Goal: Task Accomplishment & Management: Complete application form

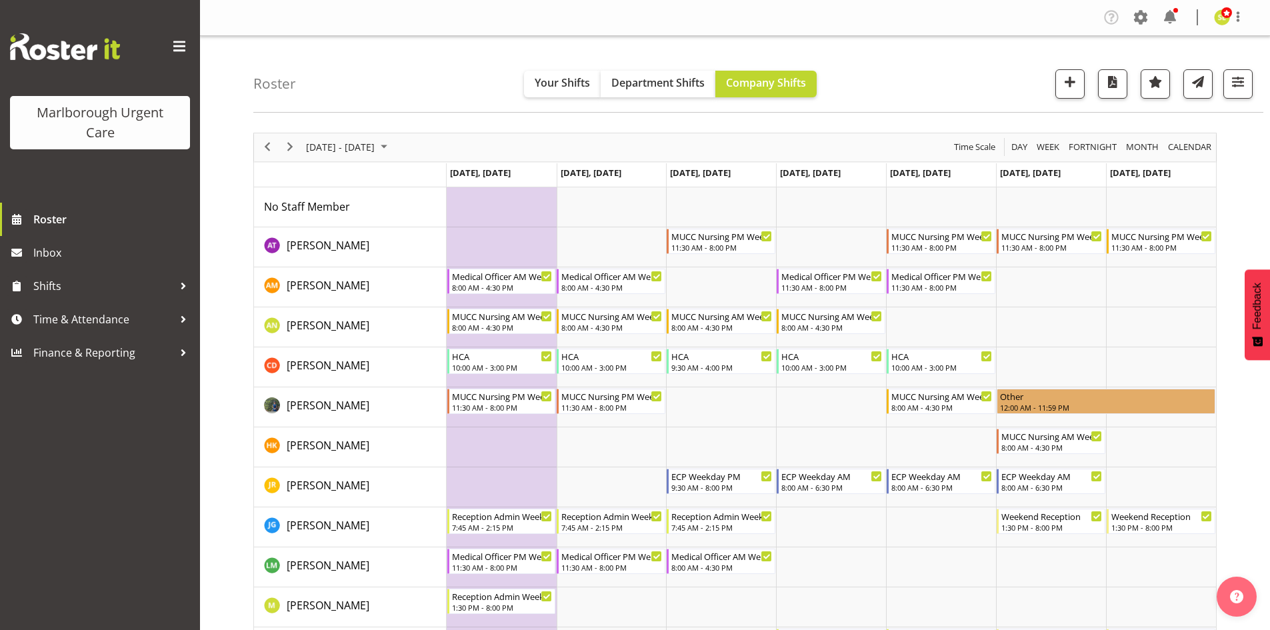
scroll to position [67, 0]
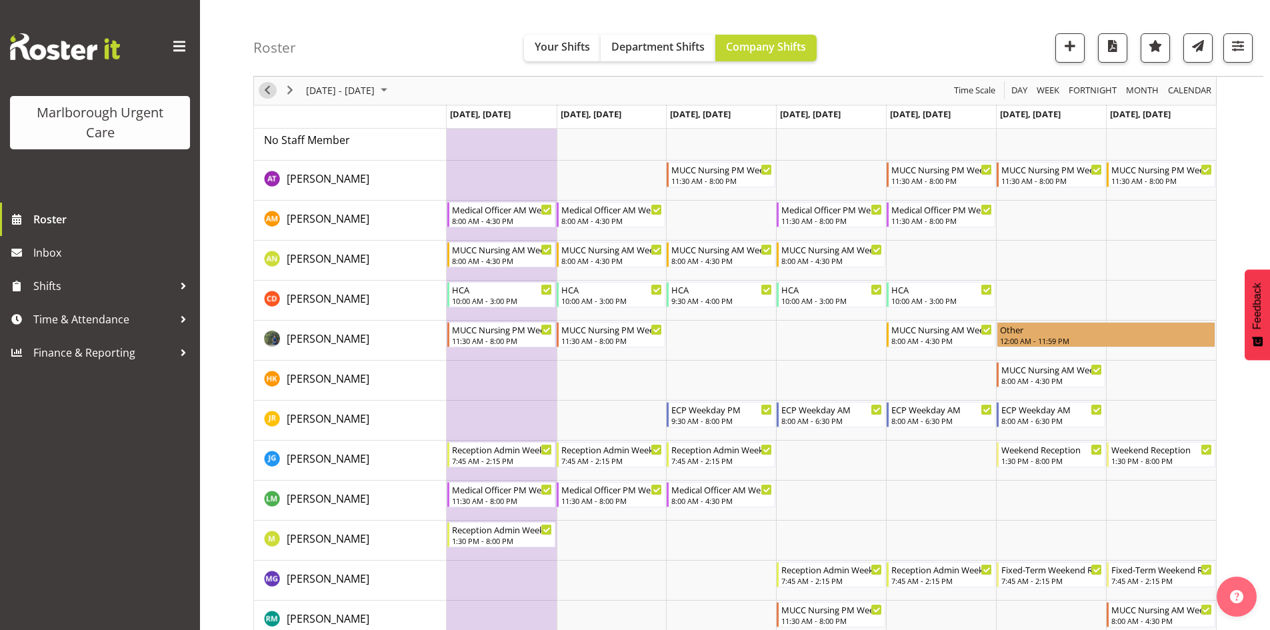
click at [268, 89] on span "Previous" at bounding box center [267, 91] width 16 height 17
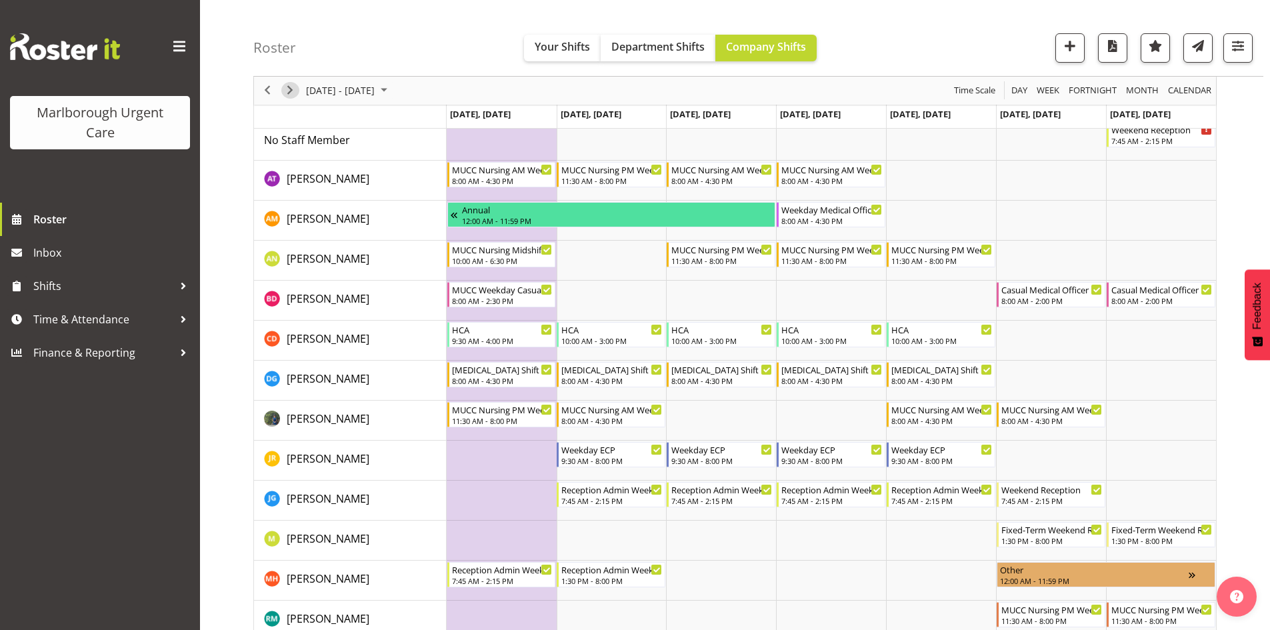
click at [283, 91] on span "Next" at bounding box center [290, 91] width 16 height 17
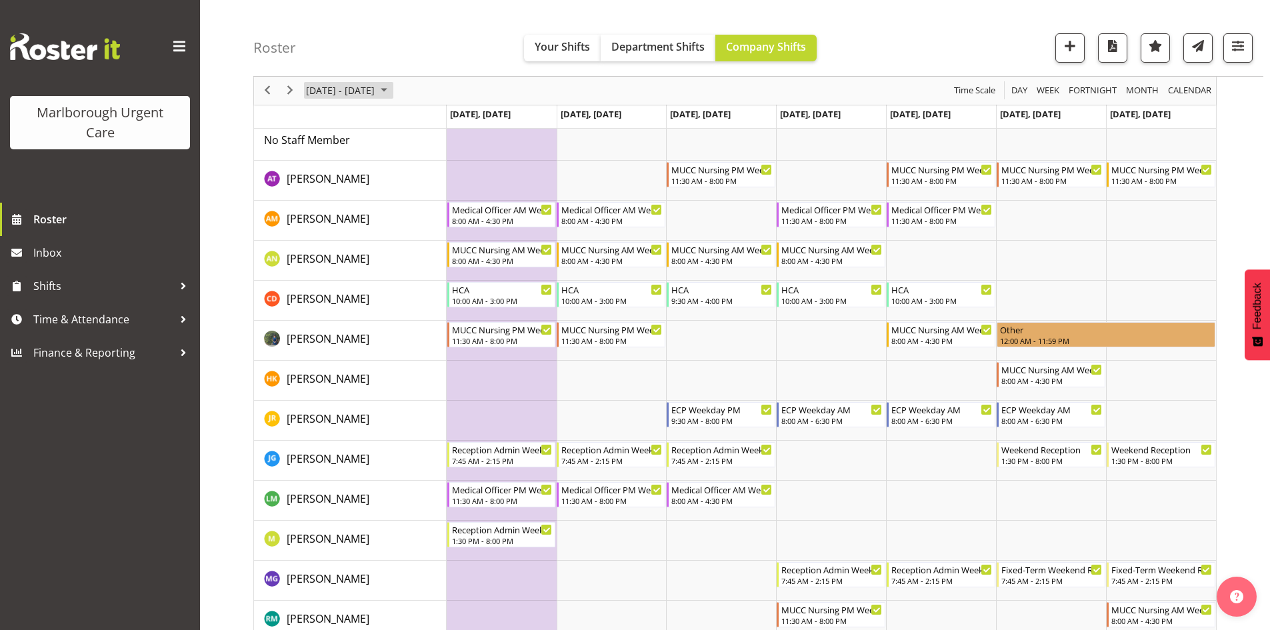
click at [332, 95] on span "November 03 - 09, 2025" at bounding box center [340, 91] width 71 height 17
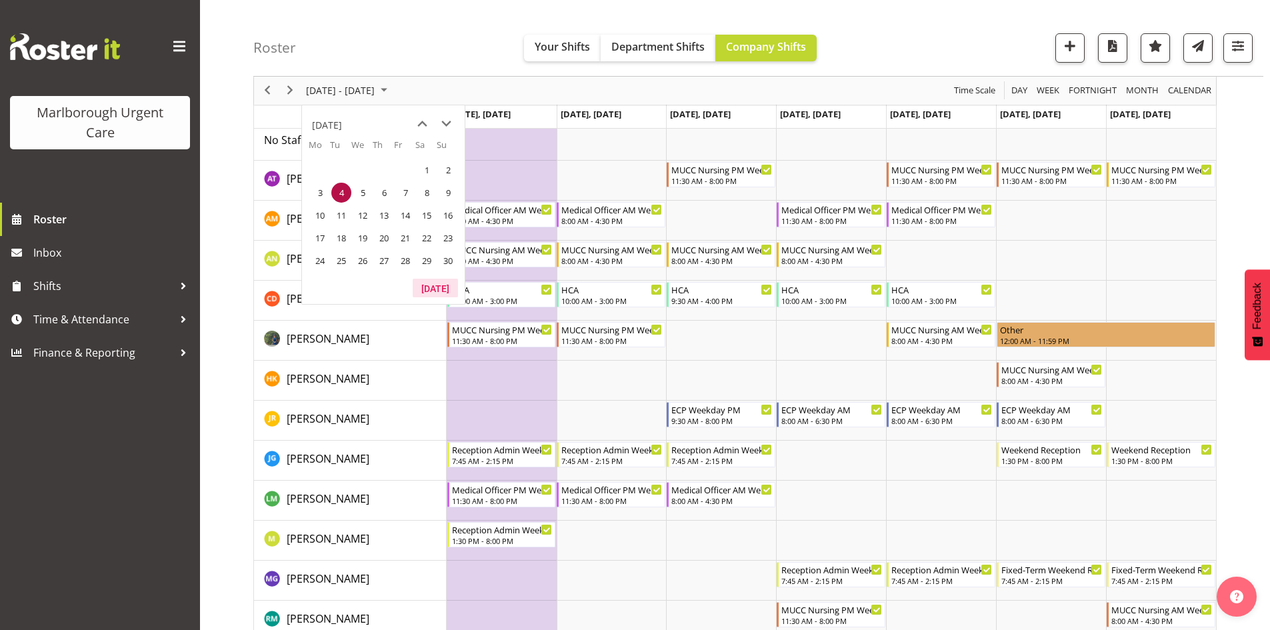
click at [420, 285] on button "Today" at bounding box center [435, 288] width 45 height 19
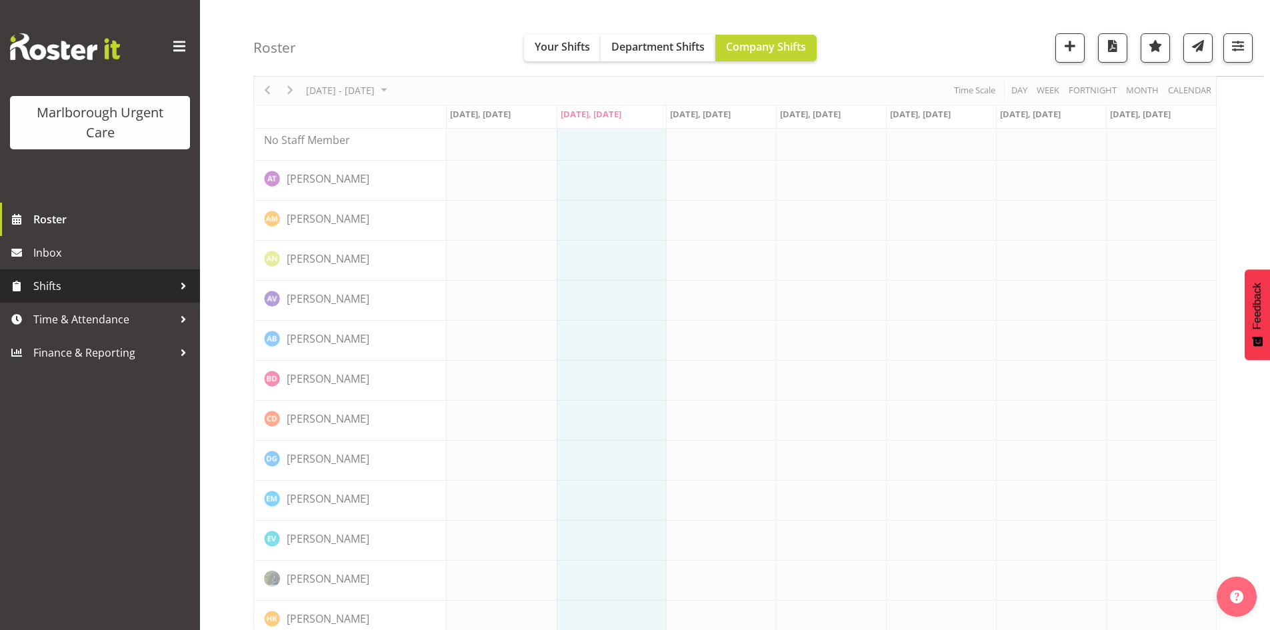
click at [107, 290] on span "Shifts" at bounding box center [103, 286] width 140 height 20
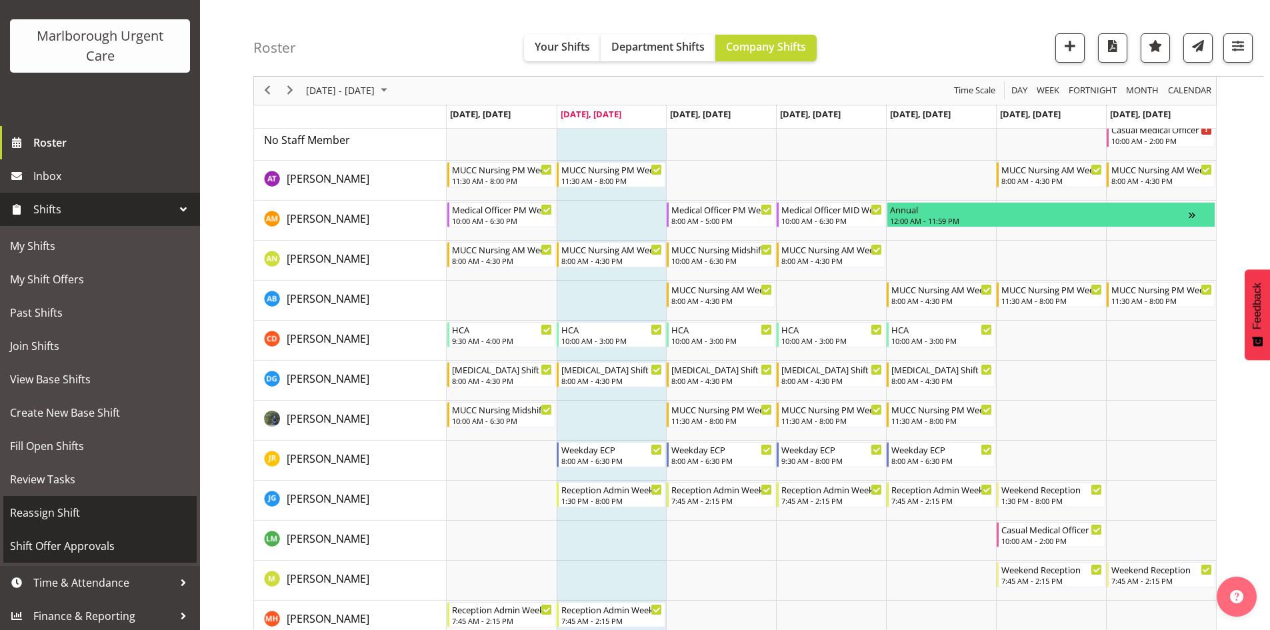
scroll to position [79, 0]
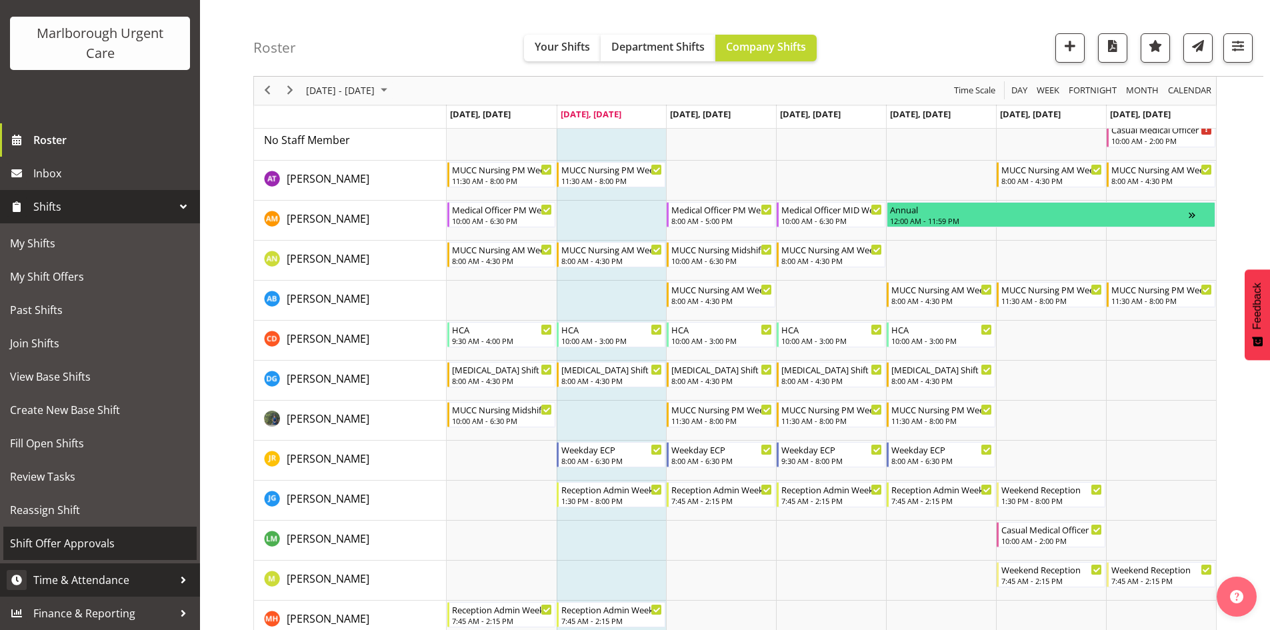
click at [101, 572] on span "Time & Attendance" at bounding box center [103, 580] width 140 height 20
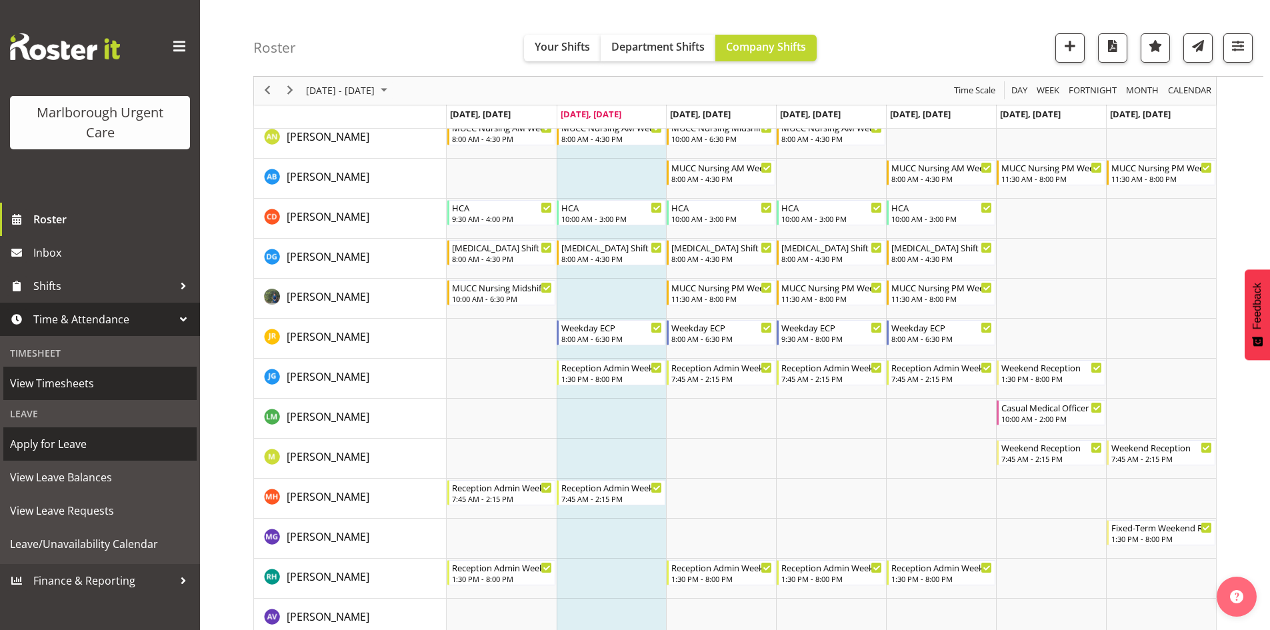
scroll to position [200, 0]
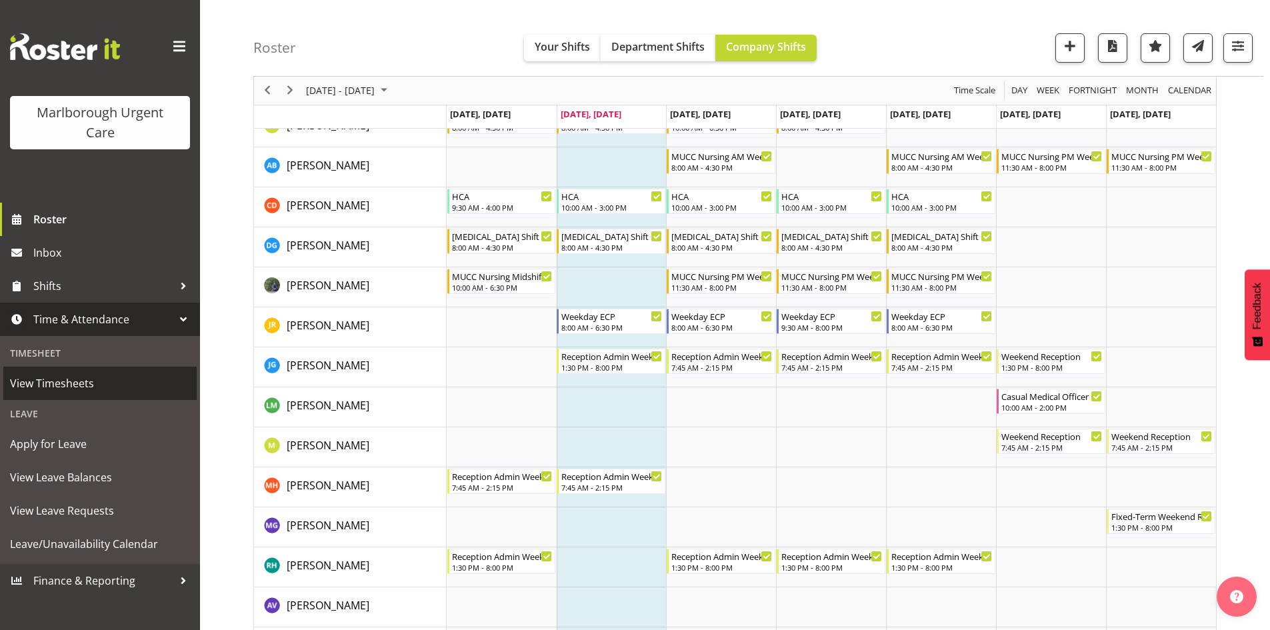
click at [65, 377] on span "View Timesheets" at bounding box center [100, 383] width 180 height 20
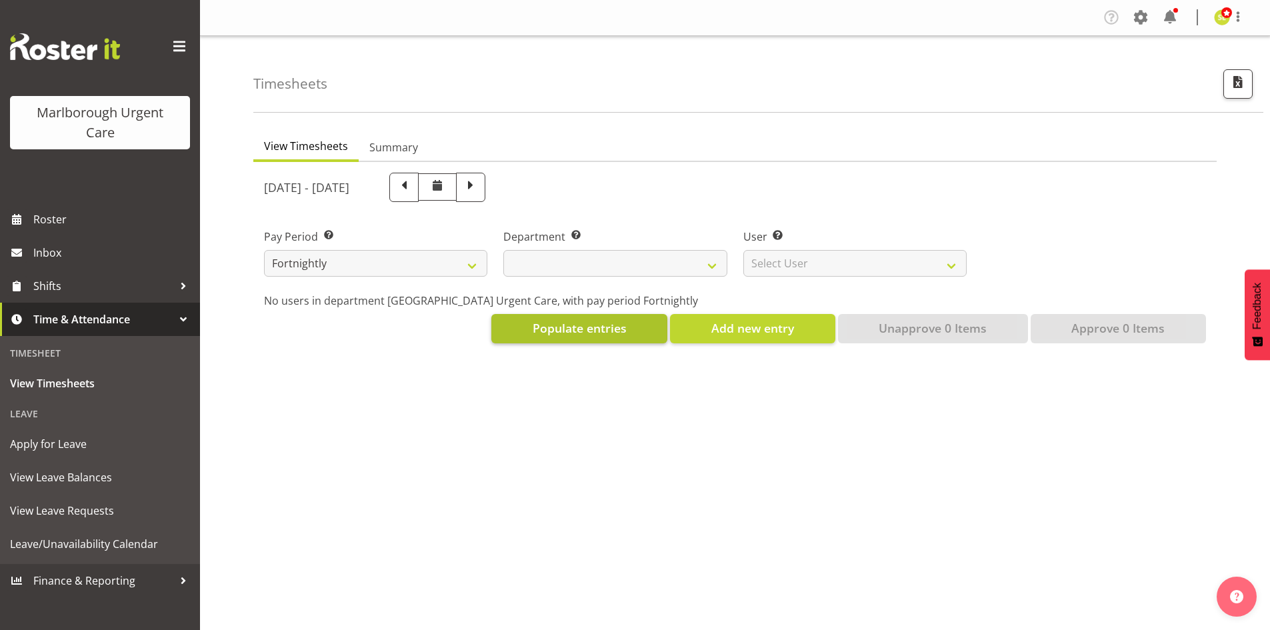
select select
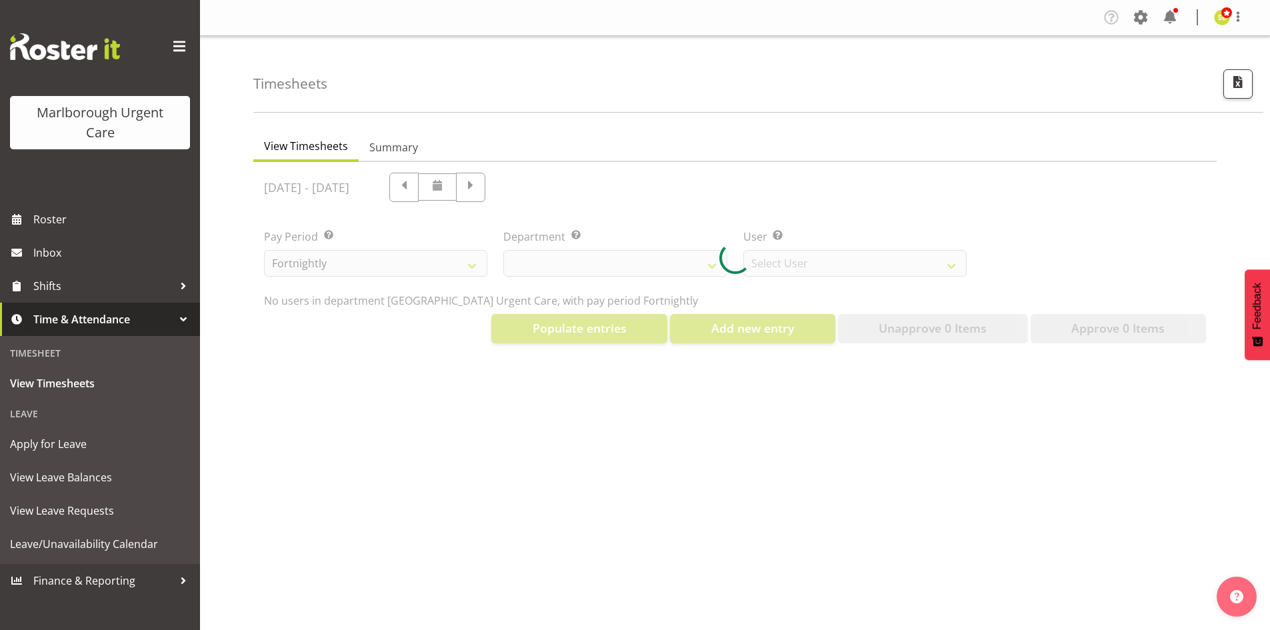
select select "11836"
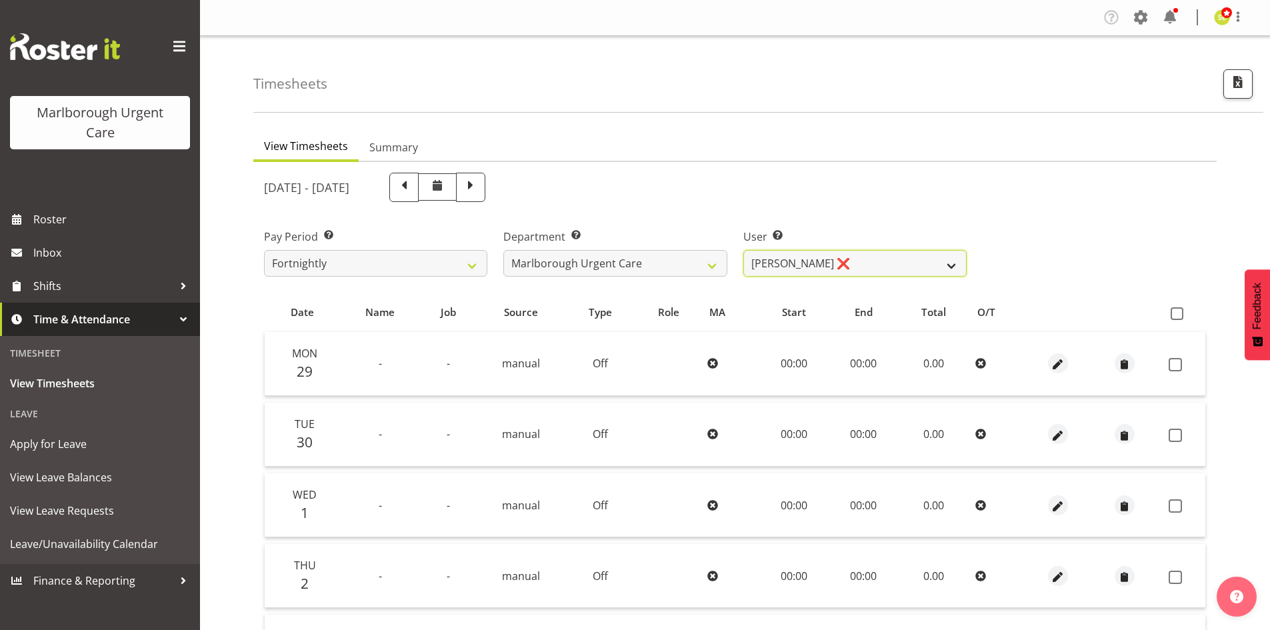
click at [827, 260] on select "[PERSON_NAME] ❌ [PERSON_NAME] ❌ [PERSON_NAME] ❌ [PERSON_NAME] ❌ [PERSON_NAME] ❌…" at bounding box center [854, 263] width 223 height 27
click at [419, 189] on span at bounding box center [403, 187] width 29 height 29
select select
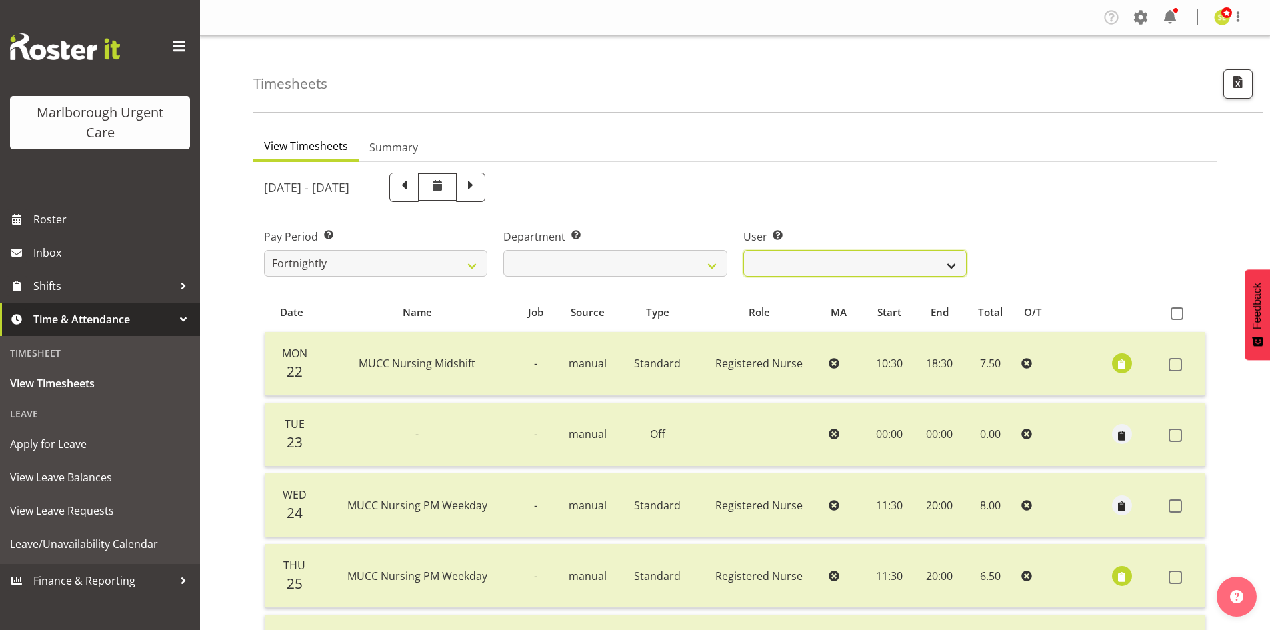
click at [834, 259] on select "[PERSON_NAME] ✔ [PERSON_NAME] ✔ [PERSON_NAME] ✔ [PERSON_NAME] ✔ [PERSON_NAME] ✔…" at bounding box center [854, 263] width 223 height 27
select select "11850"
click at [743, 250] on select "[PERSON_NAME] ✔ [PERSON_NAME] ✔ [PERSON_NAME] ✔ [PERSON_NAME] ✔ [PERSON_NAME] ✔…" at bounding box center [854, 263] width 223 height 27
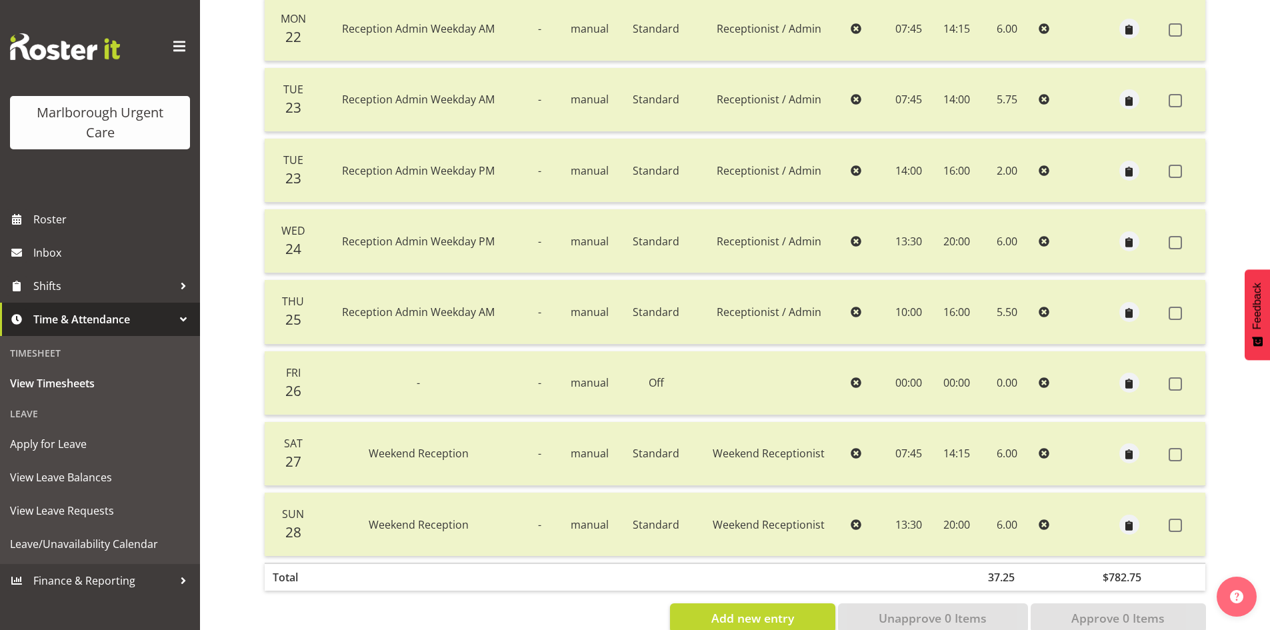
scroll to position [301, 0]
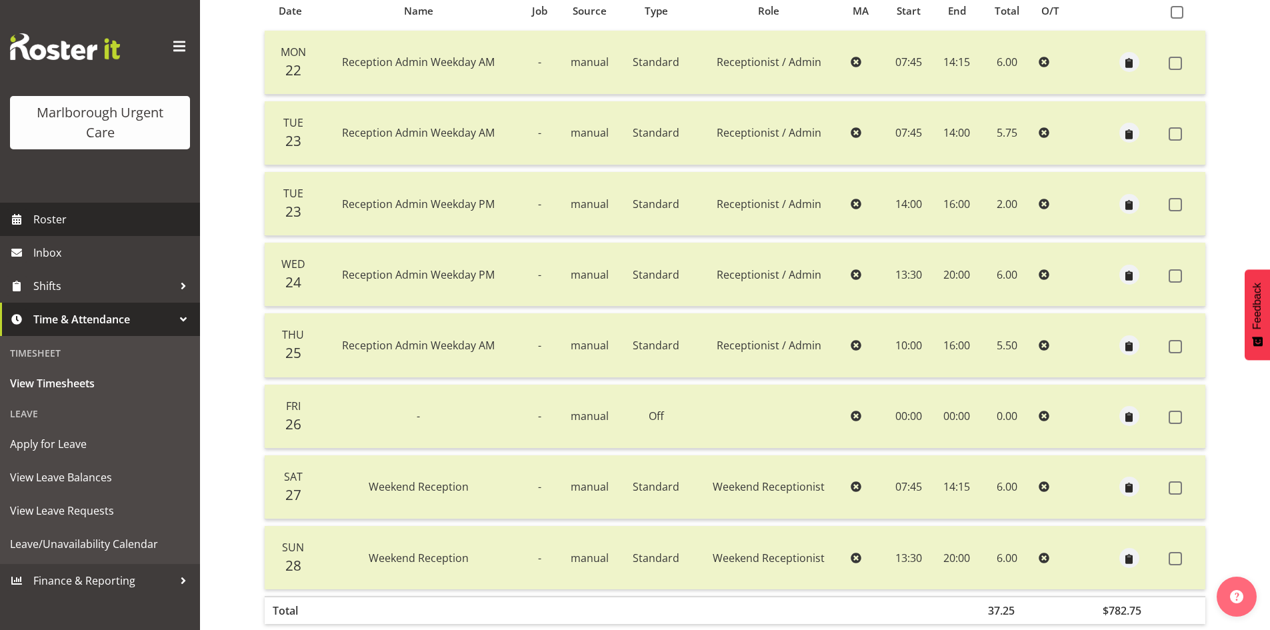
click at [110, 222] on span "Roster" at bounding box center [113, 219] width 160 height 20
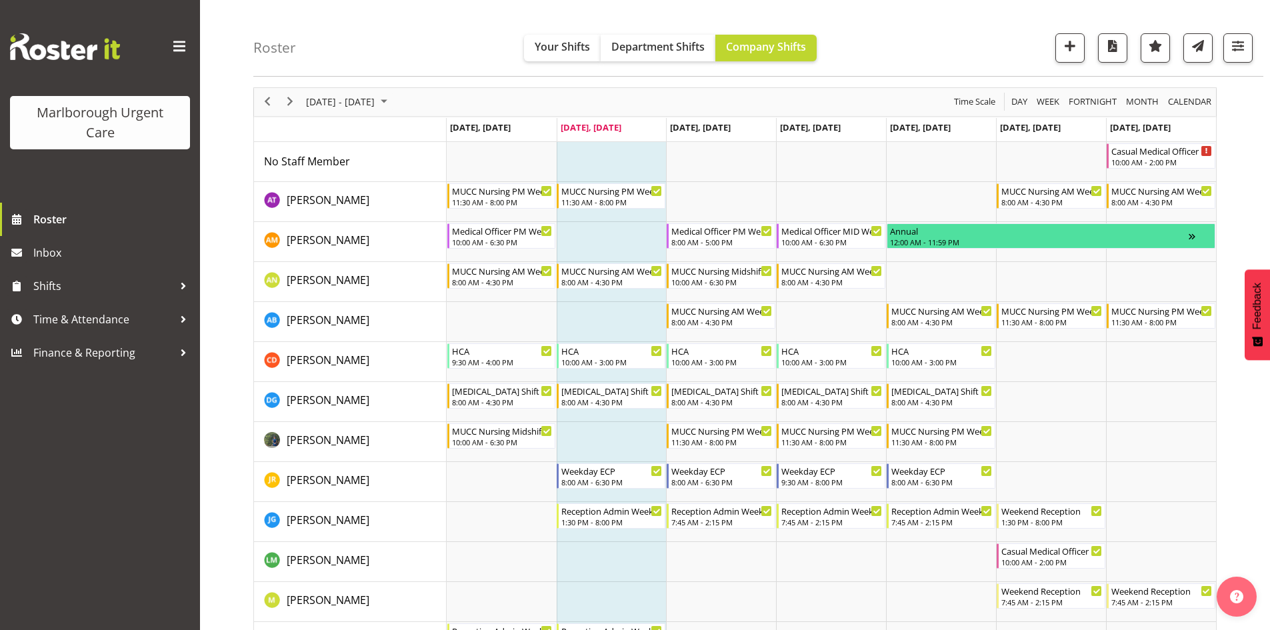
scroll to position [67, 0]
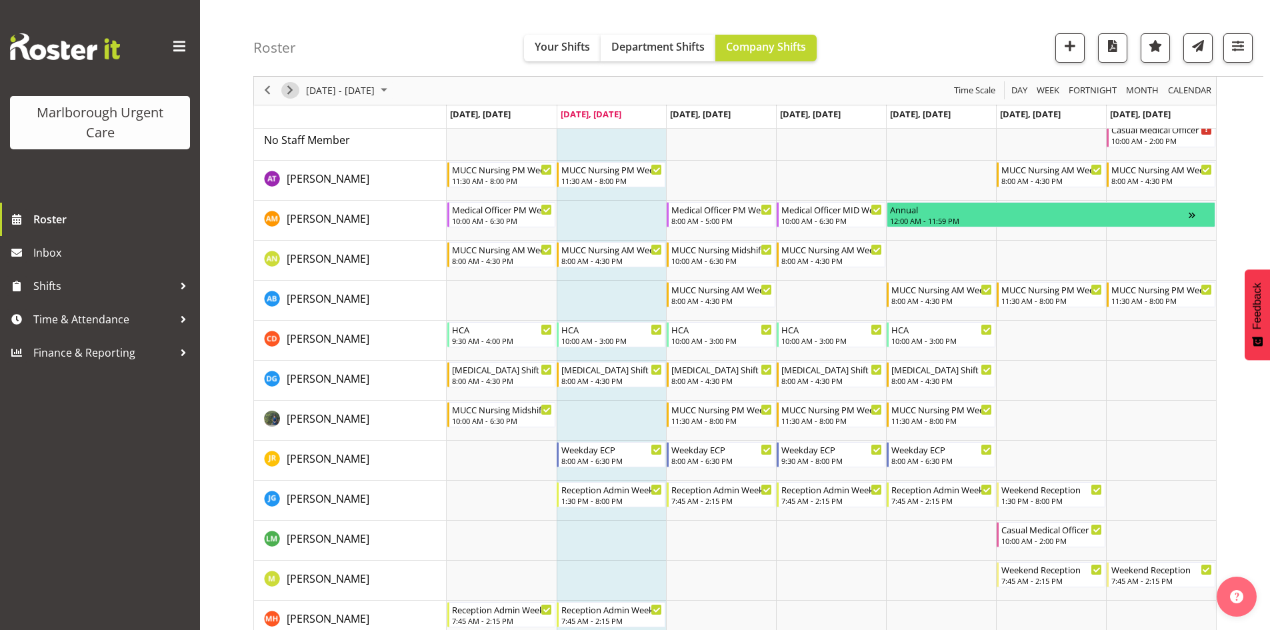
click at [292, 92] on span "Next" at bounding box center [290, 91] width 16 height 17
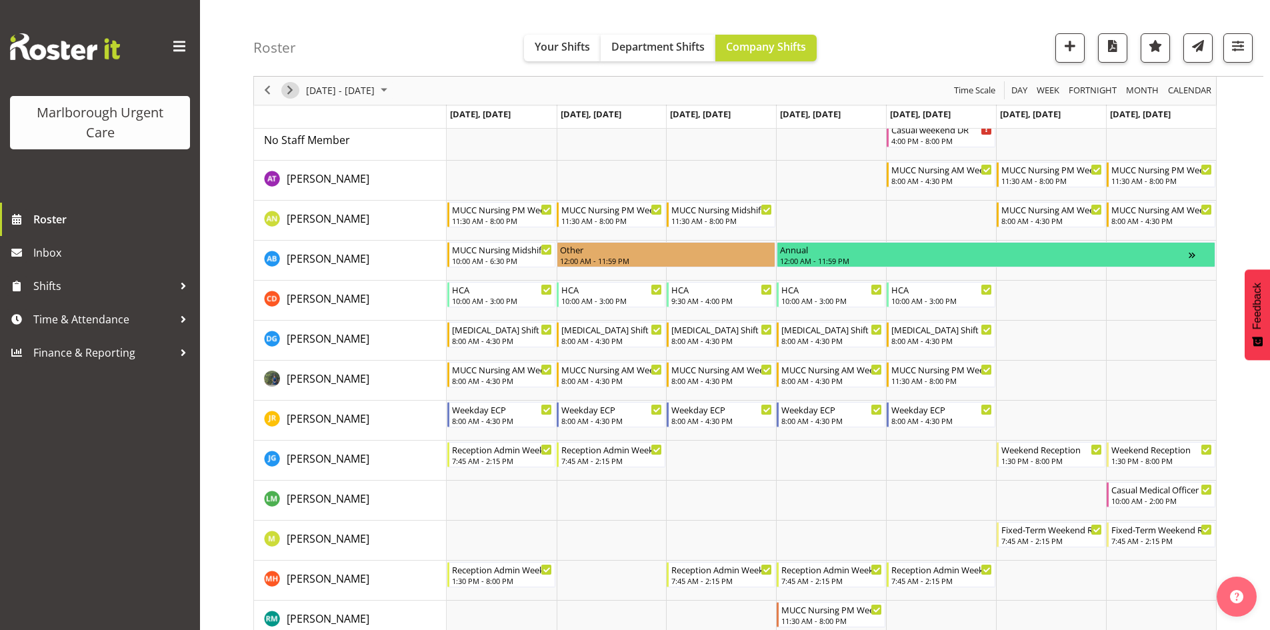
click at [292, 92] on span "Next" at bounding box center [290, 91] width 16 height 17
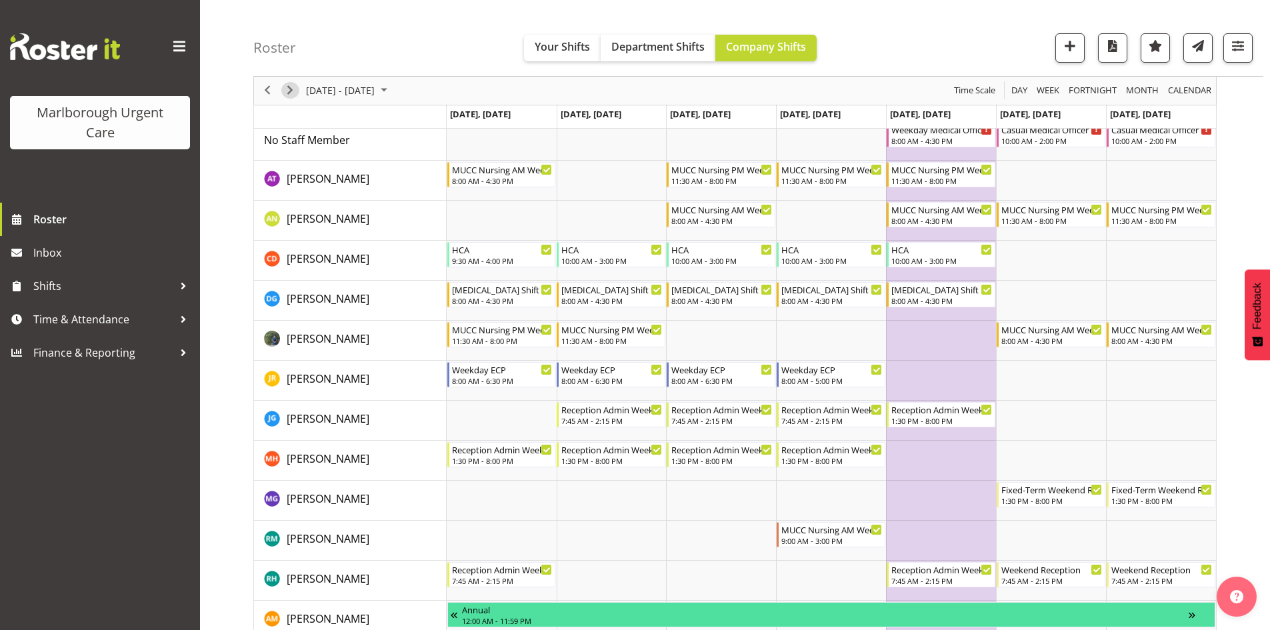
click at [292, 92] on span "Next" at bounding box center [290, 91] width 16 height 17
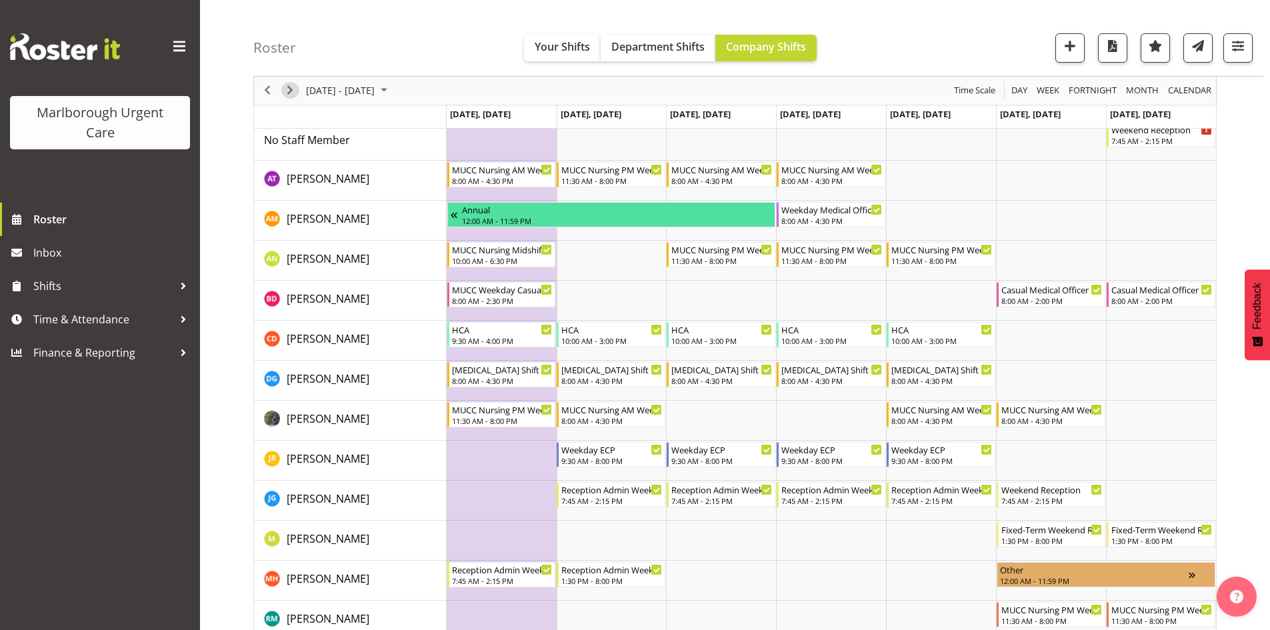
click at [295, 96] on span "Next" at bounding box center [290, 91] width 16 height 17
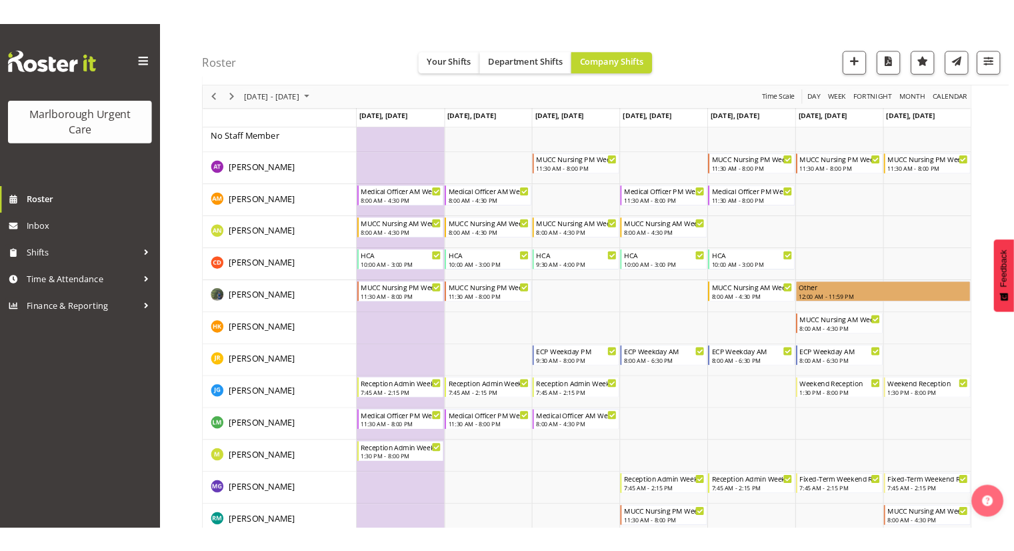
scroll to position [133, 0]
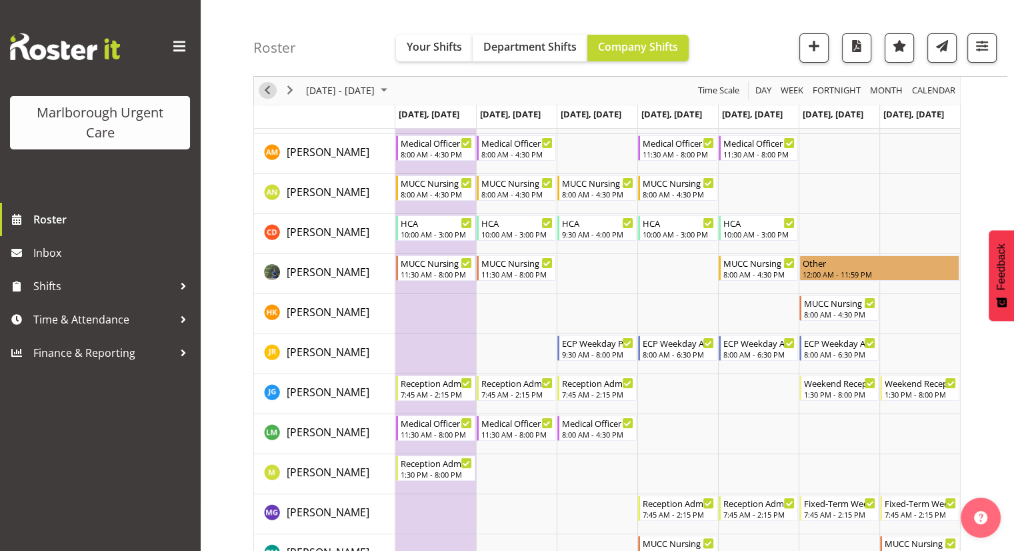
click at [274, 89] on span "Previous" at bounding box center [267, 91] width 16 height 17
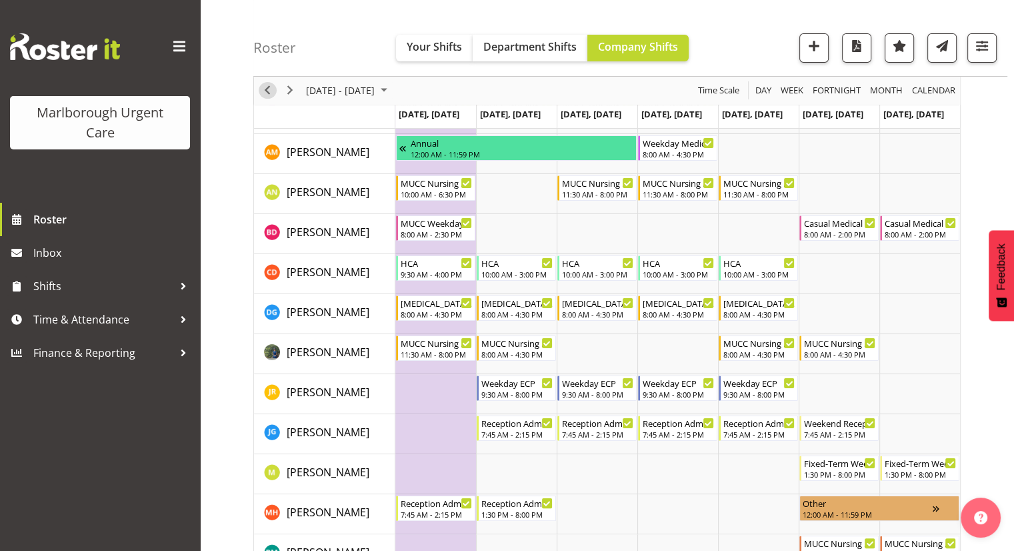
click at [270, 92] on span "Previous" at bounding box center [267, 91] width 16 height 17
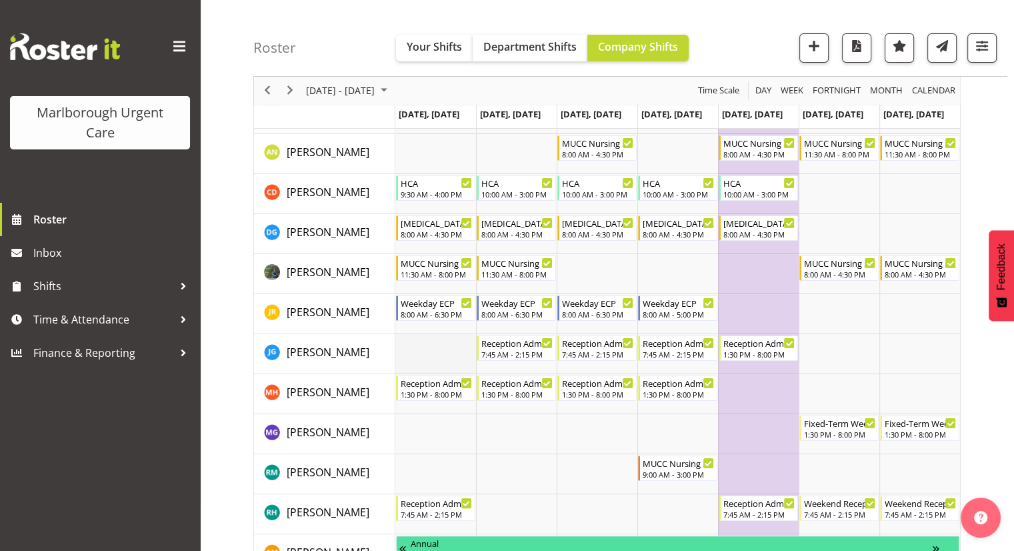
scroll to position [200, 0]
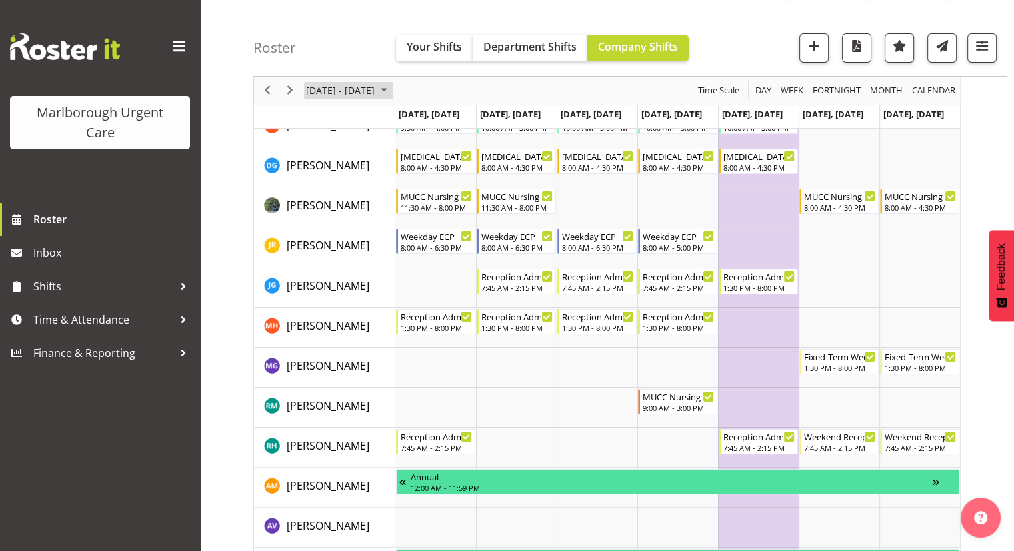
click at [338, 83] on span "October 20 - 26, 2025" at bounding box center [340, 91] width 71 height 17
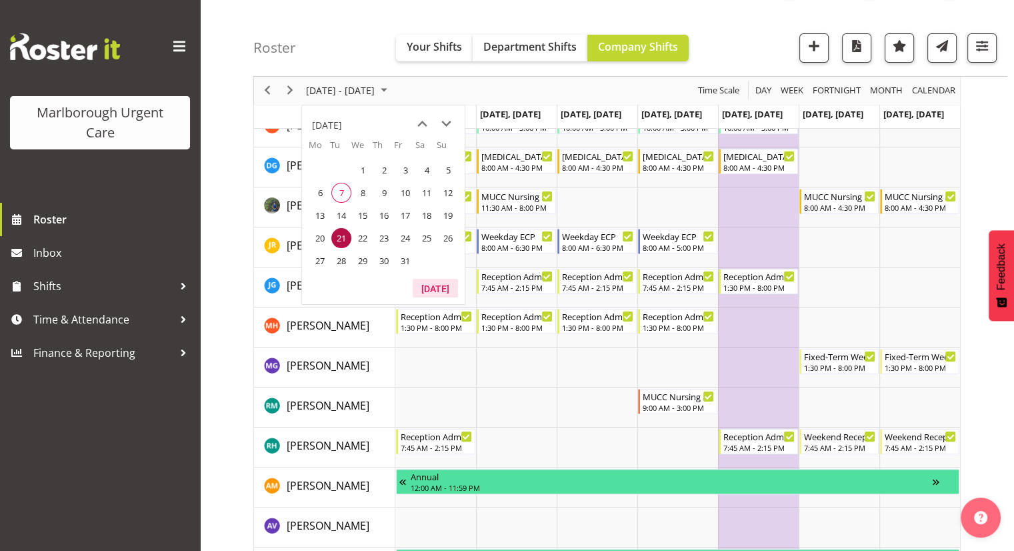
click at [445, 291] on button "Today" at bounding box center [435, 288] width 45 height 19
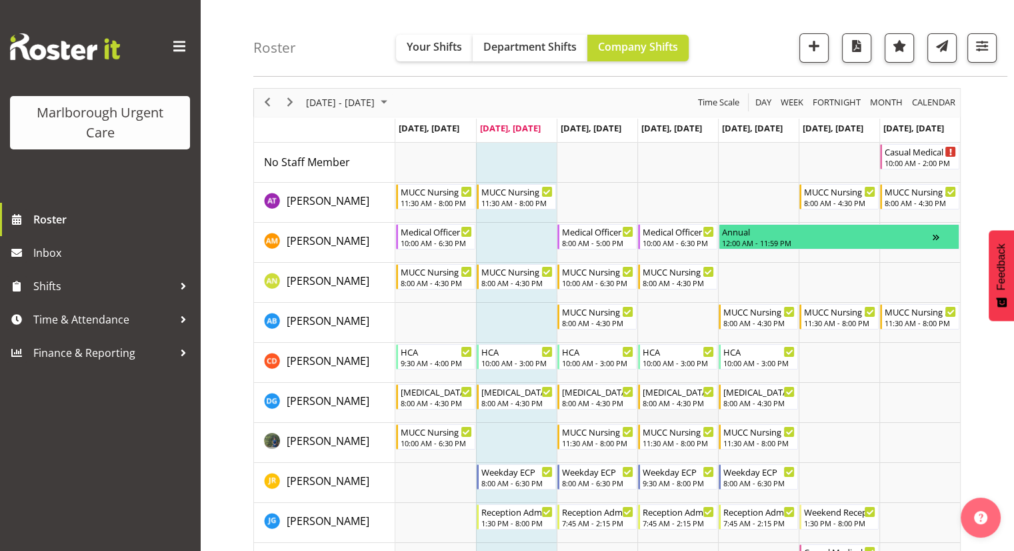
scroll to position [67, 0]
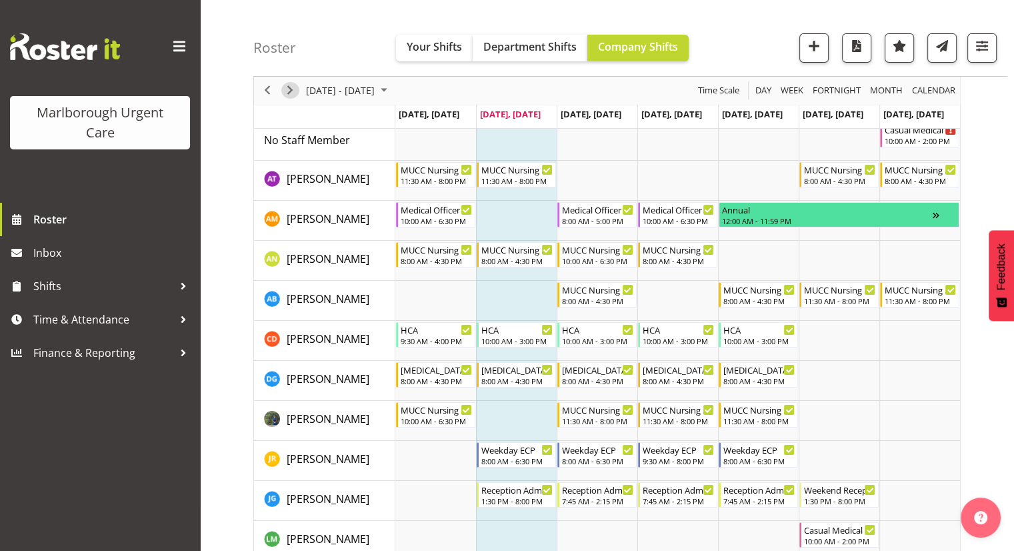
click at [288, 87] on span "Next" at bounding box center [290, 91] width 16 height 17
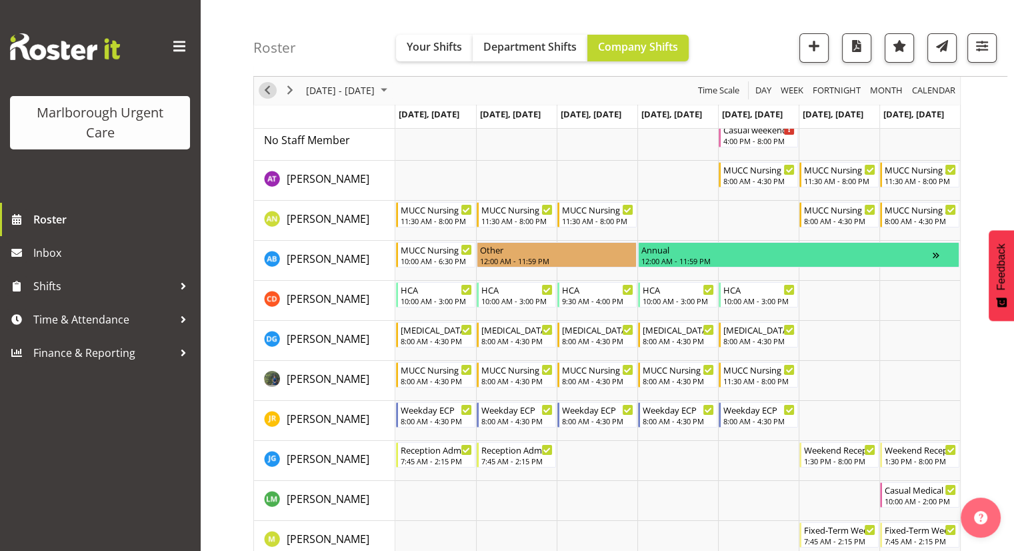
click at [268, 95] on span "Previous" at bounding box center [267, 91] width 16 height 17
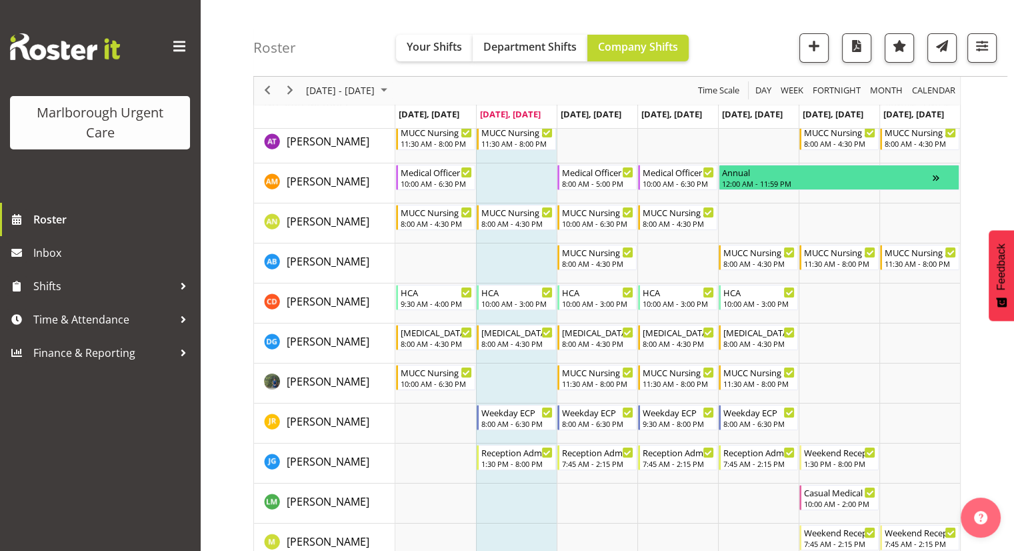
scroll to position [133, 0]
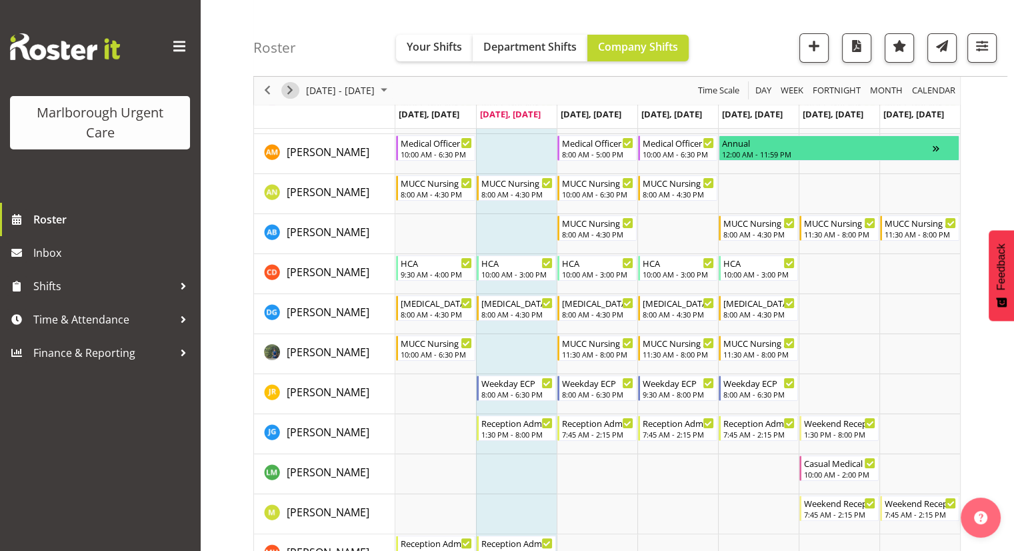
click at [293, 90] on span "Next" at bounding box center [290, 91] width 16 height 17
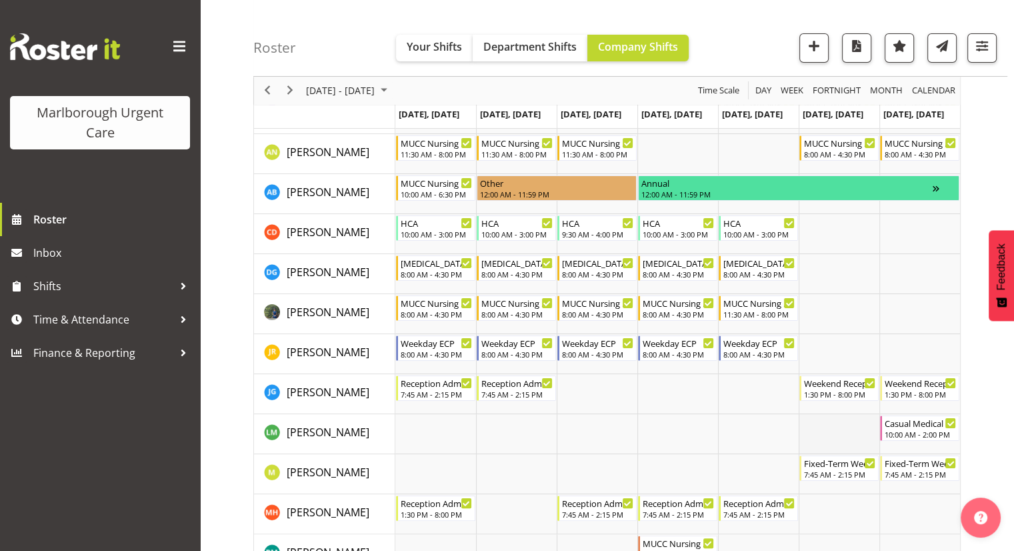
scroll to position [67, 0]
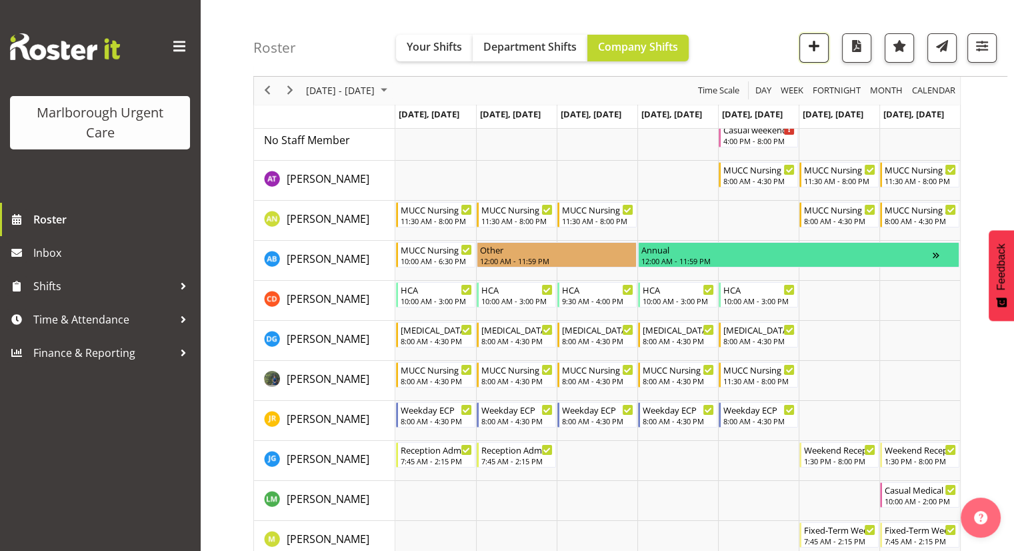
click at [808, 57] on button "button" at bounding box center [813, 47] width 29 height 29
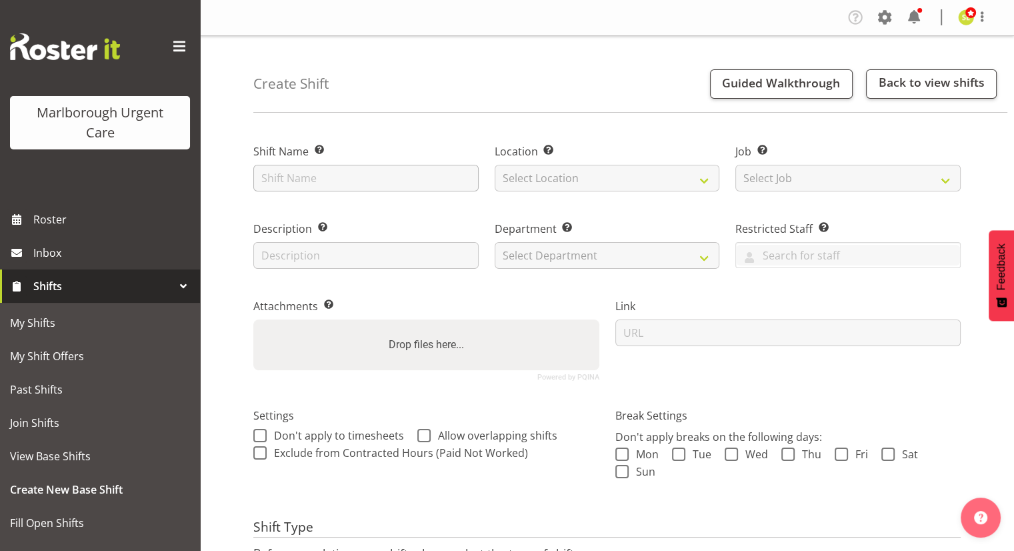
type input "M"
type input "r"
type input "Admin Catch up"
click at [583, 185] on select "Select Location Blenheim" at bounding box center [607, 178] width 225 height 27
select select "1282"
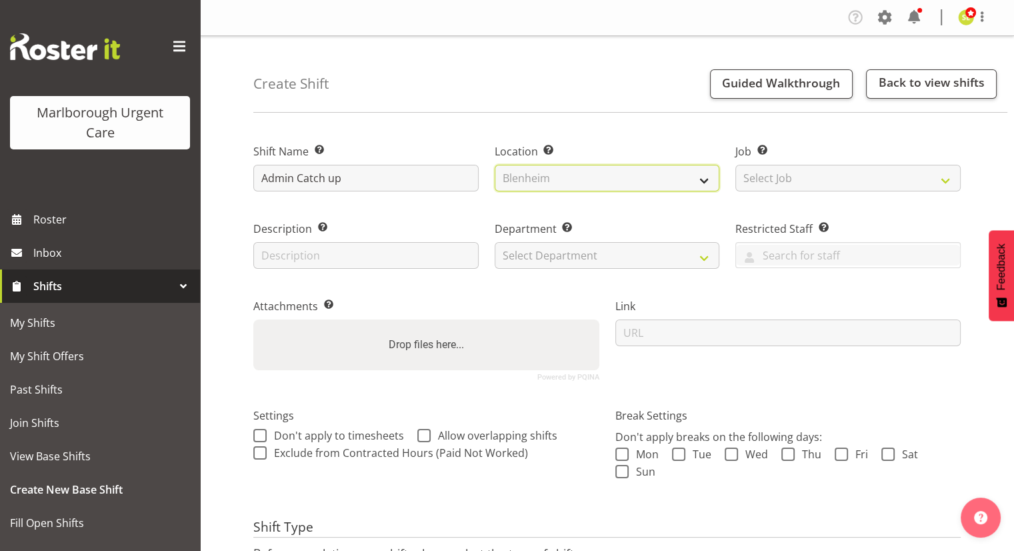
click at [495, 165] on select "Select Location Blenheim" at bounding box center [607, 178] width 225 height 27
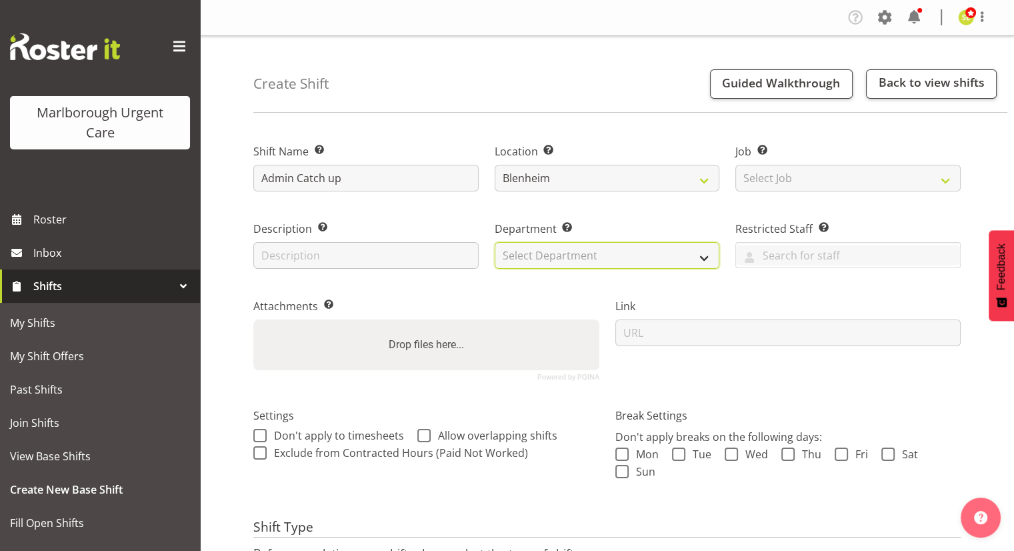
click at [571, 252] on select "Select Department Haemodialysis Dialysis Unit Marlborough Urgent Care" at bounding box center [607, 255] width 225 height 27
select select "925"
click at [495, 242] on select "Select Department Haemodialysis Dialysis Unit Marlborough Urgent Care" at bounding box center [607, 255] width 225 height 27
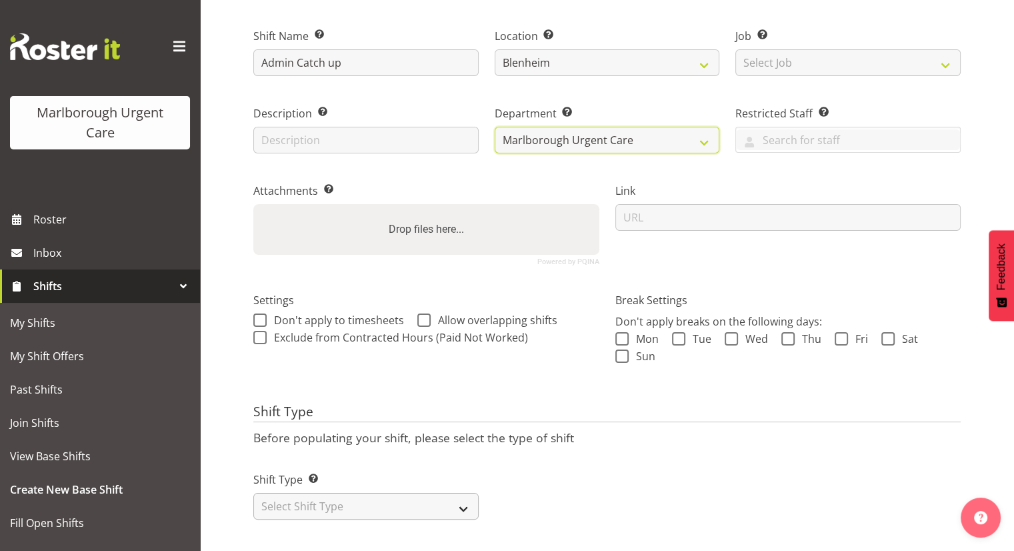
scroll to position [126, 0]
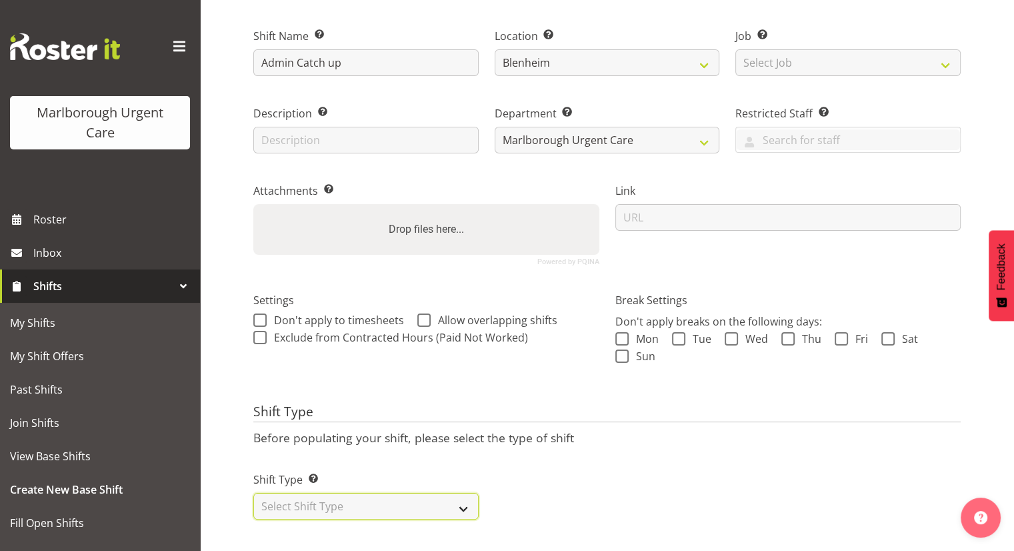
drag, startPoint x: 344, startPoint y: 491, endPoint x: 341, endPoint y: 497, distance: 6.9
click at [344, 493] on select "Select Shift Type One Off Shift Recurring Shift Rotating Shift" at bounding box center [365, 506] width 225 height 27
click at [325, 496] on select "Select Shift Type One Off Shift Recurring Shift Rotating Shift" at bounding box center [365, 506] width 225 height 27
select select "one_off"
click at [253, 493] on select "Select Shift Type One Off Shift Recurring Shift Rotating Shift" at bounding box center [365, 506] width 225 height 27
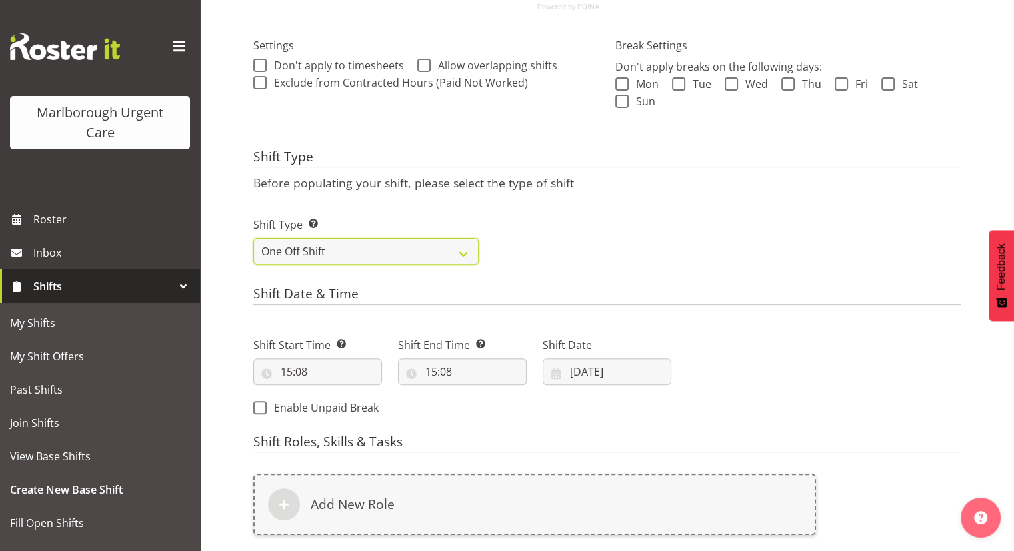
scroll to position [393, 0]
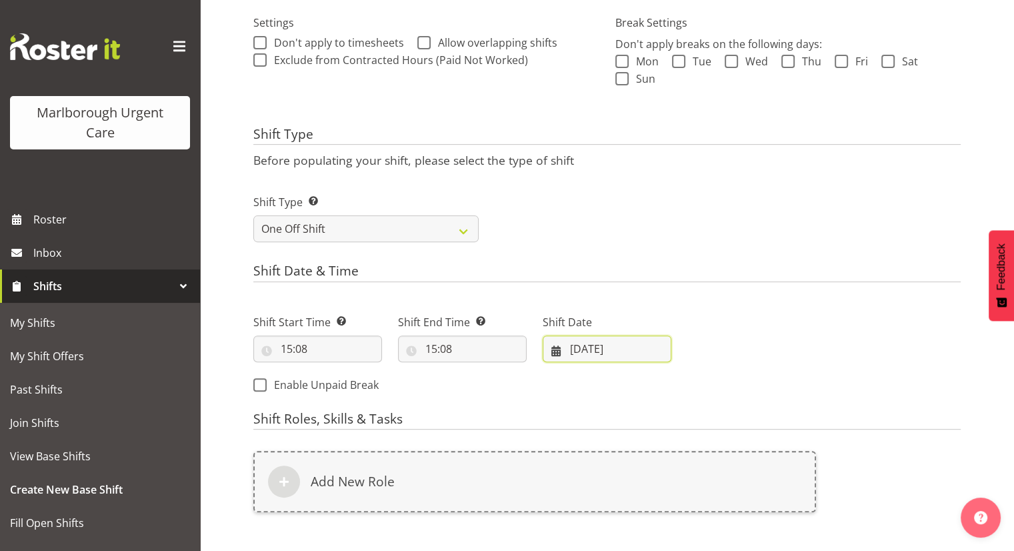
click at [596, 347] on input "07/10/2025" at bounding box center [607, 348] width 129 height 27
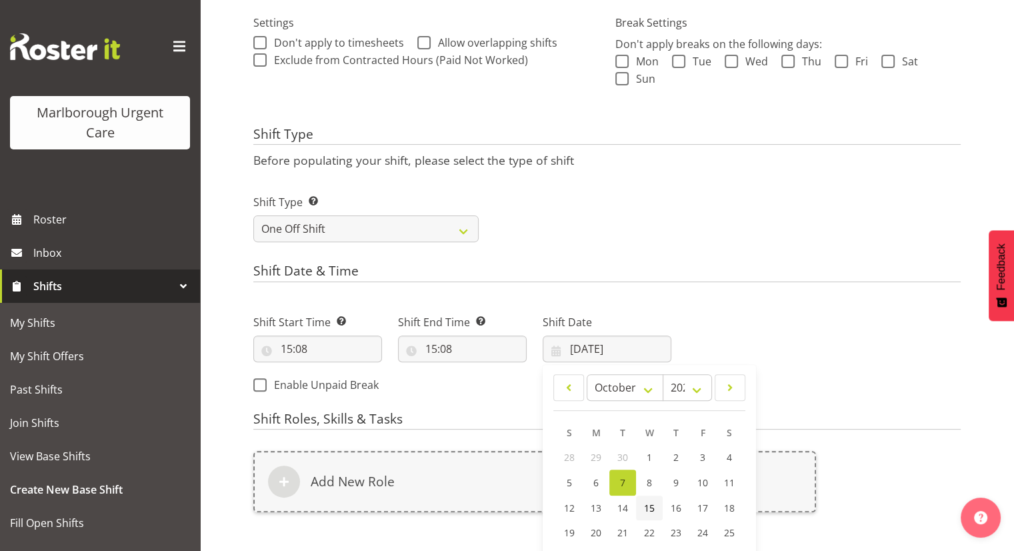
click at [650, 507] on span "15" at bounding box center [649, 507] width 11 height 13
type input "15/10/2025"
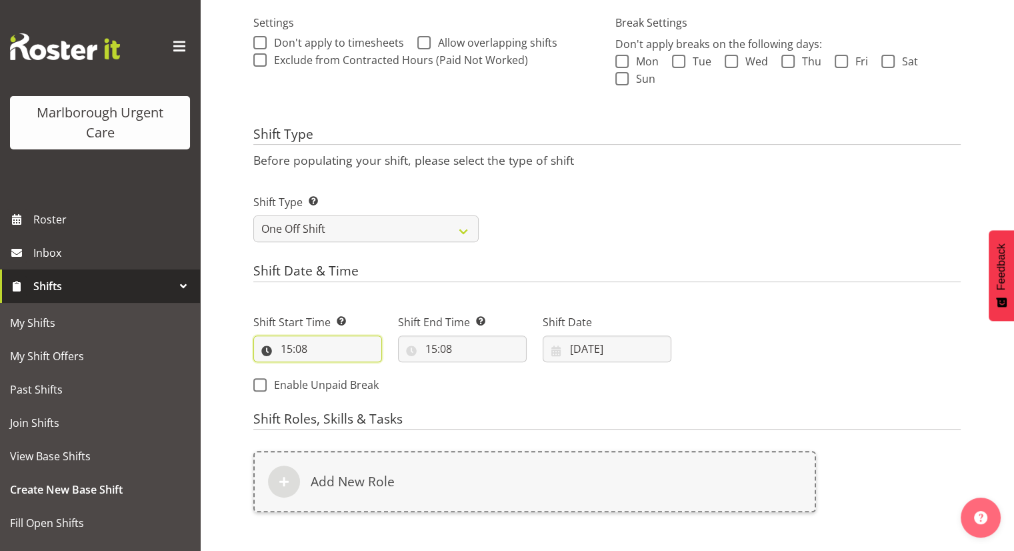
click at [320, 352] on input "15:08" at bounding box center [317, 348] width 129 height 27
click at [340, 385] on select "00 01 02 03 04 05 06 07 08 09 10 11 12 13 14 15 16 17 18 19 20 21 22 23" at bounding box center [344, 383] width 30 height 27
select select "8"
click at [329, 370] on select "00 01 02 03 04 05 06 07 08 09 10 11 12 13 14 15 16 17 18 19 20 21 22 23" at bounding box center [344, 383] width 30 height 27
type input "08:08"
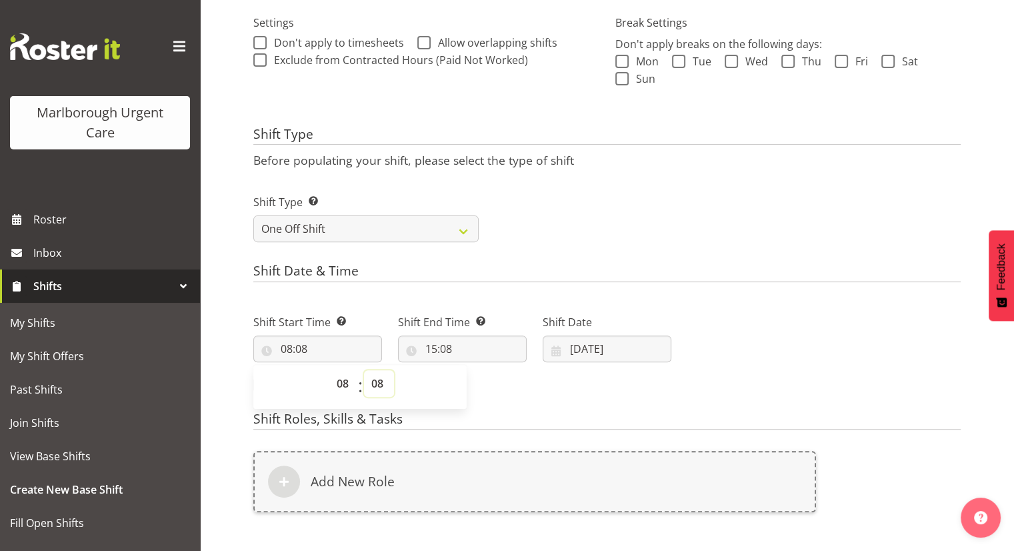
click at [381, 379] on select "00 01 02 03 04 05 06 07 08 09 10 11 12 13 14 15 16 17 18 19 20 21 22 23 24 25 2…" at bounding box center [379, 383] width 30 height 27
select select "9"
type input "08:09"
click at [294, 351] on input "08:09" at bounding box center [317, 348] width 129 height 27
click at [290, 349] on input "08:09" at bounding box center [317, 348] width 129 height 27
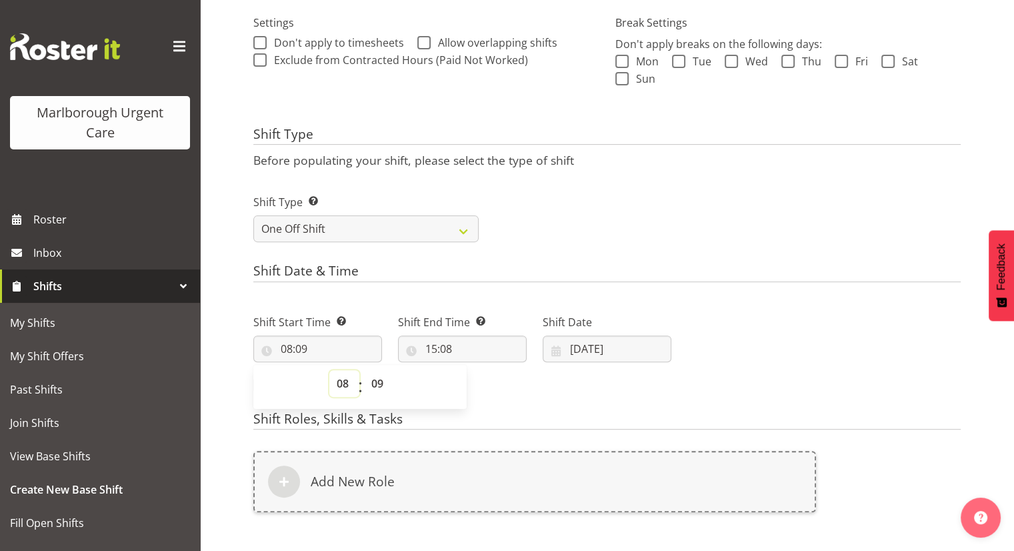
click at [338, 377] on select "00 01 02 03 04 05 06 07 08 09 10 11 12 13 14 15 16 17 18 19 20 21 22 23" at bounding box center [344, 383] width 30 height 27
select select "9"
click at [329, 370] on select "00 01 02 03 04 05 06 07 08 09 10 11 12 13 14 15 16 17 18 19 20 21 22 23" at bounding box center [344, 383] width 30 height 27
type input "09:09"
click at [380, 381] on select "00 01 02 03 04 05 06 07 08 09 10 11 12 13 14 15 16 17 18 19 20 21 22 23 24 25 2…" at bounding box center [379, 383] width 30 height 27
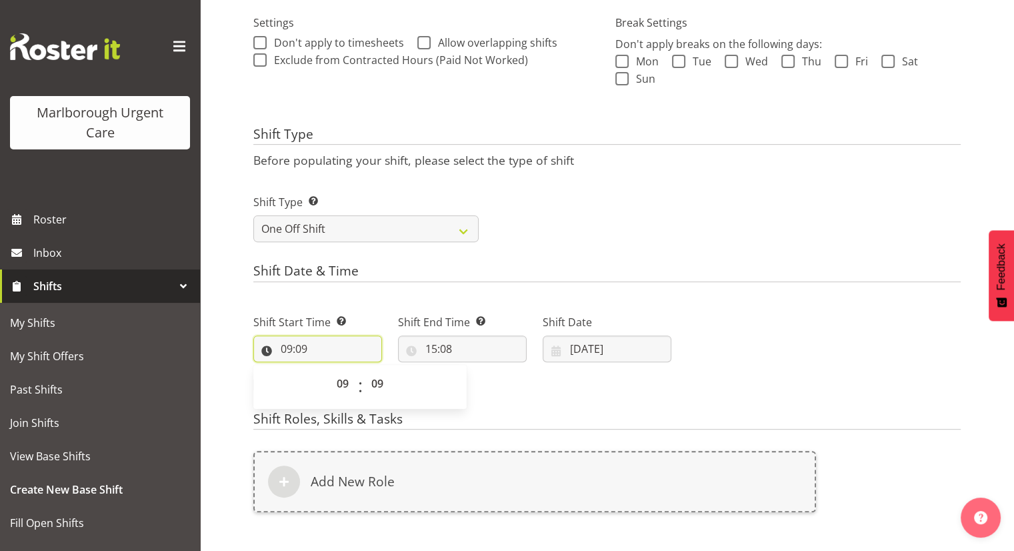
click at [289, 347] on input "09:09" at bounding box center [317, 348] width 129 height 27
click at [299, 347] on input "09:09" at bounding box center [317, 348] width 129 height 27
click at [368, 381] on select "00 01 02 03 04 05 06 07 08 09 10 11 12 13 14 15 16 17 18 19 20 21 22 23 24 25 2…" at bounding box center [379, 383] width 30 height 27
select select "0"
click at [364, 370] on select "00 01 02 03 04 05 06 07 08 09 10 11 12 13 14 15 16 17 18 19 20 21 22 23 24 25 2…" at bounding box center [379, 383] width 30 height 27
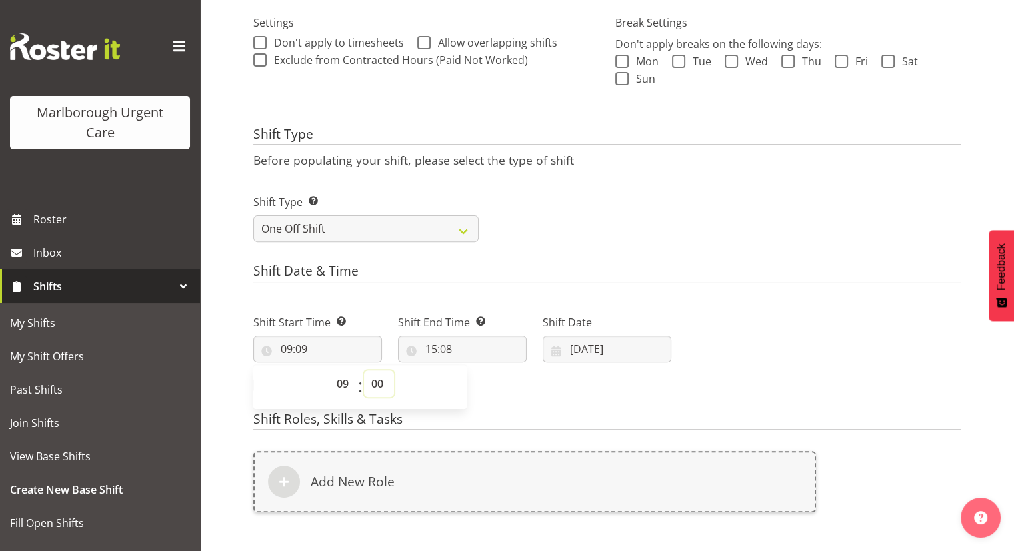
type input "09:00"
click at [453, 350] on input "15:08" at bounding box center [462, 348] width 129 height 27
click at [519, 383] on select "00 01 02 03 04 05 06 07 08 09 10 11 12 13 14 15 16 17 18 19 20 21 22 23 24 25 2…" at bounding box center [524, 383] width 30 height 27
select select "0"
click at [509, 370] on select "00 01 02 03 04 05 06 07 08 09 10 11 12 13 14 15 16 17 18 19 20 21 22 23 24 25 2…" at bounding box center [524, 383] width 30 height 27
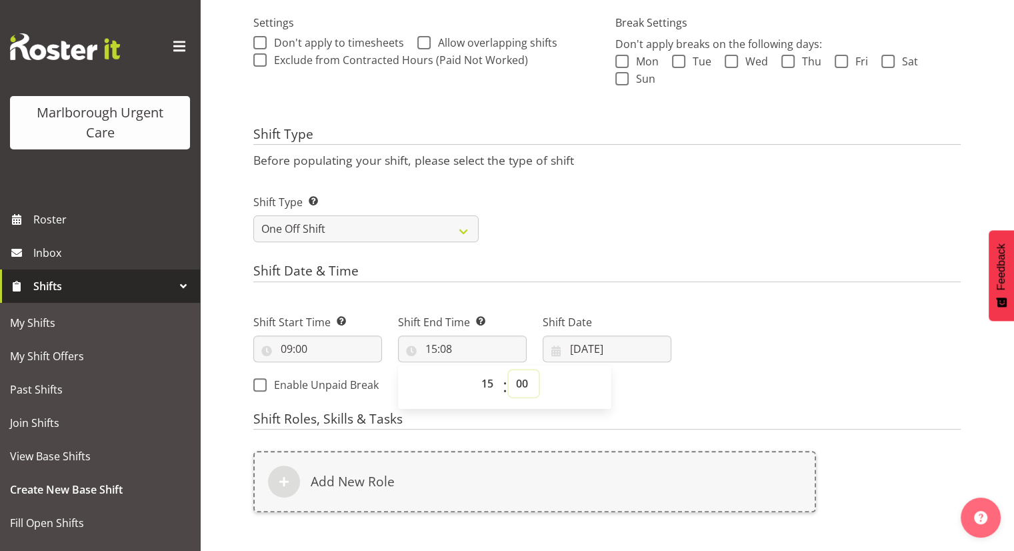
type input "15:00"
click at [730, 289] on div "Shift Date & Time Shift Start Time Set the time of the day you wish this shift …" at bounding box center [606, 333] width 707 height 140
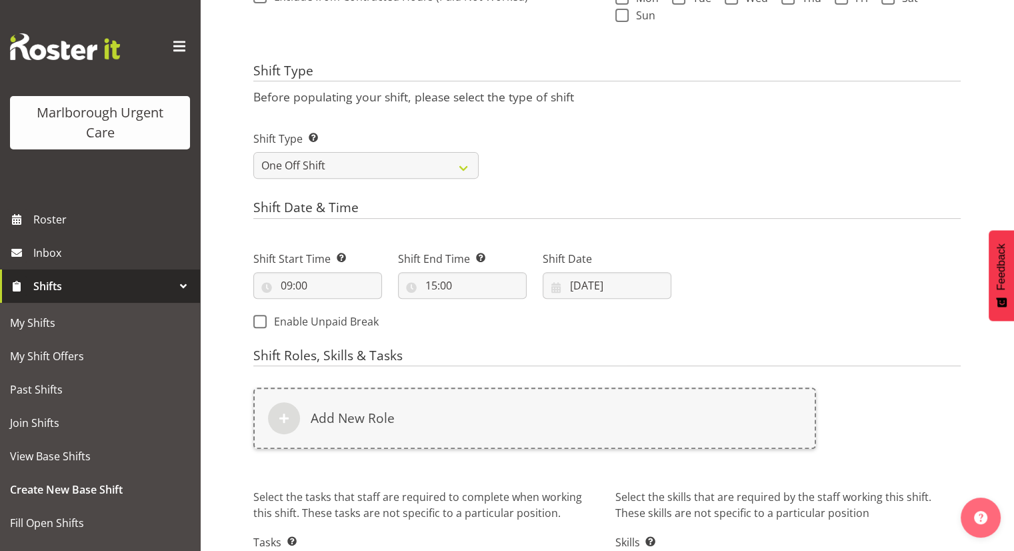
scroll to position [459, 0]
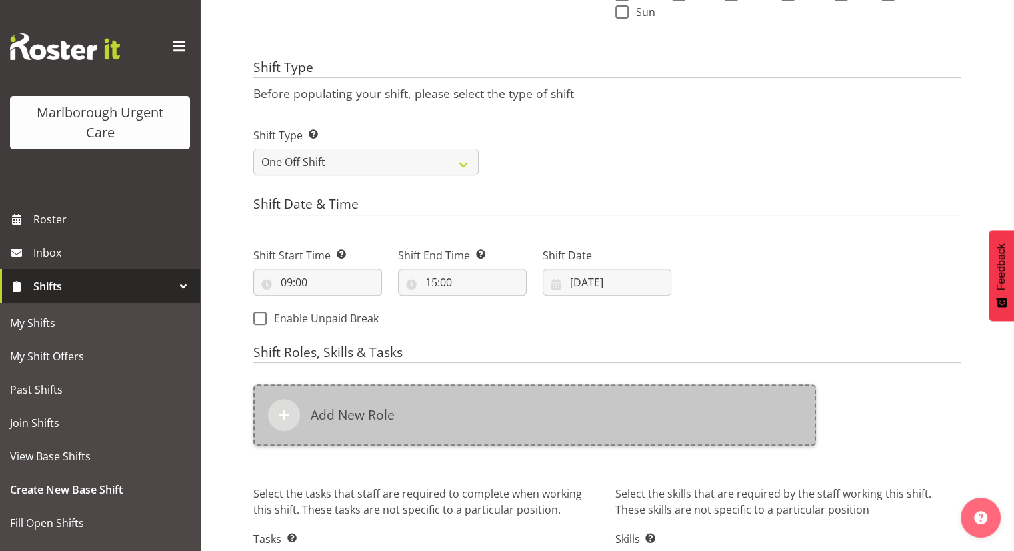
click at [512, 400] on div "Add New Role" at bounding box center [534, 414] width 563 height 61
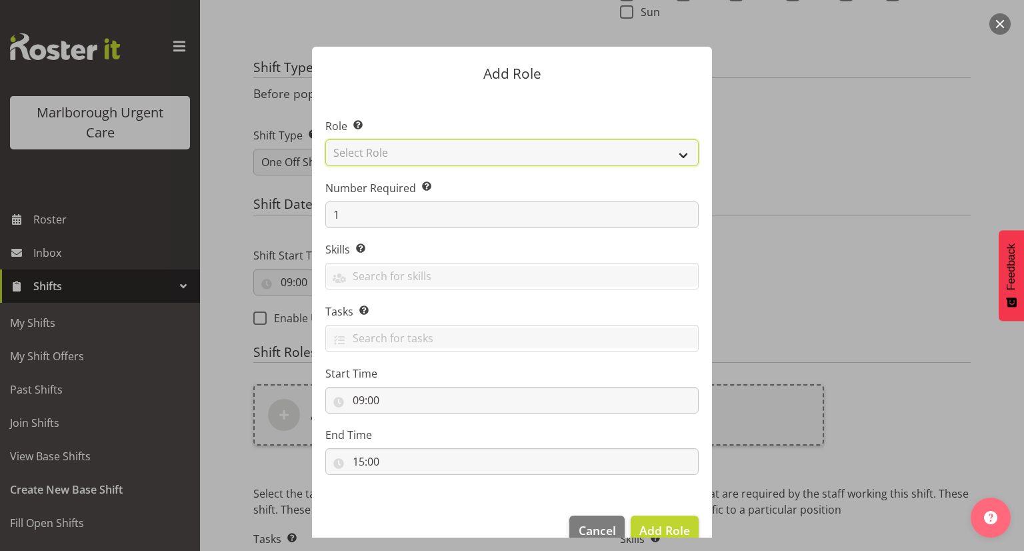
click at [442, 151] on select "Select Role Casual Registered Nurse Casual Weekday Medical Officer Casual Weekd…" at bounding box center [511, 152] width 373 height 27
select select "1558"
click at [325, 139] on select "Select Role Casual Registered Nurse Casual Weekday Medical Officer Casual Weekd…" at bounding box center [511, 152] width 373 height 27
click at [658, 531] on span "Add Role" at bounding box center [664, 530] width 51 height 16
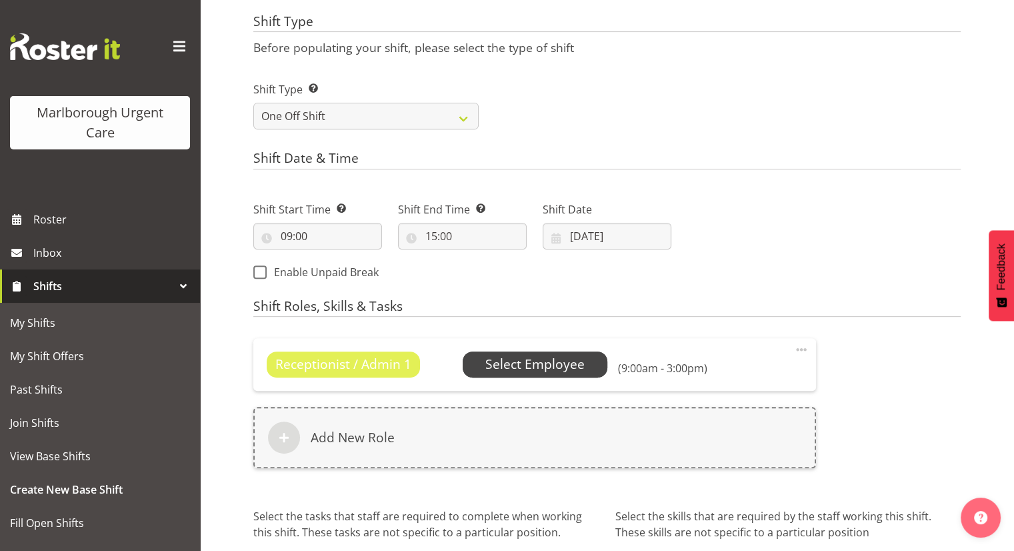
scroll to position [526, 0]
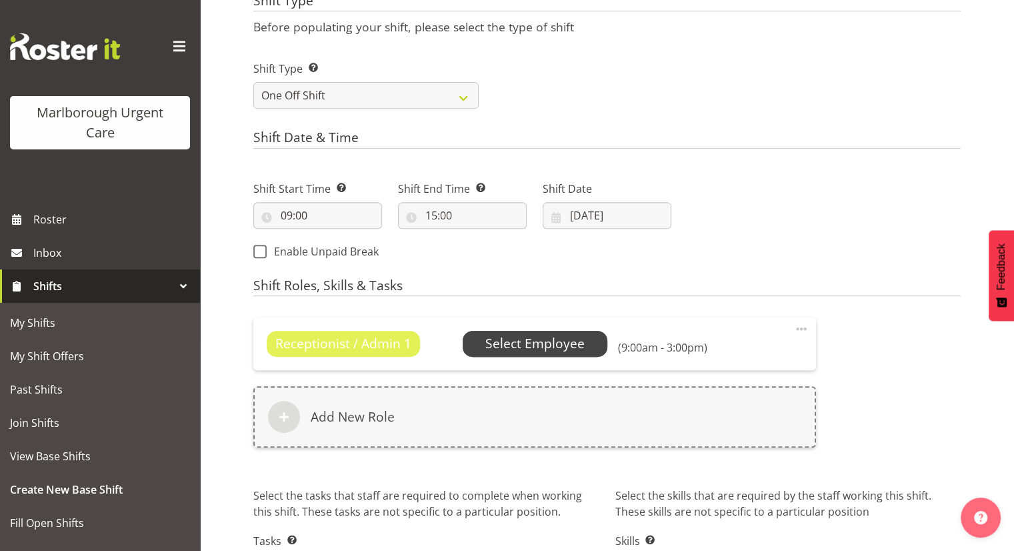
click at [505, 347] on span "Select Employee" at bounding box center [534, 343] width 99 height 19
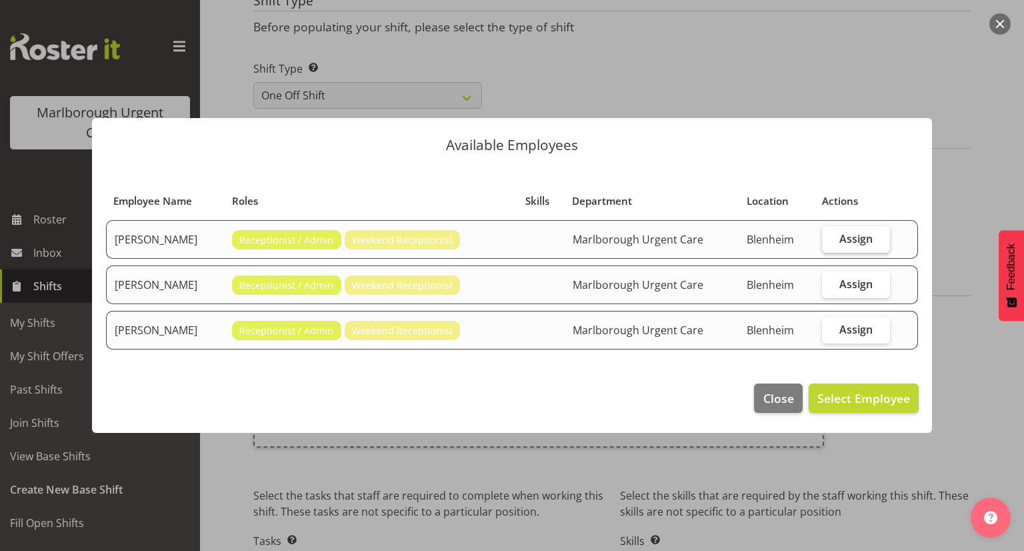
click at [844, 243] on span "Assign" at bounding box center [855, 238] width 33 height 13
click at [830, 243] on input "Assign" at bounding box center [826, 238] width 9 height 9
checkbox input "true"
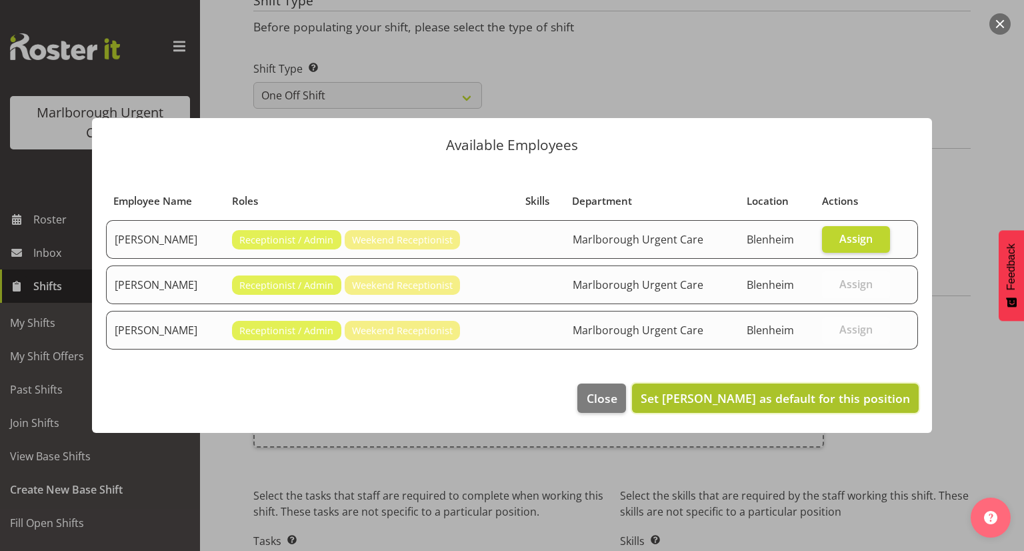
click at [848, 398] on span "Set Josephine Godinez as default for this position" at bounding box center [774, 398] width 269 height 16
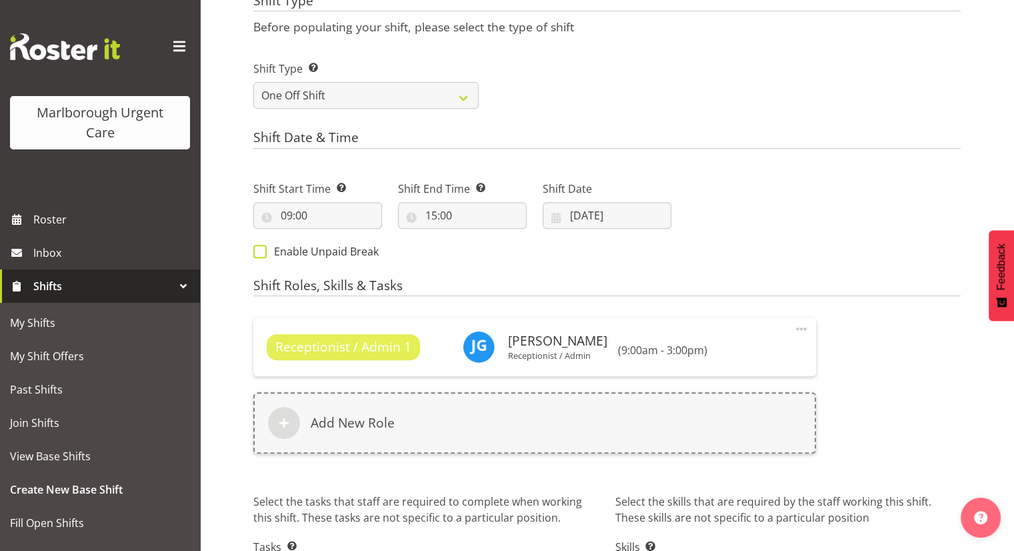
click at [261, 251] on span at bounding box center [259, 251] width 13 height 13
click at [261, 251] on input "Enable Unpaid Break" at bounding box center [257, 251] width 9 height 9
checkbox input "true"
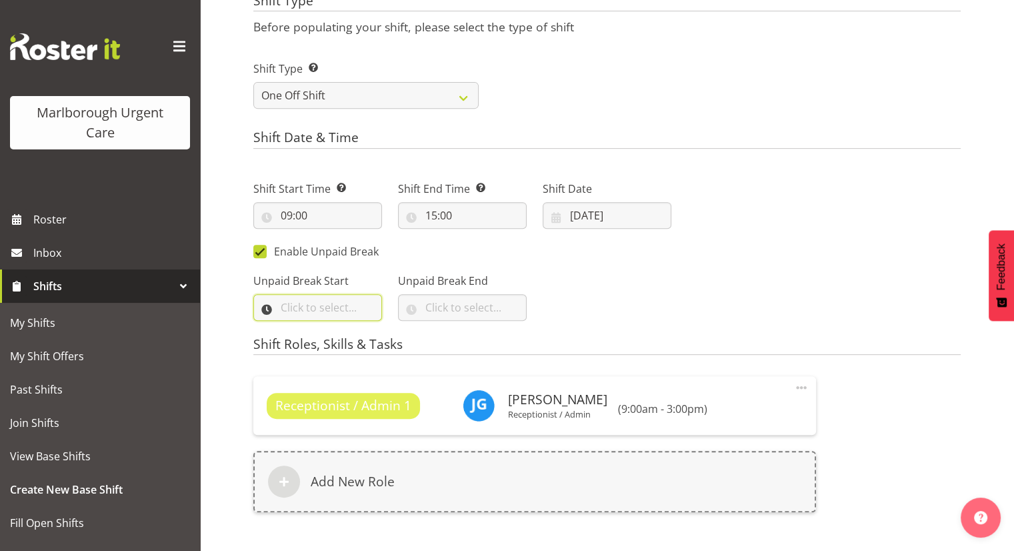
click at [309, 307] on input "text" at bounding box center [317, 307] width 129 height 27
click at [337, 340] on select "00 00 01 02 03 04 05 06 07 08 09 10 11 12 13 14 15 16 17 18 19 20 21 22 23" at bounding box center [344, 342] width 30 height 27
select select "12"
click at [329, 329] on select "00 00 01 02 03 04 05 06 07 08 09 10 11 12 13 14 15 16 17 18 19 20 21 22 23" at bounding box center [344, 342] width 30 height 27
click at [371, 345] on select "00 00 01 02 03 04 05 06 07 08 09 10 11 12 13 14 15 16 17 18 19 20 21 22 23 24 2…" at bounding box center [379, 342] width 30 height 27
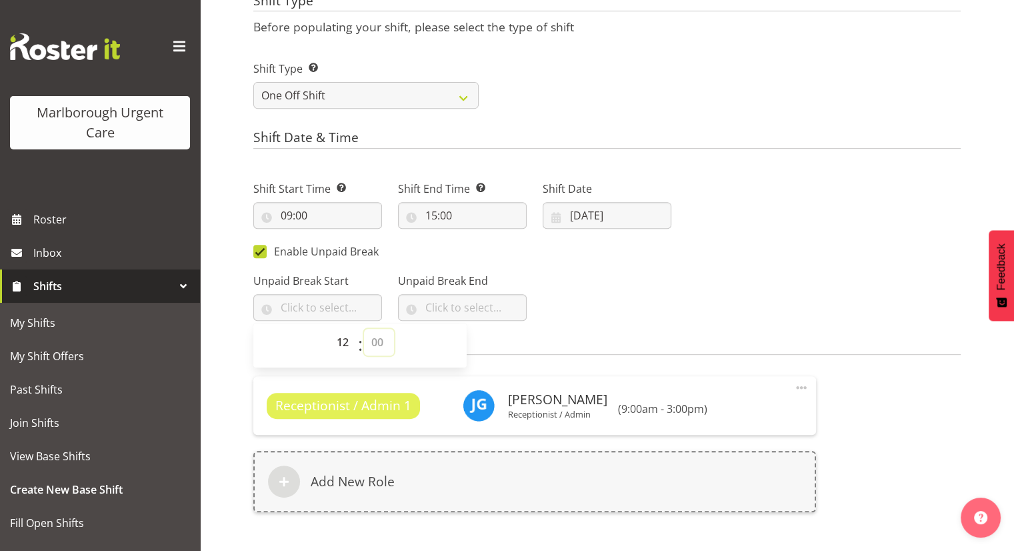
select select "0"
click at [364, 329] on select "00 00 01 02 03 04 05 06 07 08 09 10 11 12 13 14 15 16 17 18 19 20 21 22 23 24 2…" at bounding box center [379, 342] width 30 height 27
type input "12:00"
click at [443, 310] on input "text" at bounding box center [462, 307] width 129 height 27
click at [489, 341] on select "00 00 01 02 03 04 05 06 07 08 09 10 11 12 13 14 15 16 17 18 19 20 21 22 23" at bounding box center [489, 342] width 30 height 27
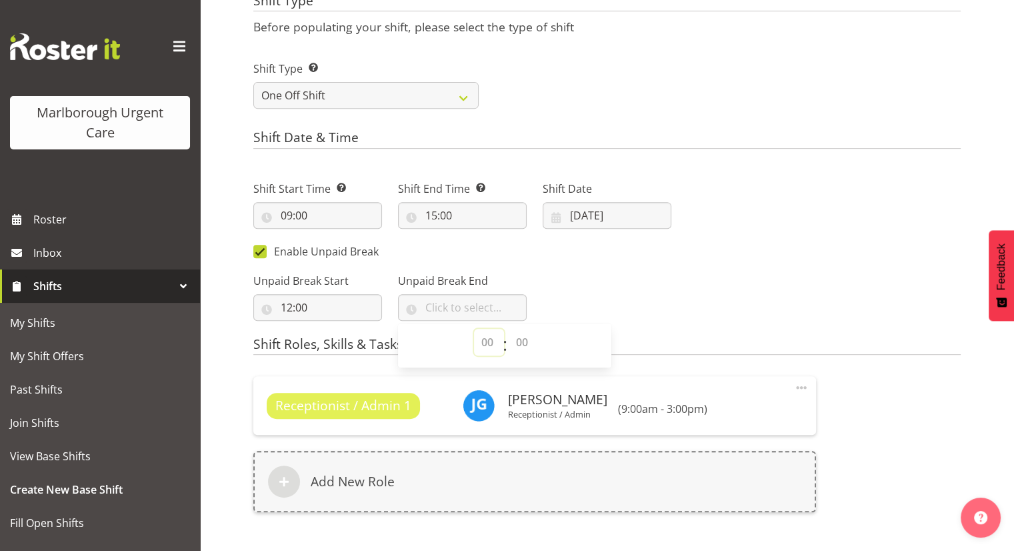
select select "12"
click at [474, 329] on select "00 00 01 02 03 04 05 06 07 08 09 10 11 12 13 14 15 16 17 18 19 20 21 22 23" at bounding box center [489, 342] width 30 height 27
click at [515, 342] on select "00 00 01 02 03 04 05 06 07 08 09 10 11 12 13 14 15 16 17 18 19 20 21 22 23 24 2…" at bounding box center [524, 342] width 30 height 27
select select "30"
click at [509, 329] on select "00 00 01 02 03 04 05 06 07 08 09 10 11 12 13 14 15 16 17 18 19 20 21 22 23 24 2…" at bounding box center [524, 342] width 30 height 27
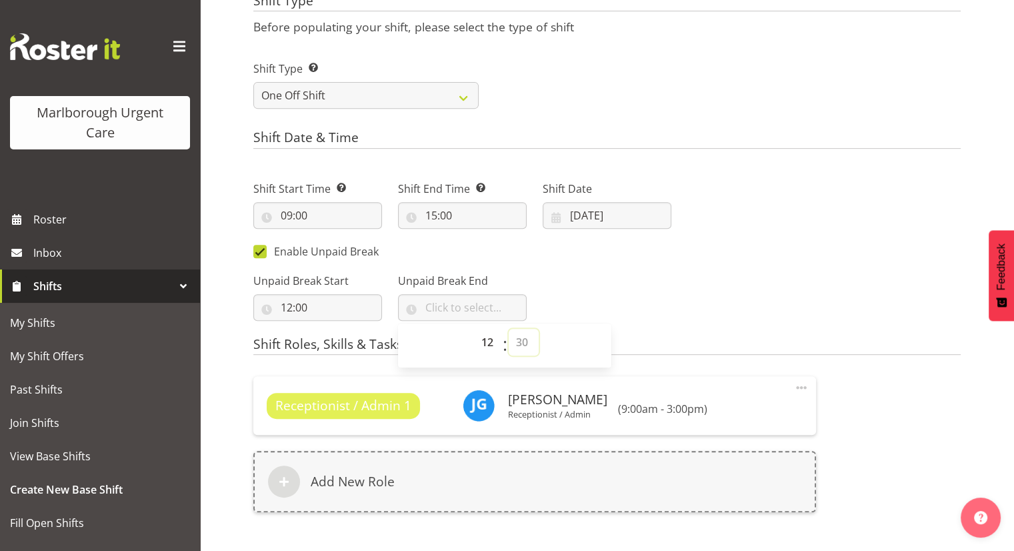
type input "12:30"
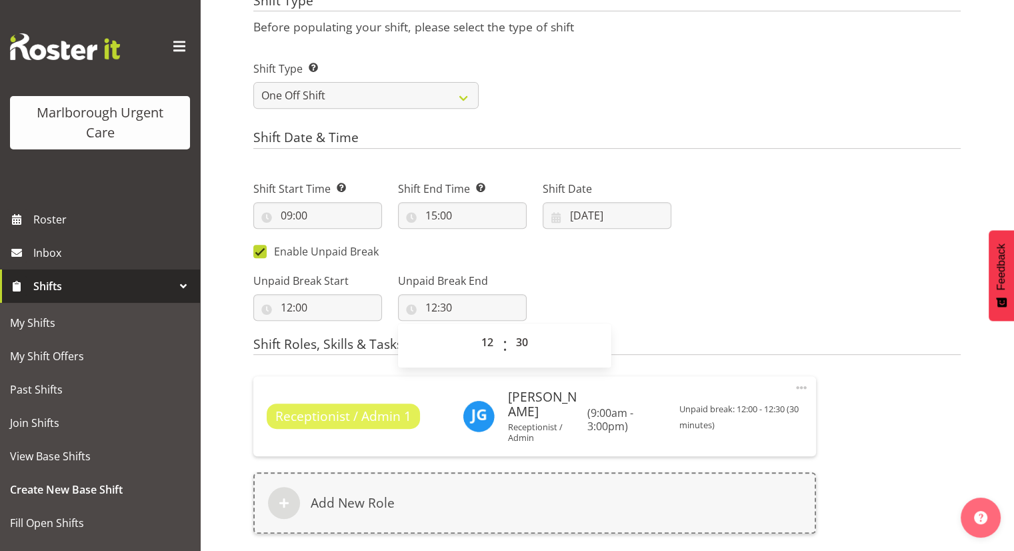
click at [588, 314] on div "Unpaid Break Start 12:00 00 01 02 03 04 05 06 07 08 09 10 11 12 13 14 15 16 17 …" at bounding box center [462, 291] width 434 height 75
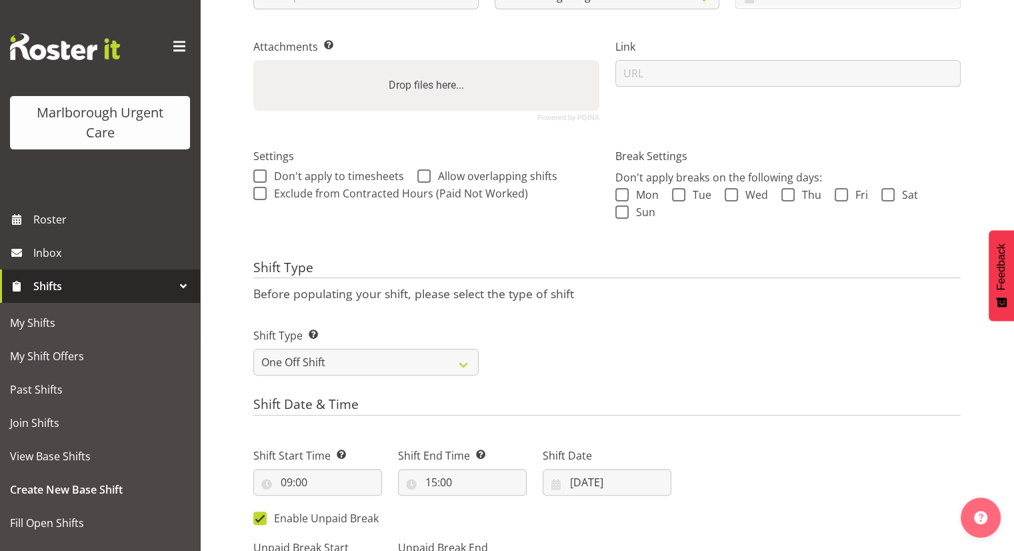
scroll to position [0, 0]
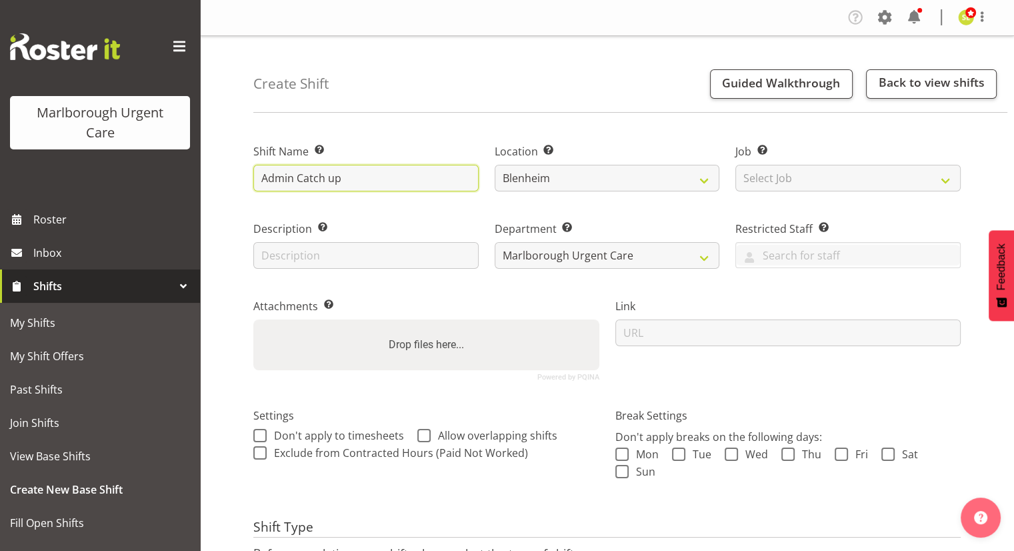
drag, startPoint x: 355, startPoint y: 175, endPoint x: 250, endPoint y: 179, distance: 105.4
click at [250, 179] on div "Shift Name Enter a name for the shift (e.g. Day Shift). Admin Catch up" at bounding box center [365, 163] width 241 height 77
click at [354, 179] on input "Admin Catch up" at bounding box center [365, 178] width 225 height 27
drag, startPoint x: 355, startPoint y: 179, endPoint x: 313, endPoint y: 177, distance: 41.4
click at [313, 179] on input "Admin Catch up" at bounding box center [365, 178] width 225 height 27
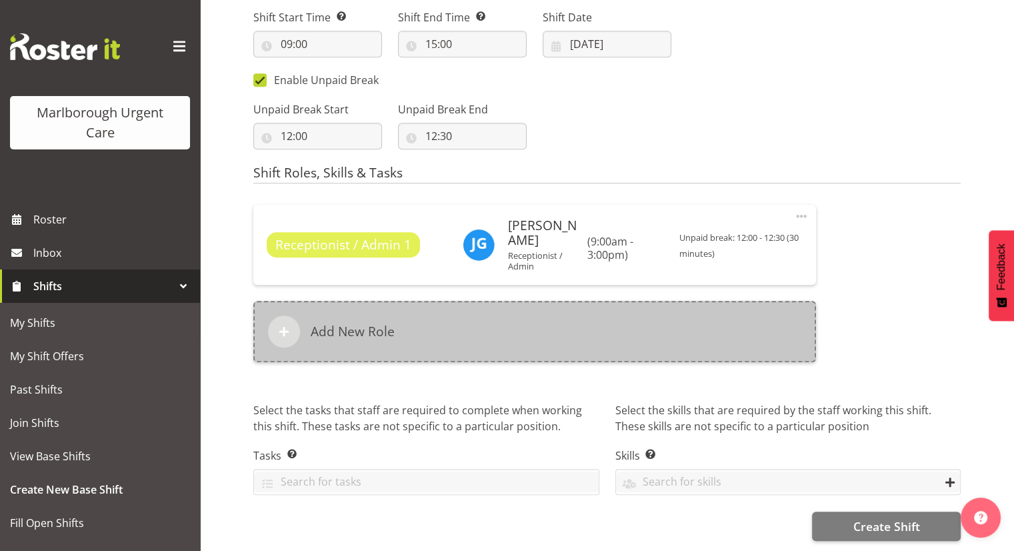
scroll to position [707, 0]
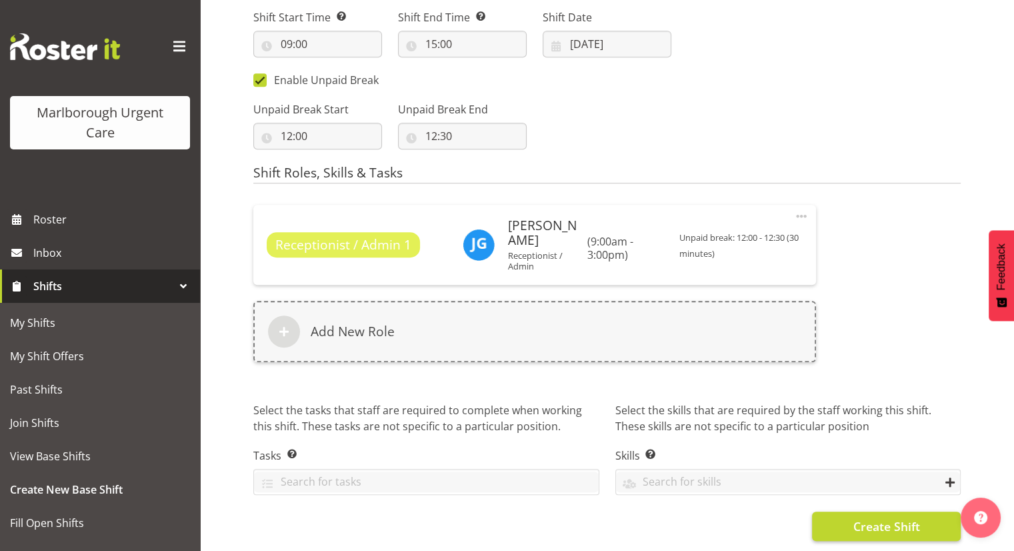
type input "Admin Back Office Functions"
click at [886, 518] on span "Create Shift" at bounding box center [885, 525] width 67 height 17
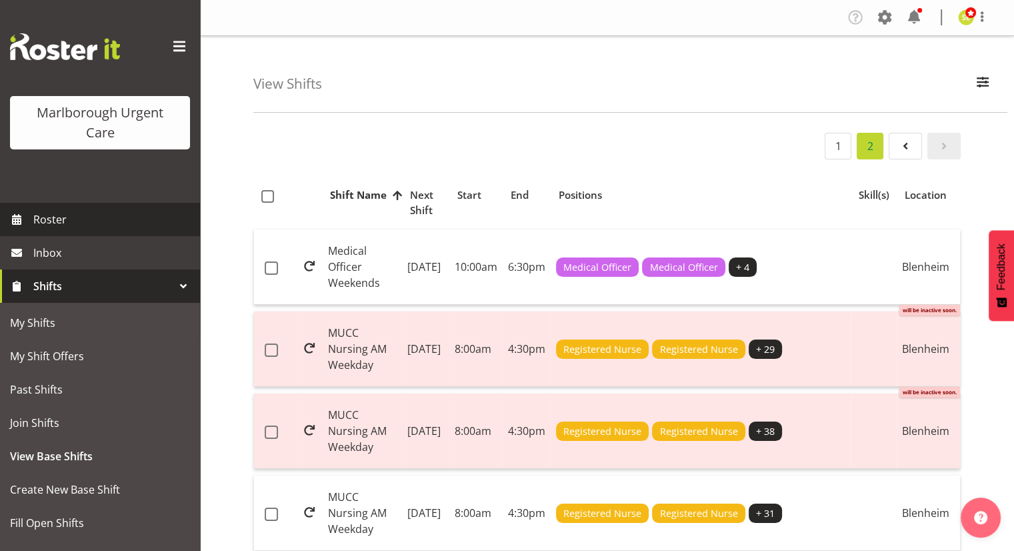
click at [72, 213] on span "Roster" at bounding box center [113, 219] width 160 height 20
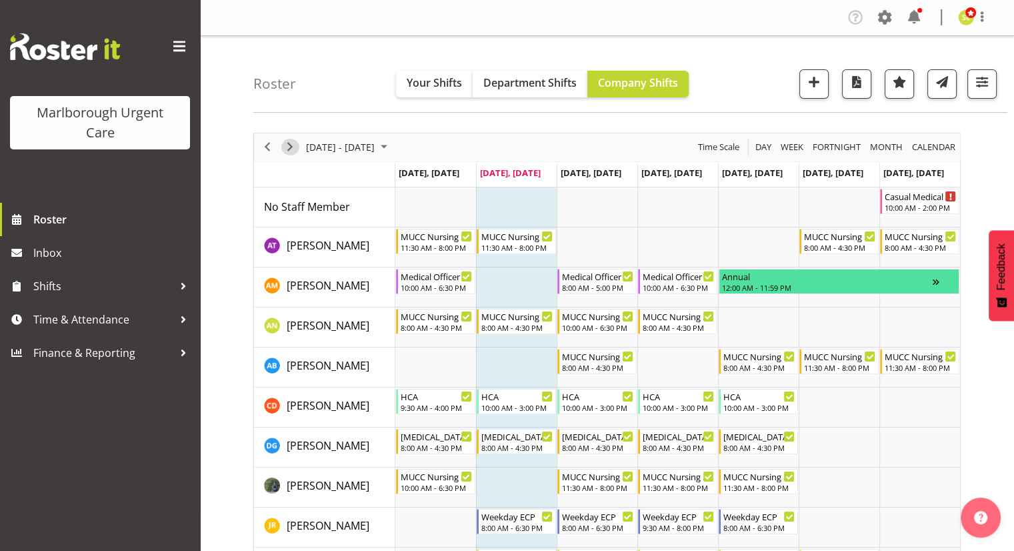
click at [289, 149] on span "Next" at bounding box center [290, 147] width 16 height 17
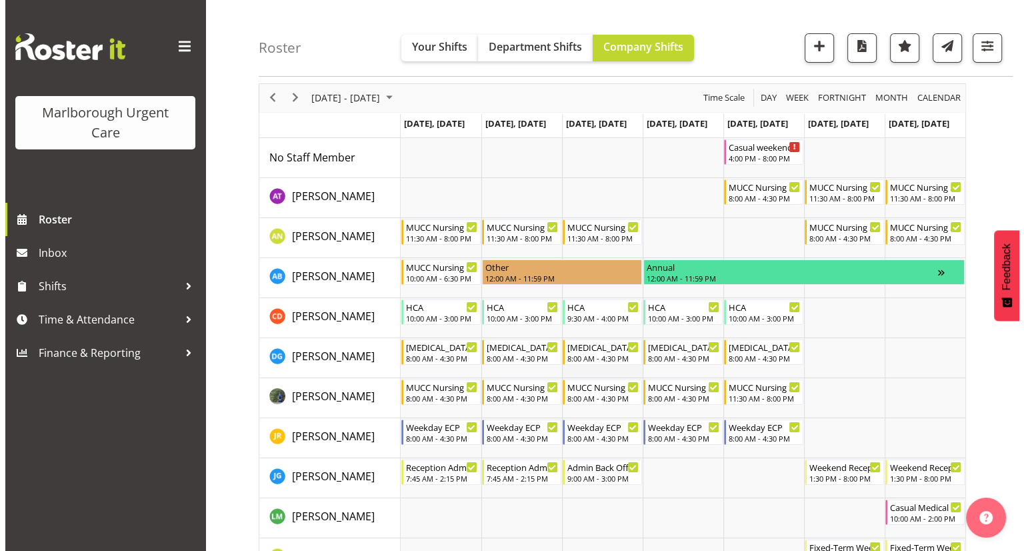
scroll to position [133, 0]
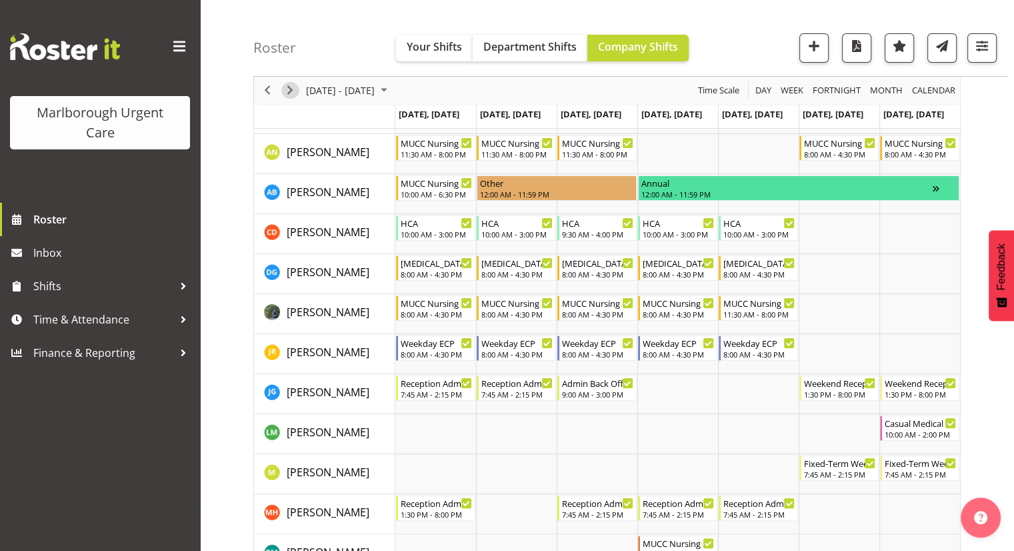
click at [293, 89] on span "Next" at bounding box center [290, 91] width 16 height 17
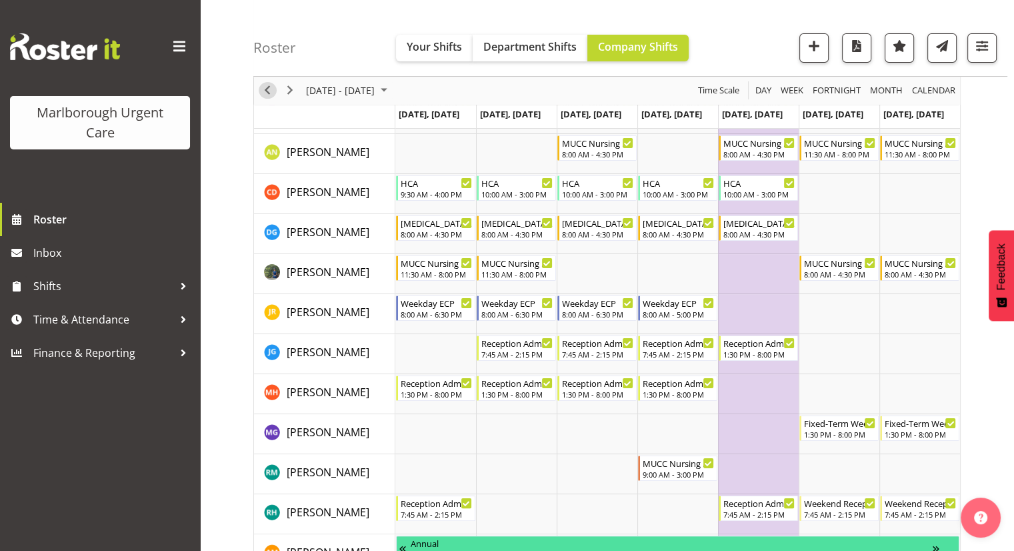
click at [262, 89] on span "Previous" at bounding box center [267, 91] width 16 height 17
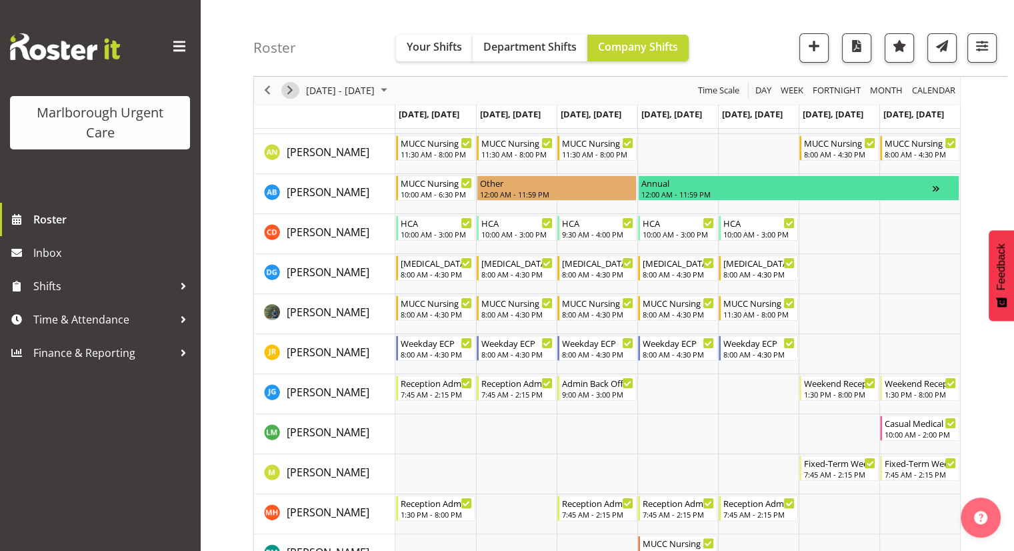
click at [290, 89] on span "Next" at bounding box center [290, 91] width 16 height 17
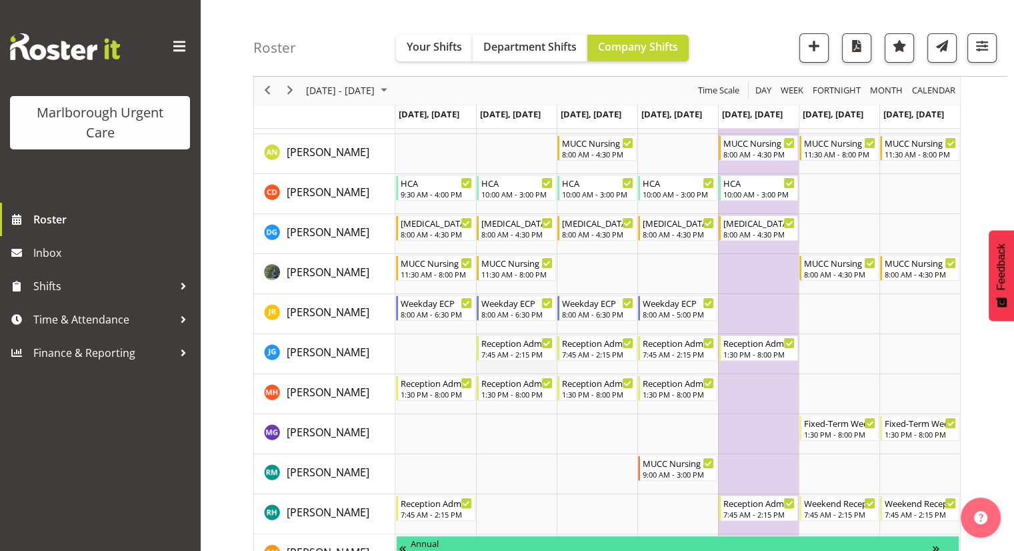
click at [510, 363] on td "Timeline Week of October 21, 2025" at bounding box center [516, 354] width 81 height 40
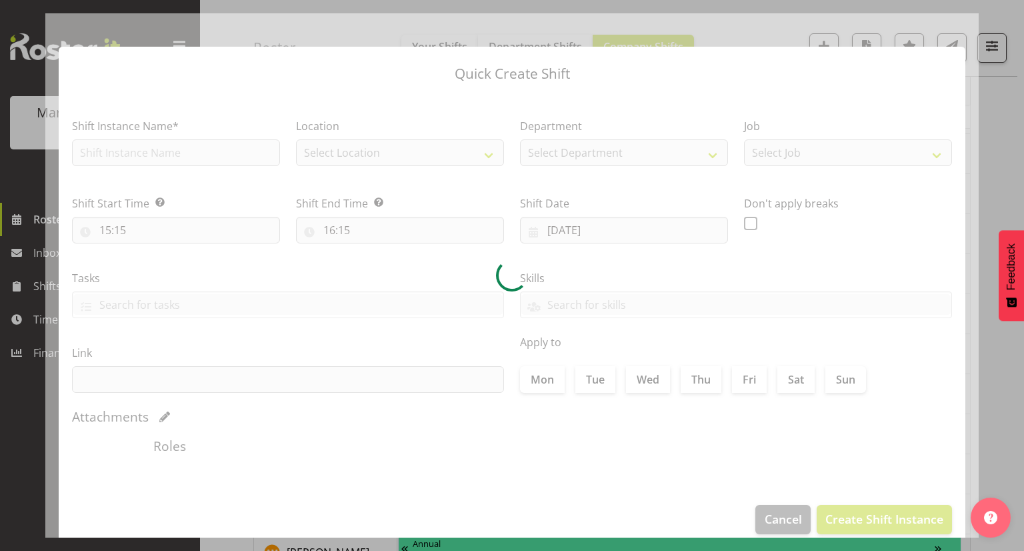
type input "[DATE]"
checkbox input "true"
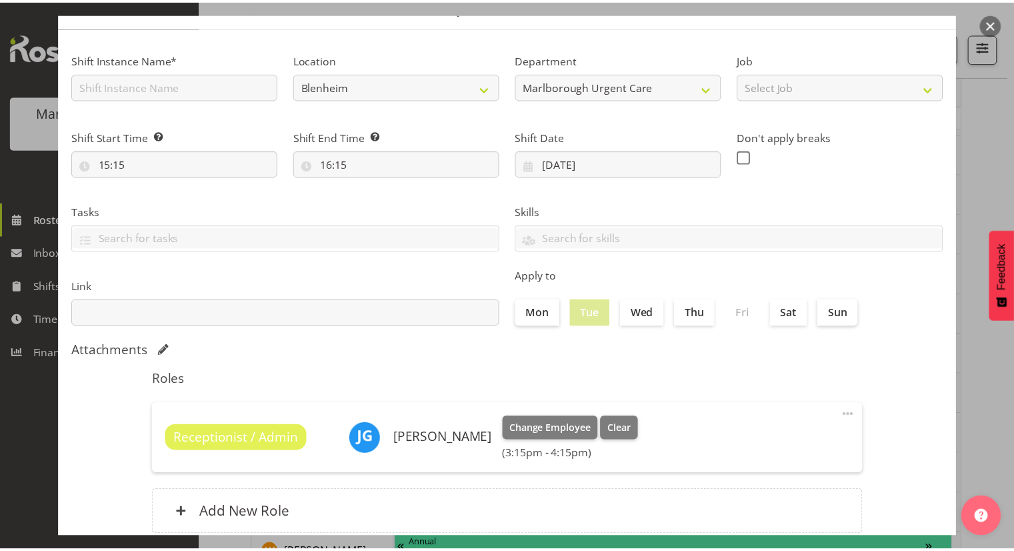
scroll to position [133, 0]
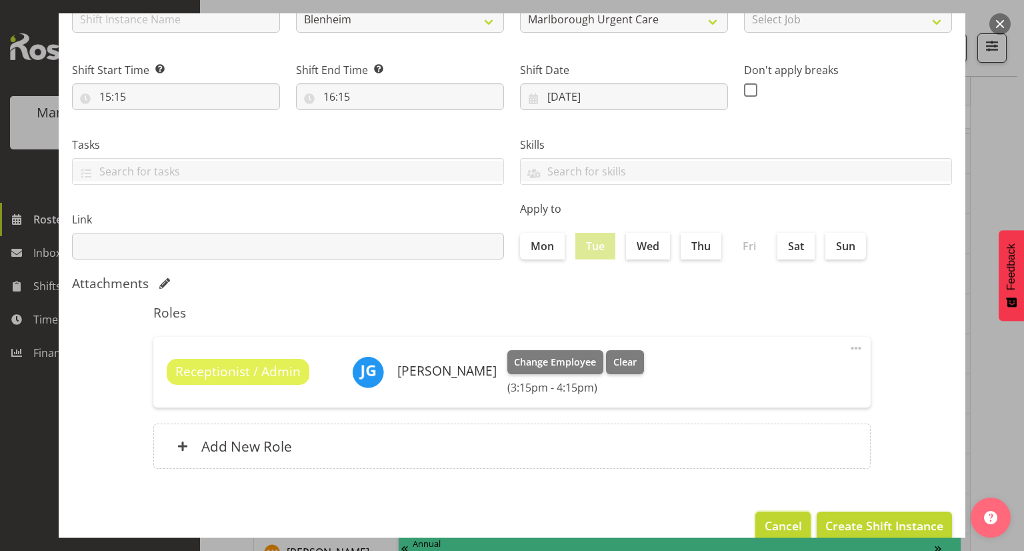
click at [770, 524] on span "Cancel" at bounding box center [782, 525] width 37 height 17
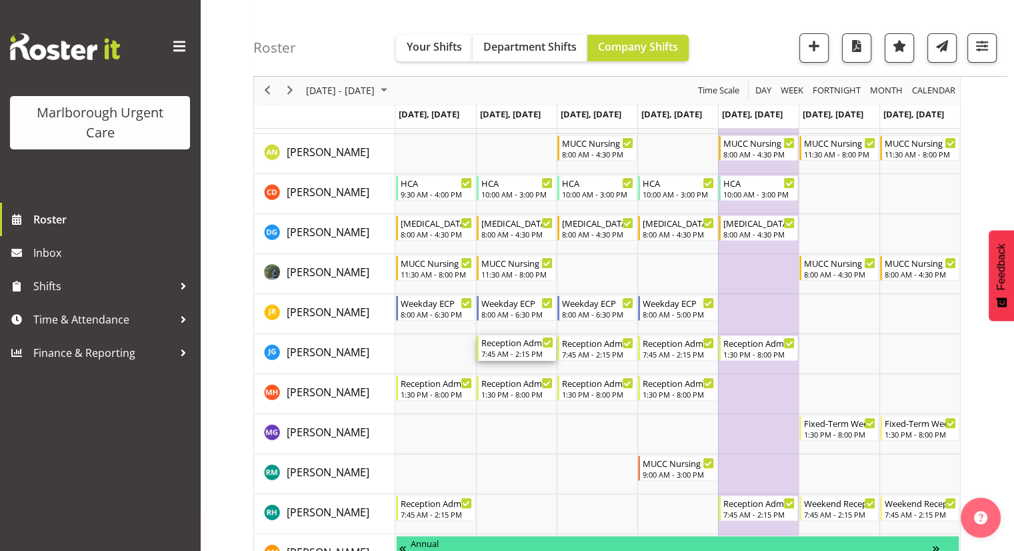
click at [523, 351] on div "7:45 AM - 2:15 PM" at bounding box center [517, 353] width 72 height 11
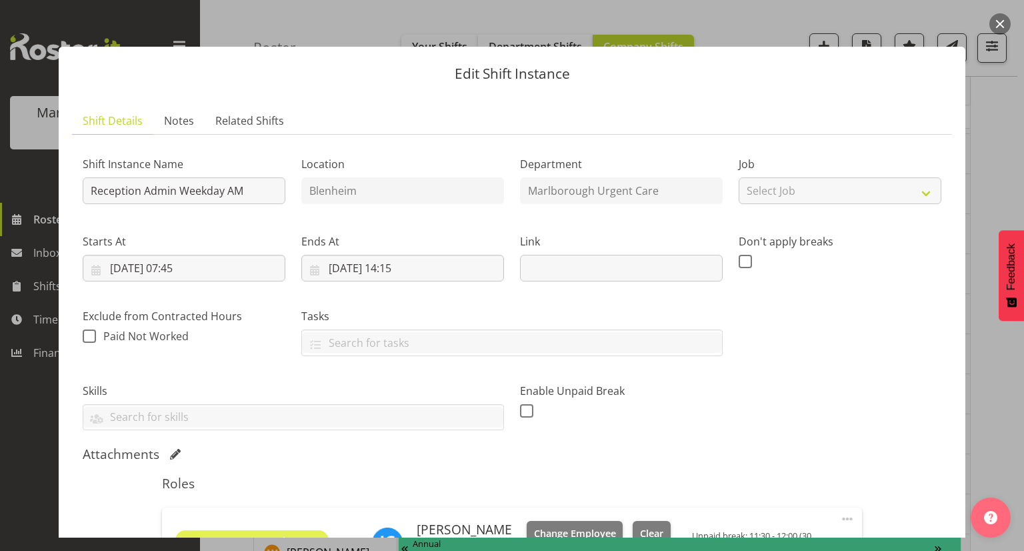
click at [1003, 15] on button "button" at bounding box center [999, 23] width 21 height 21
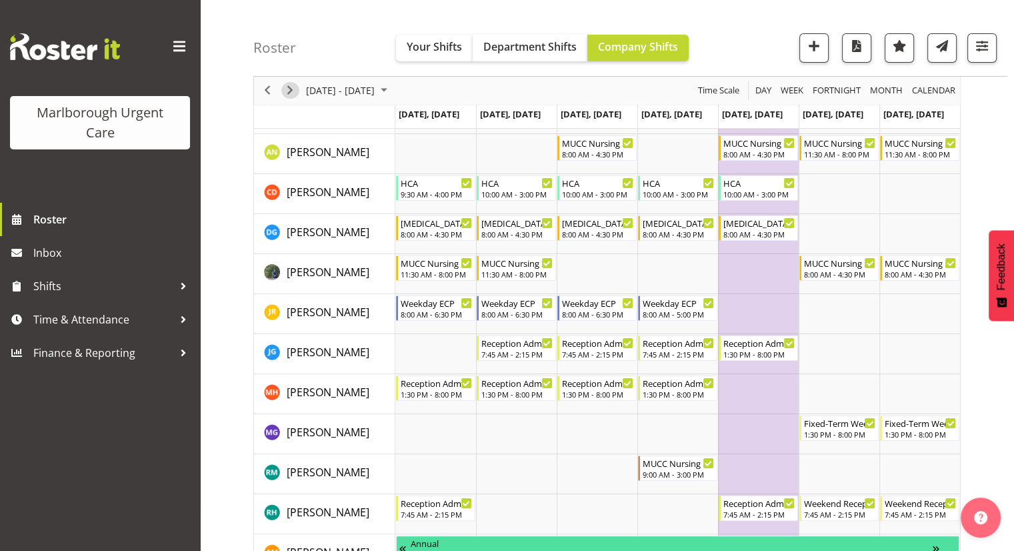
click at [295, 93] on span "Next" at bounding box center [290, 91] width 16 height 17
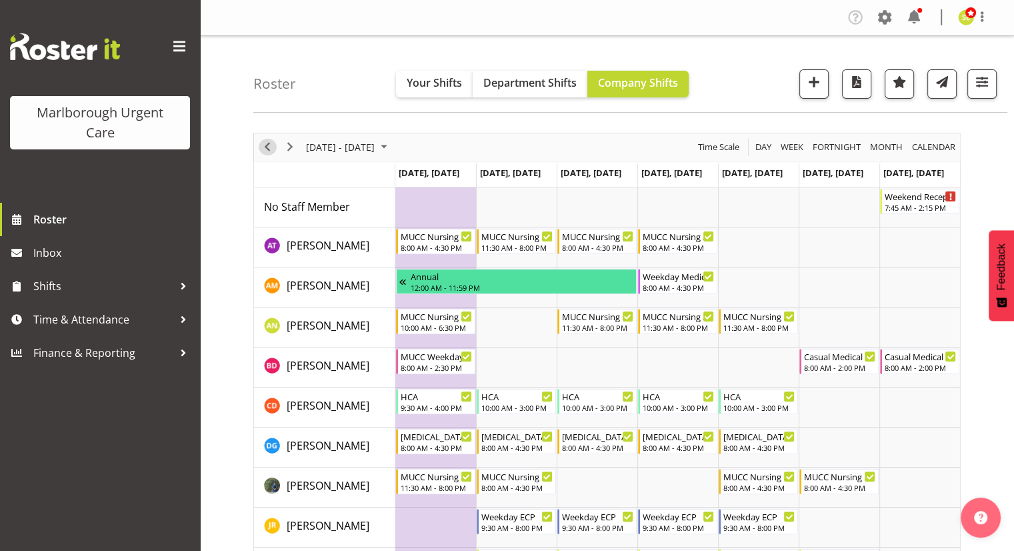
click at [273, 153] on div "previous period" at bounding box center [267, 147] width 23 height 28
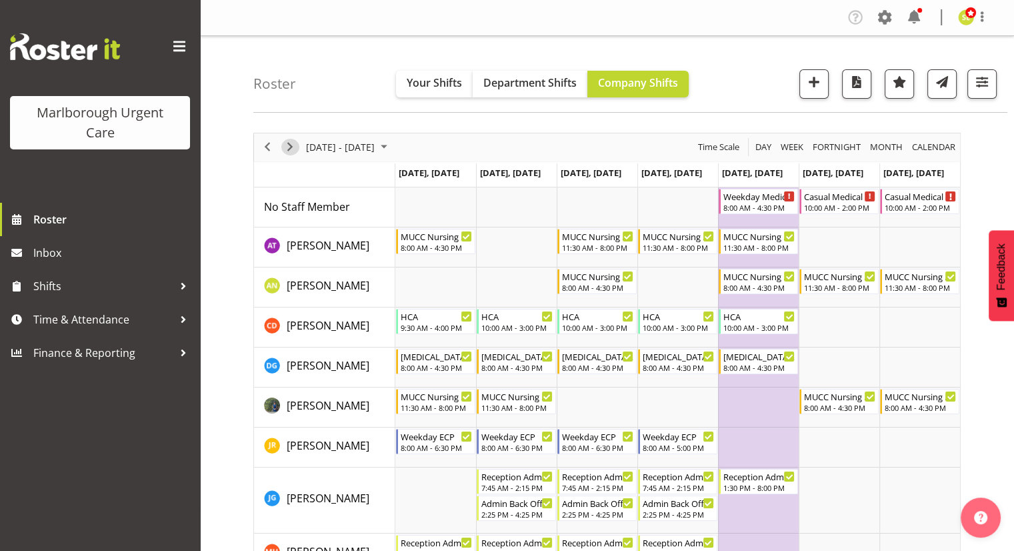
click at [285, 150] on span "Next" at bounding box center [290, 147] width 16 height 17
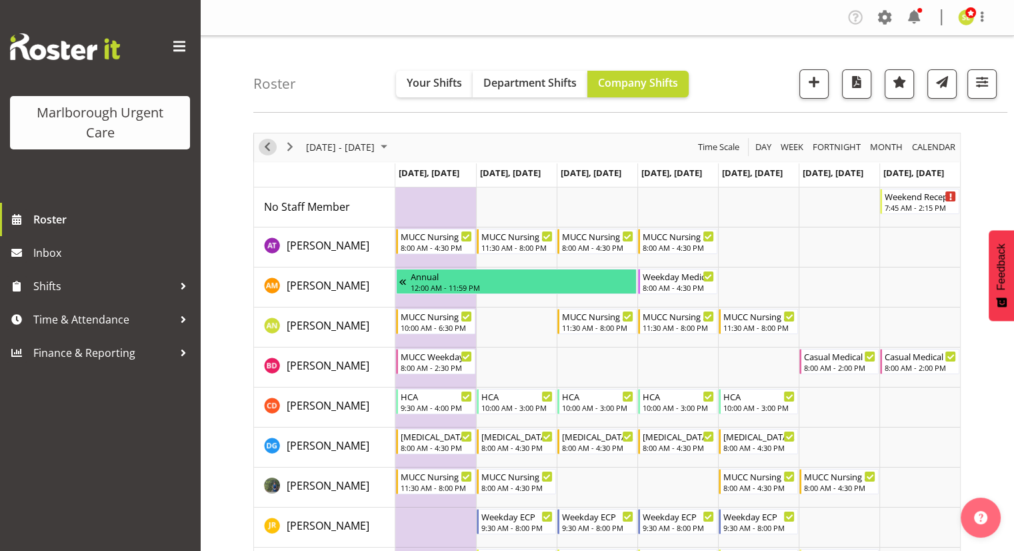
click at [267, 149] on span "Previous" at bounding box center [267, 147] width 16 height 17
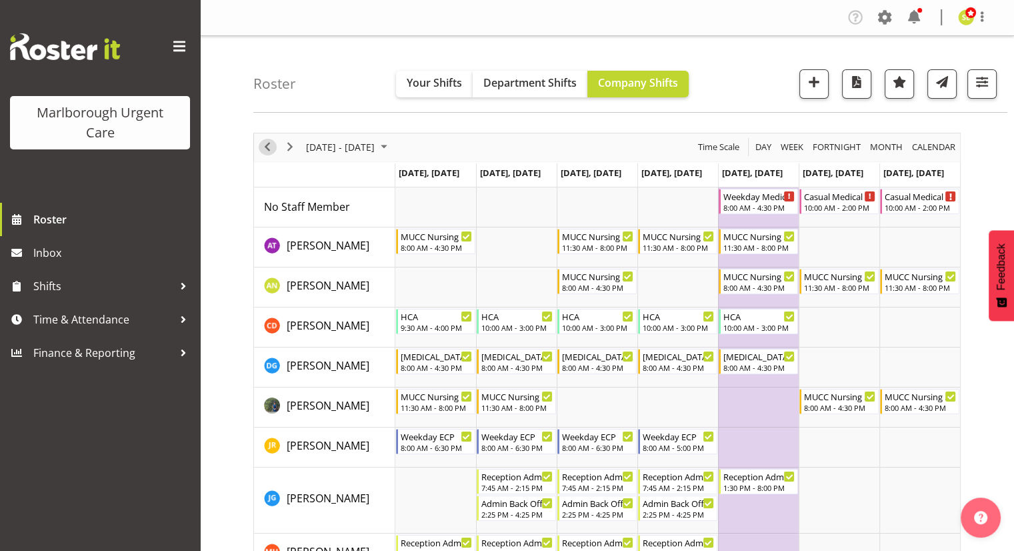
click at [268, 145] on span "Previous" at bounding box center [267, 147] width 16 height 17
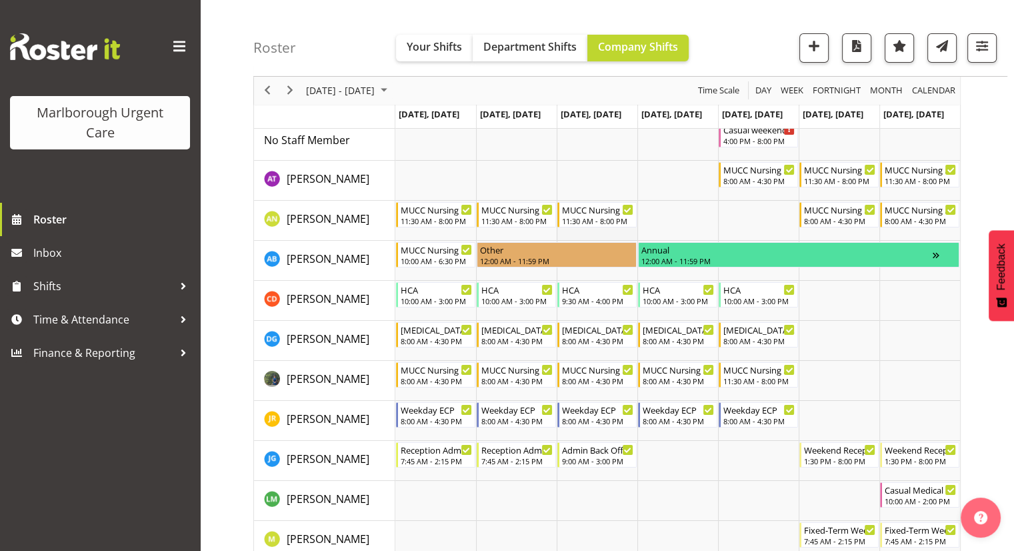
scroll to position [133, 0]
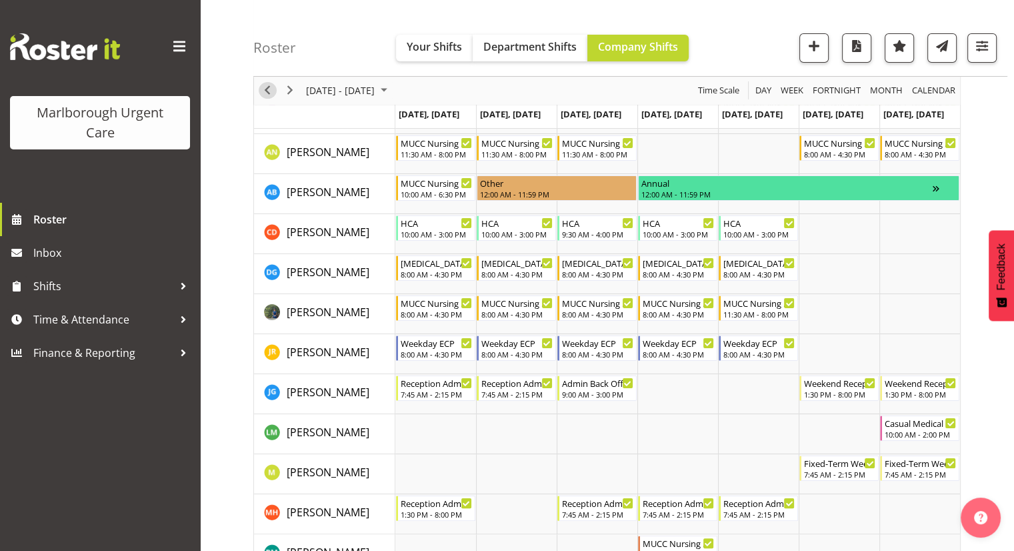
drag, startPoint x: 267, startPoint y: 90, endPoint x: 540, endPoint y: 151, distance: 279.3
click at [267, 87] on span "Previous" at bounding box center [267, 91] width 16 height 17
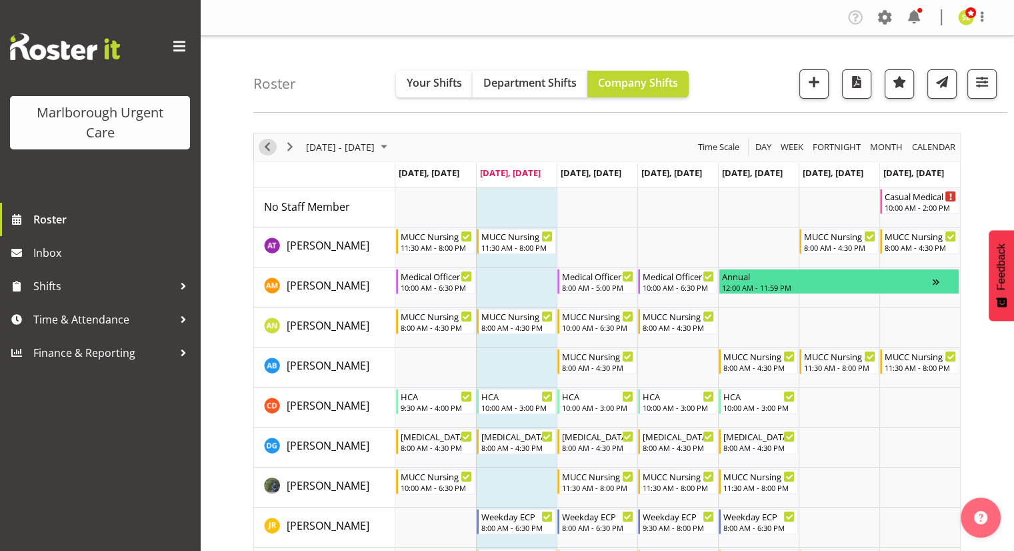
click at [272, 145] on span "Previous" at bounding box center [267, 147] width 16 height 17
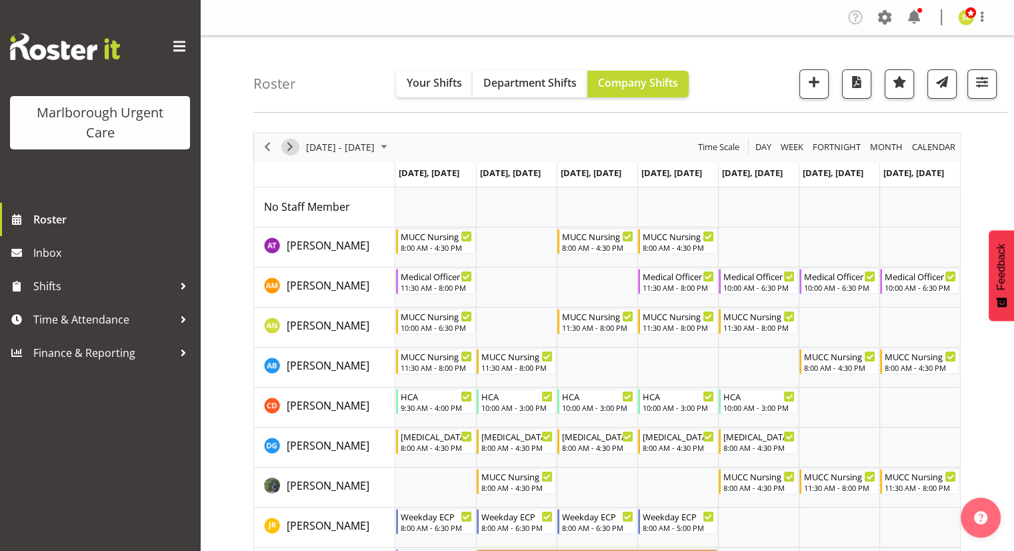
click at [291, 144] on span "Next" at bounding box center [290, 147] width 16 height 17
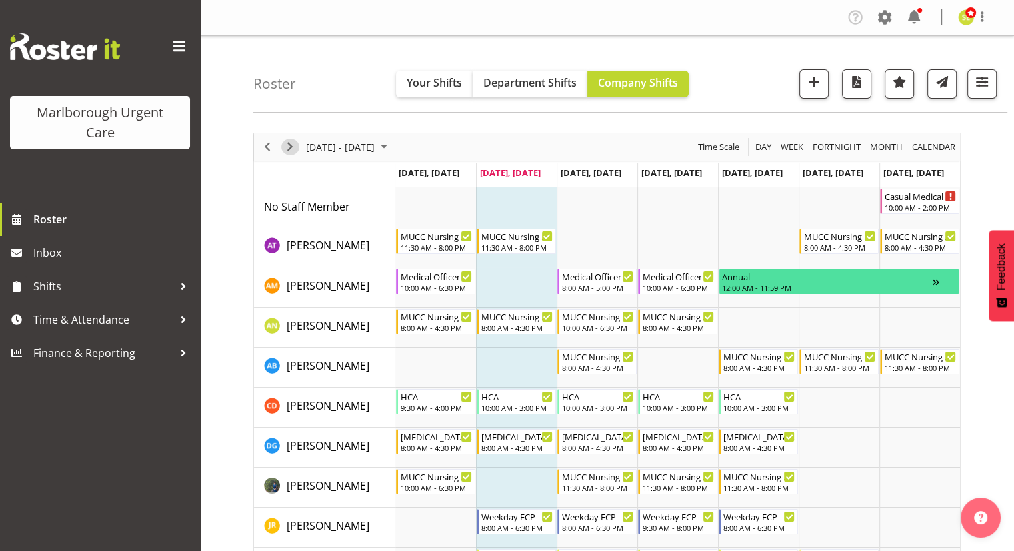
click at [293, 152] on span "Next" at bounding box center [290, 147] width 16 height 17
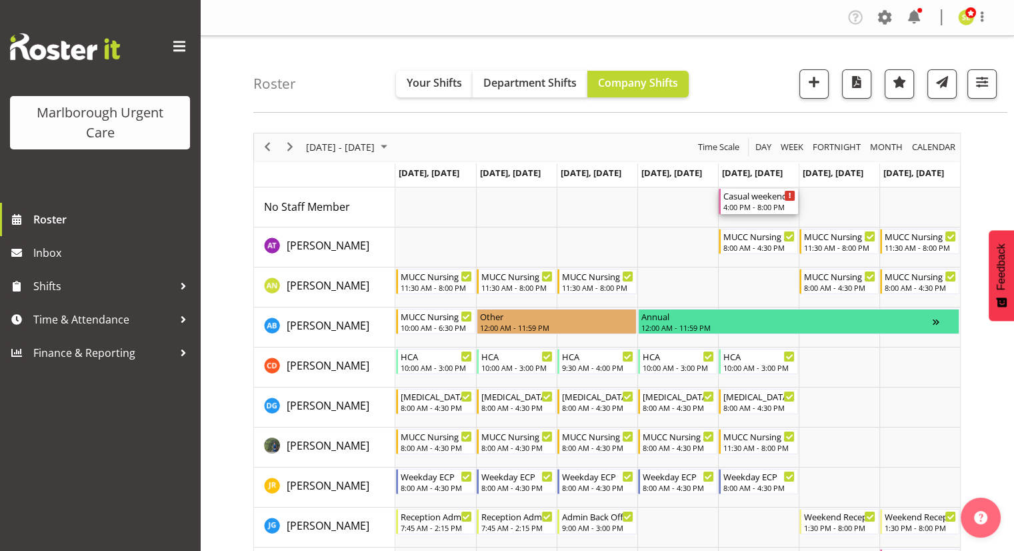
click at [742, 203] on div "4:00 PM - 8:00 PM" at bounding box center [759, 206] width 72 height 11
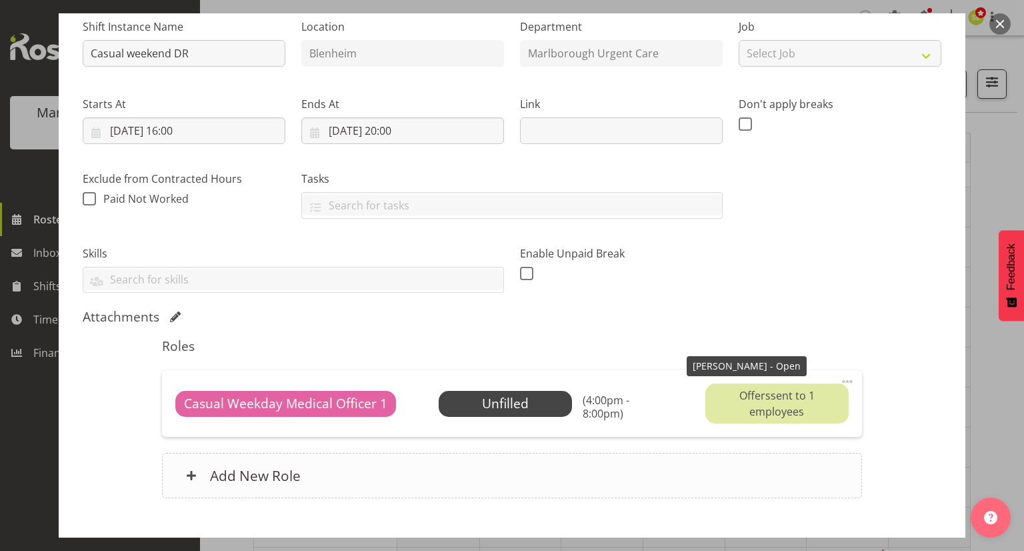
scroll to position [200, 0]
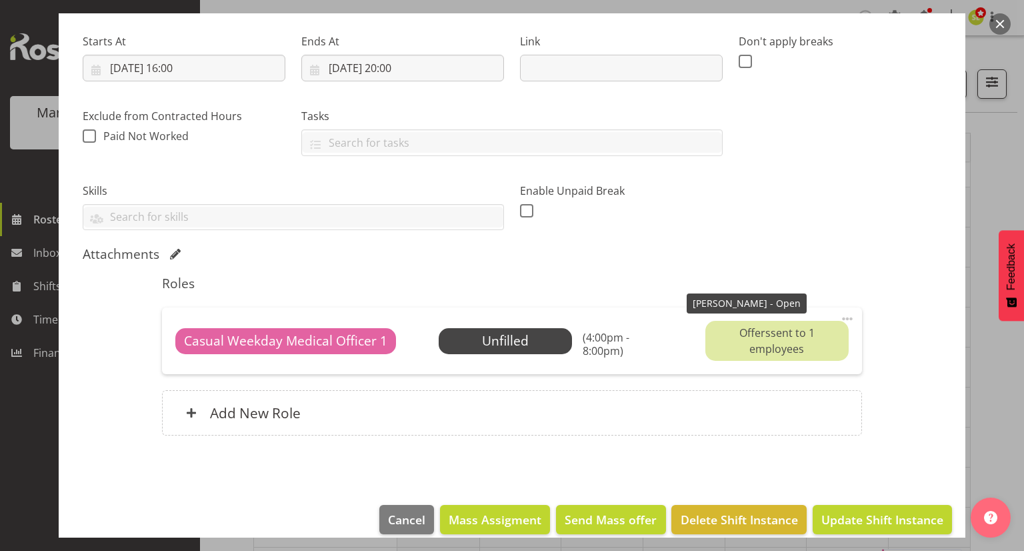
click at [777, 339] on div "Offers sent to 1 employees" at bounding box center [776, 341] width 143 height 40
click at [752, 334] on span "Offers" at bounding box center [754, 332] width 31 height 15
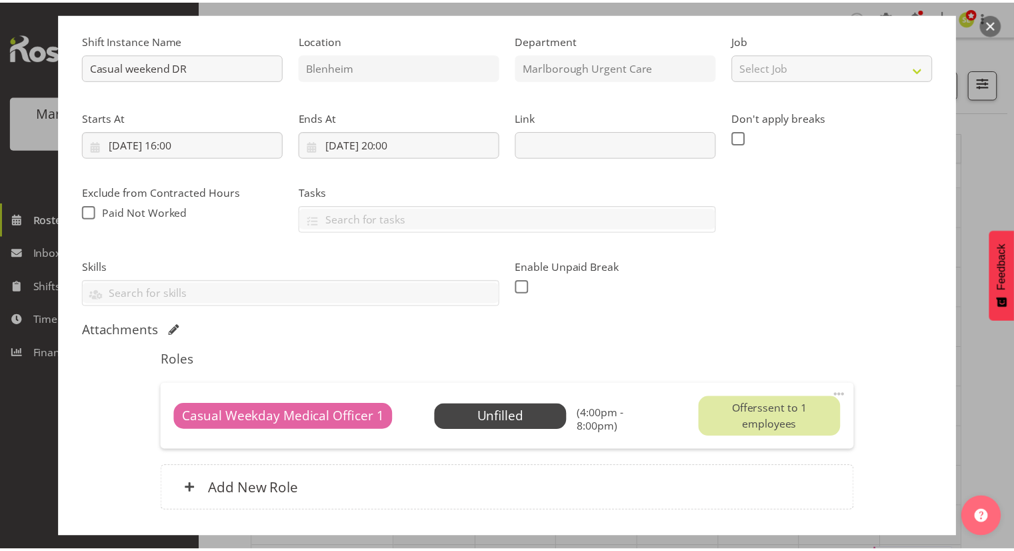
scroll to position [67, 0]
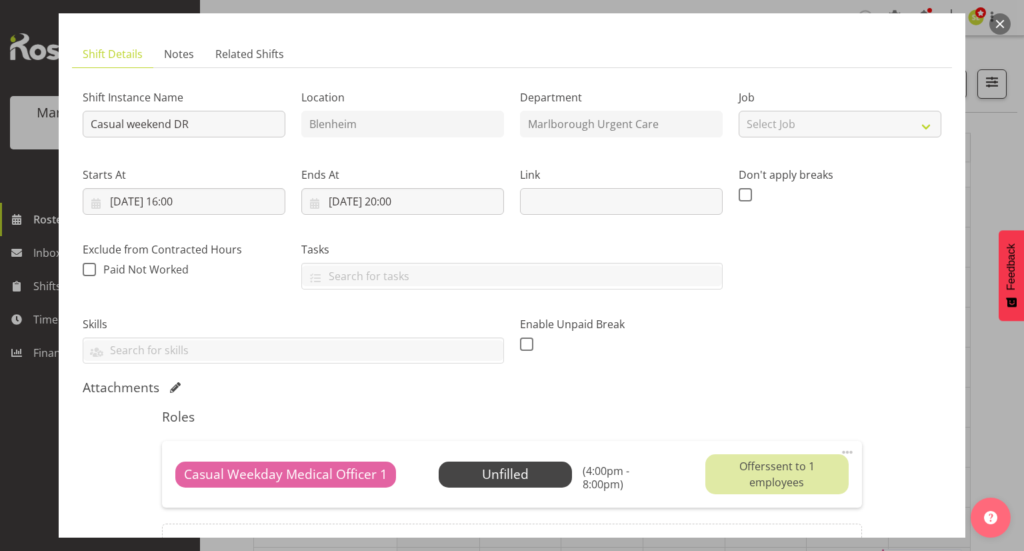
click at [1002, 27] on button "button" at bounding box center [999, 23] width 21 height 21
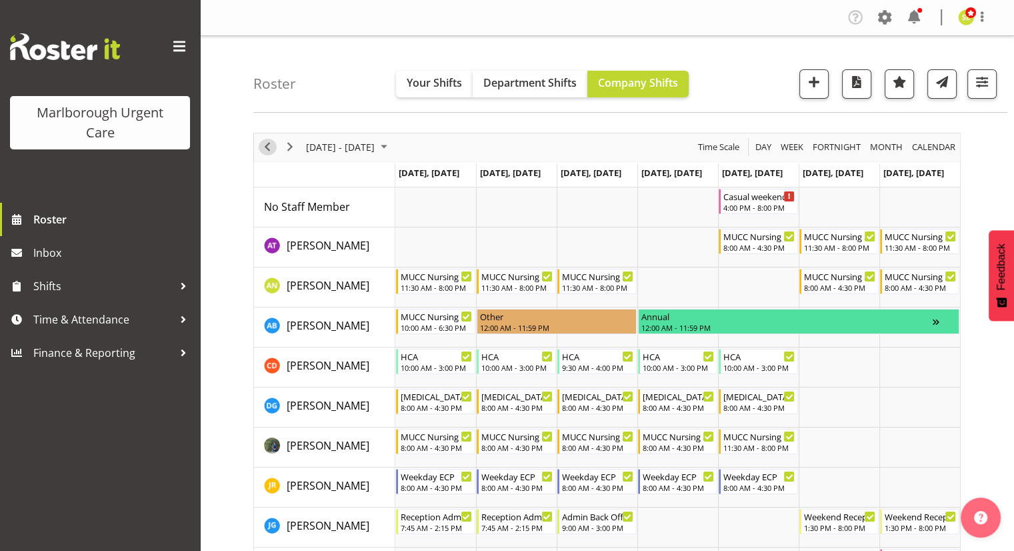
click at [267, 150] on span "Previous" at bounding box center [267, 147] width 16 height 17
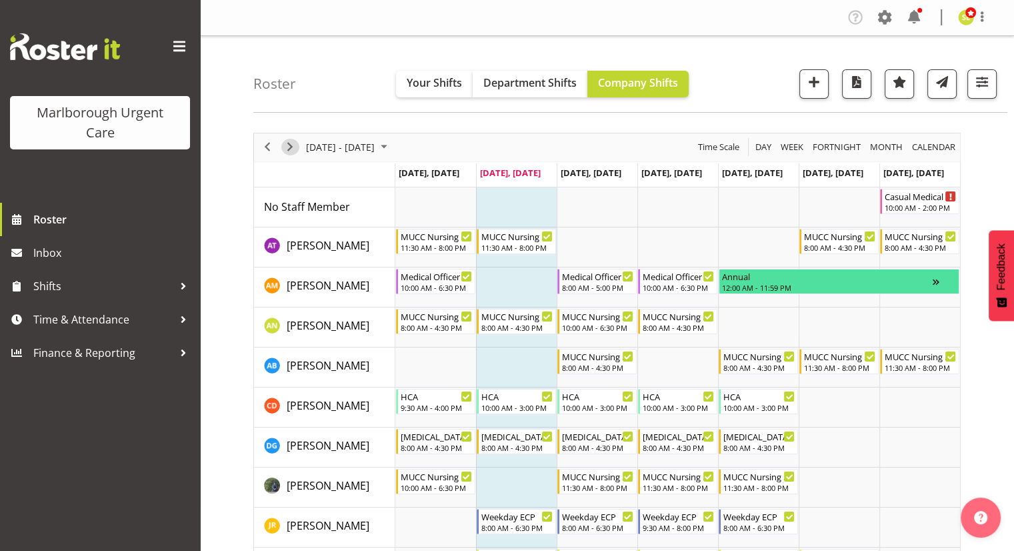
click at [291, 147] on span "Next" at bounding box center [290, 147] width 16 height 17
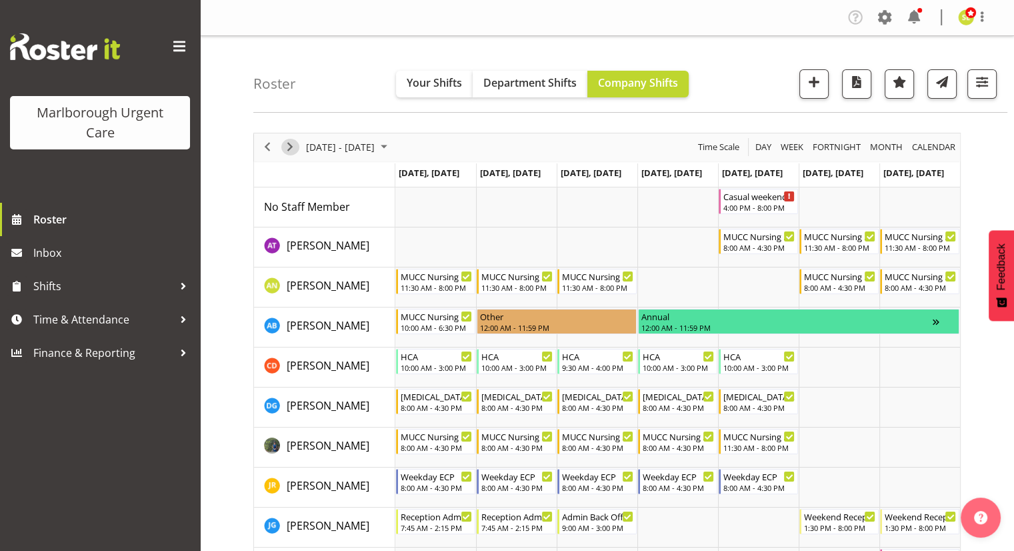
click at [291, 147] on span "Next" at bounding box center [290, 147] width 16 height 17
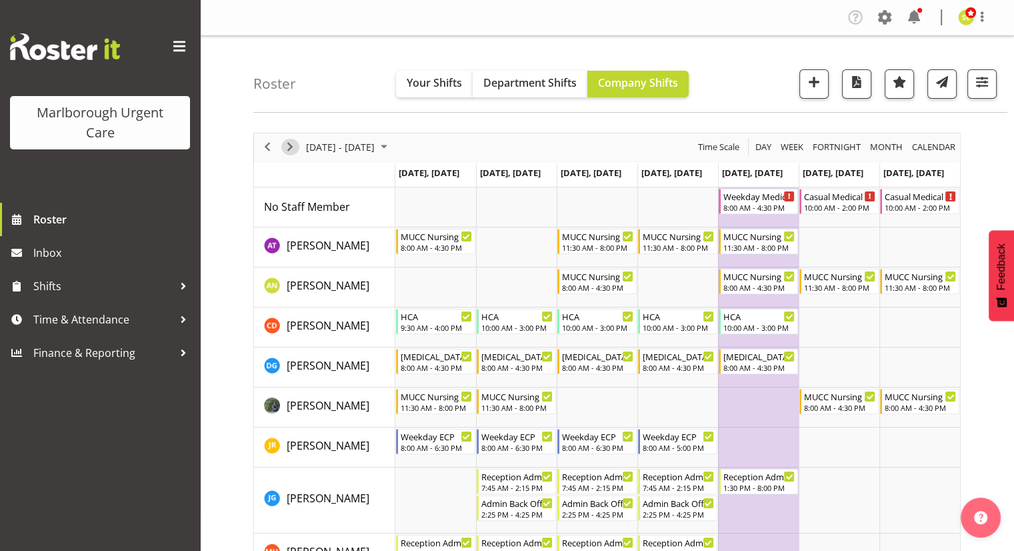
click at [291, 147] on span "Next" at bounding box center [290, 147] width 16 height 17
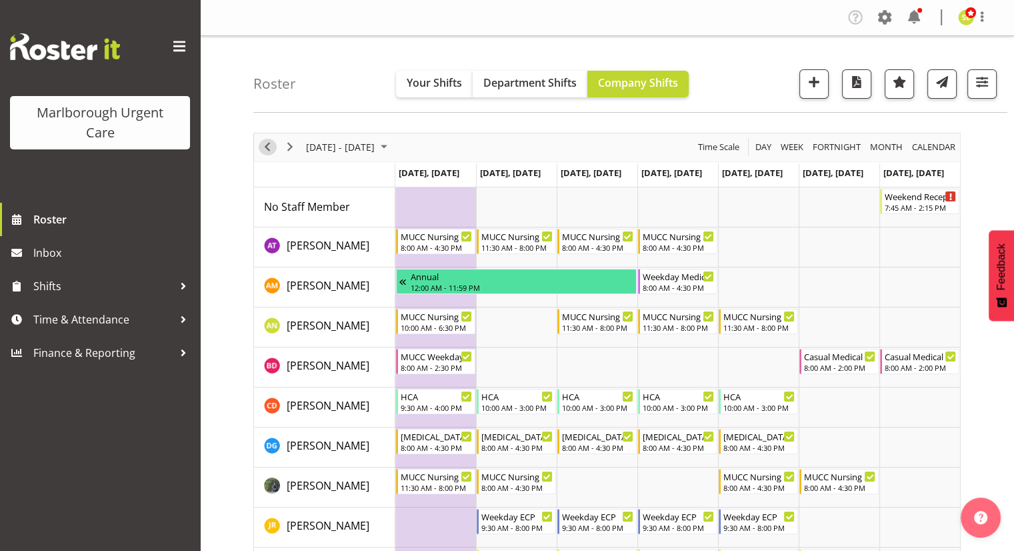
click at [269, 149] on span "Previous" at bounding box center [267, 147] width 16 height 17
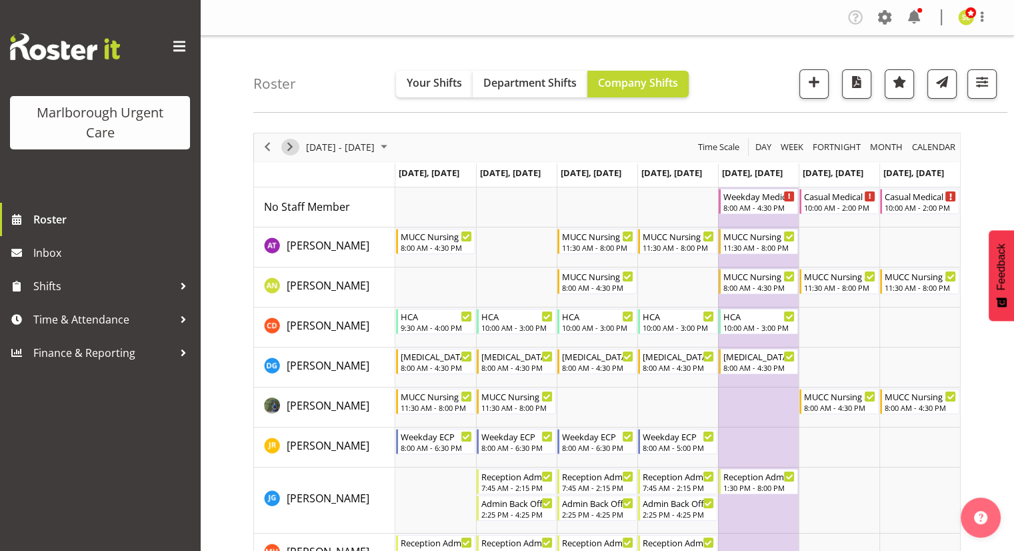
click at [289, 141] on span "Next" at bounding box center [290, 147] width 16 height 17
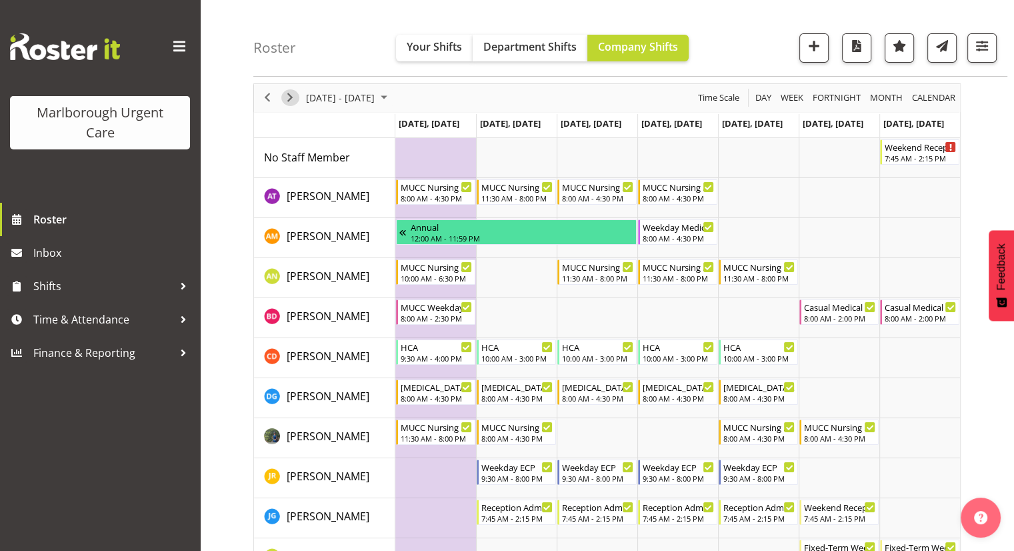
scroll to position [67, 0]
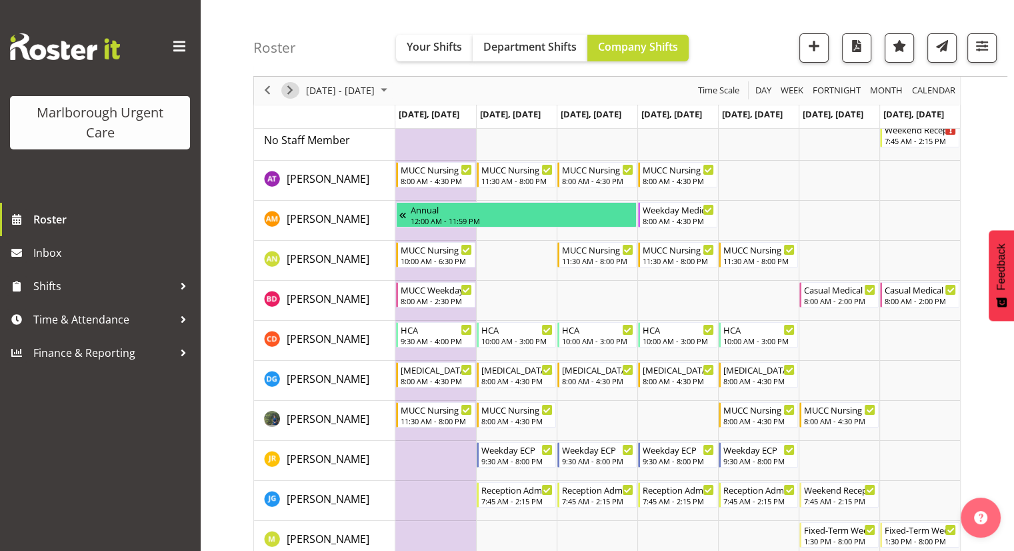
click at [289, 91] on span "Next" at bounding box center [290, 91] width 16 height 17
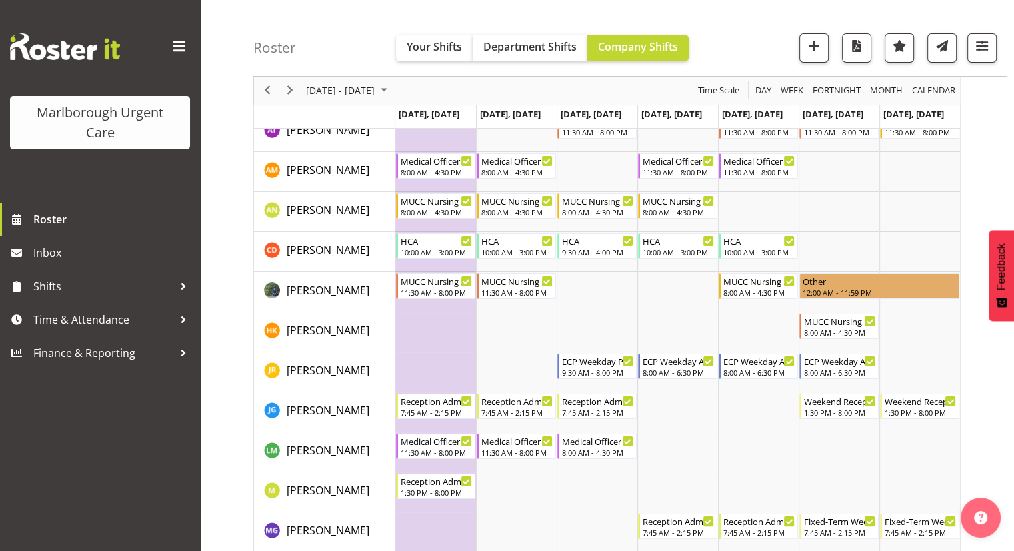
scroll to position [133, 0]
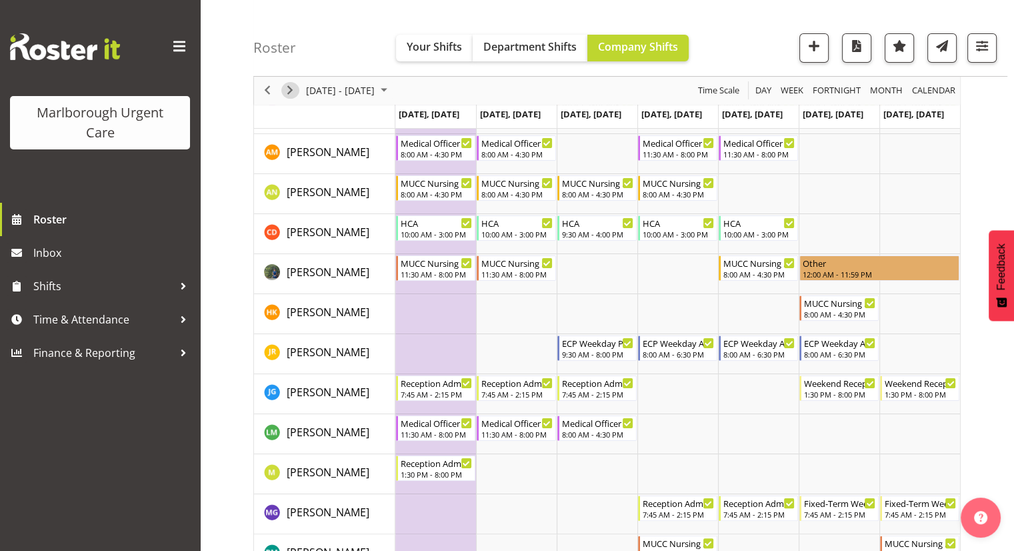
click at [296, 89] on span "Next" at bounding box center [290, 91] width 16 height 17
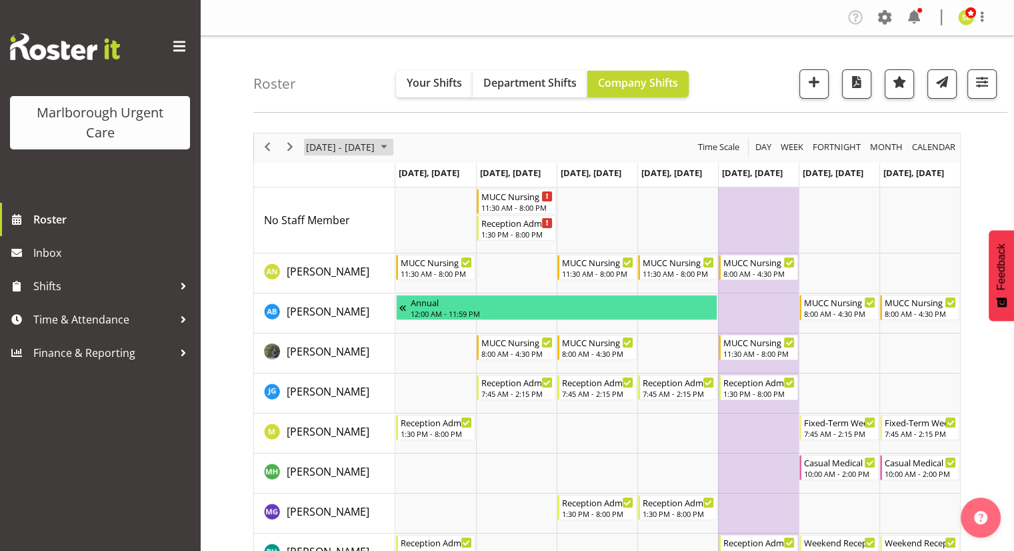
click at [336, 145] on span "November 10 - 16, 2025" at bounding box center [340, 147] width 71 height 17
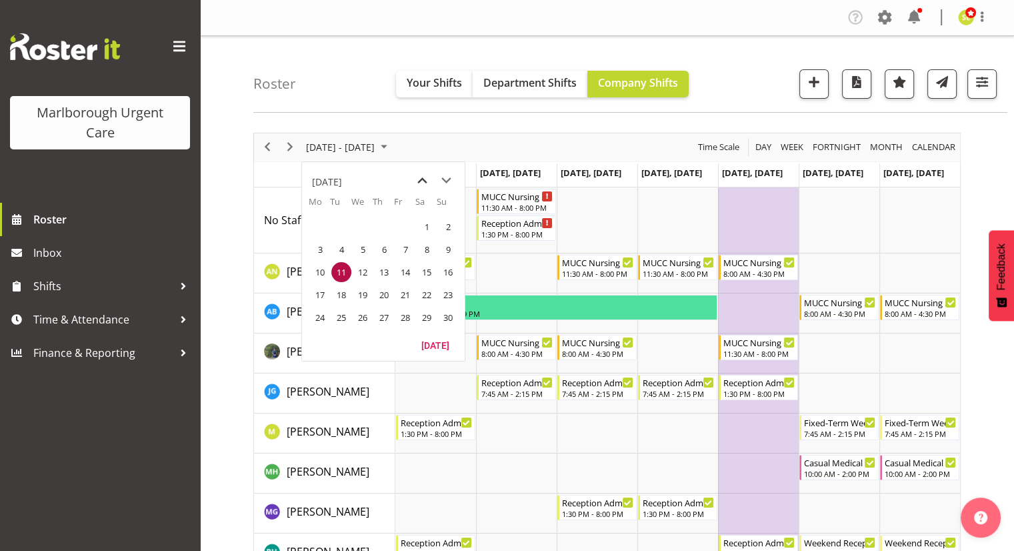
click at [416, 177] on span "previous month" at bounding box center [422, 181] width 23 height 24
click at [401, 294] on span "24" at bounding box center [405, 295] width 20 height 20
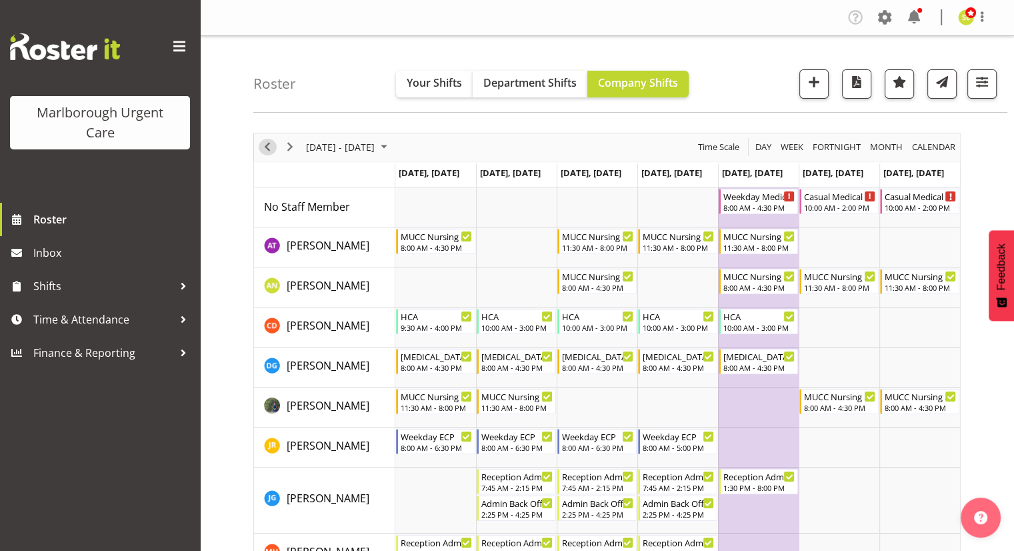
drag, startPoint x: 266, startPoint y: 148, endPoint x: 460, endPoint y: 171, distance: 195.3
click at [267, 147] on span "Previous" at bounding box center [267, 147] width 16 height 17
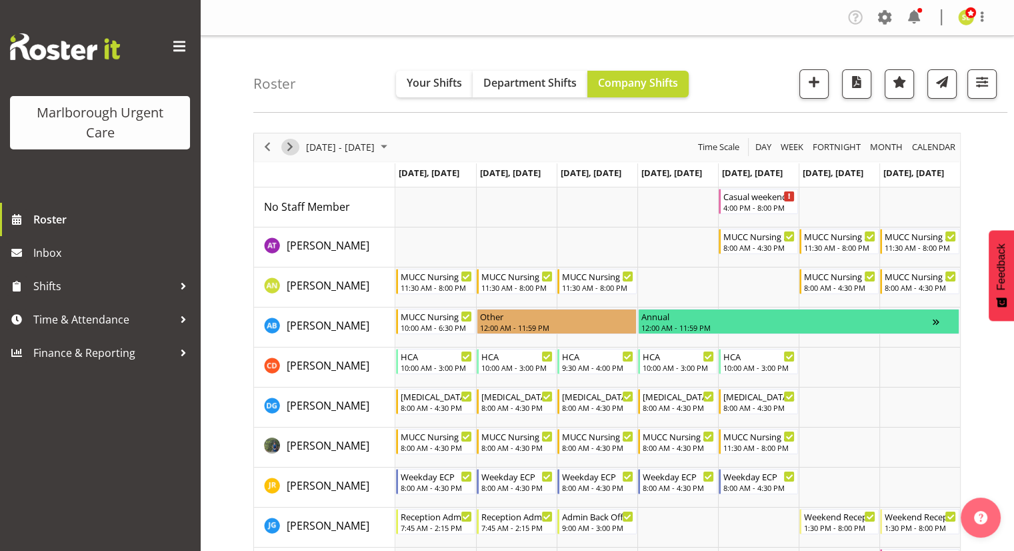
click at [291, 148] on span "Next" at bounding box center [290, 147] width 16 height 17
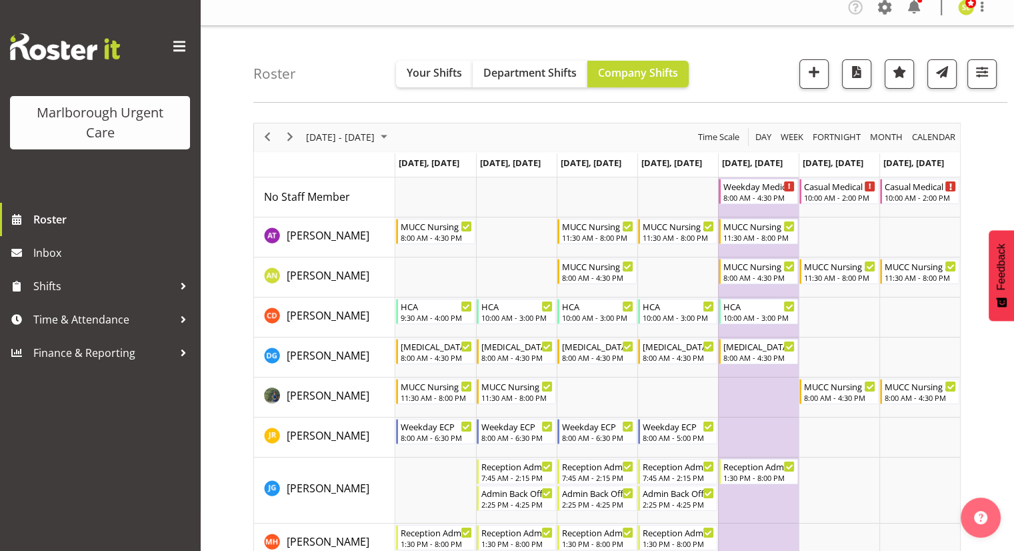
scroll to position [67, 0]
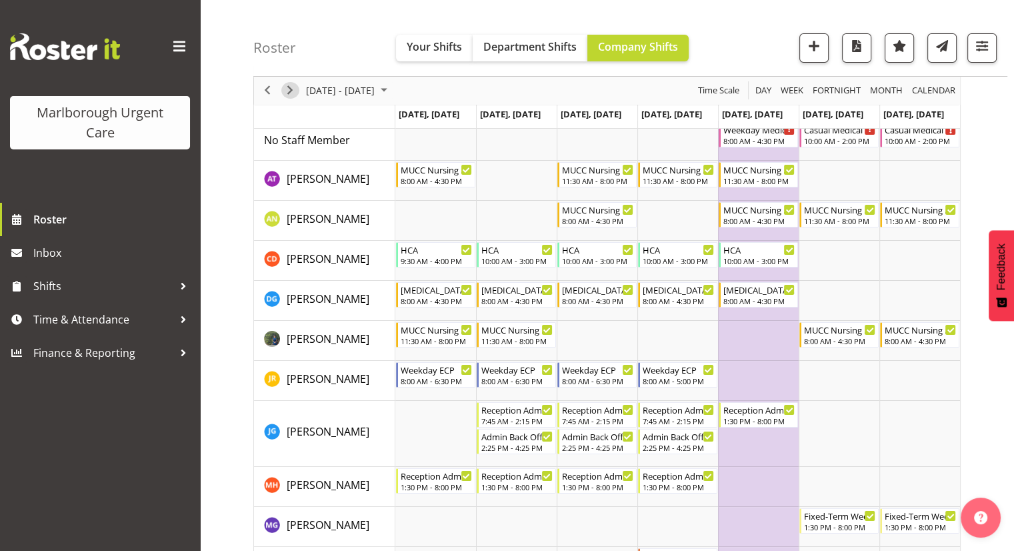
click at [293, 89] on span "Next" at bounding box center [290, 91] width 16 height 17
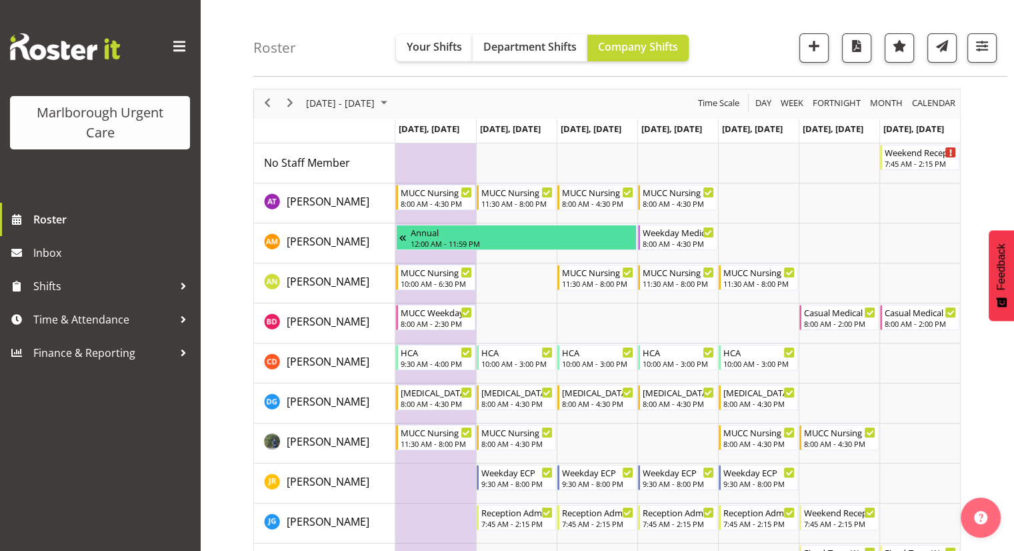
scroll to position [67, 0]
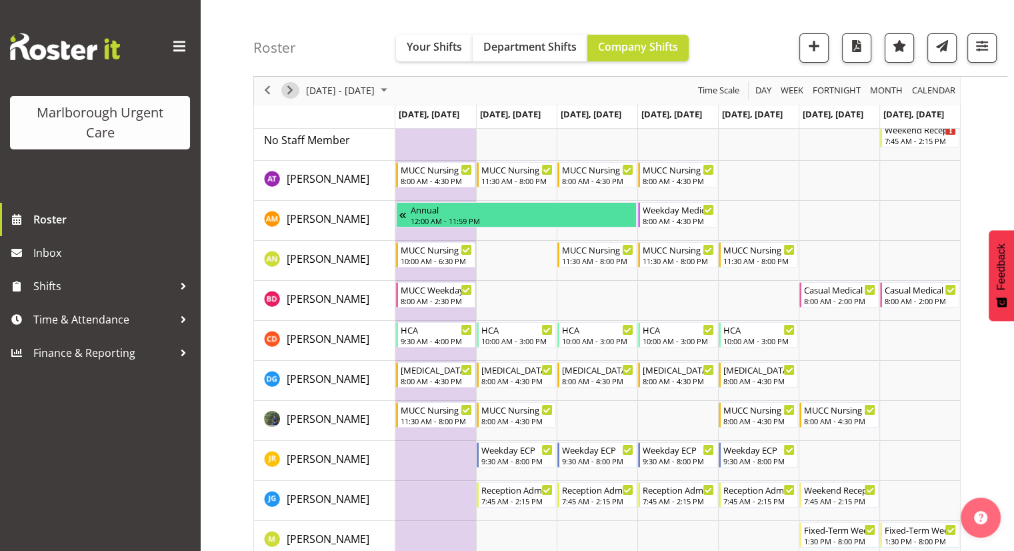
click at [289, 87] on span "Next" at bounding box center [290, 91] width 16 height 17
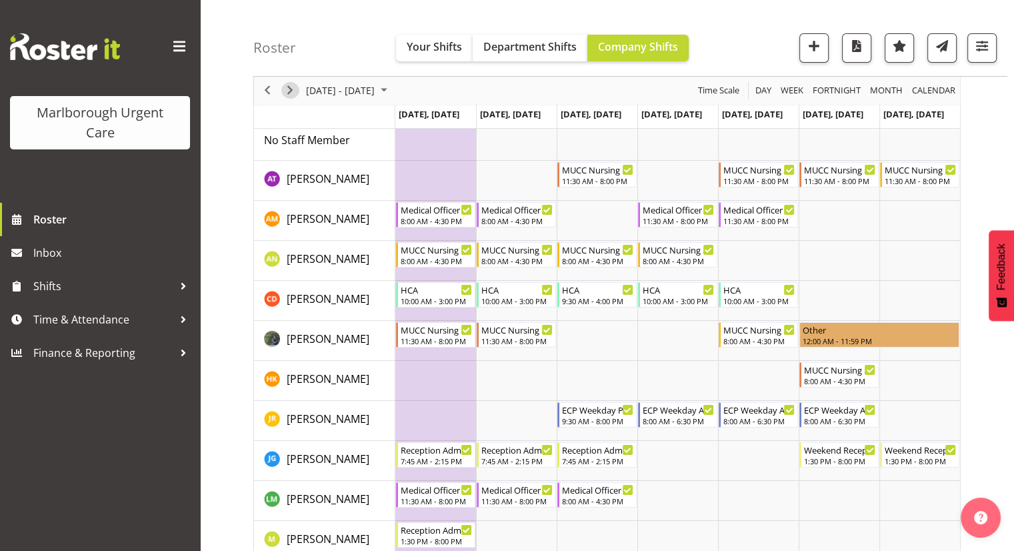
click at [291, 93] on span "Next" at bounding box center [290, 91] width 16 height 17
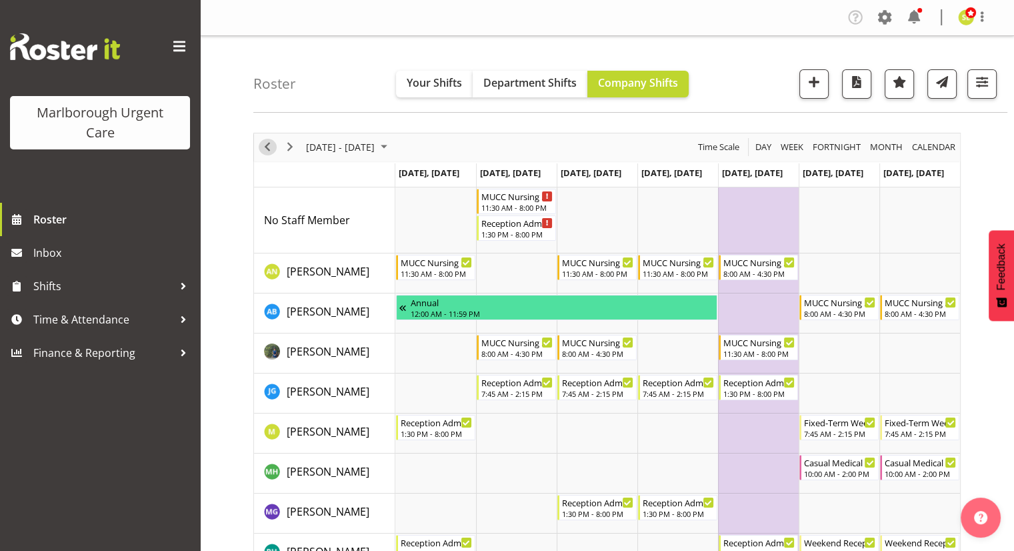
click at [265, 147] on span "Previous" at bounding box center [267, 147] width 16 height 17
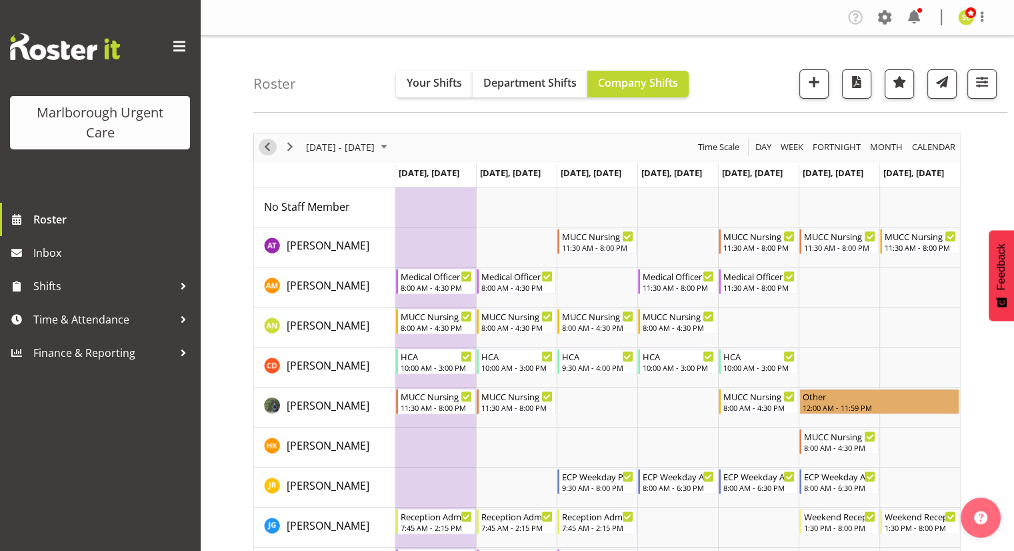
click at [267, 145] on span "Previous" at bounding box center [267, 147] width 16 height 17
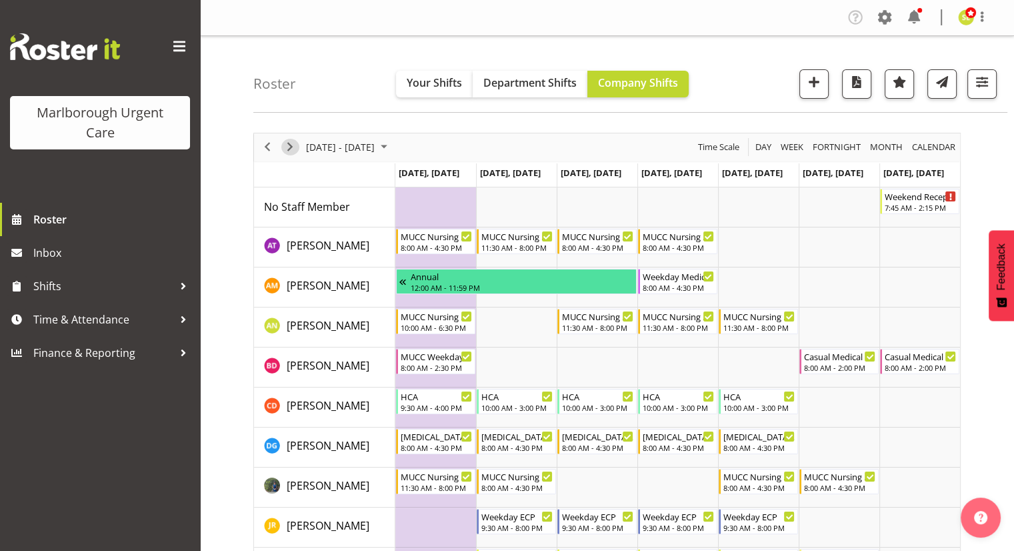
click at [296, 149] on span "Next" at bounding box center [290, 147] width 16 height 17
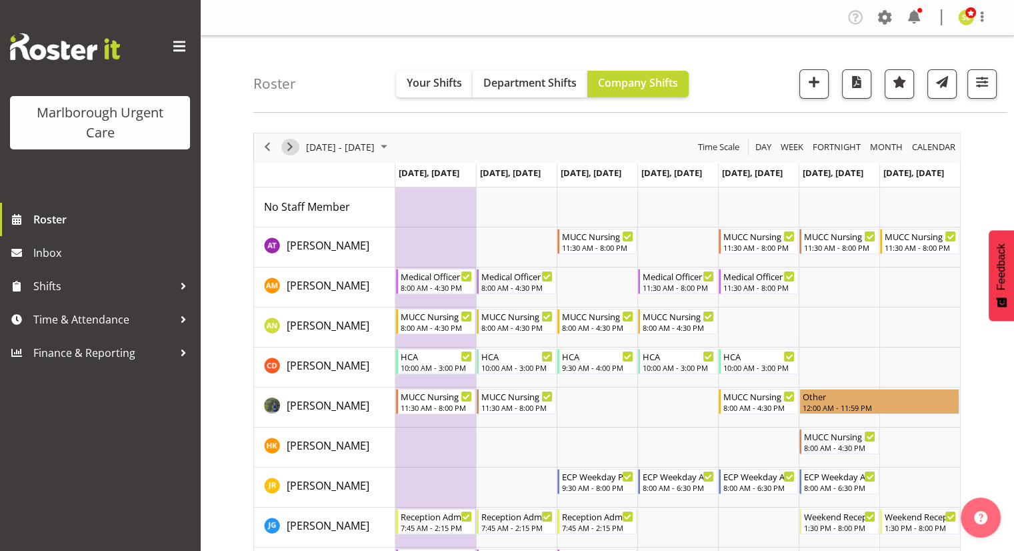
click at [294, 151] on span "Next" at bounding box center [290, 147] width 16 height 17
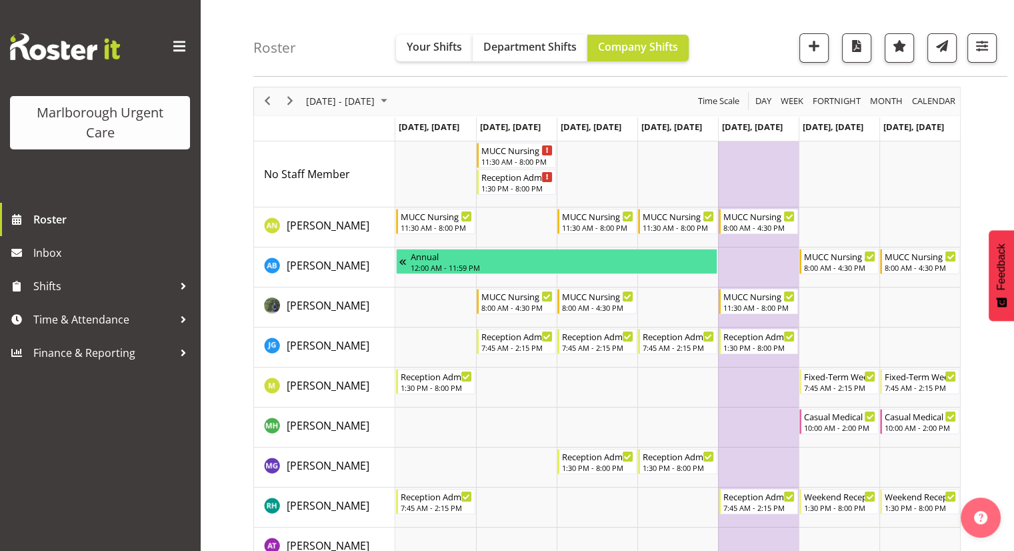
scroll to position [67, 0]
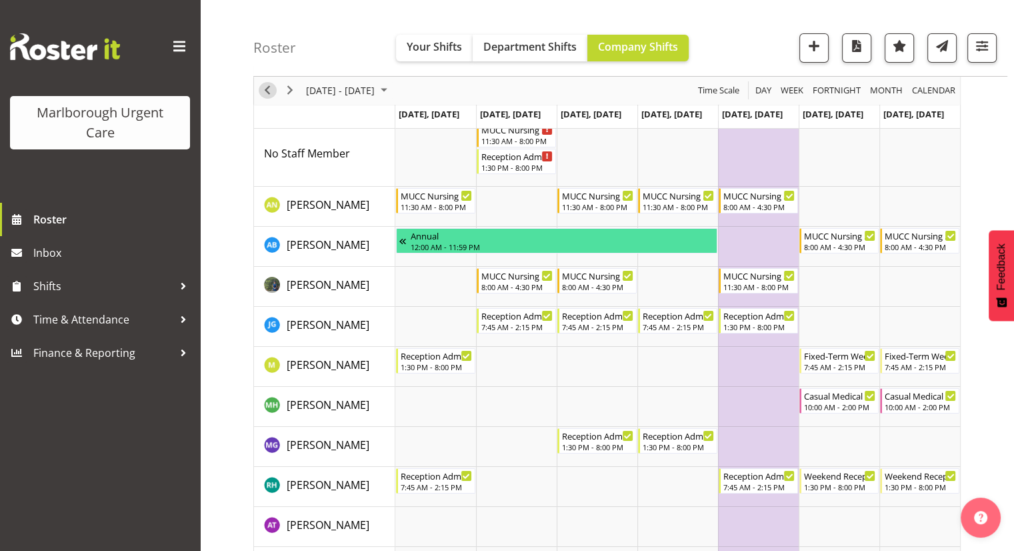
drag, startPoint x: 261, startPoint y: 94, endPoint x: 285, endPoint y: 99, distance: 24.6
click at [261, 94] on span "Previous" at bounding box center [267, 91] width 16 height 17
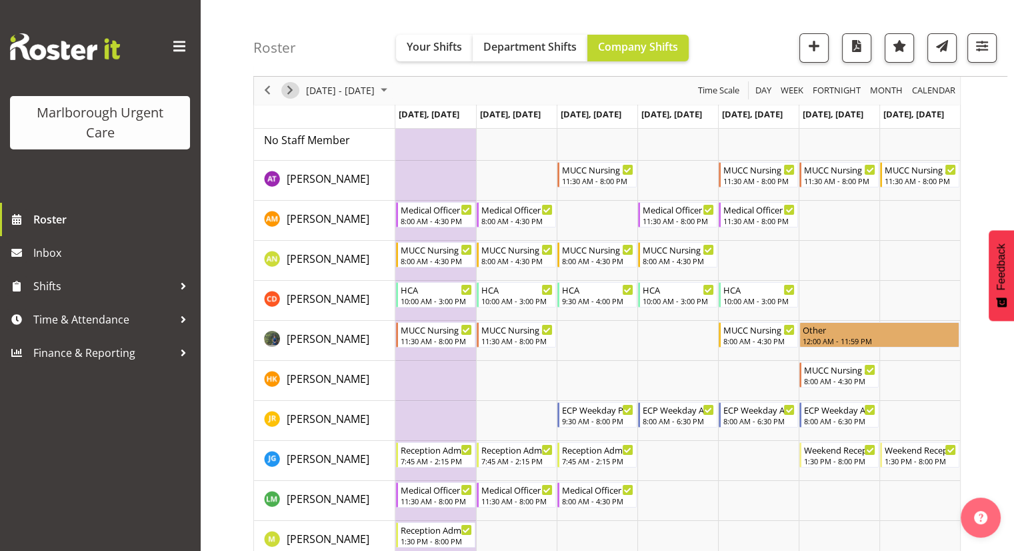
click at [287, 91] on span "Next" at bounding box center [290, 91] width 16 height 17
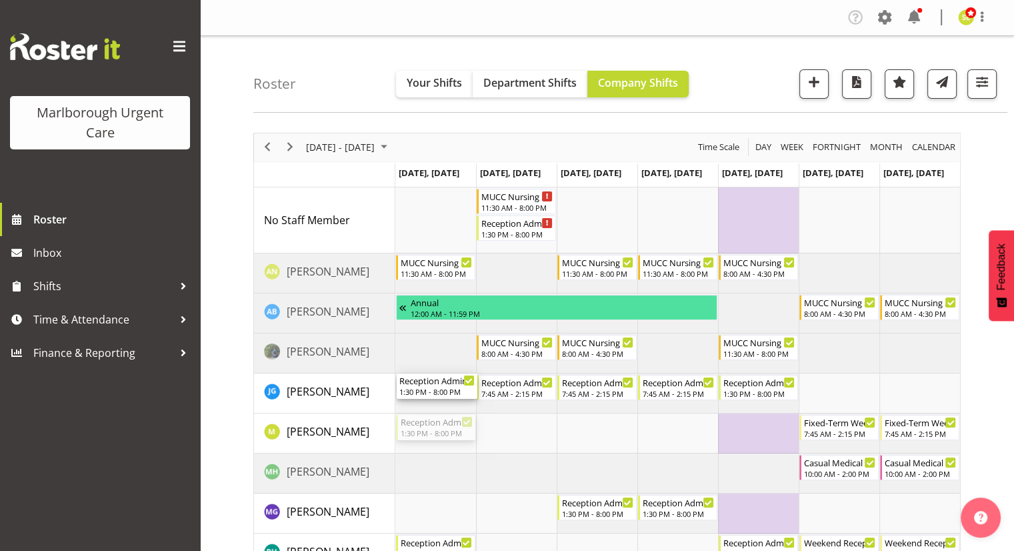
drag, startPoint x: 429, startPoint y: 431, endPoint x: 429, endPoint y: 401, distance: 29.3
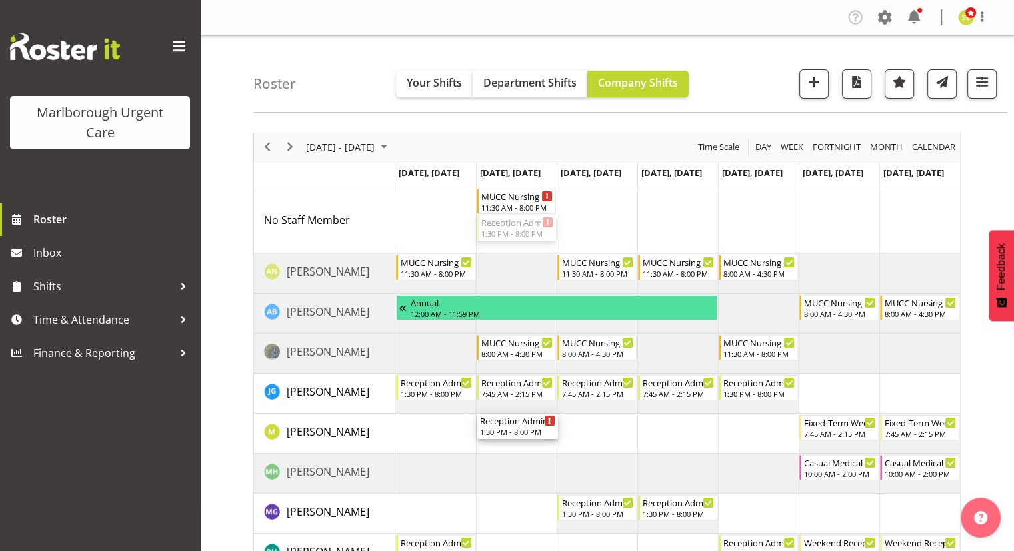
drag, startPoint x: 499, startPoint y: 231, endPoint x: 519, endPoint y: 435, distance: 204.9
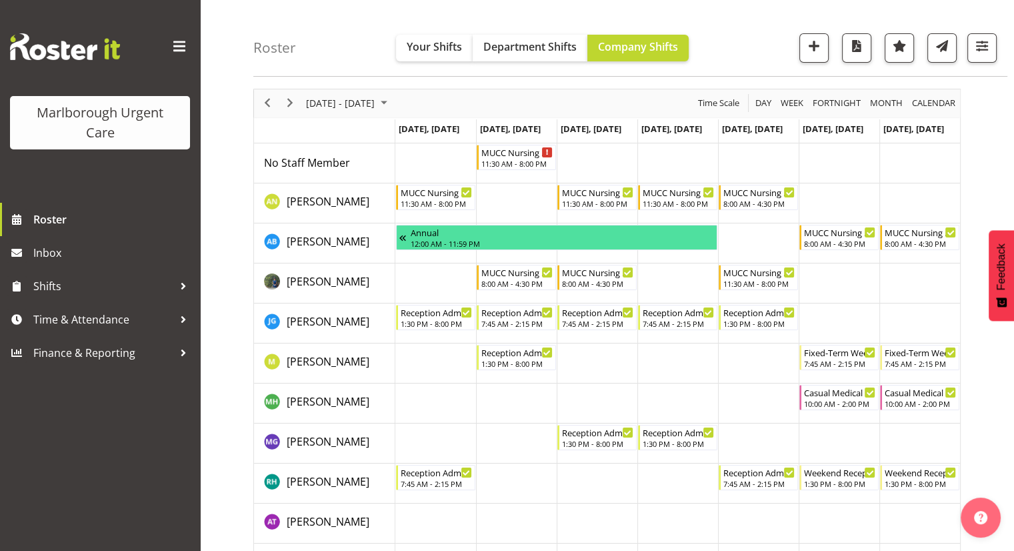
scroll to position [67, 0]
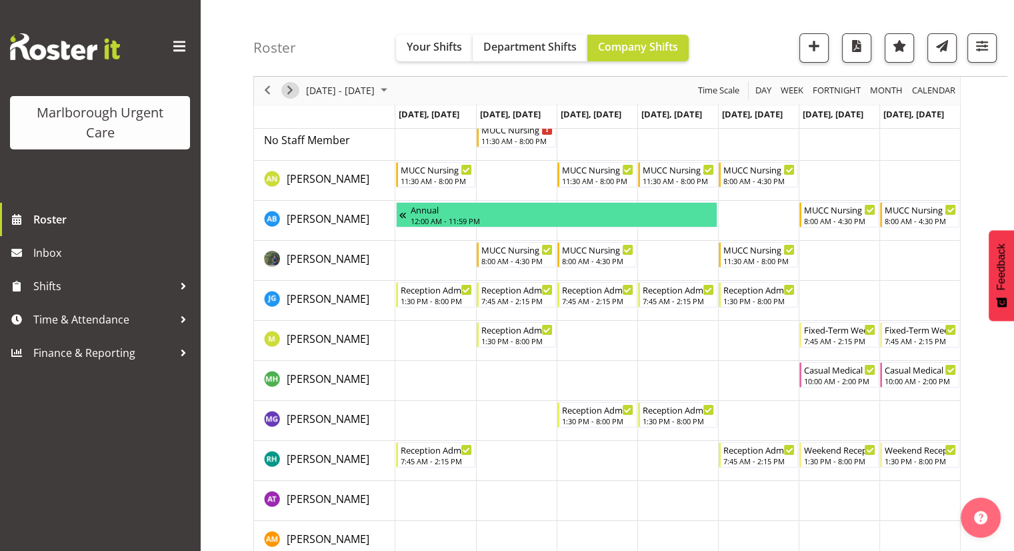
click at [285, 91] on span "Next" at bounding box center [290, 91] width 16 height 17
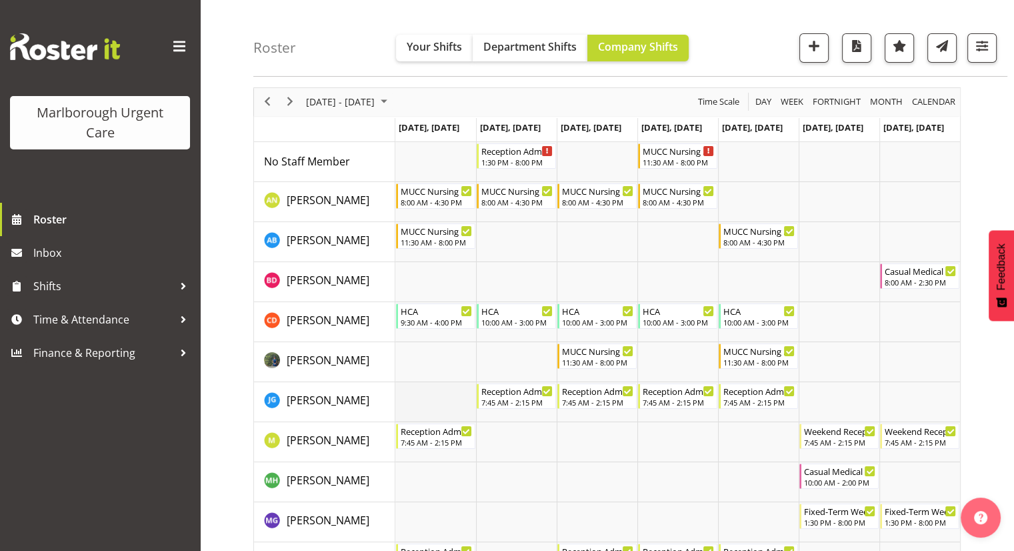
scroll to position [67, 0]
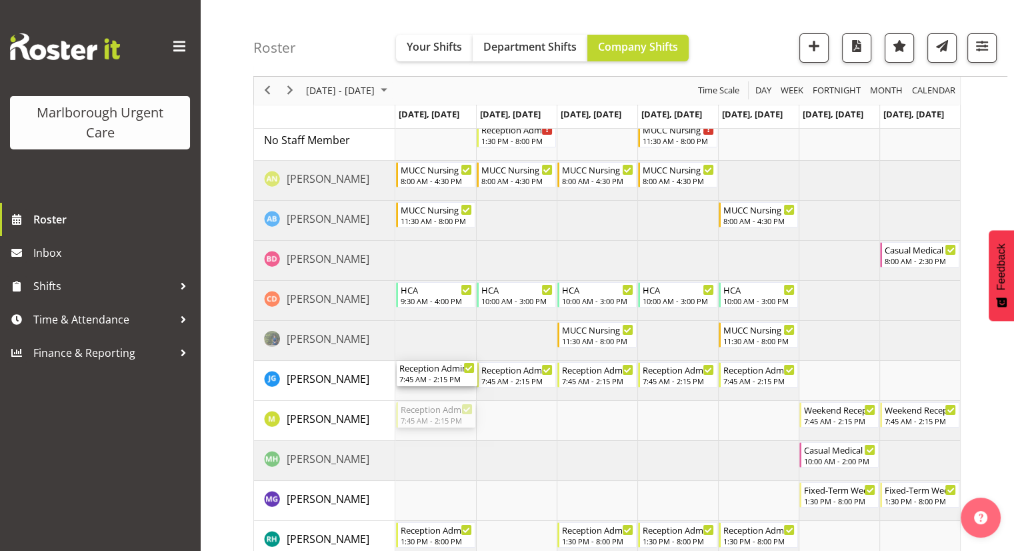
drag, startPoint x: 440, startPoint y: 414, endPoint x: 437, endPoint y: 385, distance: 29.4
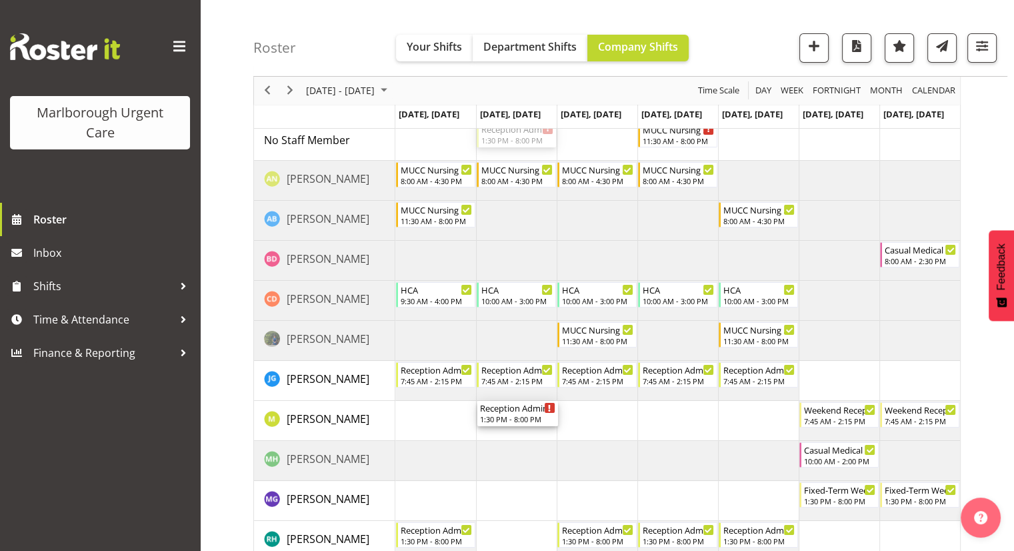
drag, startPoint x: 515, startPoint y: 139, endPoint x: 521, endPoint y: 415, distance: 275.3
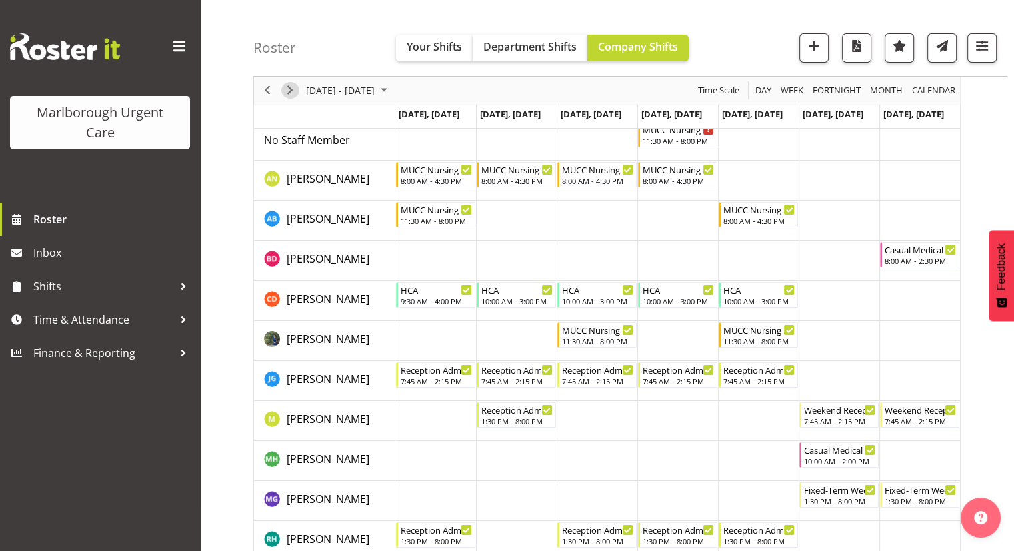
click at [289, 95] on span "Next" at bounding box center [290, 91] width 16 height 17
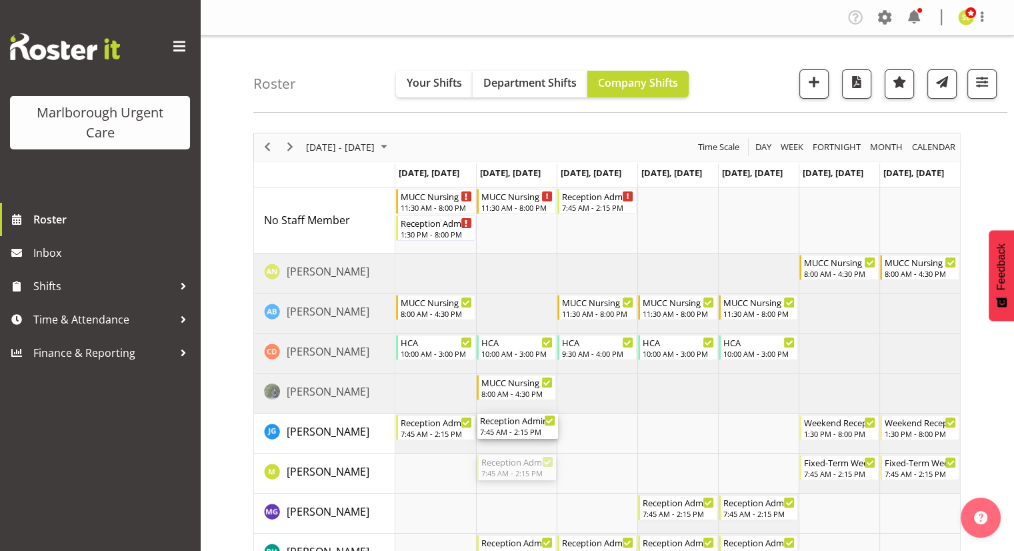
drag, startPoint x: 517, startPoint y: 469, endPoint x: 521, endPoint y: 435, distance: 34.2
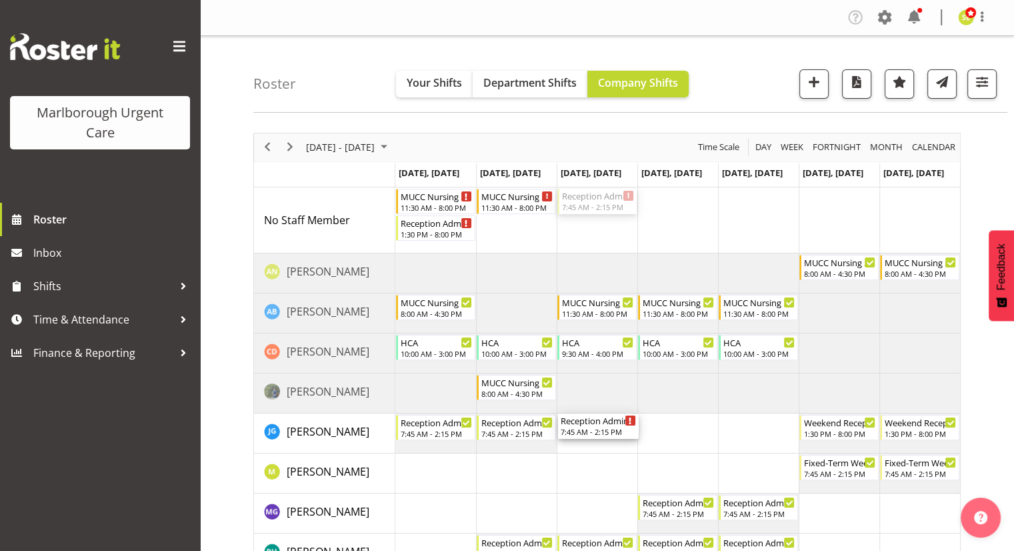
drag, startPoint x: 586, startPoint y: 203, endPoint x: 577, endPoint y: 409, distance: 205.5
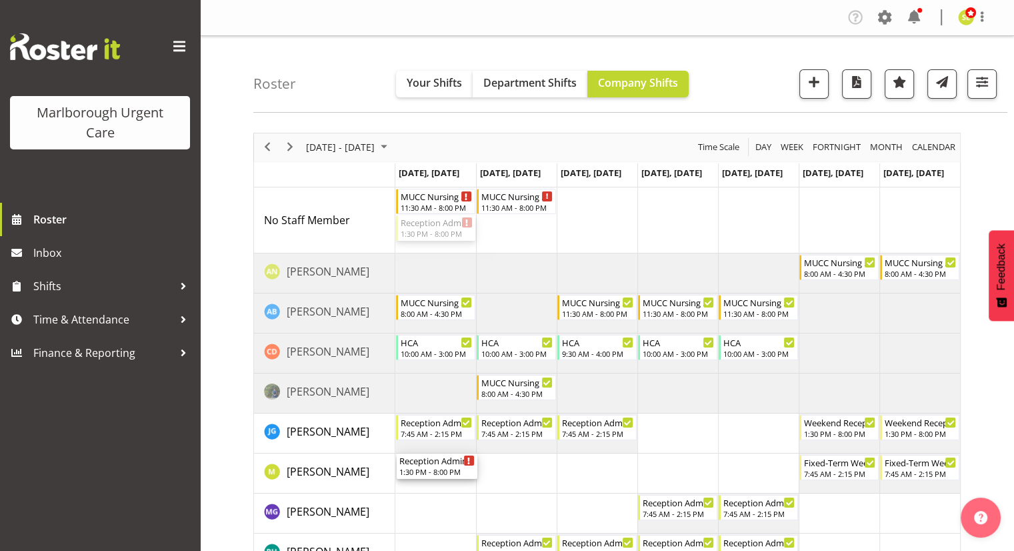
drag, startPoint x: 434, startPoint y: 227, endPoint x: 441, endPoint y: 463, distance: 235.4
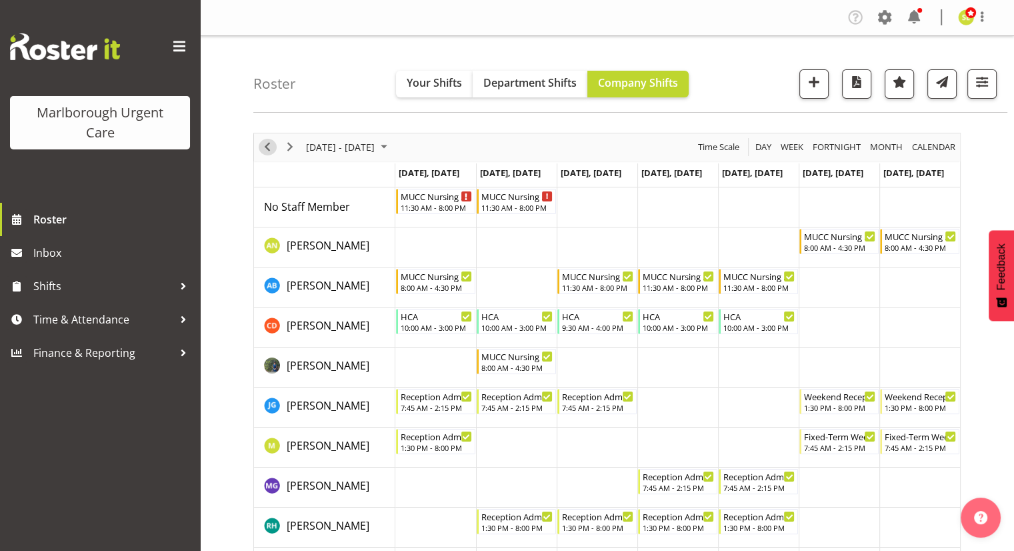
drag, startPoint x: 268, startPoint y: 147, endPoint x: 423, endPoint y: 223, distance: 172.3
click at [268, 147] on span "Previous" at bounding box center [267, 147] width 16 height 17
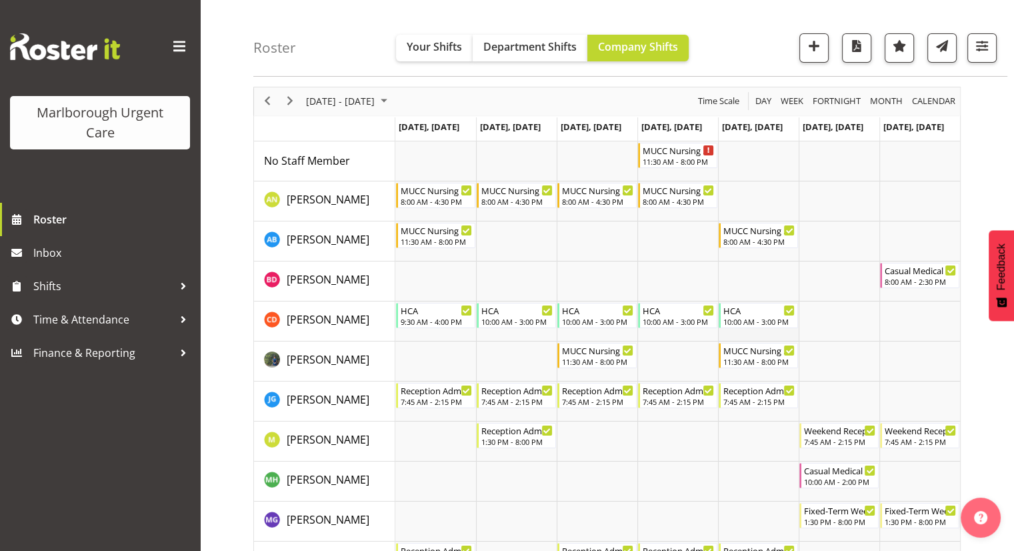
scroll to position [67, 0]
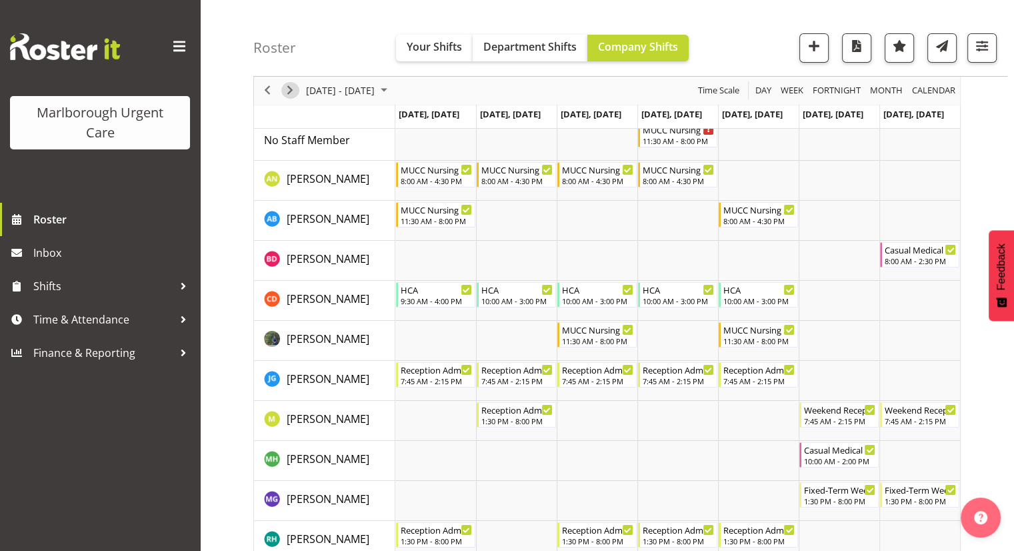
click at [284, 87] on span "Next" at bounding box center [290, 91] width 16 height 17
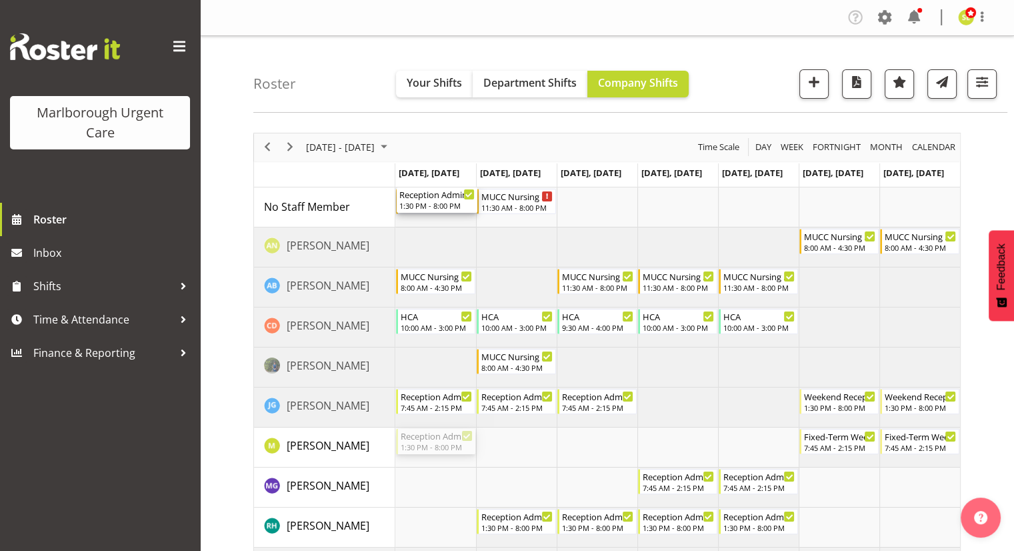
drag, startPoint x: 433, startPoint y: 449, endPoint x: 421, endPoint y: 220, distance: 228.9
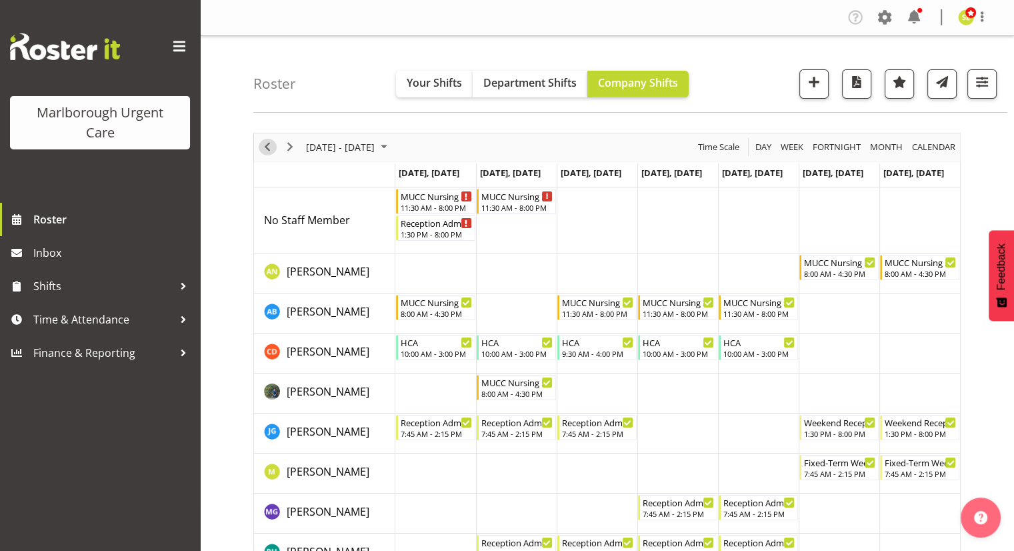
drag, startPoint x: 261, startPoint y: 145, endPoint x: 327, endPoint y: 189, distance: 79.3
click at [261, 145] on span "Previous" at bounding box center [267, 147] width 16 height 17
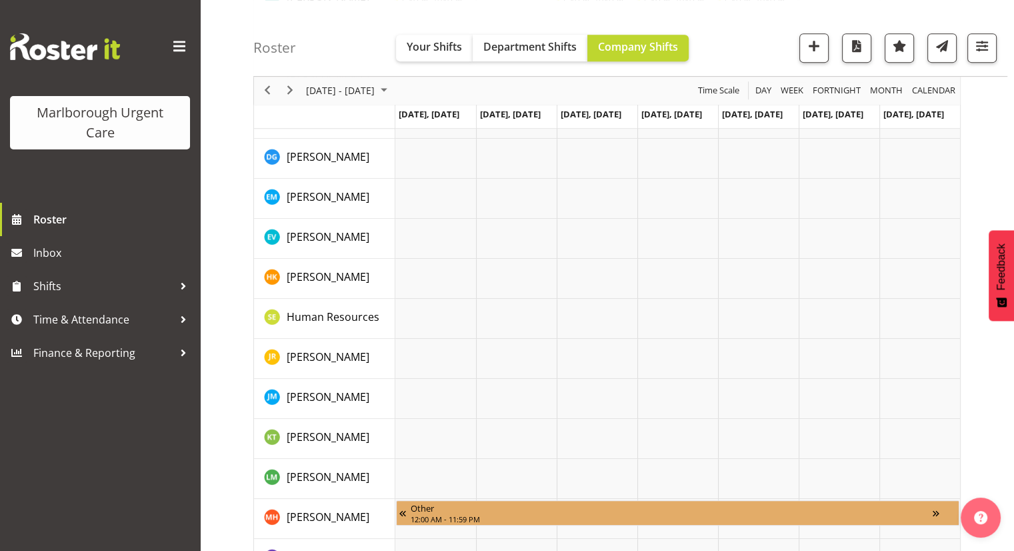
scroll to position [666, 0]
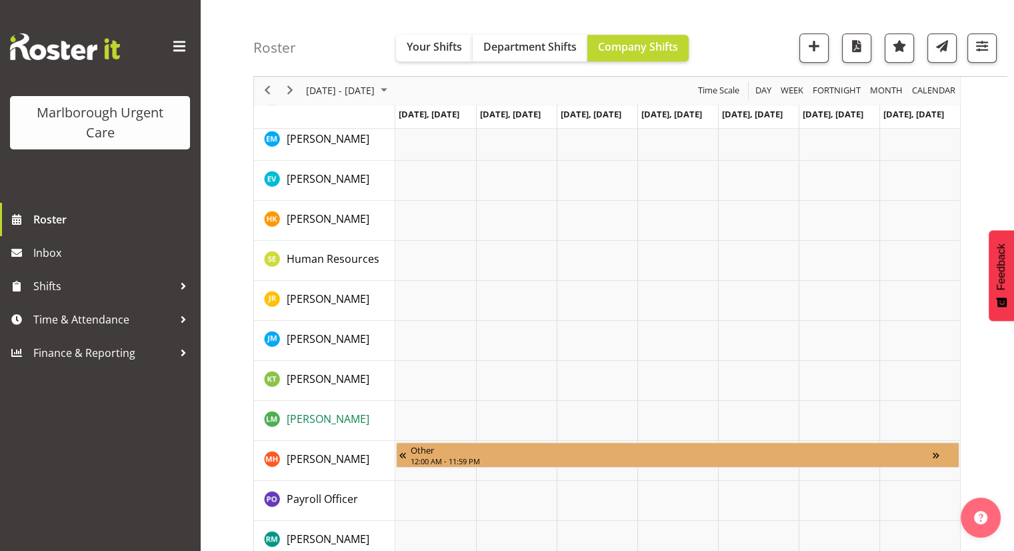
click at [347, 418] on span "[PERSON_NAME]" at bounding box center [328, 418] width 83 height 15
click at [62, 209] on link "Roster" at bounding box center [100, 219] width 200 height 33
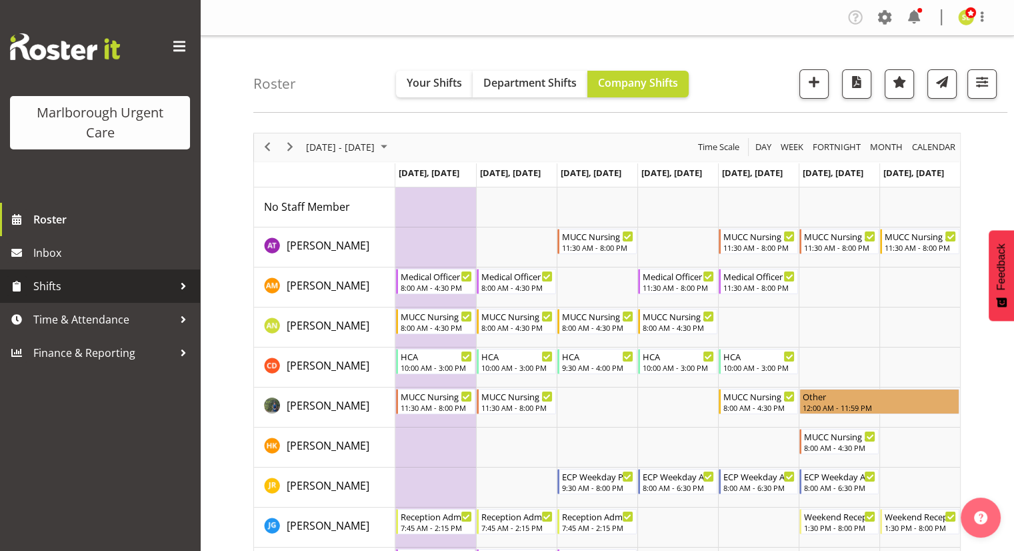
click at [93, 293] on span "Shifts" at bounding box center [103, 286] width 140 height 20
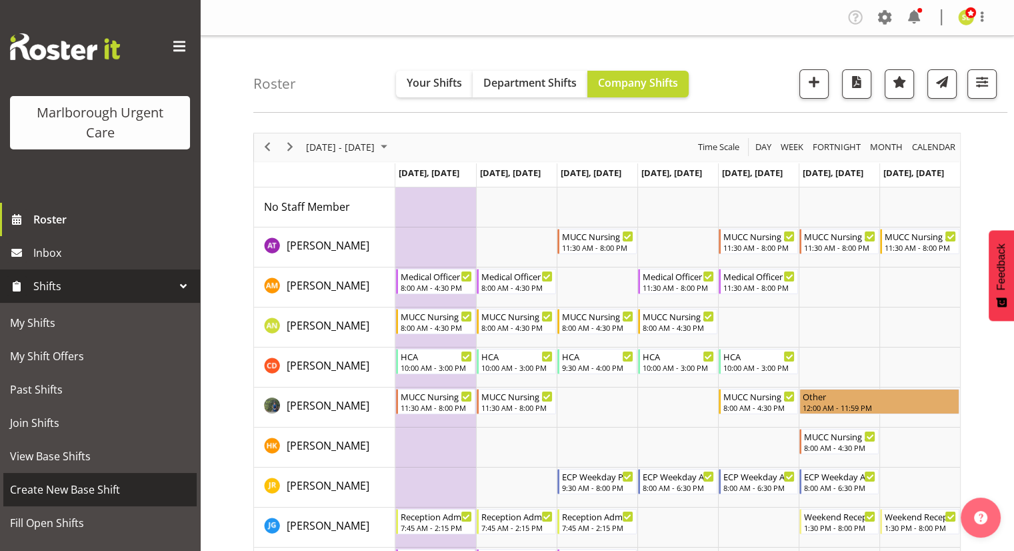
click at [91, 483] on span "Create New Base Shift" at bounding box center [100, 489] width 180 height 20
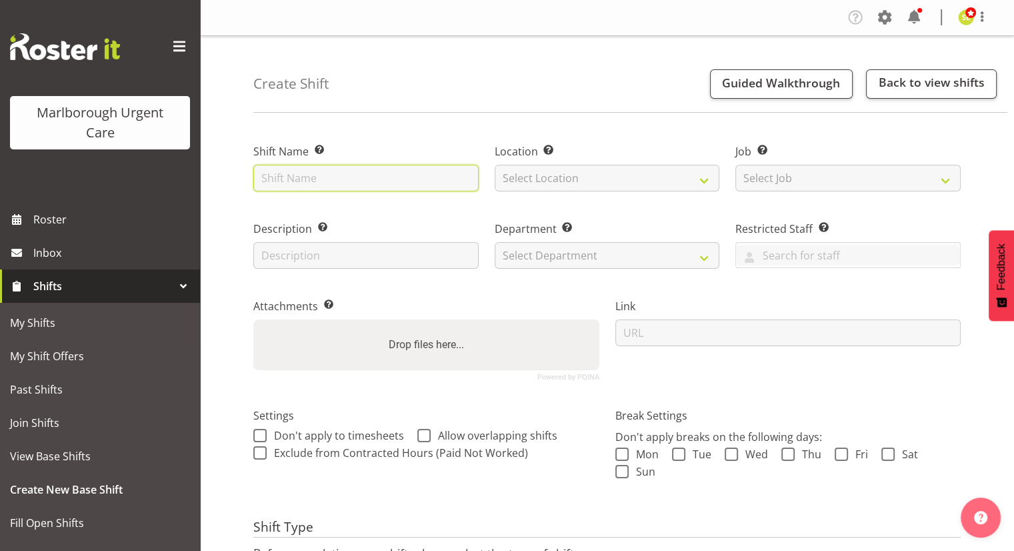
click at [392, 181] on input "text" at bounding box center [365, 178] width 225 height 27
type input "Admin Back Office Functions"
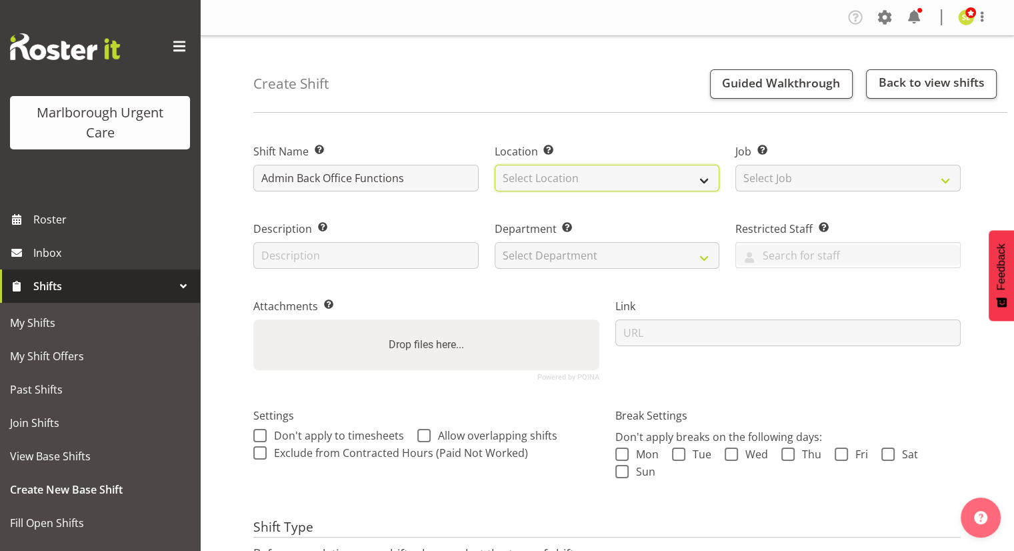
click at [552, 179] on select "Select Location [GEOGRAPHIC_DATA]" at bounding box center [607, 178] width 225 height 27
select select "1282"
click at [495, 165] on select "Select Location [GEOGRAPHIC_DATA]" at bounding box center [607, 178] width 225 height 27
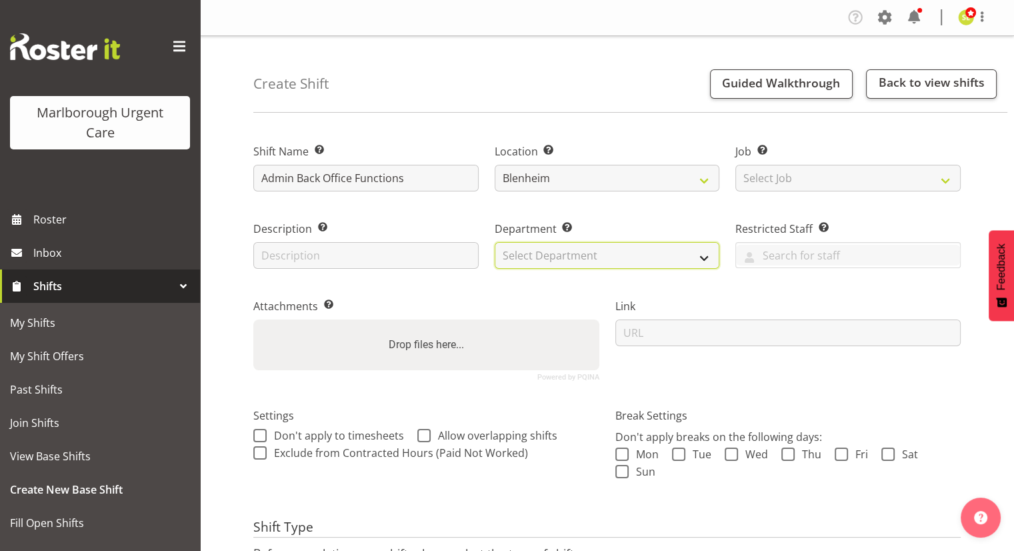
drag, startPoint x: 565, startPoint y: 252, endPoint x: 564, endPoint y: 259, distance: 6.8
click at [565, 252] on select "Select Department [MEDICAL_DATA] [MEDICAL_DATA] Unit Marlborough Urgent Care" at bounding box center [607, 255] width 225 height 27
select select "925"
click at [495, 242] on select "Select Department [MEDICAL_DATA] [MEDICAL_DATA] Unit Marlborough Urgent Care" at bounding box center [607, 255] width 225 height 27
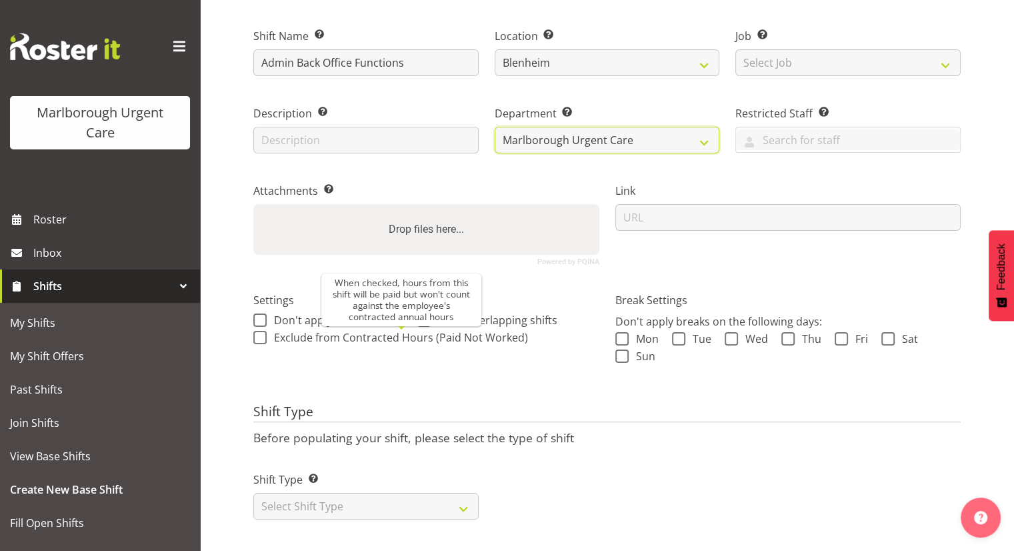
scroll to position [126, 0]
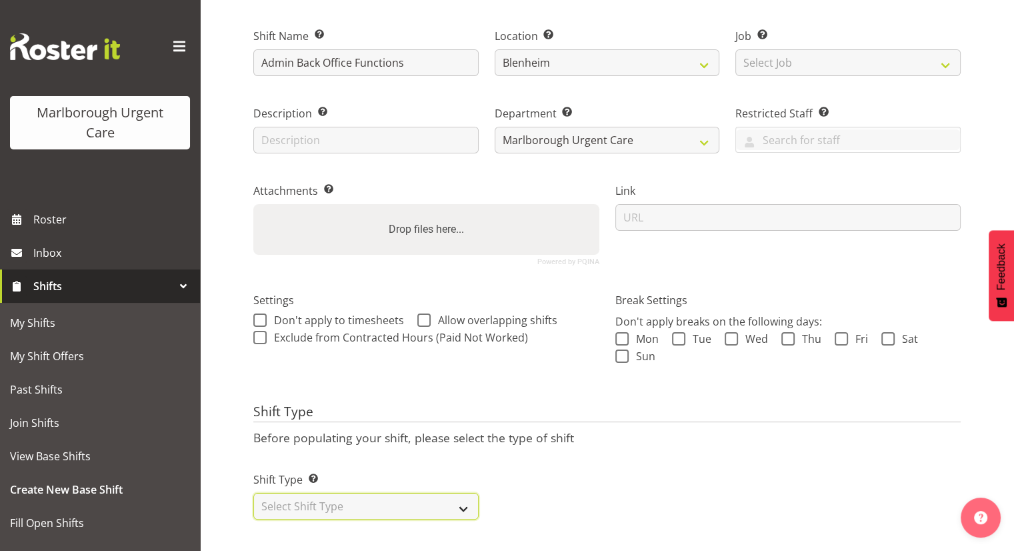
drag, startPoint x: 314, startPoint y: 490, endPoint x: 322, endPoint y: 497, distance: 10.4
click at [314, 493] on select "Select Shift Type One Off Shift Recurring Shift Rotating Shift" at bounding box center [365, 506] width 225 height 27
select select "rotating"
click at [253, 493] on select "Select Shift Type One Off Shift Recurring Shift Rotating Shift" at bounding box center [365, 506] width 225 height 27
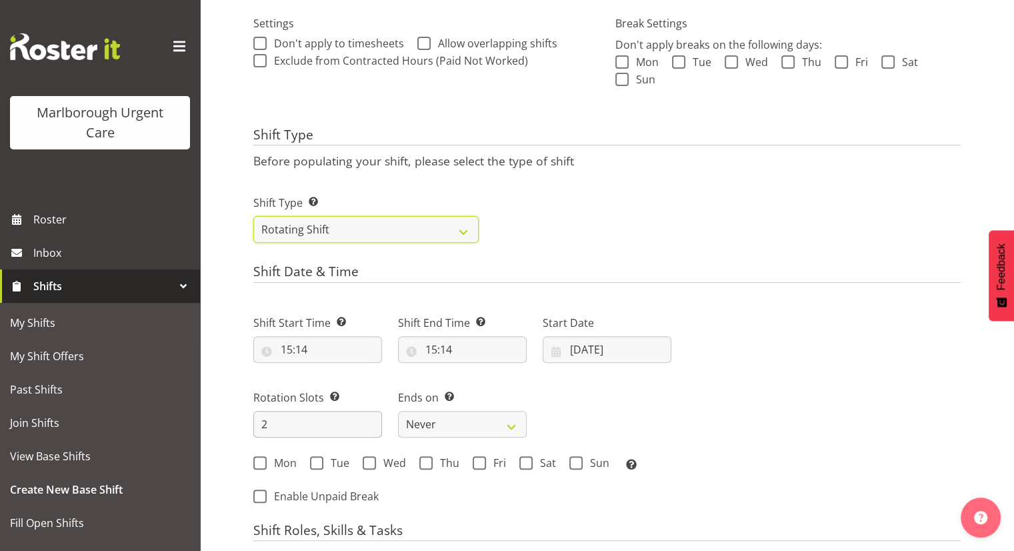
scroll to position [393, 0]
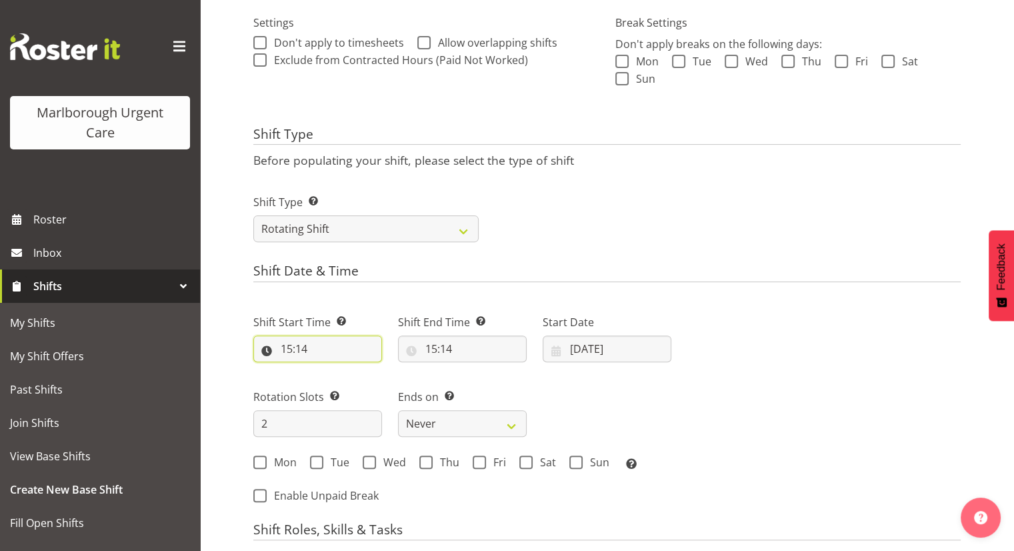
click at [295, 346] on input "15:14" at bounding box center [317, 348] width 129 height 27
click at [347, 380] on select "00 01 02 03 04 05 06 07 08 09 10 11 12 13 14 15 16 17 18 19 20 21 22 23" at bounding box center [344, 383] width 30 height 27
select select "14"
click at [329, 370] on select "00 01 02 03 04 05 06 07 08 09 10 11 12 13 14 15 16 17 18 19 20 21 22 23" at bounding box center [344, 383] width 30 height 27
type input "14:14"
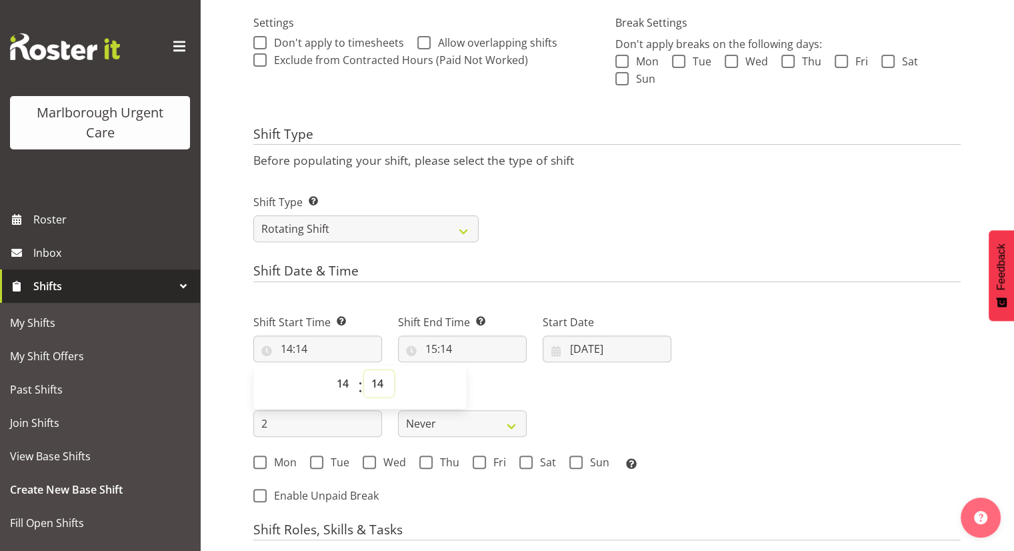
click at [376, 383] on select "00 01 02 03 04 05 06 07 08 09 10 11 12 13 14 15 16 17 18 19 20 21 22 23 24 25 2…" at bounding box center [379, 383] width 30 height 27
select select "15"
click at [364, 370] on select "00 01 02 03 04 05 06 07 08 09 10 11 12 13 14 15 16 17 18 19 20 21 22 23 24 25 2…" at bounding box center [379, 383] width 30 height 27
type input "14:15"
click at [438, 347] on input "15:14" at bounding box center [462, 348] width 129 height 27
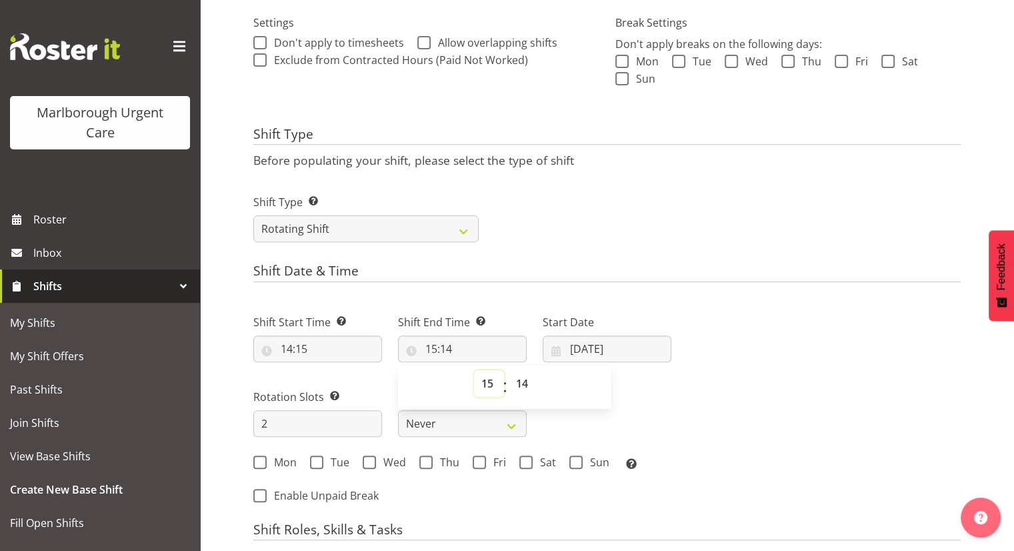
click at [487, 383] on select "00 01 02 03 04 05 06 07 08 09 10 11 12 13 14 15 16 17 18 19 20 21 22 23" at bounding box center [489, 383] width 30 height 27
select select "16"
click at [474, 370] on select "00 01 02 03 04 05 06 07 08 09 10 11 12 13 14 15 16 17 18 19 20 21 22 23" at bounding box center [489, 383] width 30 height 27
type input "16:14"
click at [517, 382] on select "00 01 02 03 04 05 06 07 08 09 10 11 12 13 14 15 16 17 18 19 20 21 22 23 24 25 2…" at bounding box center [524, 383] width 30 height 27
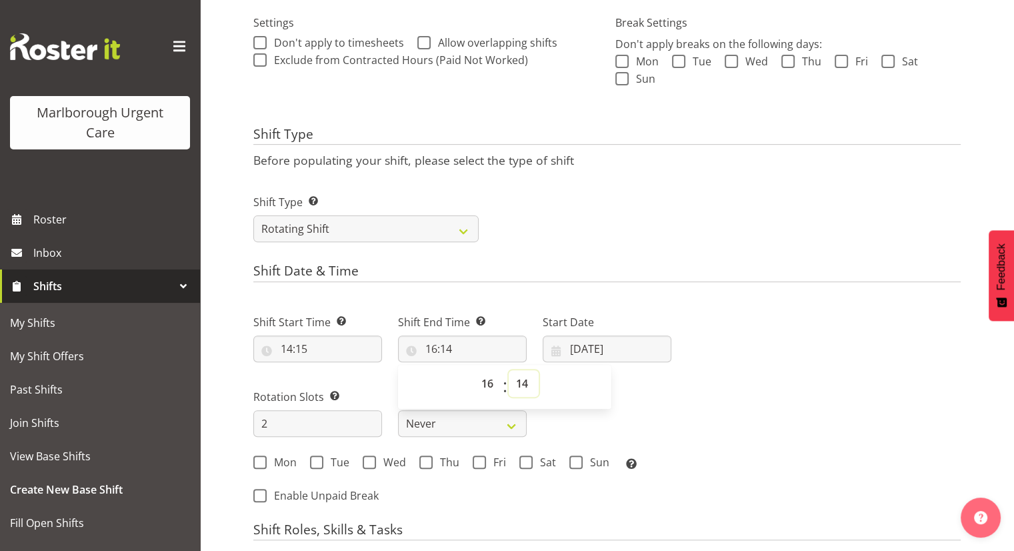
select select "15"
click at [509, 370] on select "00 01 02 03 04 05 06 07 08 09 10 11 12 13 14 15 16 17 18 19 20 21 22 23 24 25 2…" at bounding box center [524, 383] width 30 height 27
type input "16:15"
click at [588, 347] on input "07/10/2025" at bounding box center [607, 348] width 129 height 27
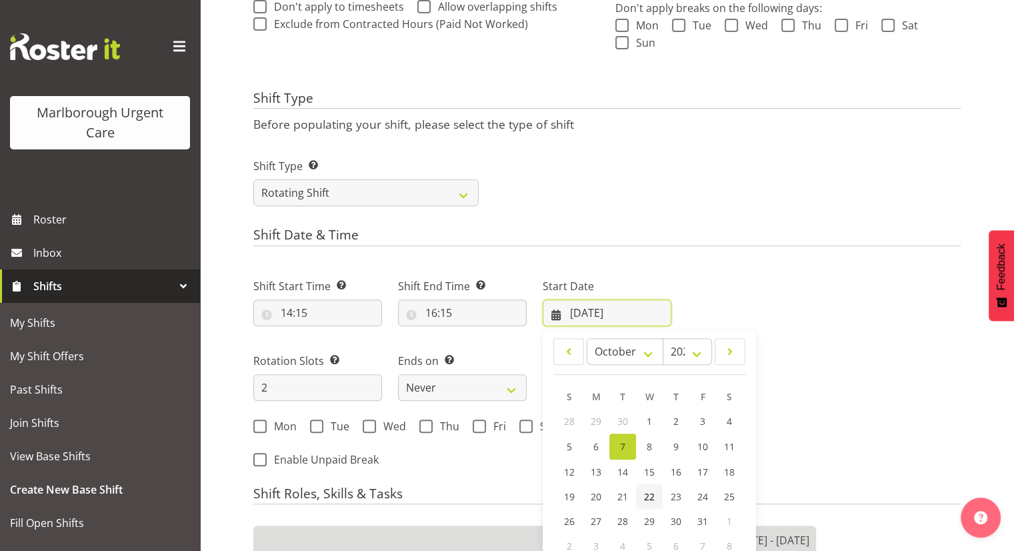
scroll to position [459, 0]
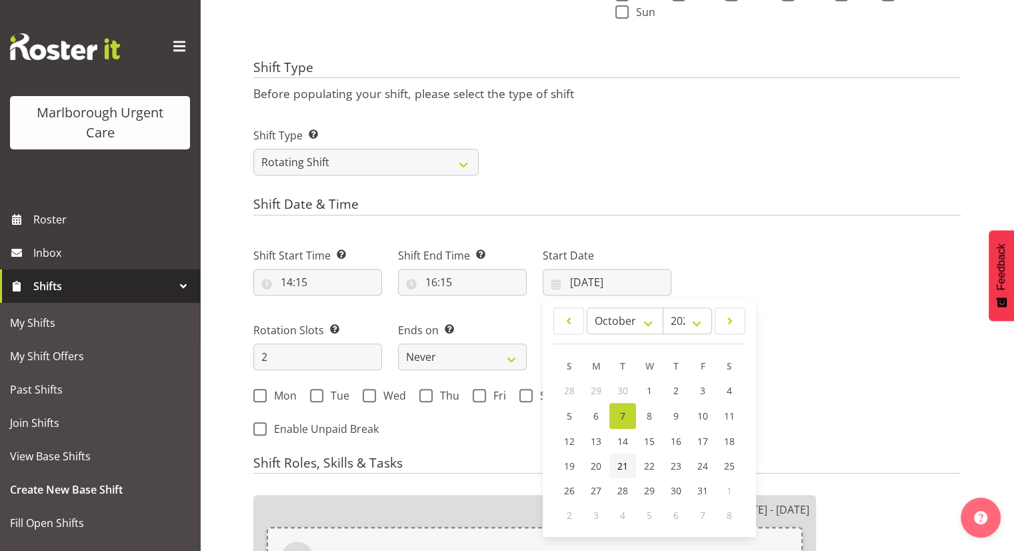
click at [624, 465] on span "21" at bounding box center [622, 465] width 11 height 13
type input "21/10/2025"
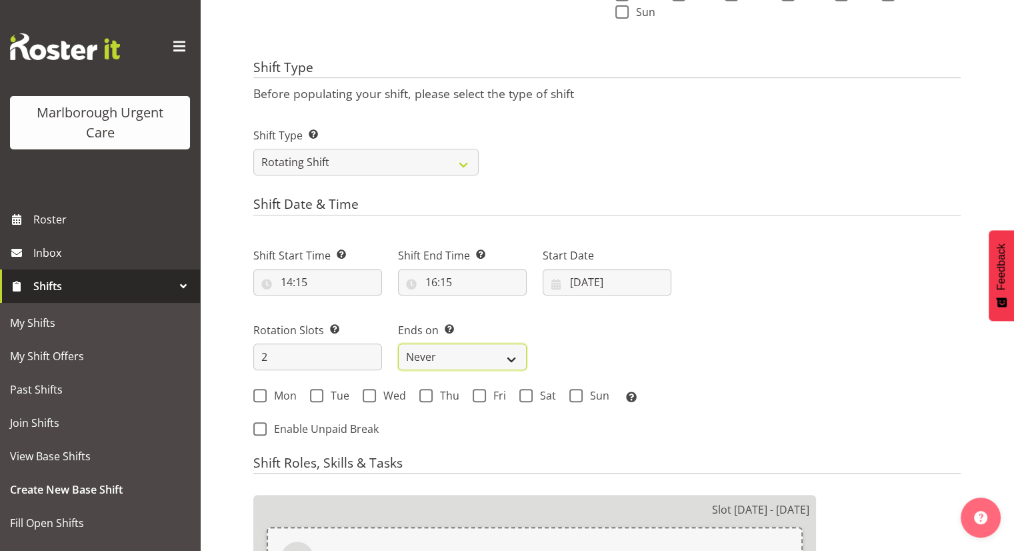
click at [475, 350] on select "Never On Date" at bounding box center [462, 356] width 129 height 27
select select "date"
click at [398, 343] on select "Never On Date" at bounding box center [462, 356] width 129 height 27
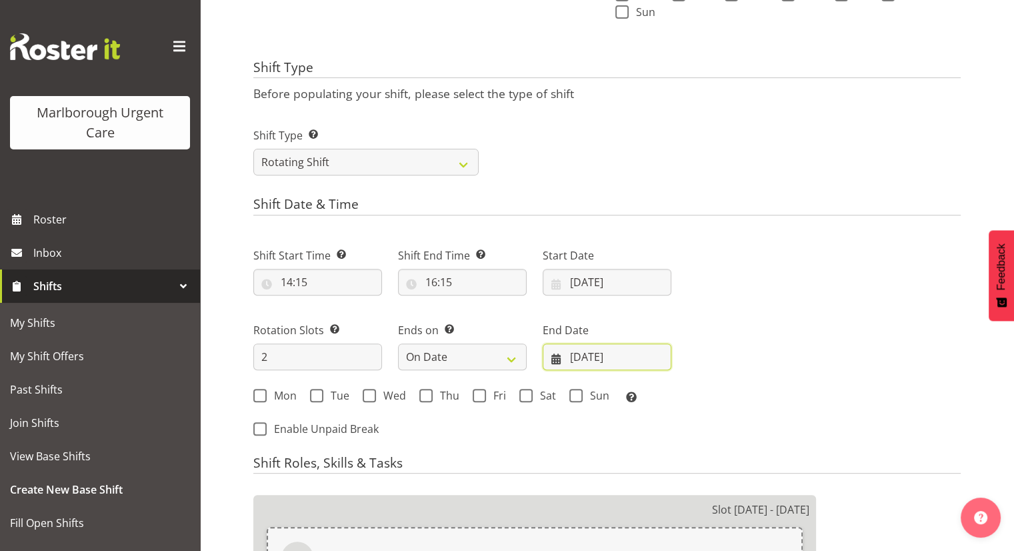
click at [583, 353] on input "07/10/2025" at bounding box center [607, 356] width 129 height 27
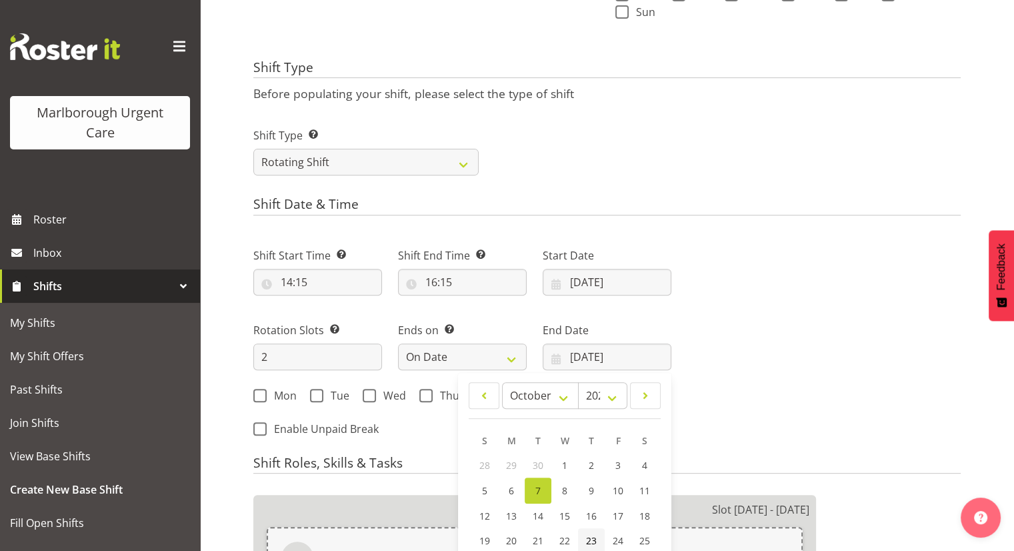
drag, startPoint x: 597, startPoint y: 539, endPoint x: 591, endPoint y: 533, distance: 8.0
click at [596, 537] on link "23" at bounding box center [591, 540] width 27 height 25
type input "23/10/2025"
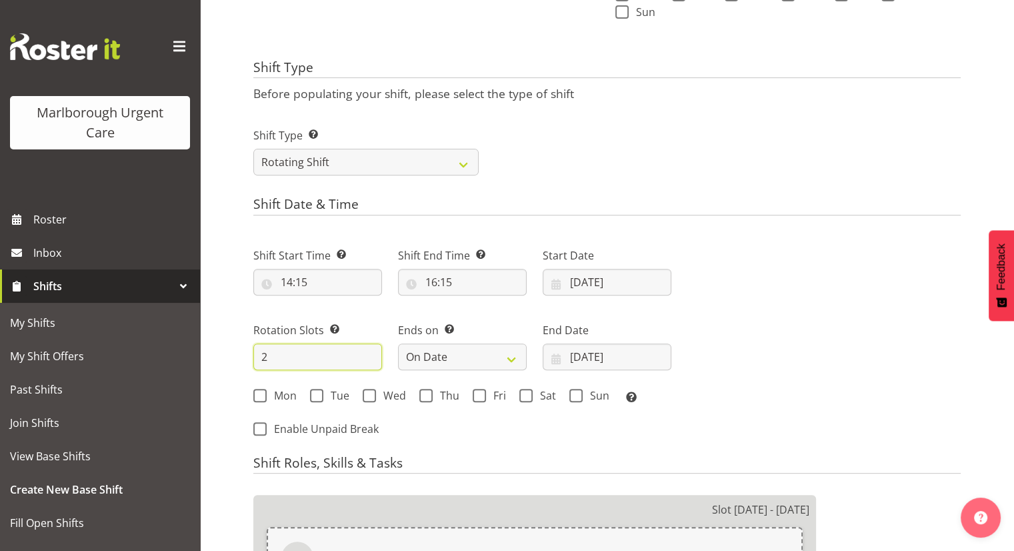
click at [307, 361] on input "2" at bounding box center [317, 356] width 129 height 27
type input "3"
drag, startPoint x: 453, startPoint y: 418, endPoint x: 333, endPoint y: 405, distance: 120.6
click at [453, 417] on div "Shift Start Time Set the time of the day you wish this shift to start 14:15 00 …" at bounding box center [462, 338] width 434 height 219
click at [321, 393] on span at bounding box center [316, 395] width 13 height 13
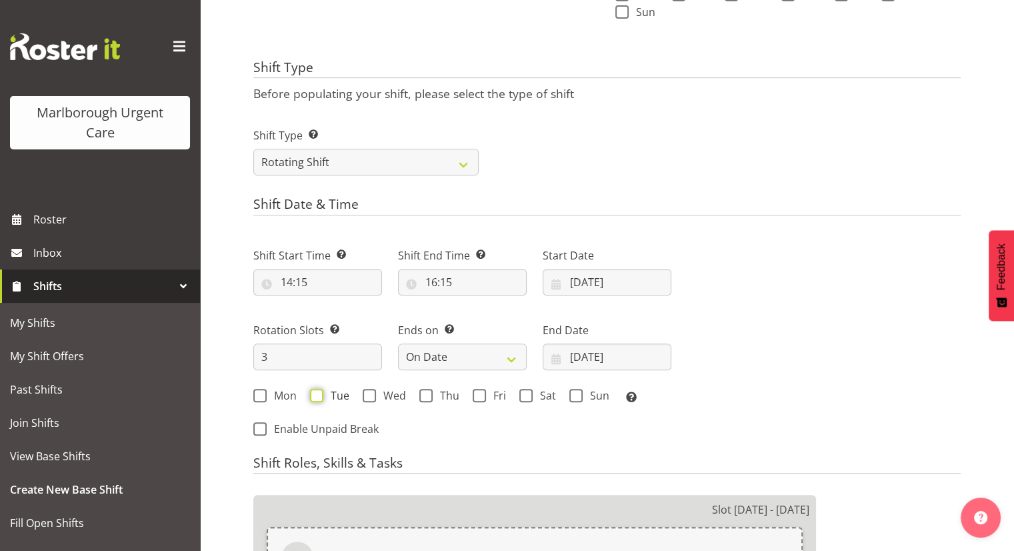
click at [319, 393] on input "Tue" at bounding box center [314, 395] width 9 height 9
checkbox input "true"
click at [379, 395] on span "Wed" at bounding box center [391, 395] width 30 height 13
click at [371, 395] on input "Wed" at bounding box center [367, 395] width 9 height 9
drag, startPoint x: 418, startPoint y: 395, endPoint x: 404, endPoint y: 417, distance: 25.5
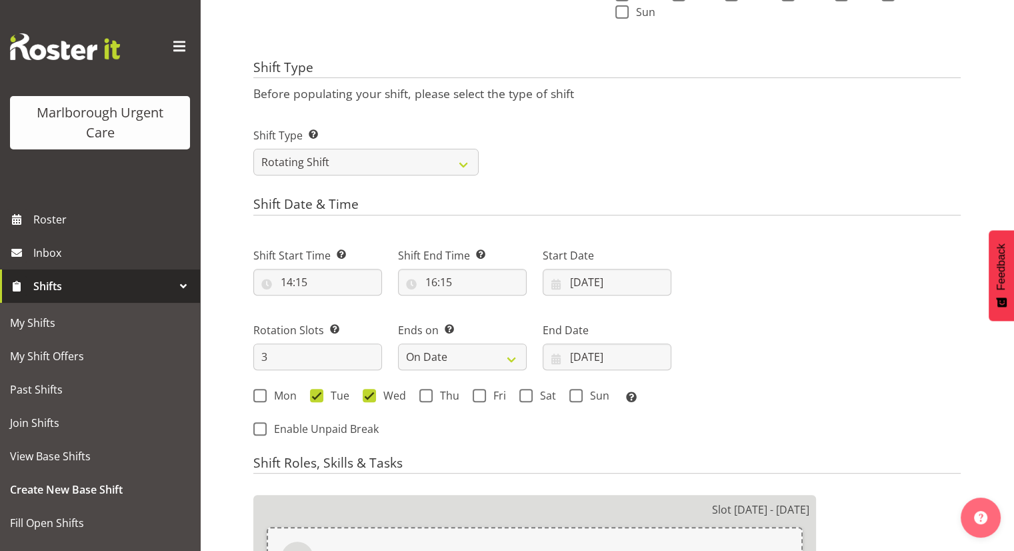
click at [418, 395] on div "Mon Tue Wed Thu Fri Sat Sun Select the days of the week you wish to create this…" at bounding box center [462, 397] width 418 height 17
click at [404, 399] on span "Wed" at bounding box center [391, 395] width 30 height 13
click at [371, 399] on input "Wed" at bounding box center [367, 395] width 9 height 9
checkbox input "false"
click at [425, 398] on span at bounding box center [425, 395] width 13 height 13
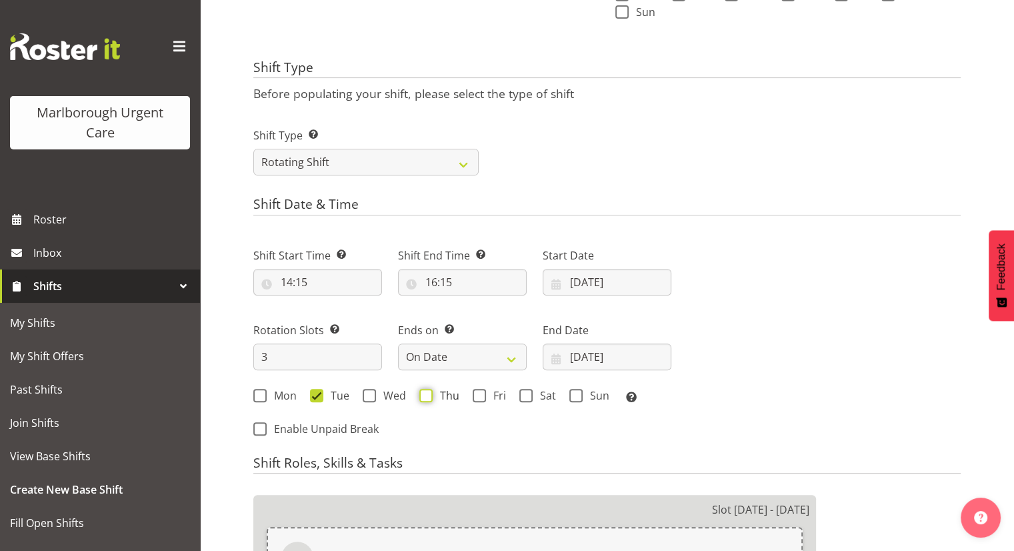
click at [425, 398] on input "Thu" at bounding box center [423, 395] width 9 height 9
checkbox input "true"
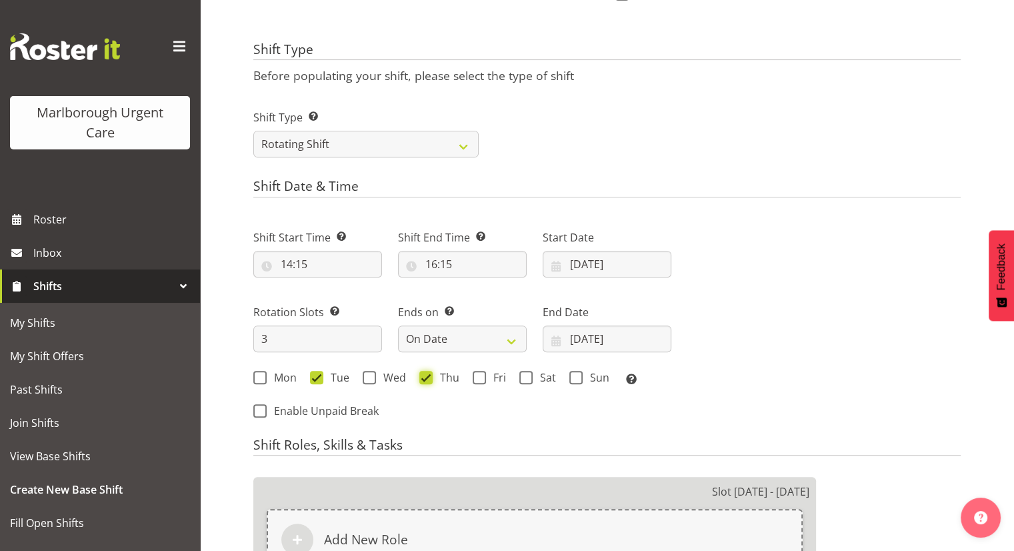
scroll to position [592, 0]
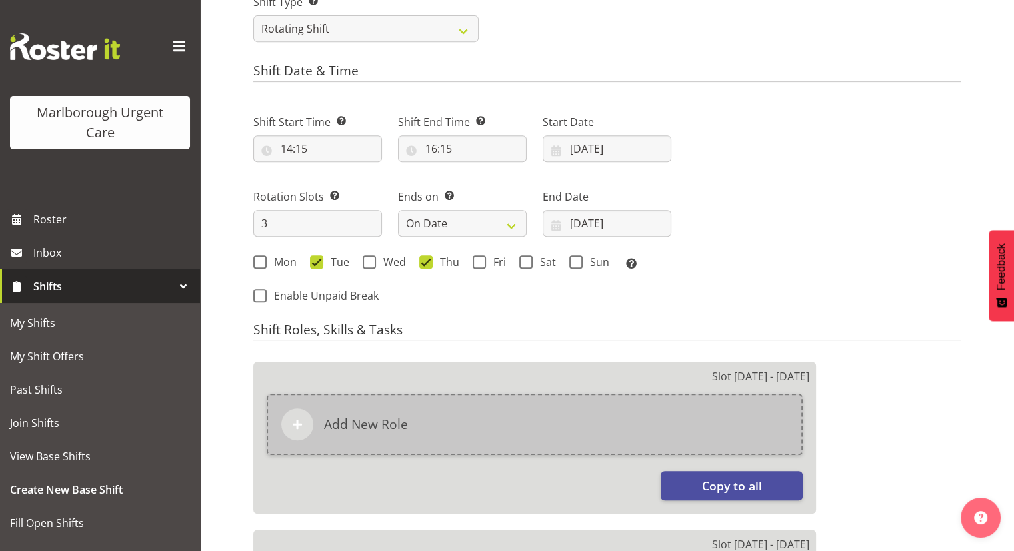
click at [387, 429] on h6 "Add New Role" at bounding box center [366, 424] width 84 height 16
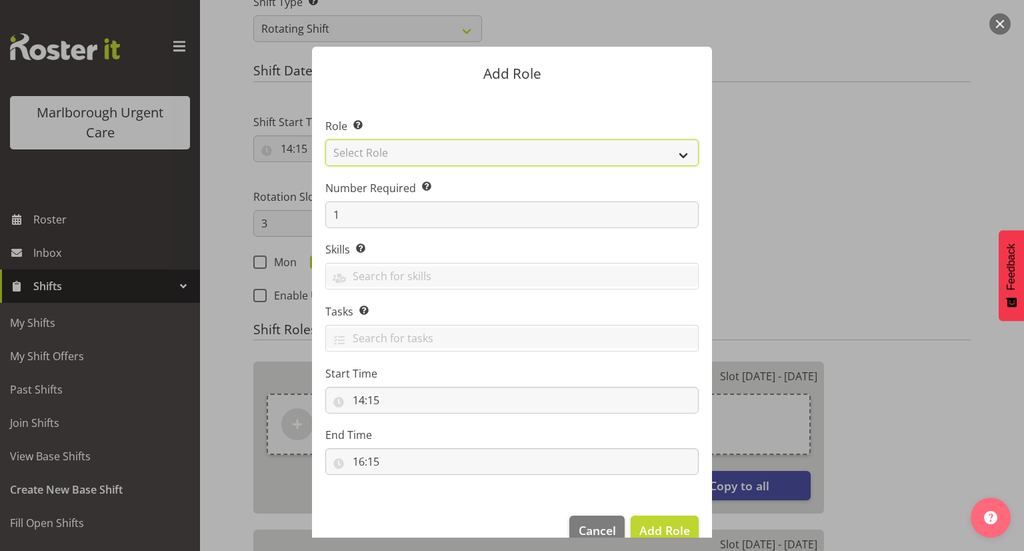
click at [442, 158] on select "Select Role Casual Registered Nurse Casual Weekday Medical Officer Casual Weekd…" at bounding box center [511, 152] width 373 height 27
select select "1558"
click at [325, 139] on select "Select Role Casual Registered Nurse Casual Weekday Medical Officer Casual Weekd…" at bounding box center [511, 152] width 373 height 27
click at [655, 522] on span "Add Role" at bounding box center [664, 530] width 51 height 16
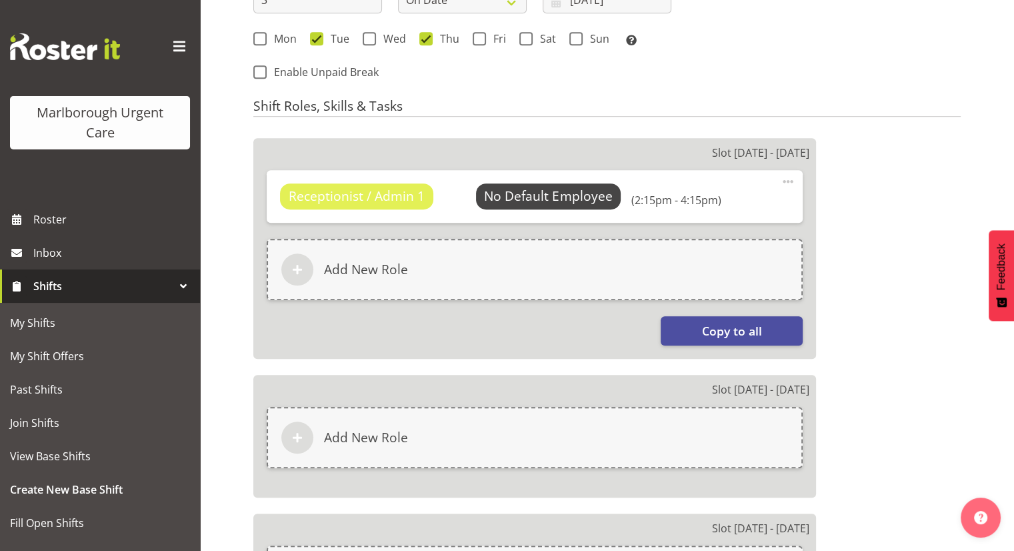
scroll to position [792, 0]
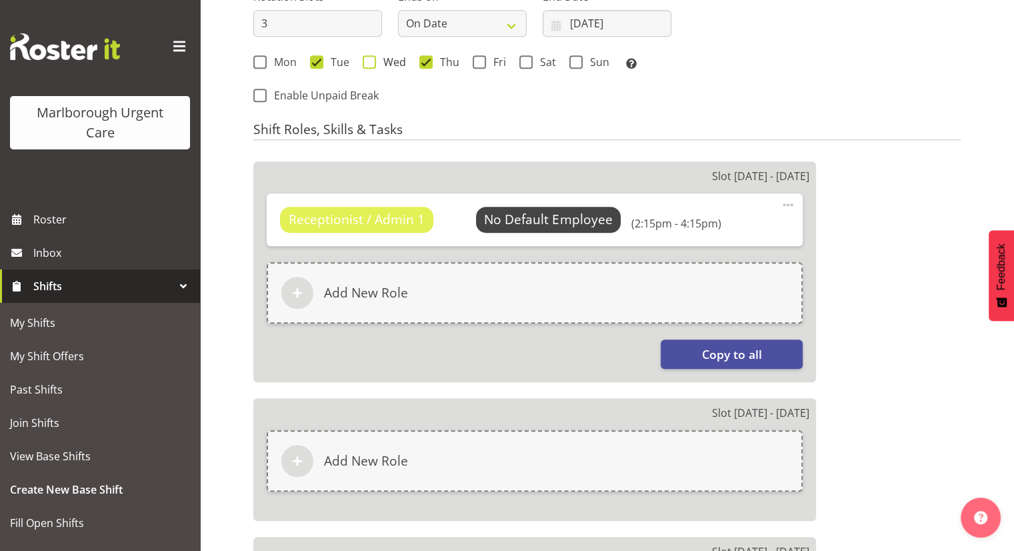
click at [373, 59] on span at bounding box center [369, 61] width 13 height 13
click at [371, 59] on input "Wed" at bounding box center [367, 61] width 9 height 9
checkbox input "true"
click at [300, 97] on span "Enable Unpaid Break" at bounding box center [323, 95] width 112 height 13
click at [262, 97] on input "Enable Unpaid Break" at bounding box center [257, 95] width 9 height 9
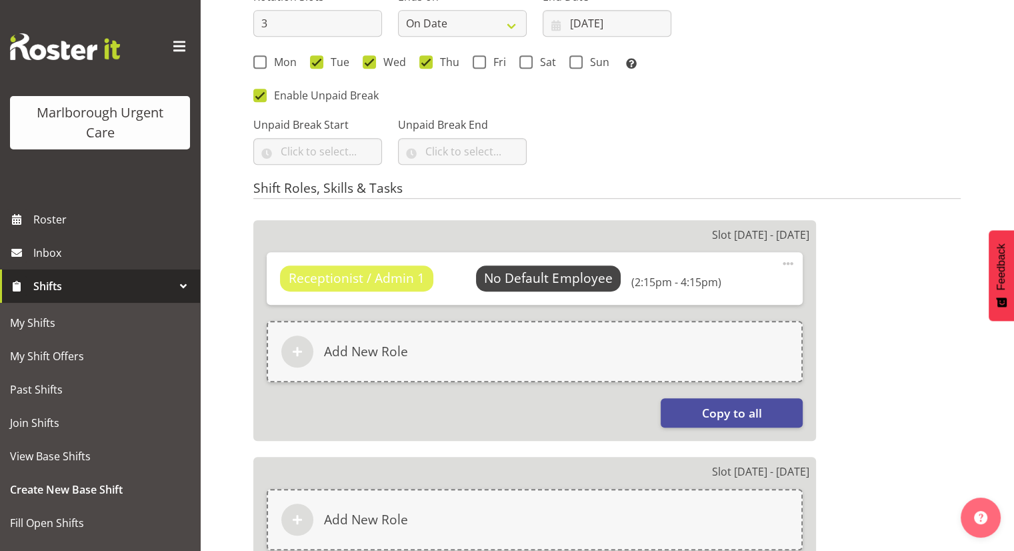
click at [271, 85] on div "Shift Start Time Set the time of the day you wish this shift to start 14:15 00 …" at bounding box center [462, 33] width 434 height 277
click at [277, 92] on span "Enable Unpaid Break" at bounding box center [323, 95] width 112 height 13
click at [262, 92] on input "Enable Unpaid Break" at bounding box center [257, 95] width 9 height 9
checkbox input "false"
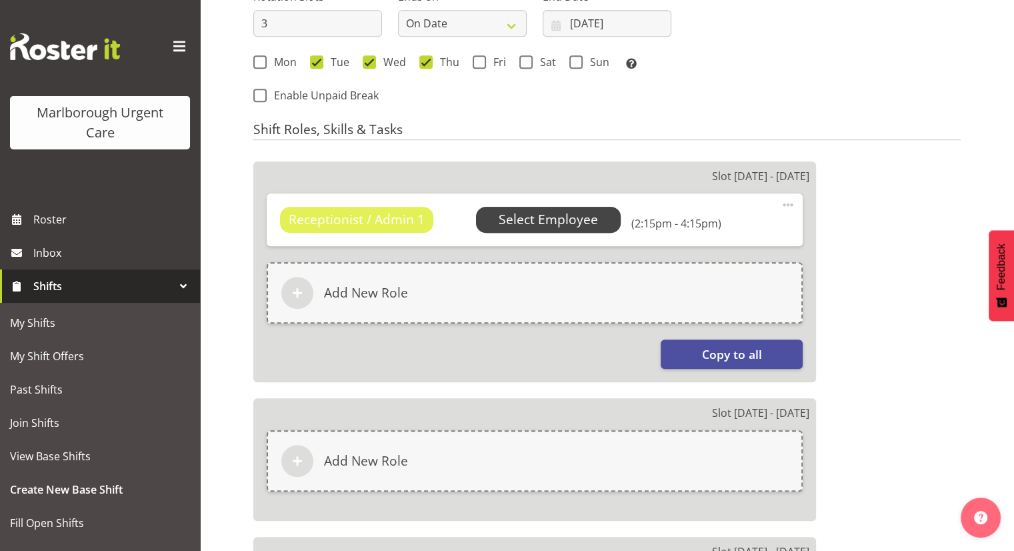
click at [509, 216] on span "Select Employee" at bounding box center [548, 219] width 99 height 19
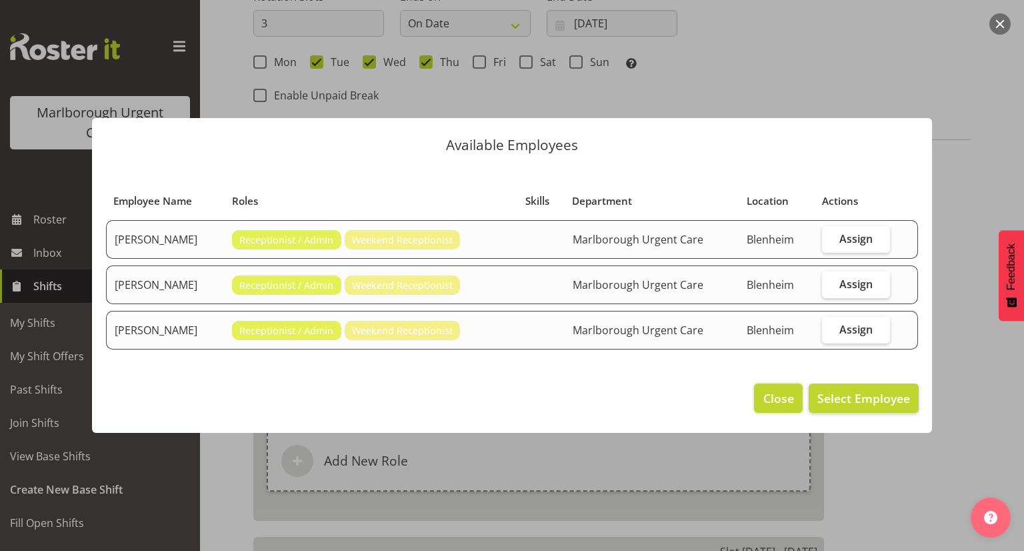
click at [770, 395] on span "Close" at bounding box center [778, 397] width 31 height 17
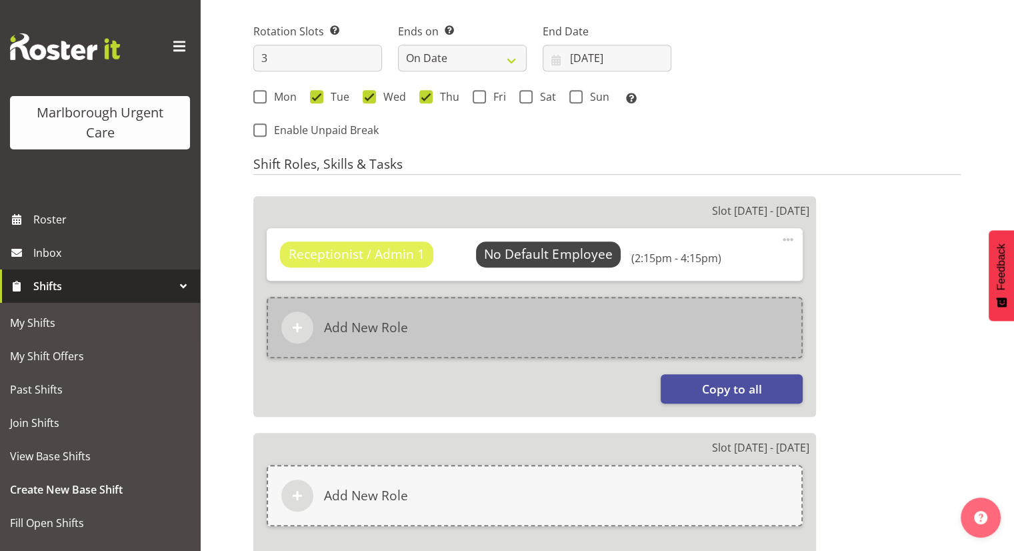
scroll to position [726, 0]
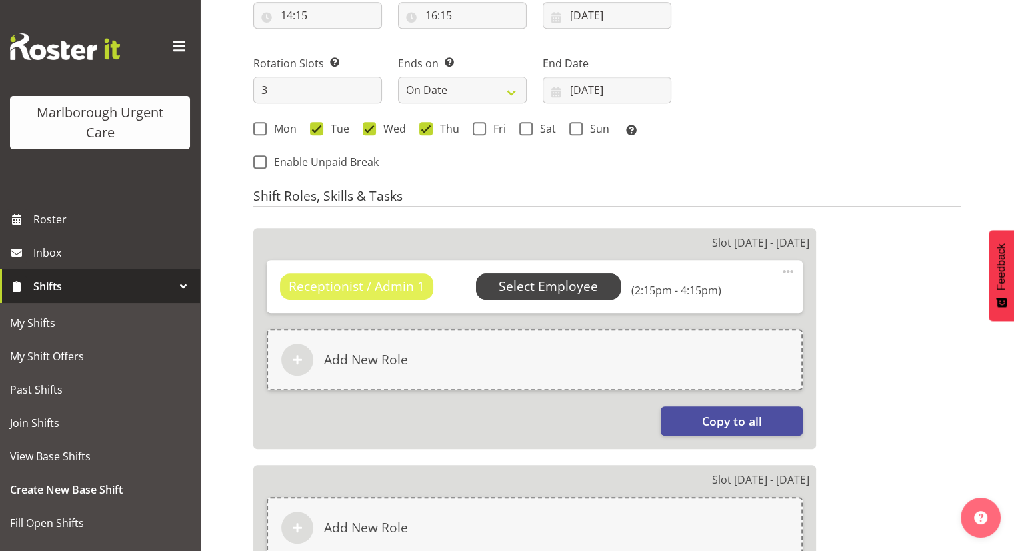
click at [529, 287] on span "Select Employee" at bounding box center [548, 286] width 99 height 19
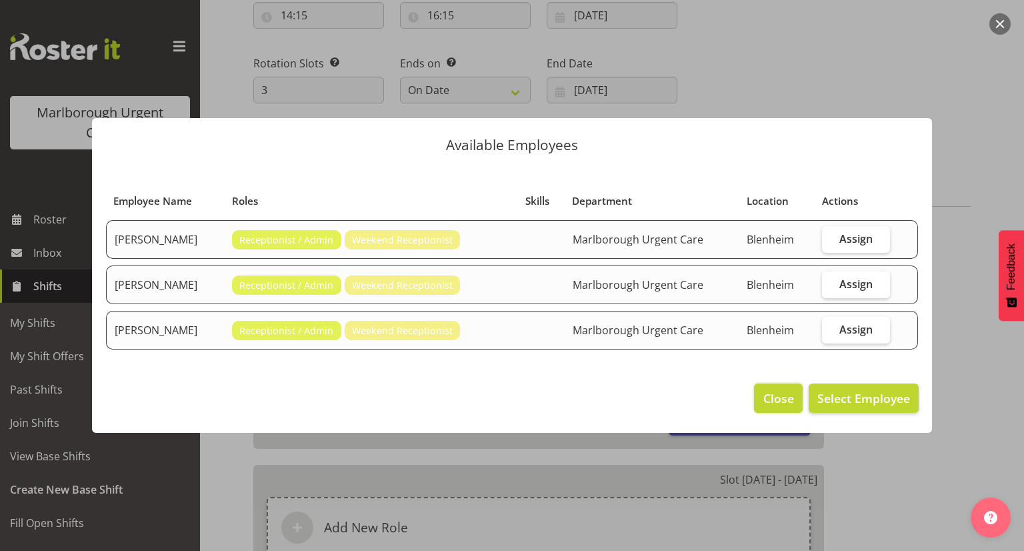
click at [758, 394] on button "Close" at bounding box center [778, 397] width 48 height 29
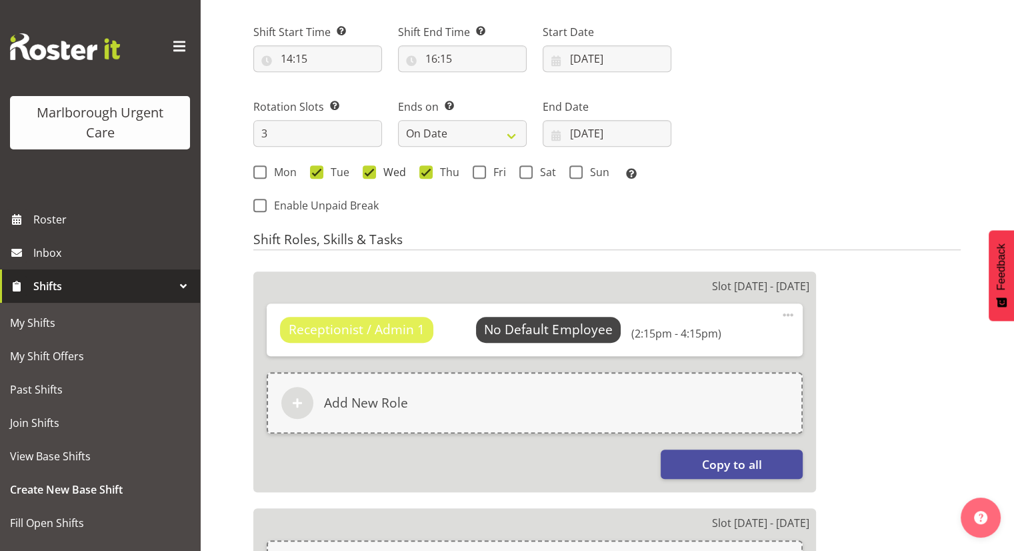
scroll to position [659, 0]
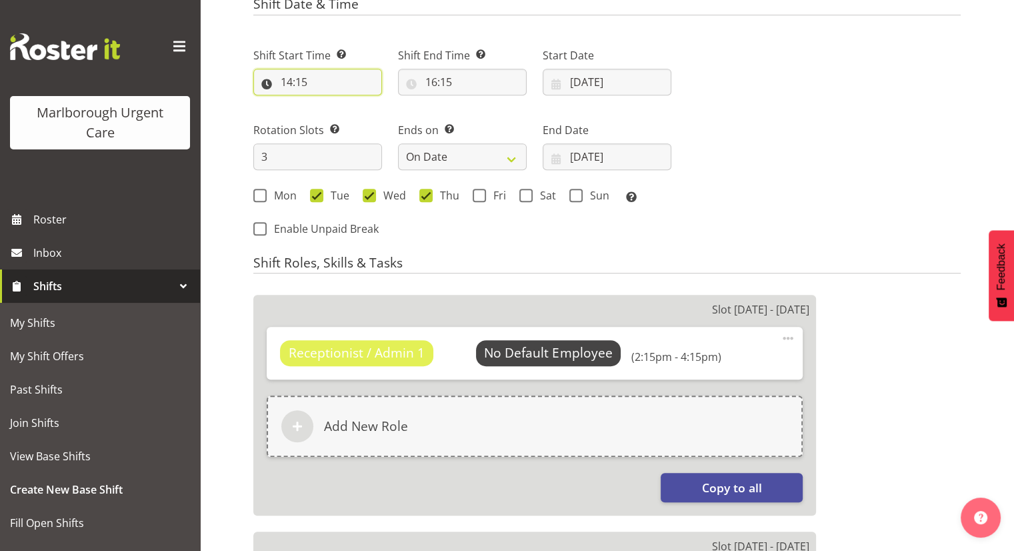
click at [315, 83] on input "14:15" at bounding box center [317, 82] width 129 height 27
drag, startPoint x: 373, startPoint y: 115, endPoint x: 380, endPoint y: 127, distance: 13.5
click at [373, 115] on select "00 01 02 03 04 05 06 07 08 09 10 11 12 13 14 15 16 17 18 19 20 21 22 23 24 25 2…" at bounding box center [379, 116] width 30 height 27
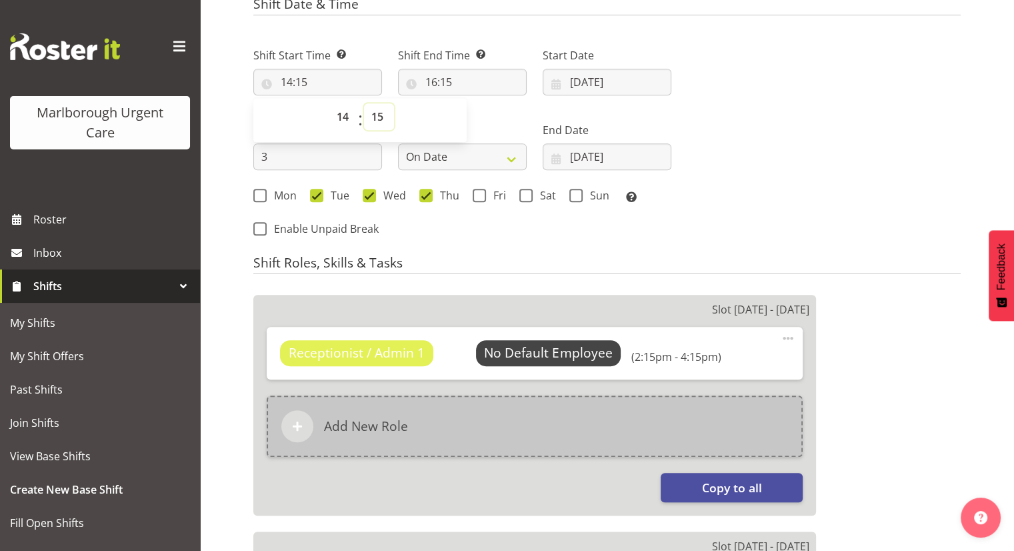
select select "16"
click at [364, 103] on select "00 01 02 03 04 05 06 07 08 09 10 11 12 13 14 15 16 17 18 19 20 21 22 23 24 25 2…" at bounding box center [379, 116] width 30 height 27
type input "14:16"
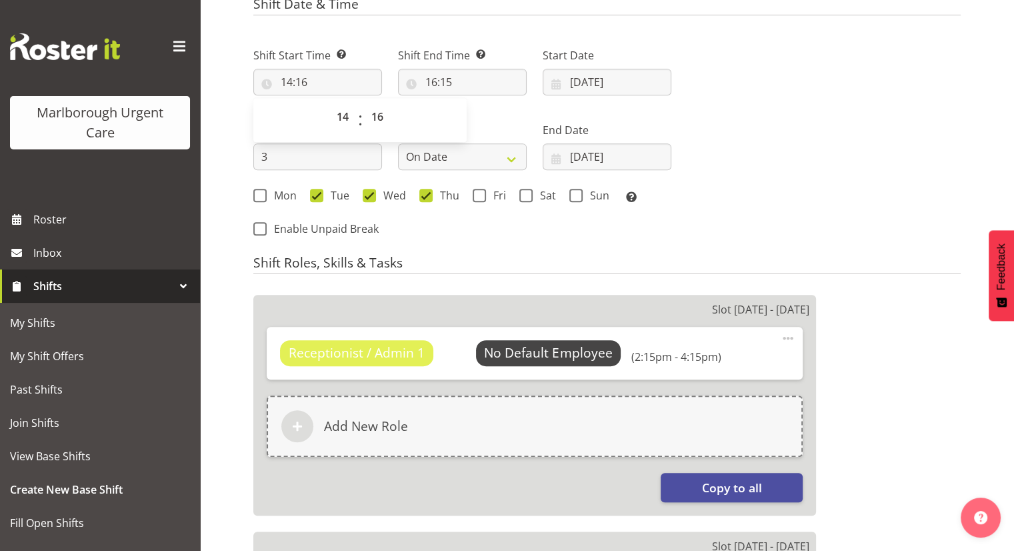
click at [512, 239] on div "Shift Start Time Set the time of the day you wish this shift to start 14:16 00 …" at bounding box center [462, 138] width 434 height 219
click at [708, 487] on span "Copy to all" at bounding box center [731, 487] width 60 height 17
click at [573, 353] on span "Select Employee" at bounding box center [548, 352] width 99 height 19
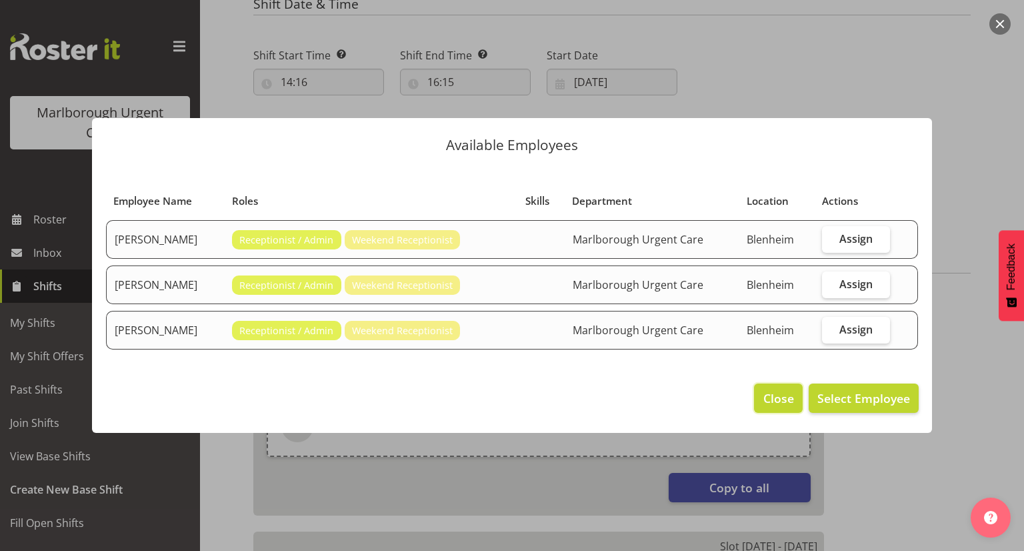
click at [765, 391] on span "Close" at bounding box center [778, 397] width 31 height 17
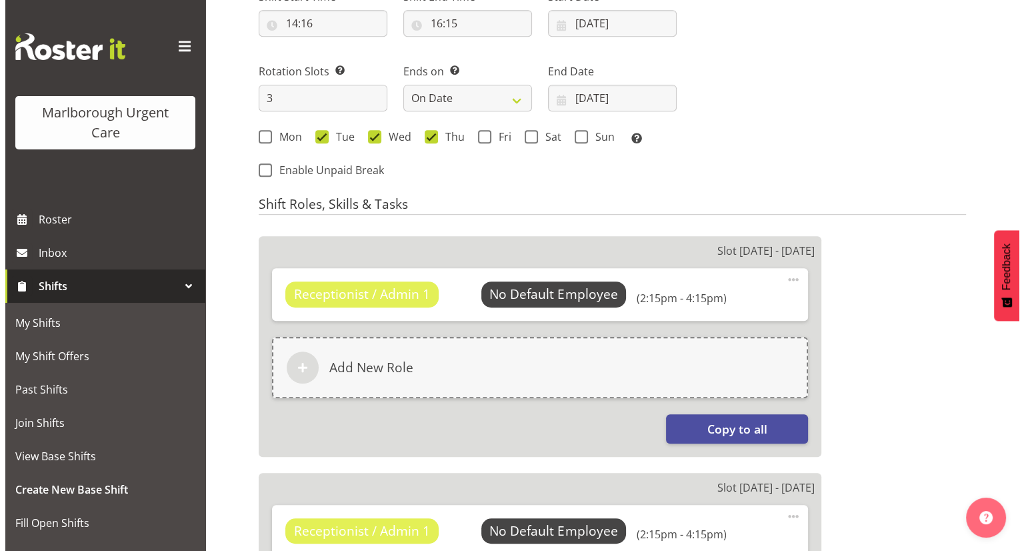
scroll to position [726, 0]
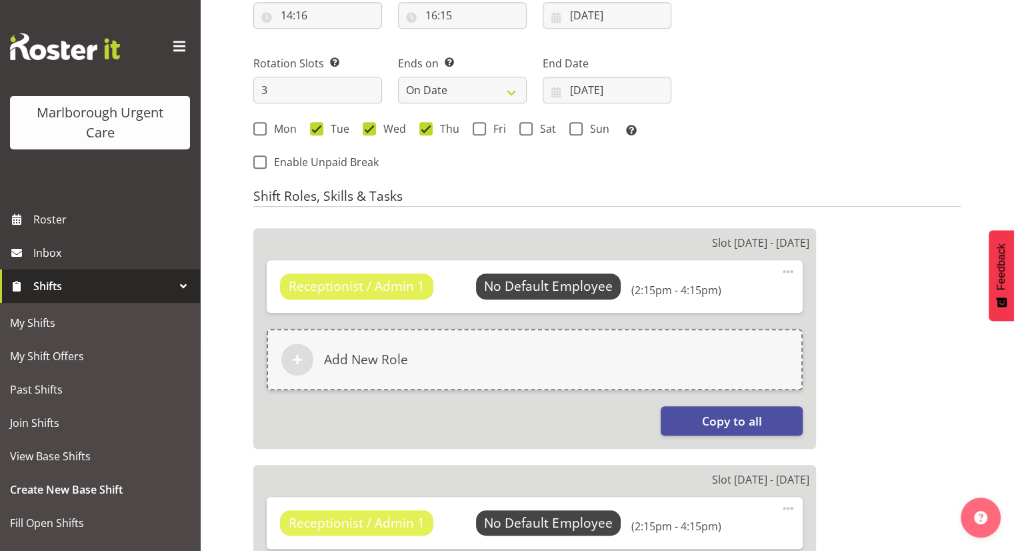
click at [793, 271] on span at bounding box center [788, 271] width 16 height 16
click at [325, 129] on span "Tue" at bounding box center [336, 128] width 26 height 13
click at [319, 129] on input "Tue" at bounding box center [314, 128] width 9 height 9
checkbox input "false"
click at [382, 129] on span "Wed" at bounding box center [391, 128] width 30 height 13
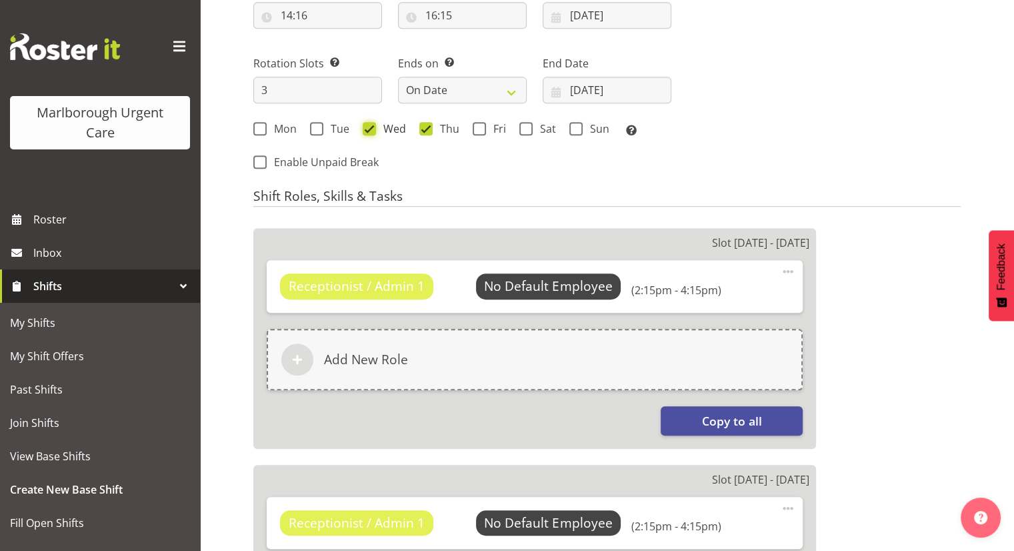
click at [371, 129] on input "Wed" at bounding box center [367, 128] width 9 height 9
checkbox input "false"
click at [408, 124] on div "Mon Tue Wed Thu Fri Sat Sun Select the days of the week you wish to create this…" at bounding box center [462, 130] width 418 height 17
click at [489, 152] on div "Shift Start Time Set the time of the day you wish this shift to start 14:16 00 …" at bounding box center [462, 71] width 434 height 219
click at [424, 123] on span at bounding box center [425, 128] width 13 height 13
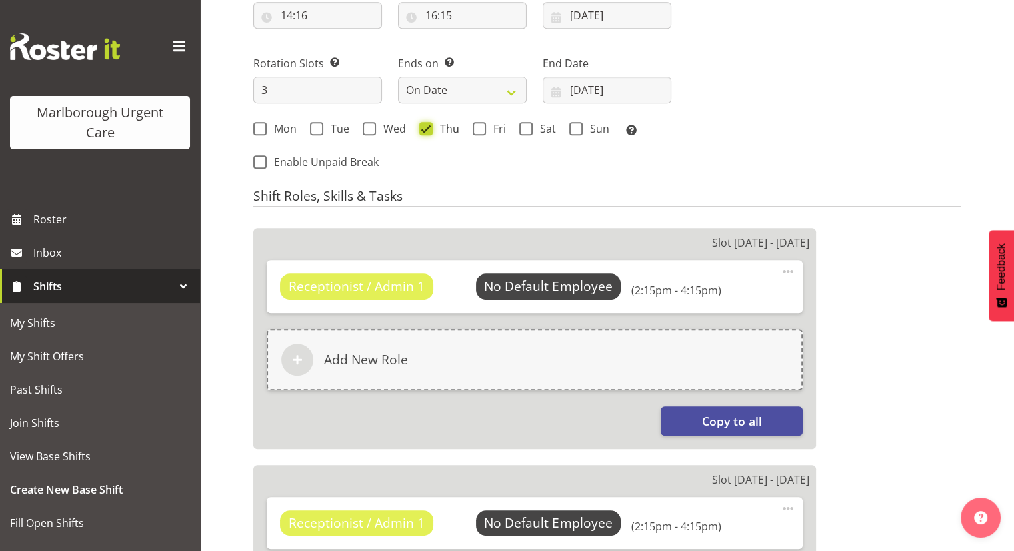
click at [424, 124] on input "Thu" at bounding box center [423, 128] width 9 height 9
checkbox input "false"
click at [327, 125] on span "Tue" at bounding box center [336, 128] width 26 height 13
click at [319, 125] on input "Tue" at bounding box center [314, 128] width 9 height 9
checkbox input "true"
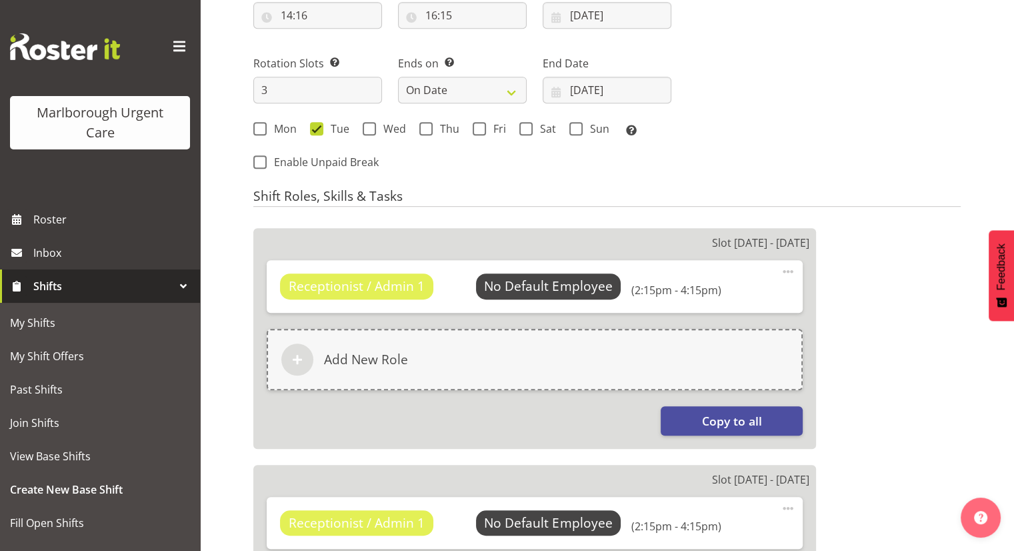
drag, startPoint x: 380, startPoint y: 129, endPoint x: 413, endPoint y: 134, distance: 33.1
click at [381, 128] on span "Wed" at bounding box center [391, 128] width 30 height 13
click at [371, 128] on input "Wed" at bounding box center [367, 128] width 9 height 9
checkbox input "true"
click at [424, 129] on span at bounding box center [425, 128] width 13 height 13
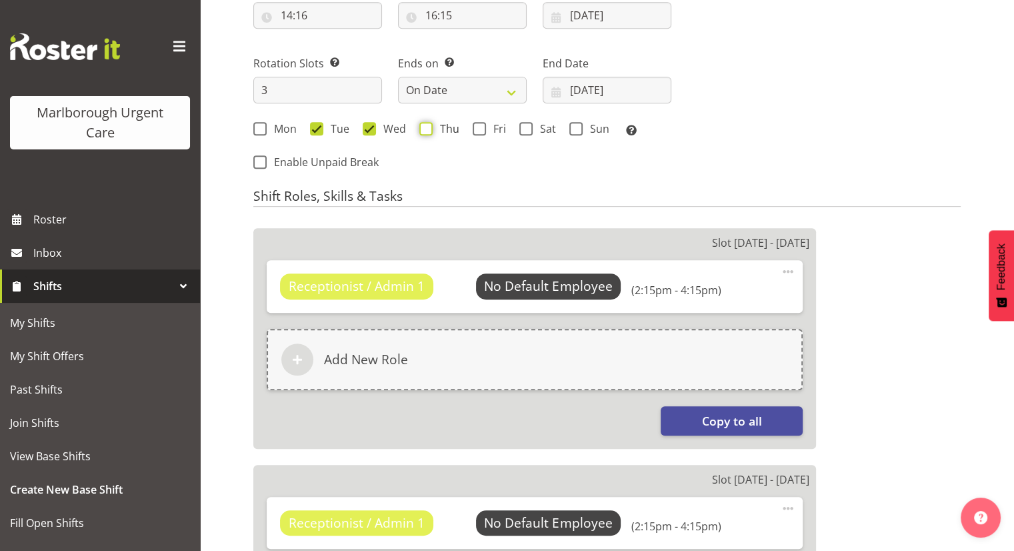
click at [424, 129] on input "Thu" at bounding box center [423, 128] width 9 height 9
checkbox input "true"
click at [735, 286] on div "Receptionist / Admin 1 No Default Employee Select Employee (2:15pm - 4:15pm)" at bounding box center [534, 285] width 509 height 25
click at [786, 269] on span at bounding box center [788, 271] width 16 height 16
click at [730, 291] on link "Edit" at bounding box center [732, 301] width 128 height 24
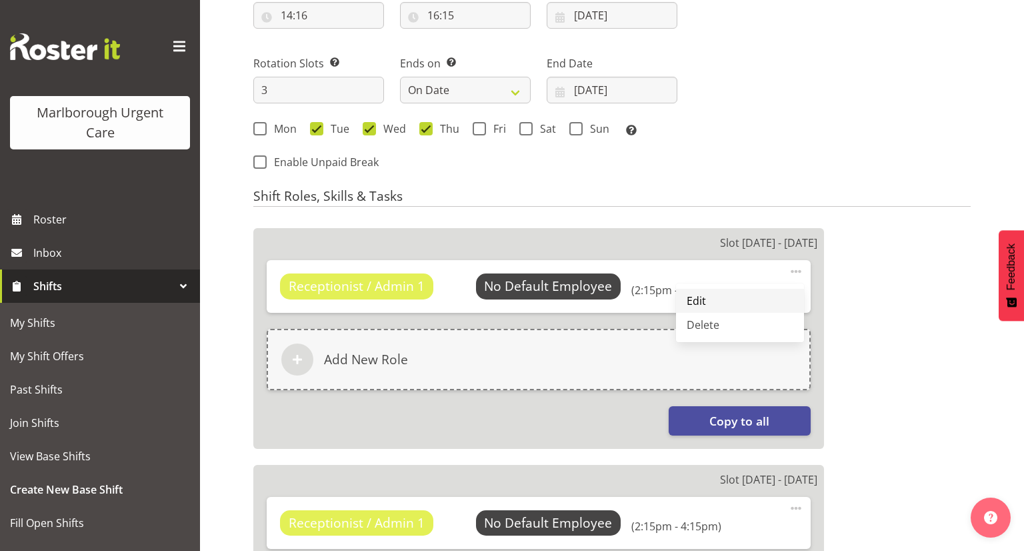
select select "14"
select select "15"
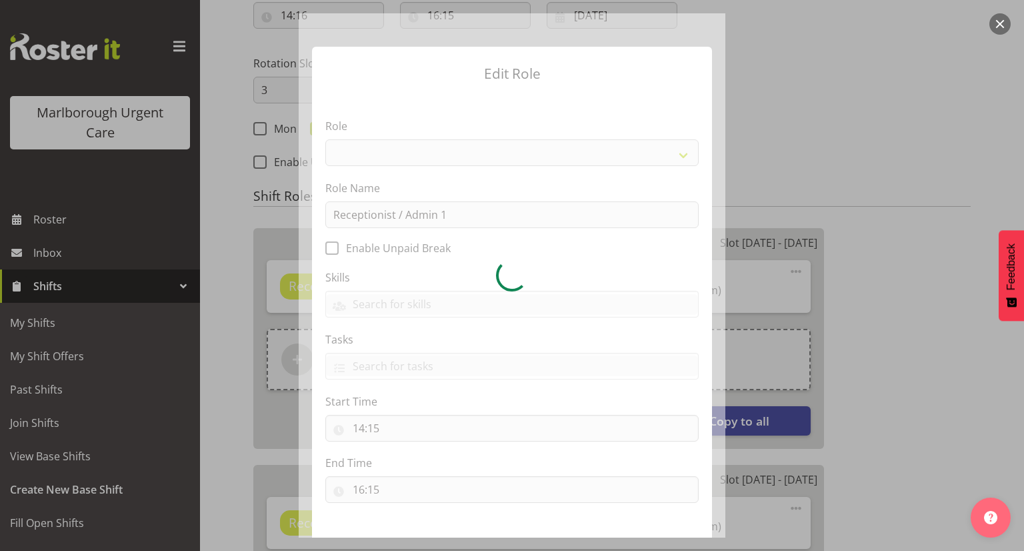
select select "1558"
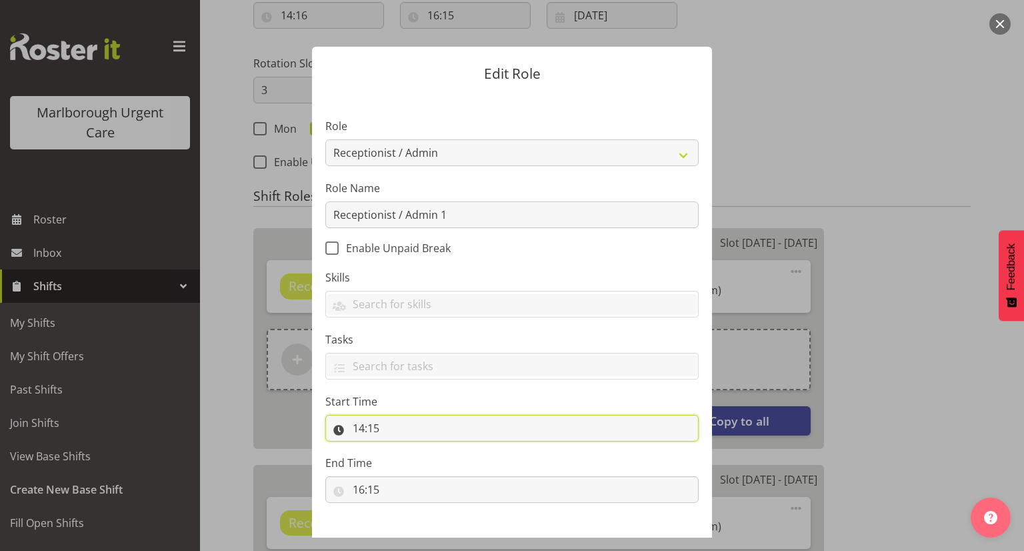
click at [387, 429] on input "14:15" at bounding box center [511, 428] width 373 height 27
click at [447, 462] on select "00 01 02 03 04 05 06 07 08 09 10 11 12 13 14 15 16 17 18 19 20 21 22 23 24 25 2…" at bounding box center [451, 462] width 30 height 27
select select "16"
click at [436, 449] on select "00 01 02 03 04 05 06 07 08 09 10 11 12 13 14 15 16 17 18 19 20 21 22 23 24 25 2…" at bounding box center [451, 462] width 30 height 27
type input "14:16"
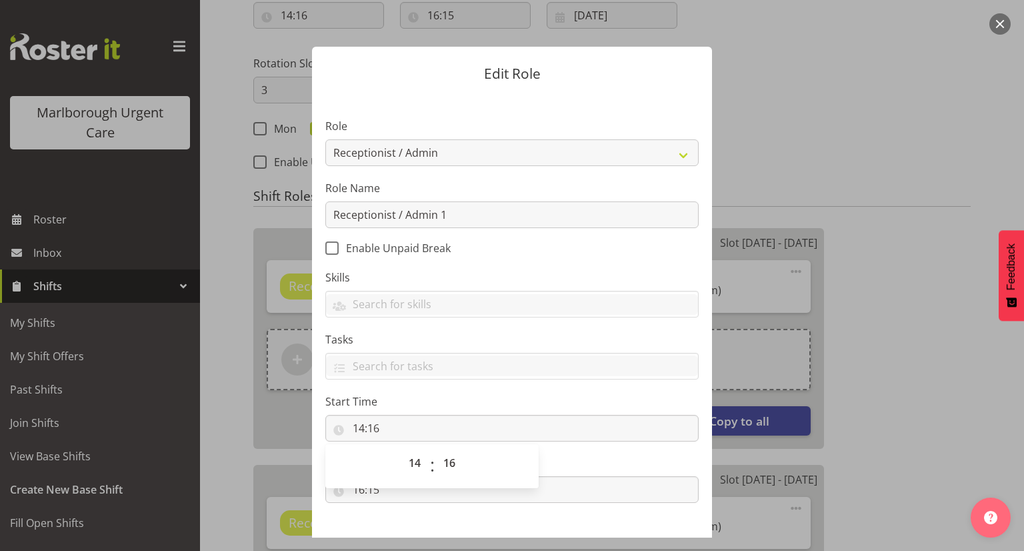
click at [580, 447] on section "Role Casual Registered Nurse Casual Weekday Medical Officer Casual Weekday Rece…" at bounding box center [512, 312] width 400 height 436
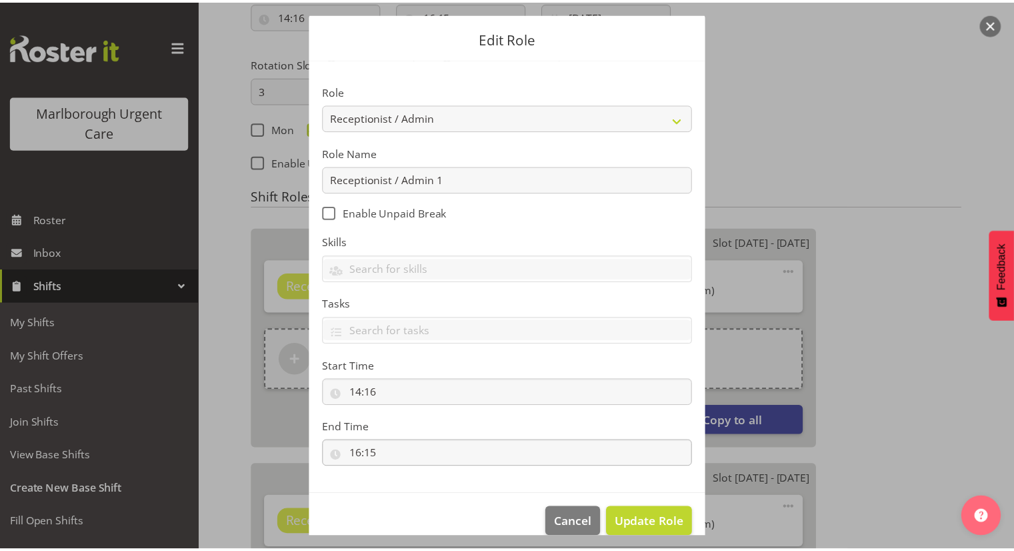
scroll to position [55, 0]
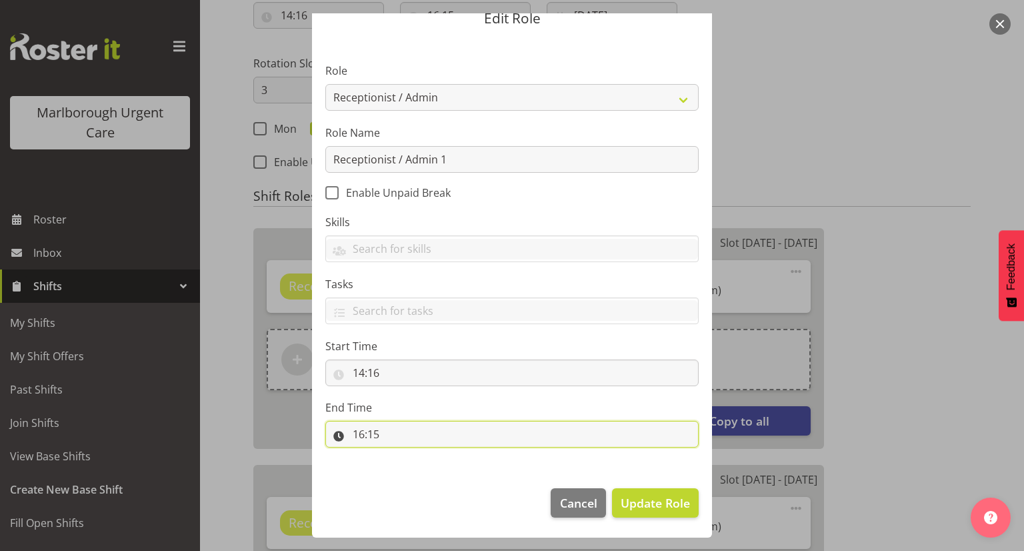
click at [507, 439] on input "16:15" at bounding box center [511, 434] width 373 height 27
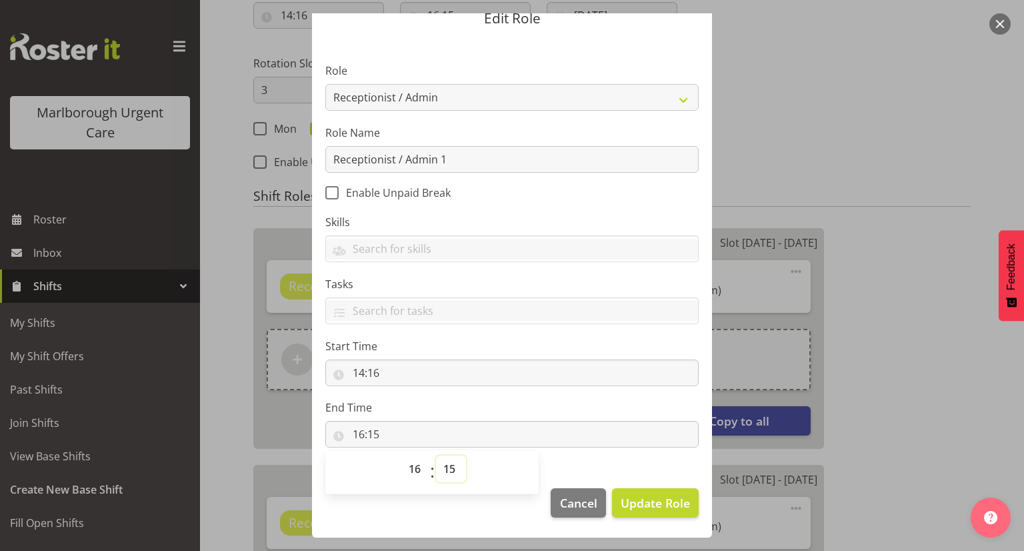
click at [445, 469] on select "00 01 02 03 04 05 06 07 08 09 10 11 12 13 14 15 16 17 18 19 20 21 22 23 24 25 2…" at bounding box center [451, 468] width 30 height 27
select select "16"
click at [436, 455] on select "00 01 02 03 04 05 06 07 08 09 10 11 12 13 14 15 16 17 18 19 20 21 22 23 24 25 2…" at bounding box center [451, 468] width 30 height 27
type input "16:16"
click at [650, 497] on span "Update Role" at bounding box center [654, 502] width 69 height 17
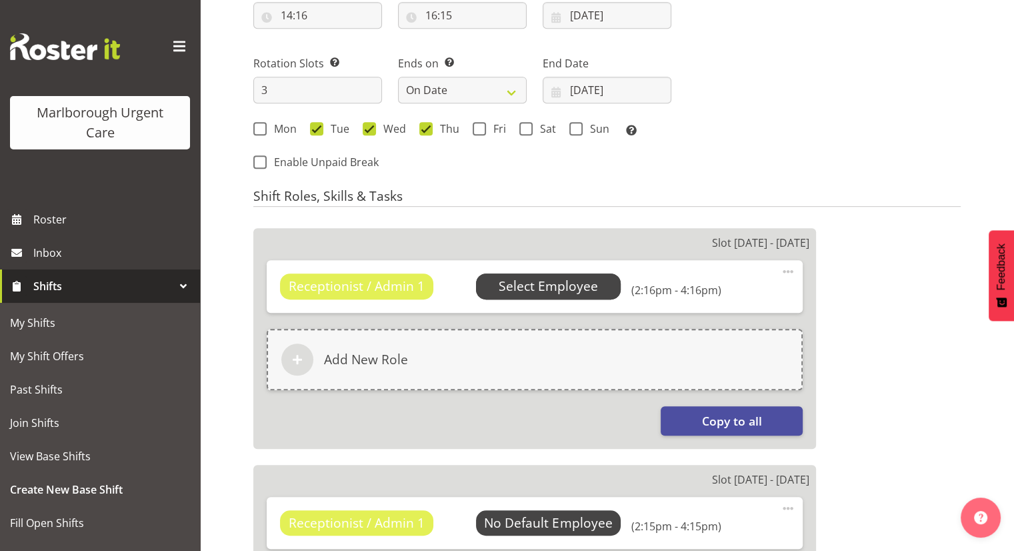
click at [562, 289] on span "Select Employee" at bounding box center [548, 286] width 99 height 19
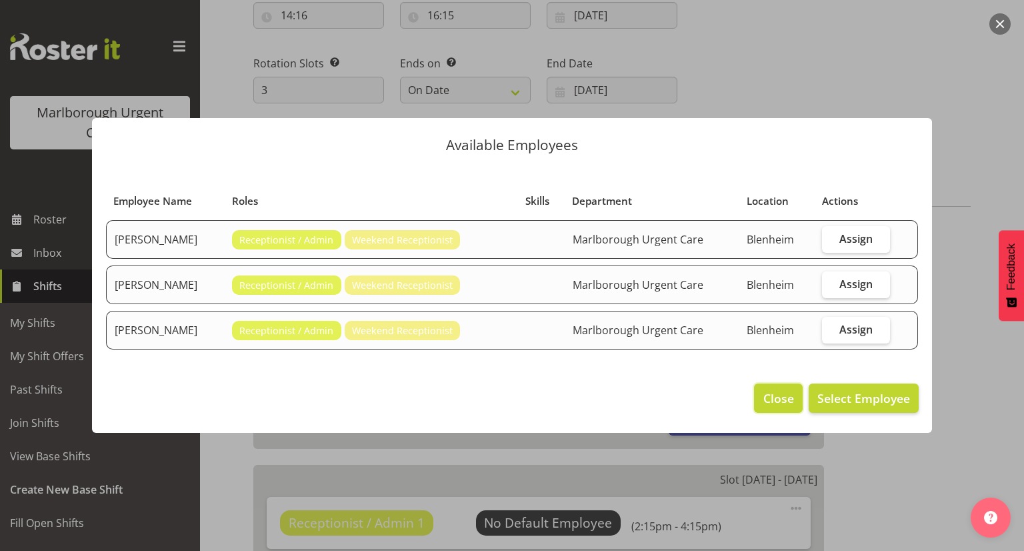
click at [760, 391] on button "Close" at bounding box center [778, 397] width 48 height 29
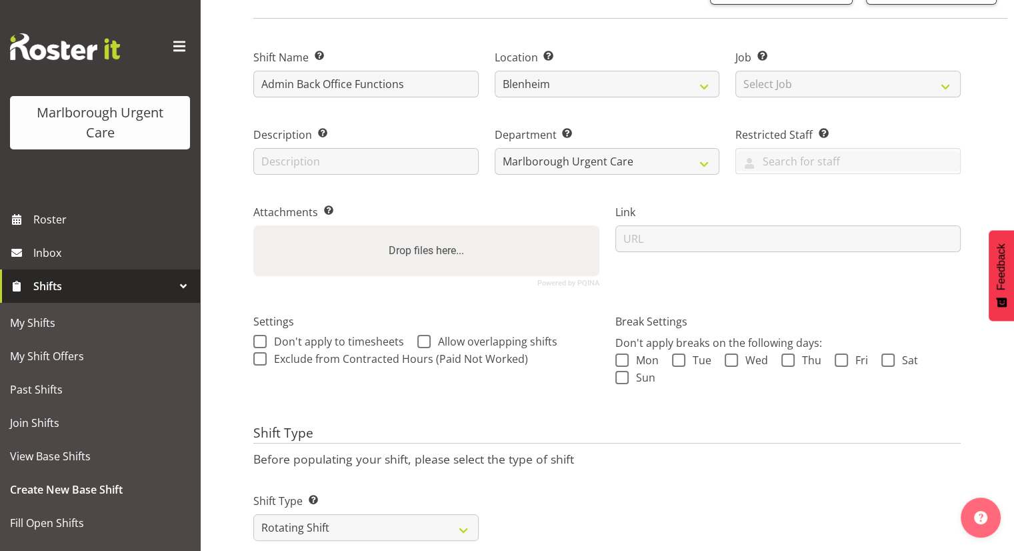
scroll to position [0, 0]
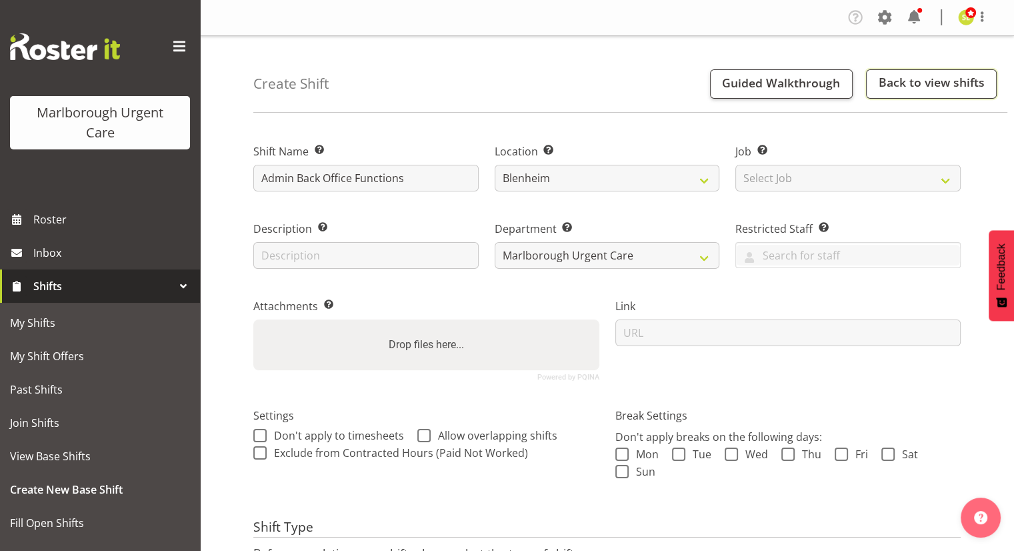
drag, startPoint x: 876, startPoint y: 77, endPoint x: 844, endPoint y: 99, distance: 39.4
click at [876, 77] on link "Back to view shifts" at bounding box center [931, 83] width 131 height 29
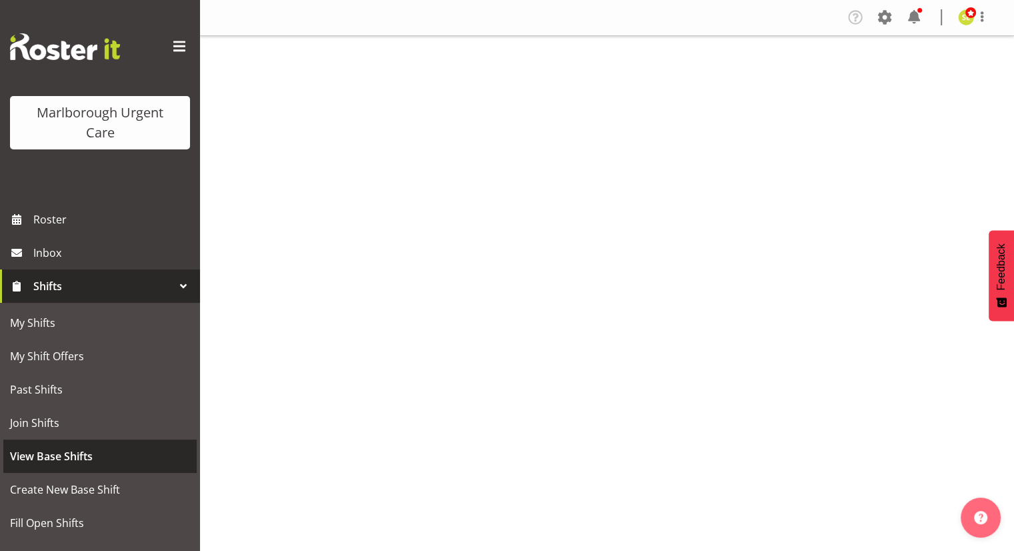
scroll to position [67, 0]
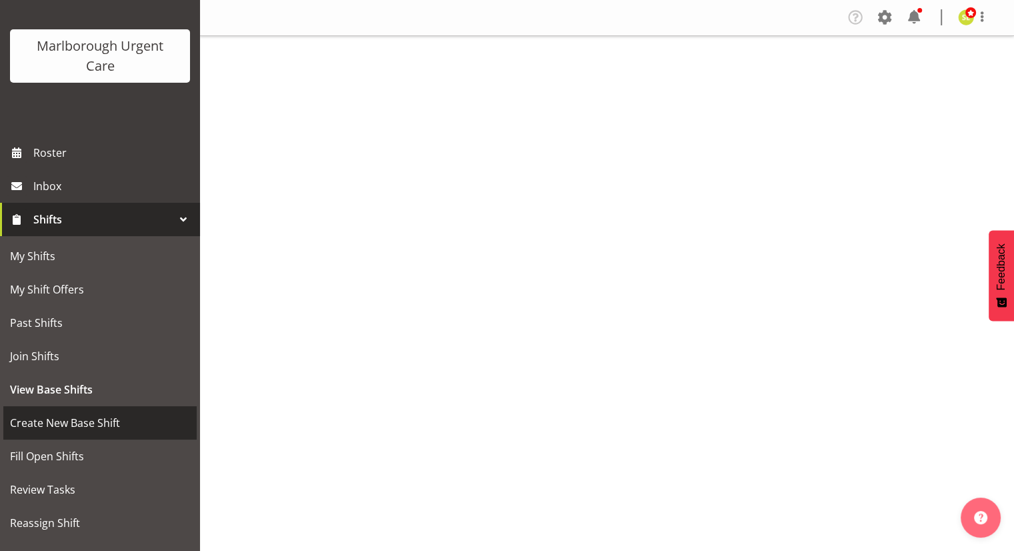
click at [67, 413] on span "Create New Base Shift" at bounding box center [100, 423] width 180 height 20
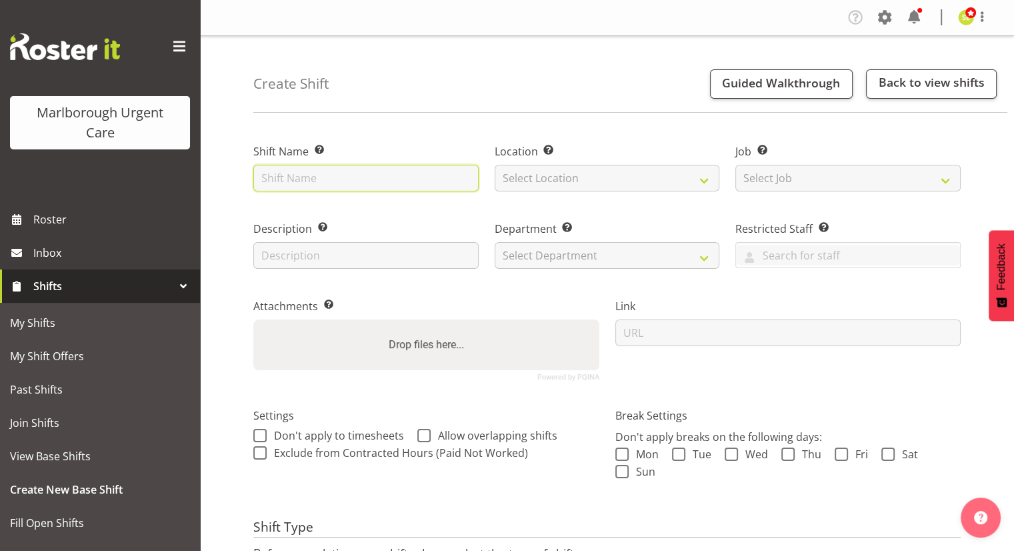
click at [368, 183] on input "text" at bounding box center [365, 178] width 225 height 27
type input "Admin Back Office Functions"
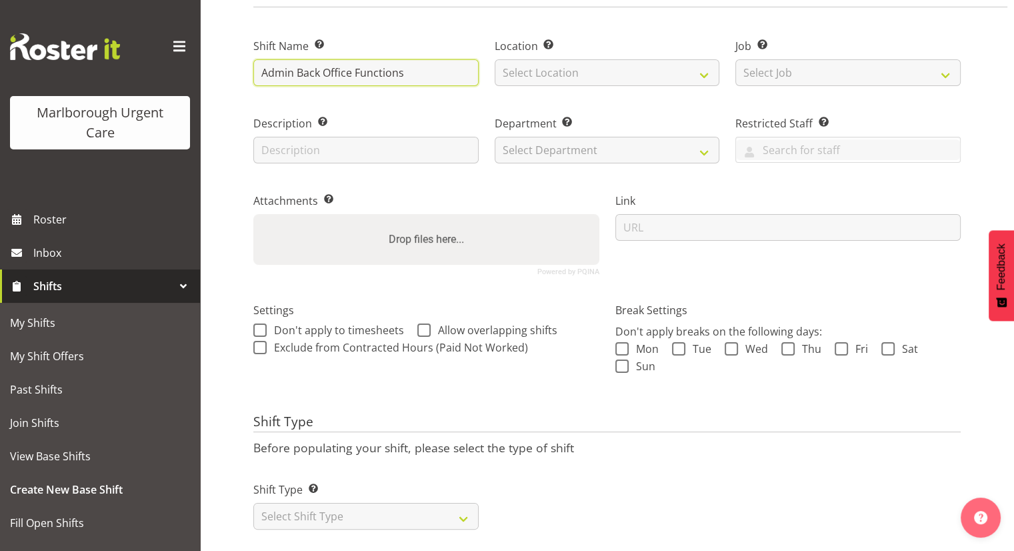
scroll to position [126, 0]
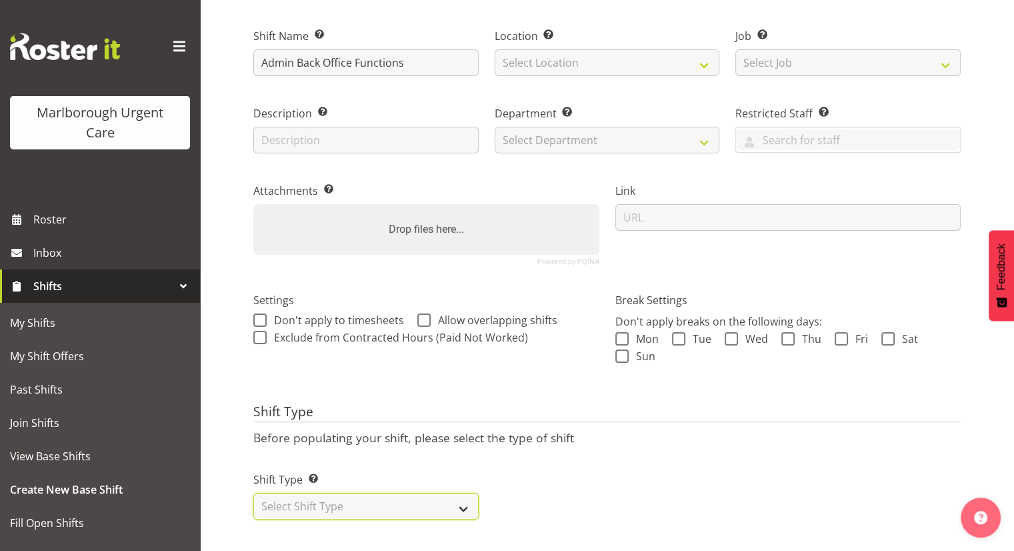
click at [379, 495] on select "Select Shift Type One Off Shift Recurring Shift Rotating Shift" at bounding box center [365, 506] width 225 height 27
click at [375, 493] on select "Select Shift Type One Off Shift Recurring Shift Rotating Shift" at bounding box center [365, 506] width 225 height 27
click at [365, 493] on select "Select Shift Type One Off Shift Recurring Shift Rotating Shift" at bounding box center [365, 506] width 225 height 27
select select "one_off"
click at [253, 493] on select "Select Shift Type One Off Shift Recurring Shift Rotating Shift" at bounding box center [365, 506] width 225 height 27
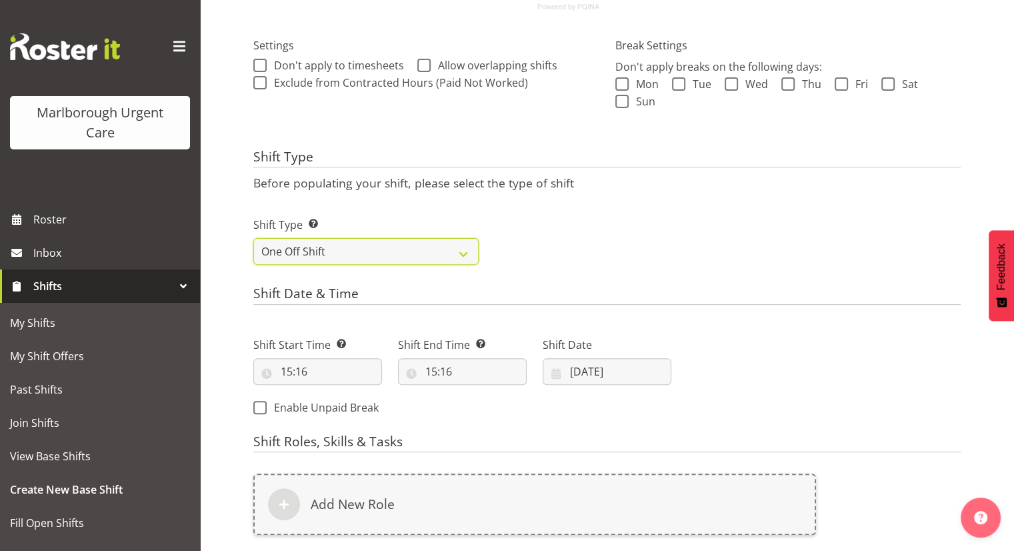
scroll to position [393, 0]
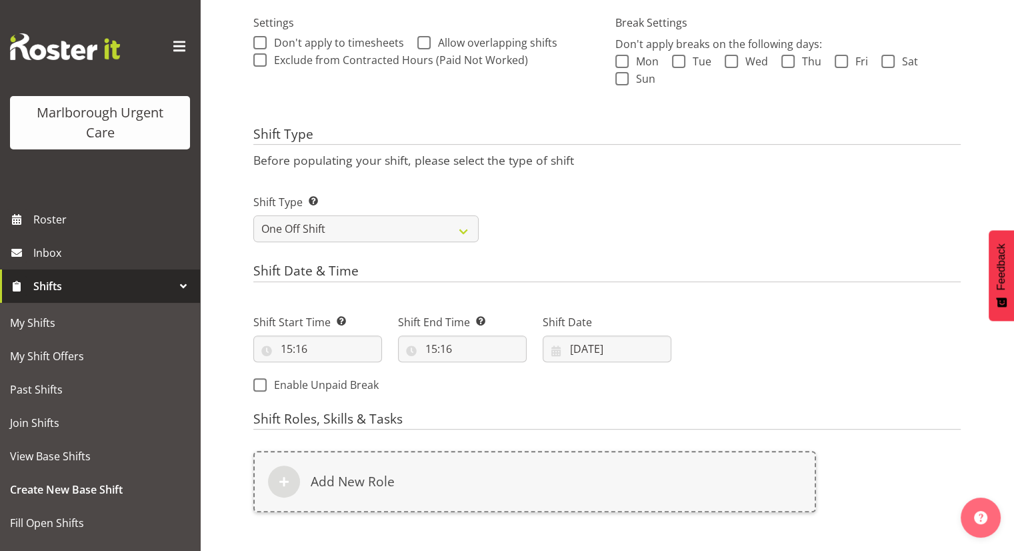
click at [331, 362] on div "Shift Start Time Set the time of the day you wish this shift to start 15:16 00 …" at bounding box center [317, 332] width 145 height 75
click at [318, 354] on input "15:16" at bounding box center [317, 348] width 129 height 27
click at [341, 382] on select "00 01 02 03 04 05 06 07 08 09 10 11 12 13 14 15 16 17 18 19 20 21 22 23" at bounding box center [344, 383] width 30 height 27
select select "14"
click at [329, 370] on select "00 01 02 03 04 05 06 07 08 09 10 11 12 13 14 15 16 17 18 19 20 21 22 23" at bounding box center [344, 383] width 30 height 27
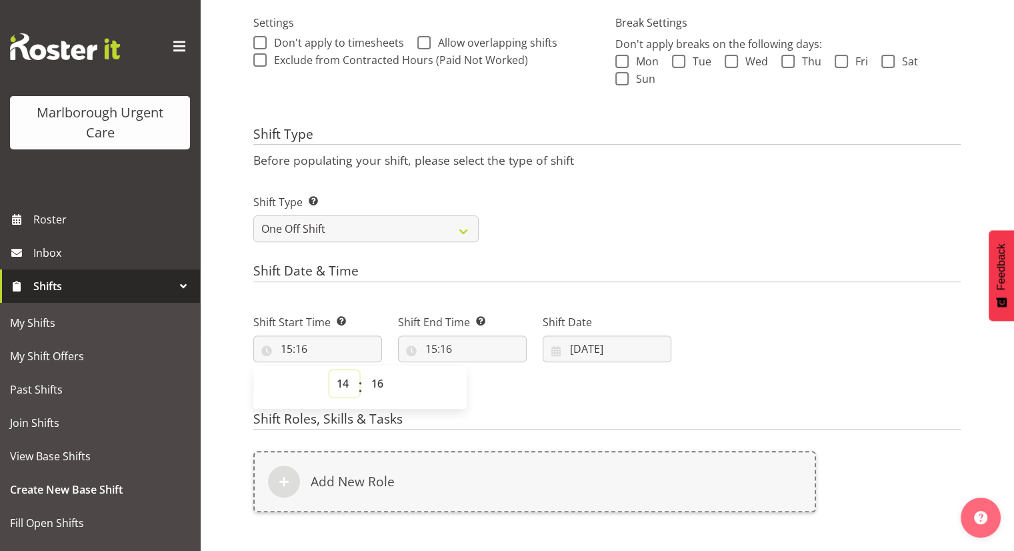
type input "14:16"
click at [437, 345] on input "15:16" at bounding box center [462, 348] width 129 height 27
click at [489, 382] on select "00 01 02 03 04 05 06 07 08 09 10 11 12 13 14 15 16 17 18 19 20 21 22 23" at bounding box center [489, 383] width 30 height 27
select select "16"
click at [474, 370] on select "00 01 02 03 04 05 06 07 08 09 10 11 12 13 14 15 16 17 18 19 20 21 22 23" at bounding box center [489, 383] width 30 height 27
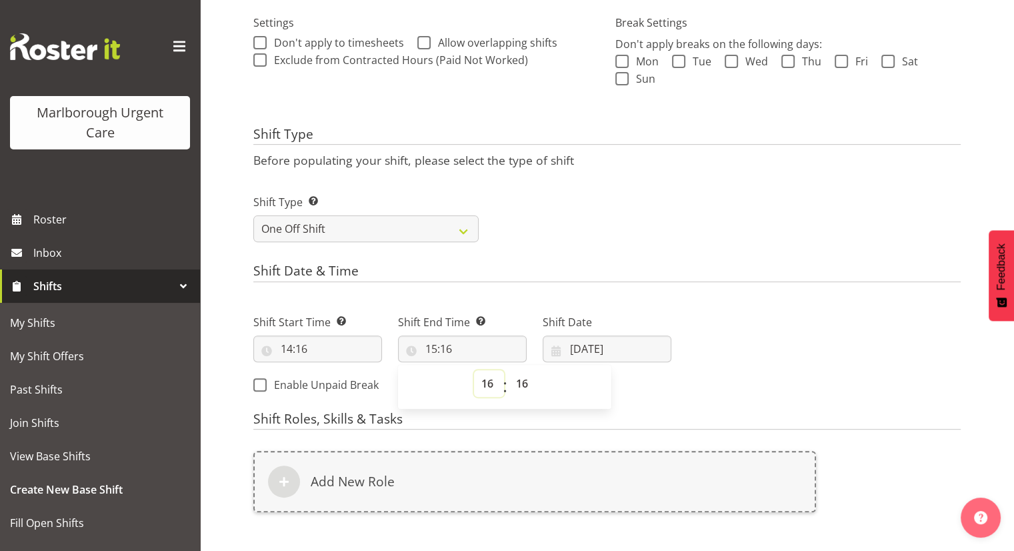
type input "16:16"
click at [622, 347] on input "07/10/2025" at bounding box center [607, 348] width 129 height 27
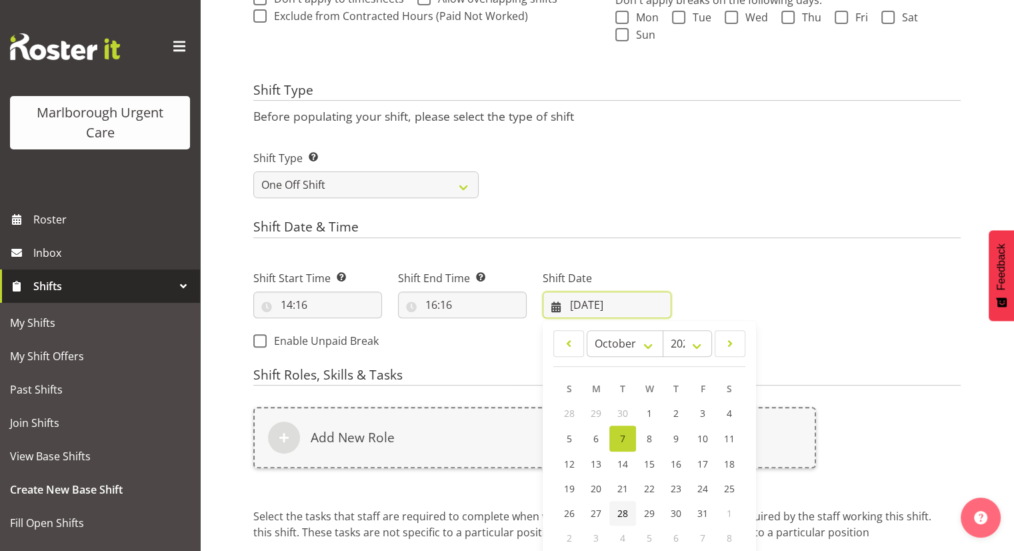
scroll to position [459, 0]
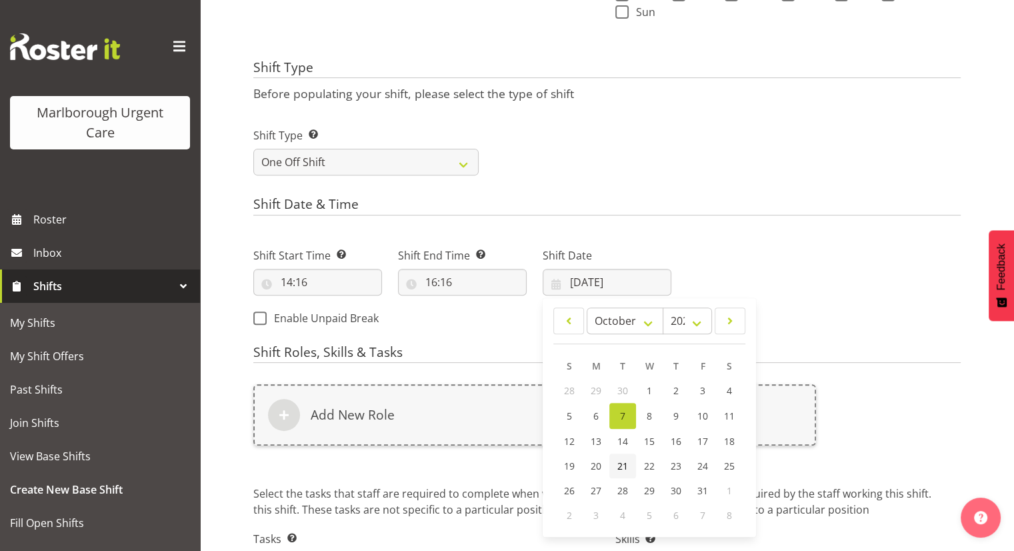
click at [620, 468] on span "21" at bounding box center [622, 465] width 11 height 13
type input "21/10/2025"
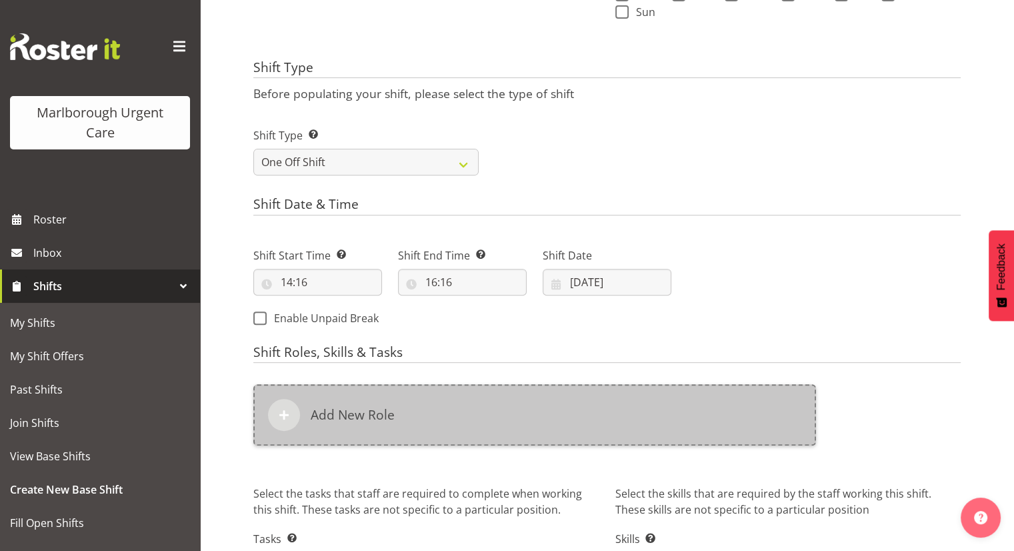
click at [404, 423] on div "Add New Role" at bounding box center [534, 414] width 563 height 61
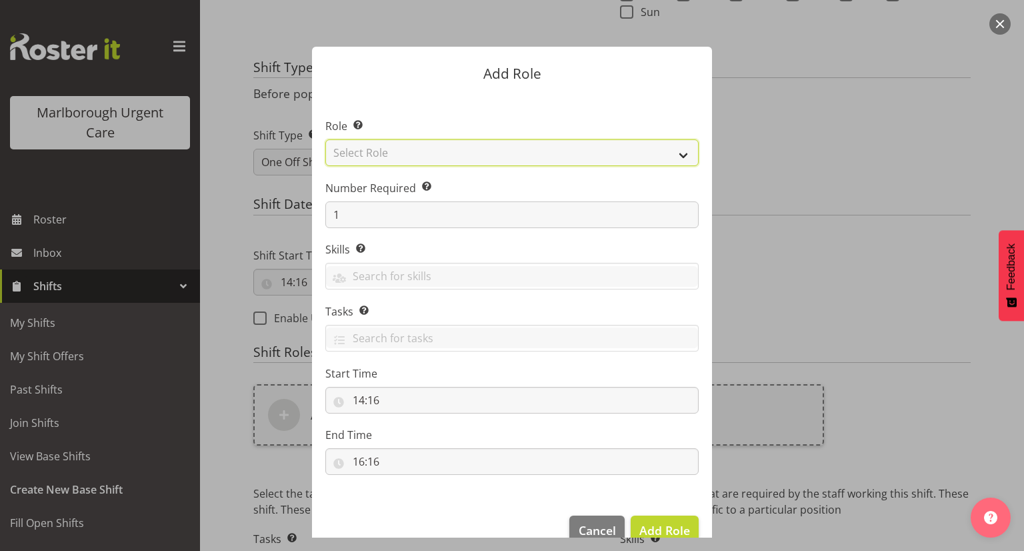
click at [421, 155] on select "Select Role Casual Registered Nurse Casual Weekday Medical Officer Casual Weekd…" at bounding box center [511, 152] width 373 height 27
select select "1558"
click at [325, 139] on select "Select Role Casual Registered Nurse Casual Weekday Medical Officer Casual Weekd…" at bounding box center [511, 152] width 373 height 27
click at [658, 526] on span "Add Role" at bounding box center [664, 530] width 51 height 16
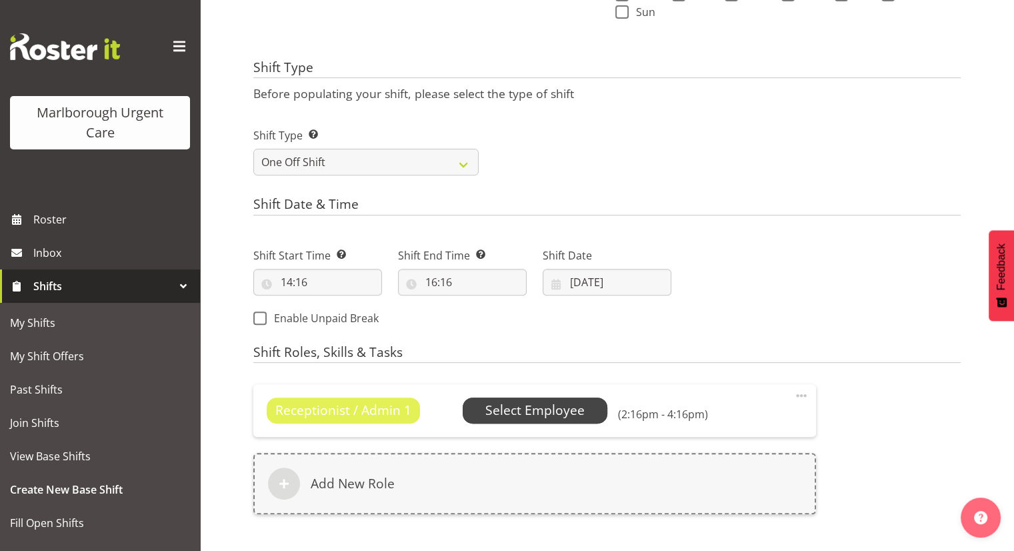
click at [539, 413] on span "Select Employee" at bounding box center [534, 410] width 99 height 19
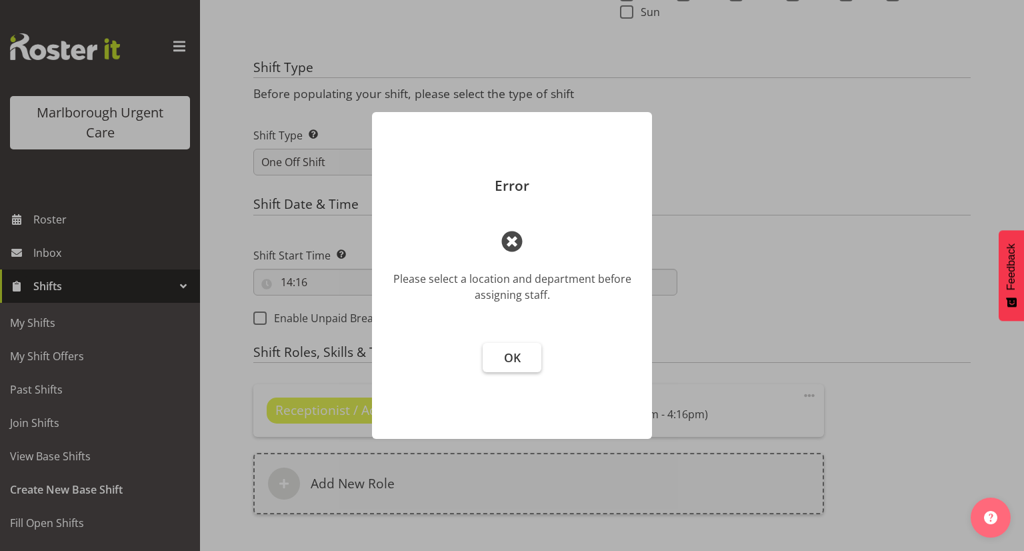
click at [523, 363] on button "OK" at bounding box center [512, 357] width 59 height 29
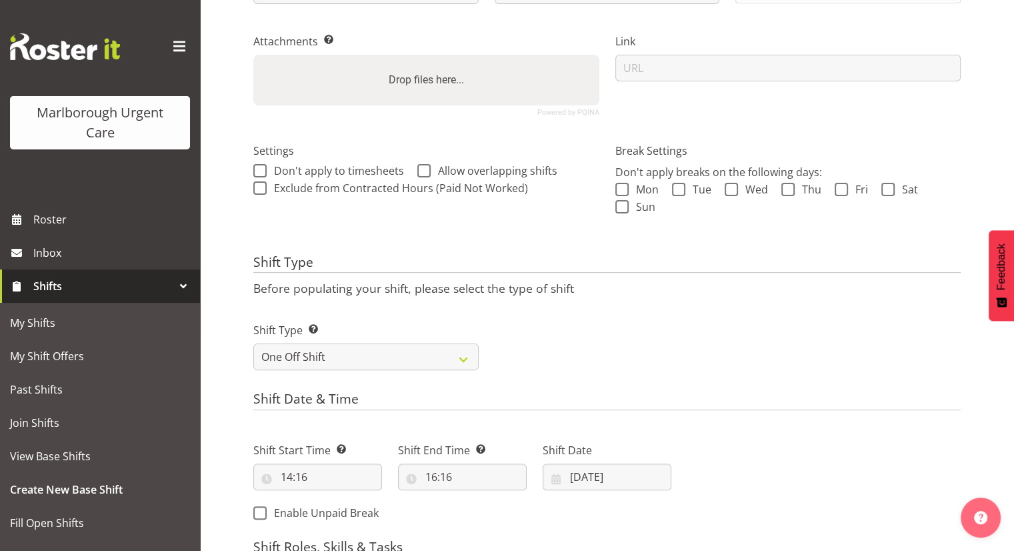
scroll to position [126, 0]
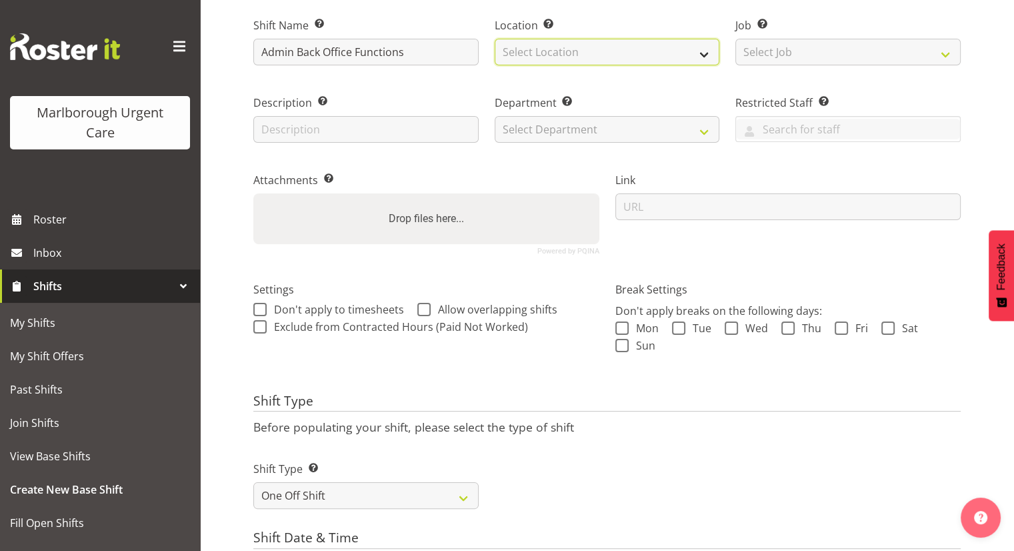
click at [576, 55] on select "Select Location Blenheim" at bounding box center [607, 52] width 225 height 27
select select "1282"
click at [495, 39] on select "Select Location Blenheim" at bounding box center [607, 52] width 225 height 27
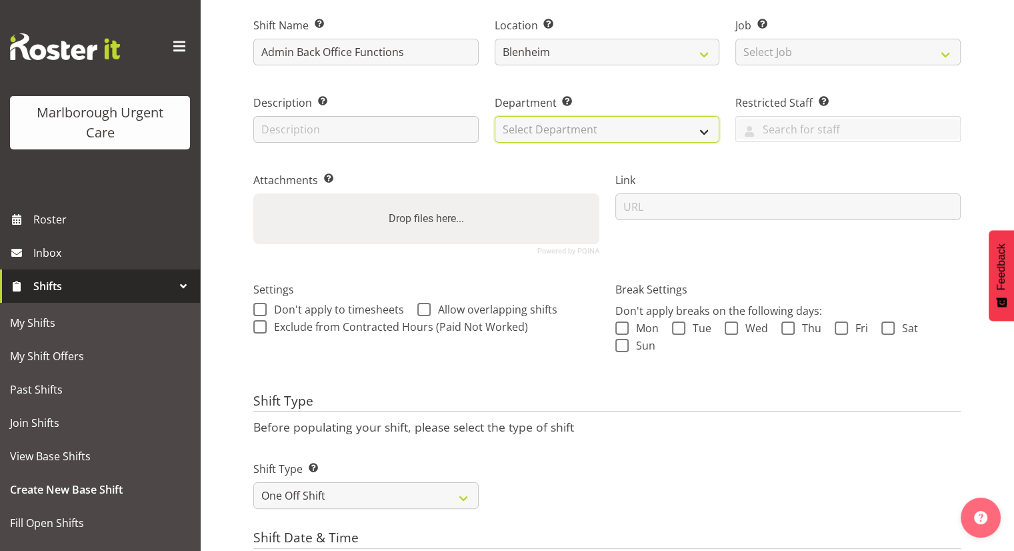
click at [565, 130] on select "Select Department Haemodialysis Dialysis Unit Marlborough Urgent Care" at bounding box center [607, 129] width 225 height 27
select select "925"
click at [495, 116] on select "Select Department Haemodialysis Dialysis Unit Marlborough Urgent Care" at bounding box center [607, 129] width 225 height 27
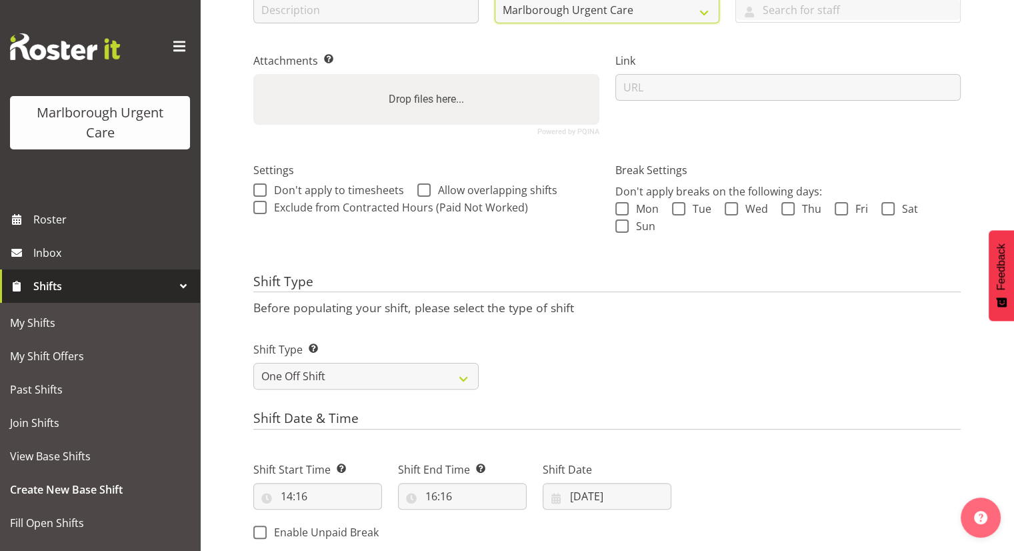
scroll to position [393, 0]
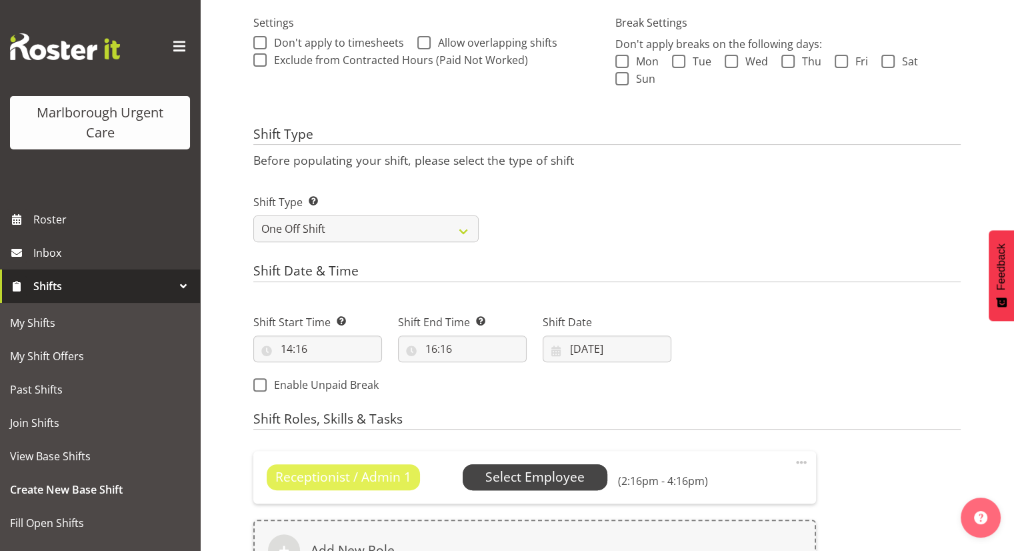
click at [552, 486] on span "Select Employee" at bounding box center [534, 476] width 99 height 19
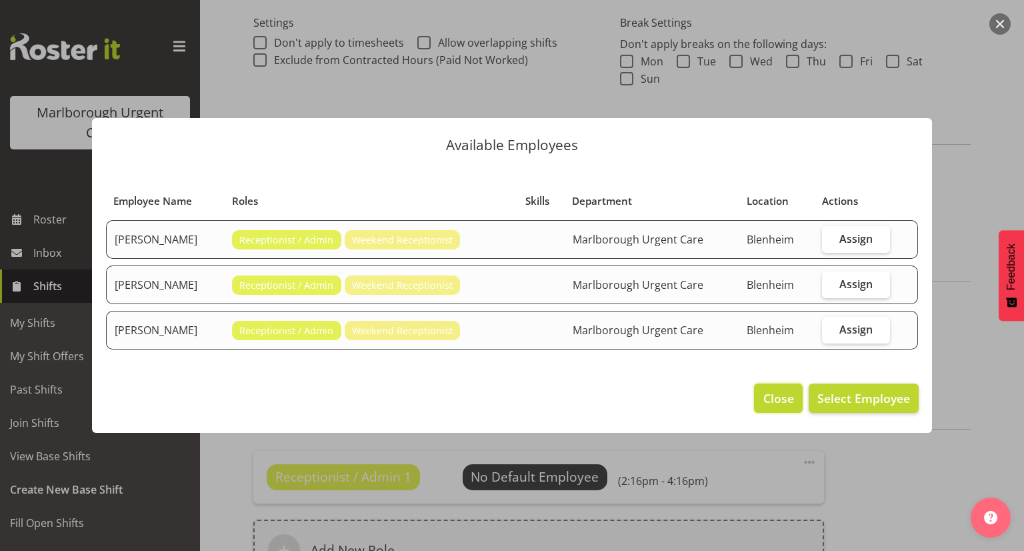
click at [766, 395] on span "Close" at bounding box center [778, 397] width 31 height 17
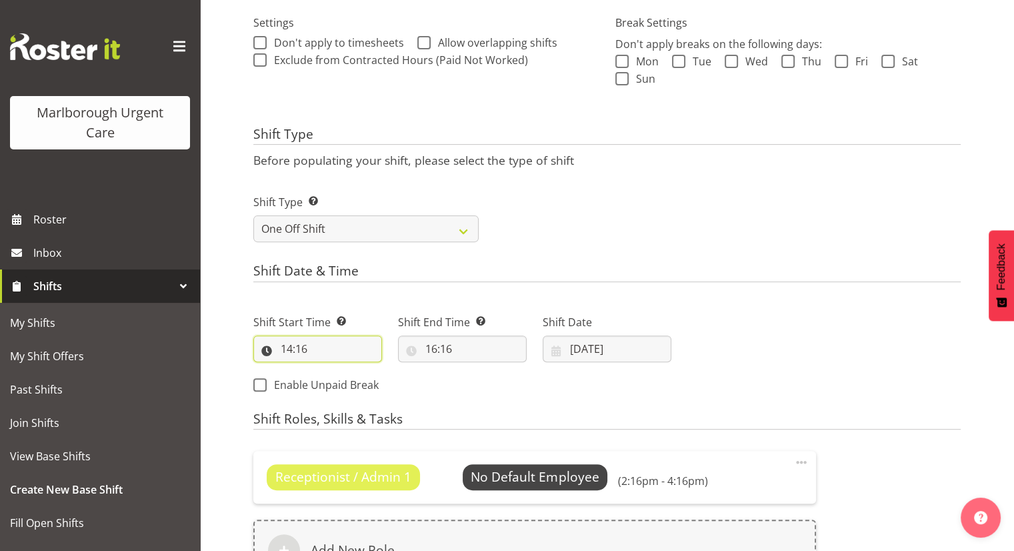
click at [323, 343] on input "14:16" at bounding box center [317, 348] width 129 height 27
click at [378, 383] on select "00 01 02 03 04 05 06 07 08 09 10 11 12 13 14 15 16 17 18 19 20 21 22 23 24 25 2…" at bounding box center [379, 383] width 30 height 27
select select "25"
click at [364, 370] on select "00 01 02 03 04 05 06 07 08 09 10 11 12 13 14 15 16 17 18 19 20 21 22 23 24 25 2…" at bounding box center [379, 383] width 30 height 27
type input "14:25"
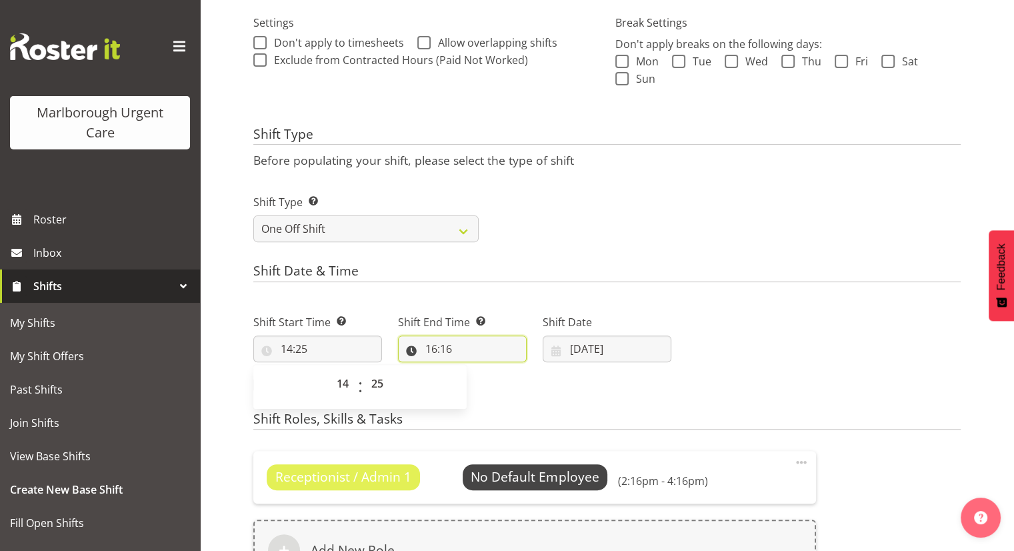
click at [457, 342] on input "16:16" at bounding box center [462, 348] width 129 height 27
click at [518, 375] on select "00 01 02 03 04 05 06 07 08 09 10 11 12 13 14 15 16 17 18 19 20 21 22 23 24 25 2…" at bounding box center [524, 383] width 30 height 27
select select "25"
click at [509, 370] on select "00 01 02 03 04 05 06 07 08 09 10 11 12 13 14 15 16 17 18 19 20 21 22 23 24 25 2…" at bounding box center [524, 383] width 30 height 27
type input "16:25"
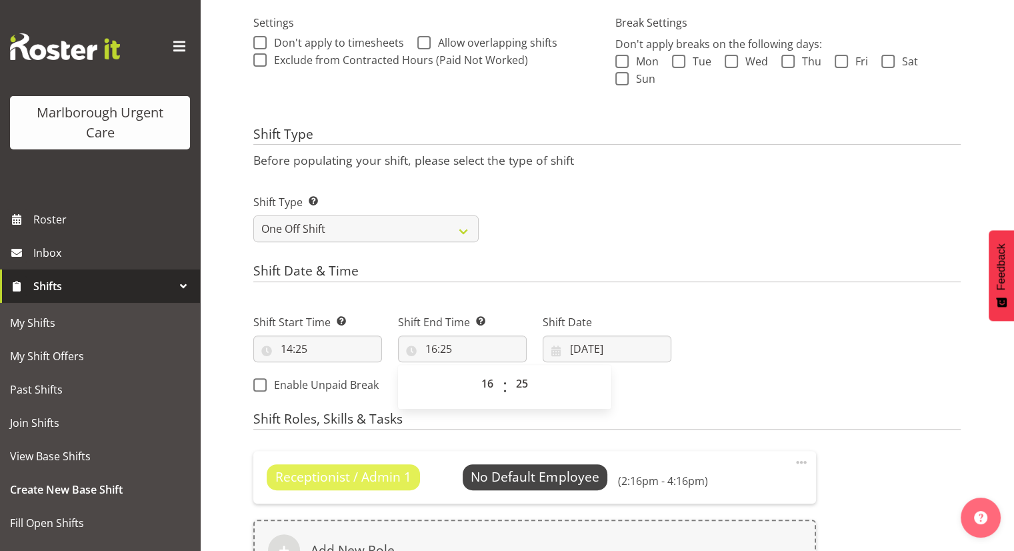
click at [675, 379] on div "Shift Start Time Set the time of the day you wish this shift to start 14:25 00 …" at bounding box center [462, 349] width 434 height 108
click at [584, 387] on div "Shift Start Time Set the time of the day you wish this shift to start 14:25 00 …" at bounding box center [462, 349] width 434 height 108
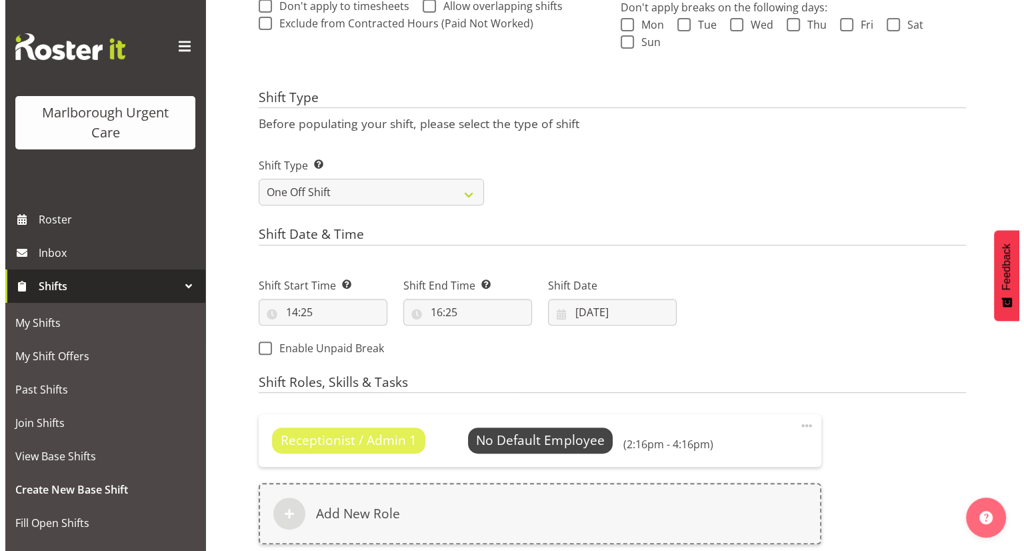
scroll to position [459, 0]
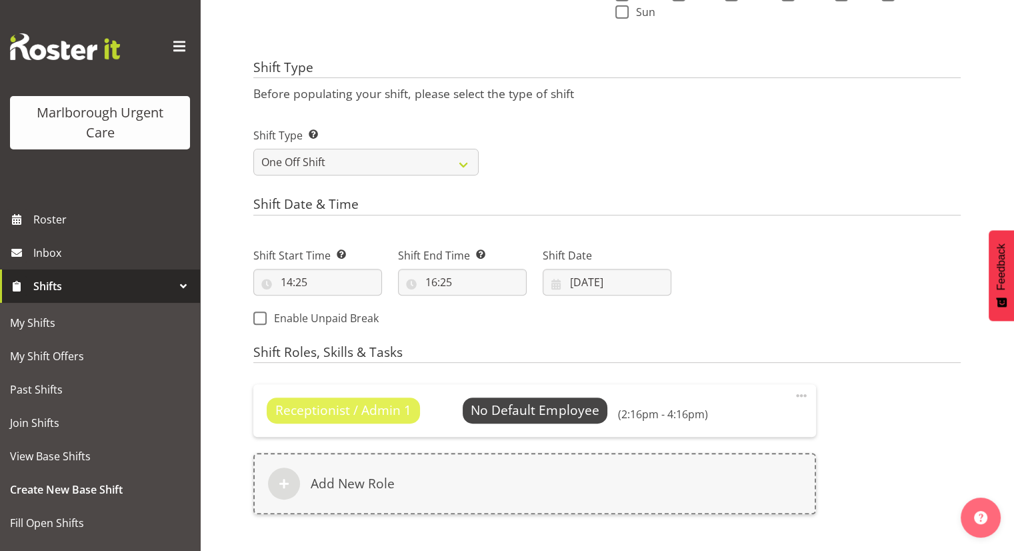
click at [808, 400] on span at bounding box center [801, 395] width 16 height 16
click at [720, 423] on link "Edit" at bounding box center [745, 425] width 128 height 24
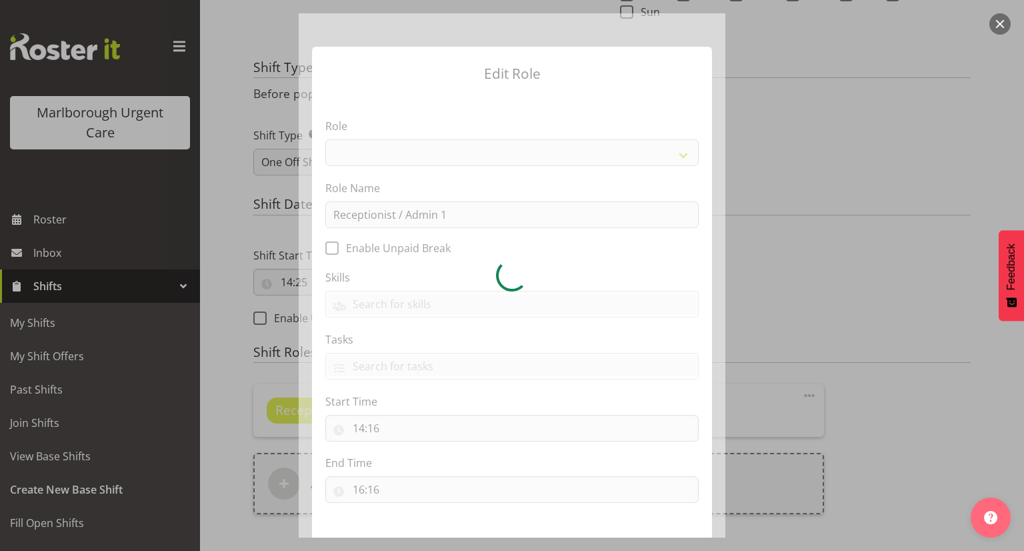
select select "1558"
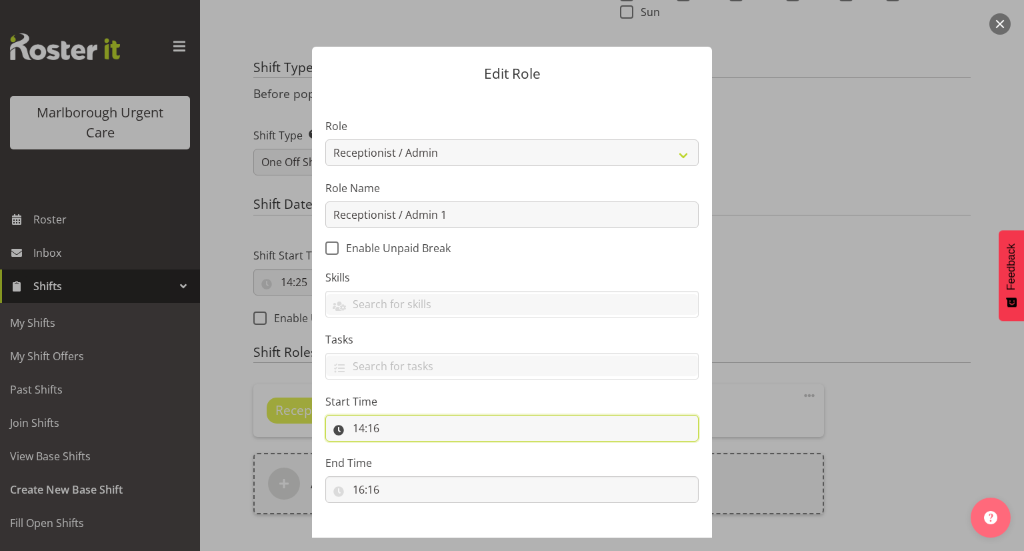
click at [389, 424] on input "14:16" at bounding box center [511, 428] width 373 height 27
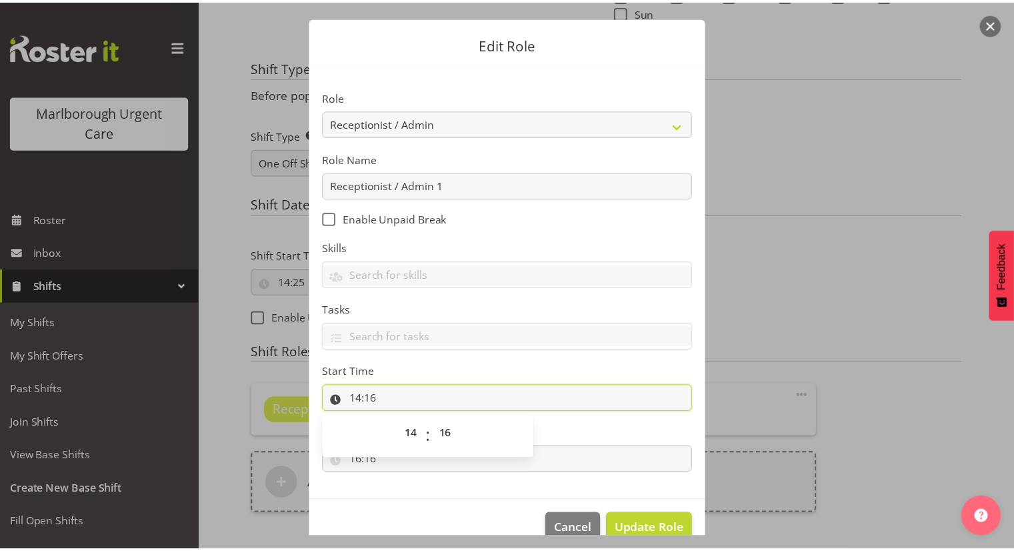
scroll to position [55, 0]
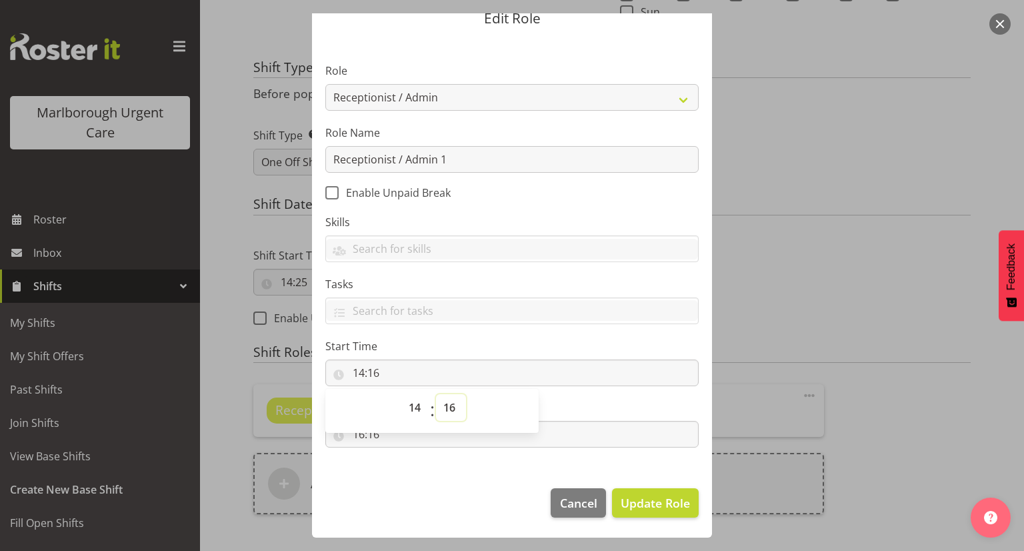
click at [447, 407] on select "00 01 02 03 04 05 06 07 08 09 10 11 12 13 14 15 16 17 18 19 20 21 22 23 24 25 2…" at bounding box center [451, 407] width 30 height 27
select select "25"
click at [436, 394] on select "00 01 02 03 04 05 06 07 08 09 10 11 12 13 14 15 16 17 18 19 20 21 22 23 24 25 2…" at bounding box center [451, 407] width 30 height 27
type input "14:25"
click at [551, 395] on section "Role Casual Registered Nurse Casual Weekday Medical Officer Casual Weekday Rece…" at bounding box center [512, 257] width 400 height 436
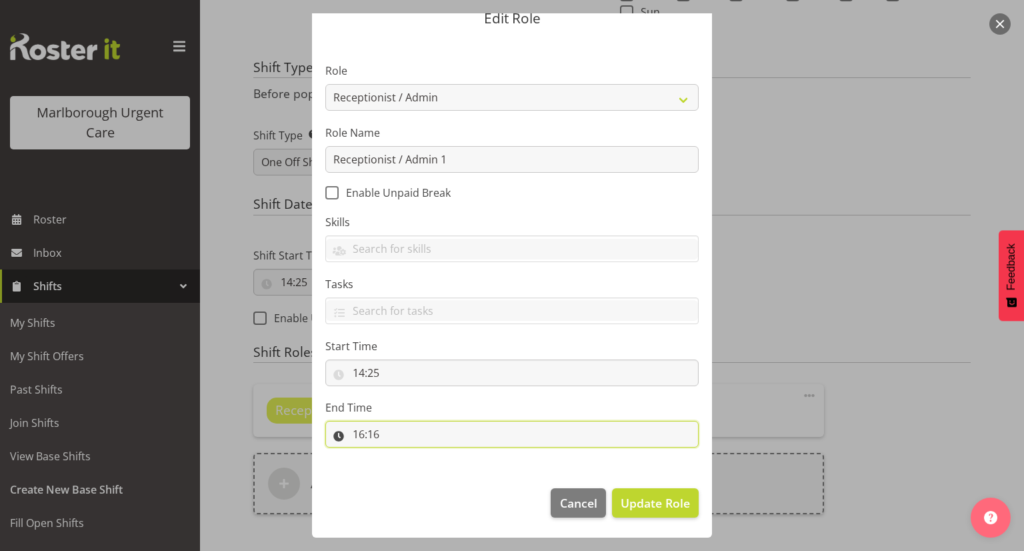
click at [437, 435] on input "16:16" at bounding box center [511, 434] width 373 height 27
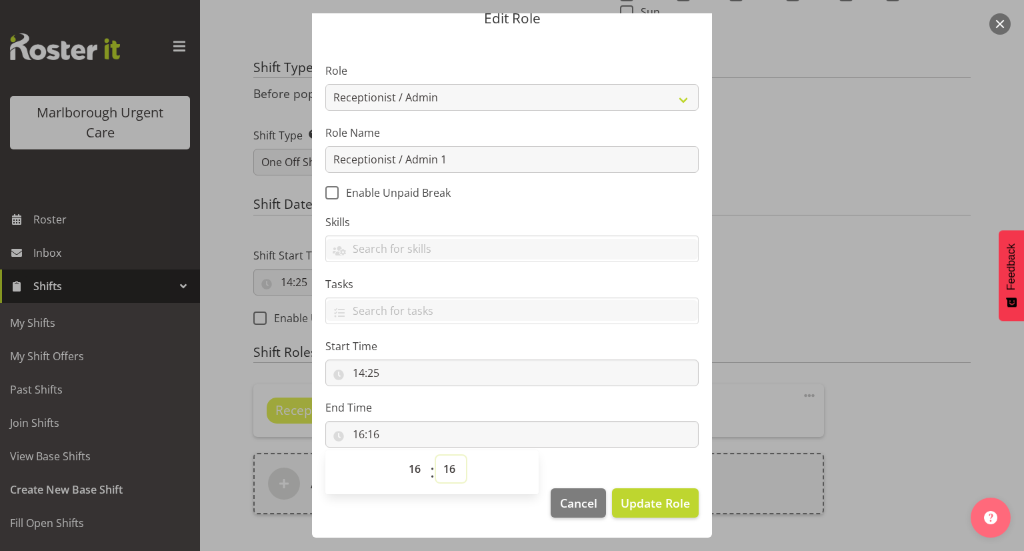
click at [438, 472] on select "00 01 02 03 04 05 06 07 08 09 10 11 12 13 14 15 16 17 18 19 20 21 22 23 24 25 2…" at bounding box center [451, 468] width 30 height 27
select select "25"
click at [436, 455] on select "00 01 02 03 04 05 06 07 08 09 10 11 12 13 14 15 16 17 18 19 20 21 22 23 24 25 2…" at bounding box center [451, 468] width 30 height 27
type input "16:25"
click at [631, 499] on span "Update Role" at bounding box center [654, 502] width 69 height 17
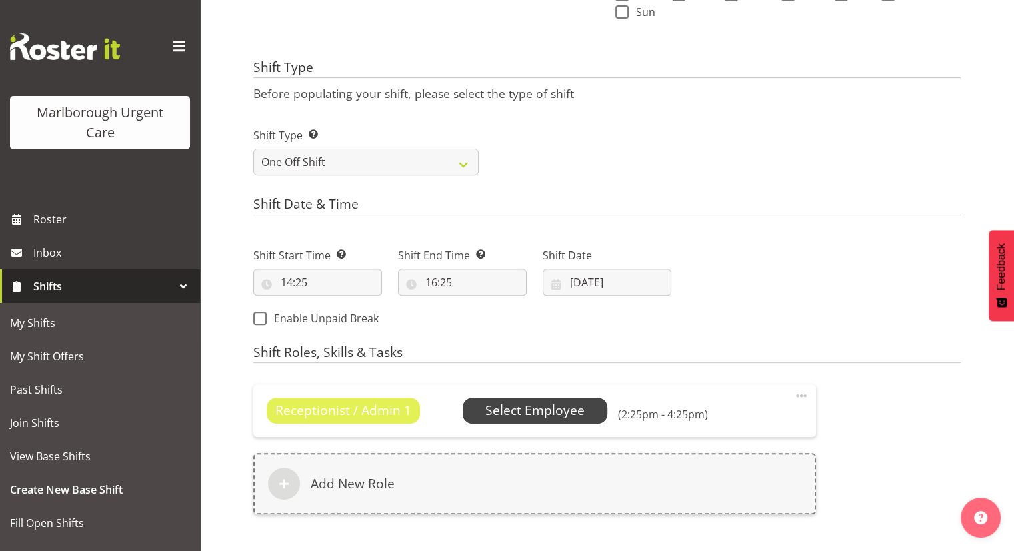
click at [511, 413] on span "Select Employee" at bounding box center [534, 410] width 99 height 19
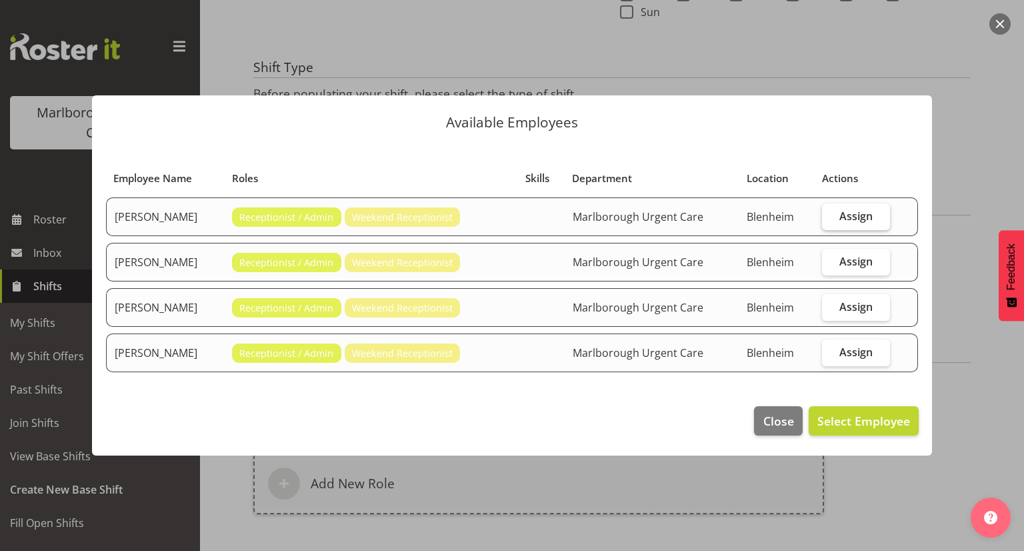
click at [836, 214] on label "Assign" at bounding box center [856, 216] width 68 height 27
click at [830, 214] on input "Assign" at bounding box center [826, 215] width 9 height 9
checkbox input "true"
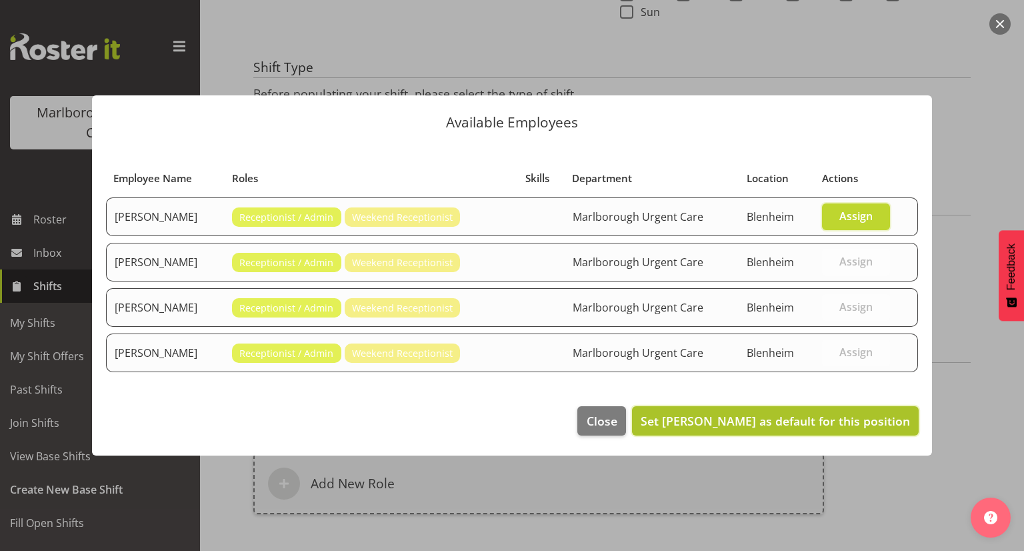
click at [712, 421] on span "Set Josephine Godinez as default for this position" at bounding box center [774, 421] width 269 height 16
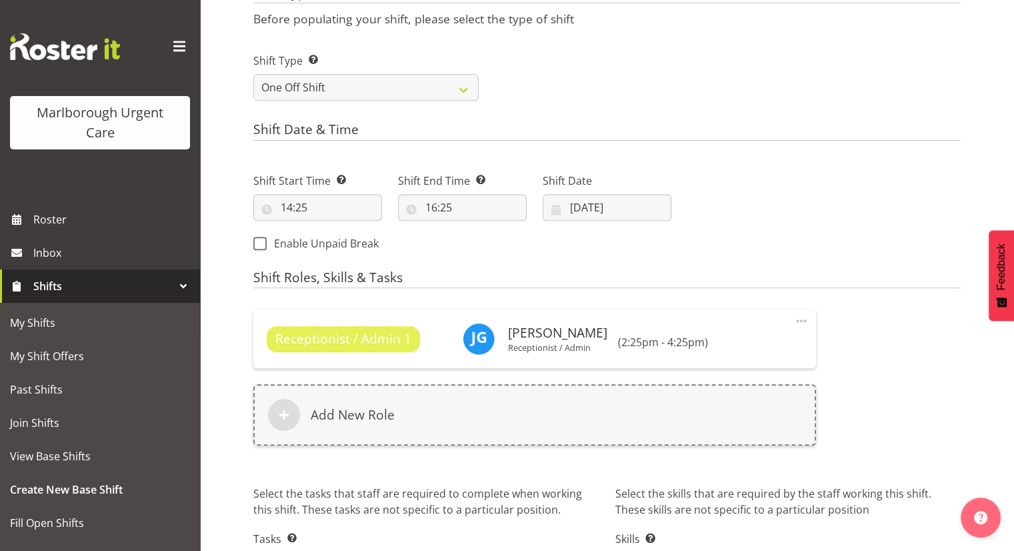
scroll to position [495, 0]
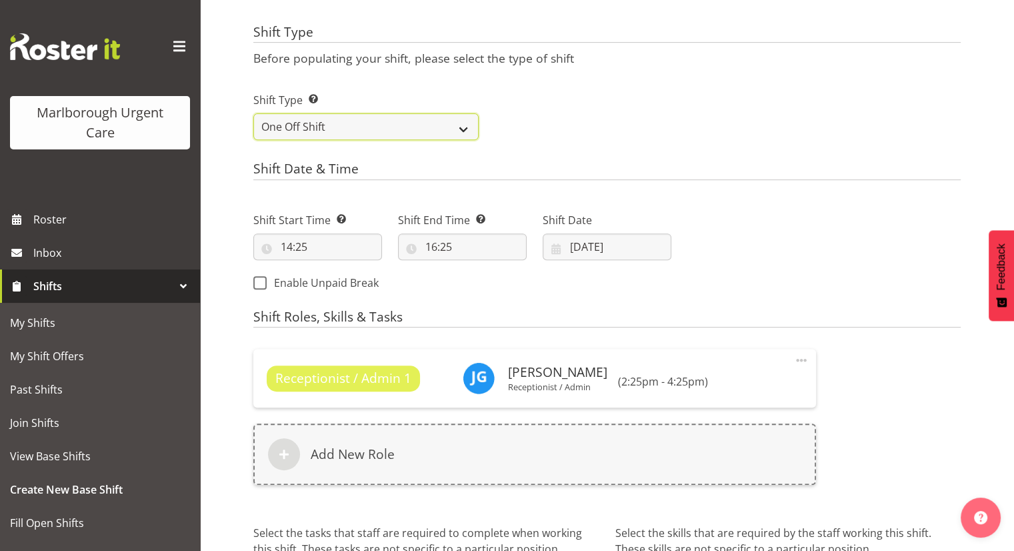
click at [349, 126] on select "One Off Shift Recurring Shift Rotating Shift" at bounding box center [365, 126] width 225 height 27
drag, startPoint x: 333, startPoint y: 127, endPoint x: 334, endPoint y: 139, distance: 11.3
click at [333, 127] on select "One Off Shift Recurring Shift Rotating Shift" at bounding box center [365, 126] width 225 height 27
select select "rotating"
click at [253, 113] on select "One Off Shift Recurring Shift Rotating Shift" at bounding box center [365, 126] width 225 height 27
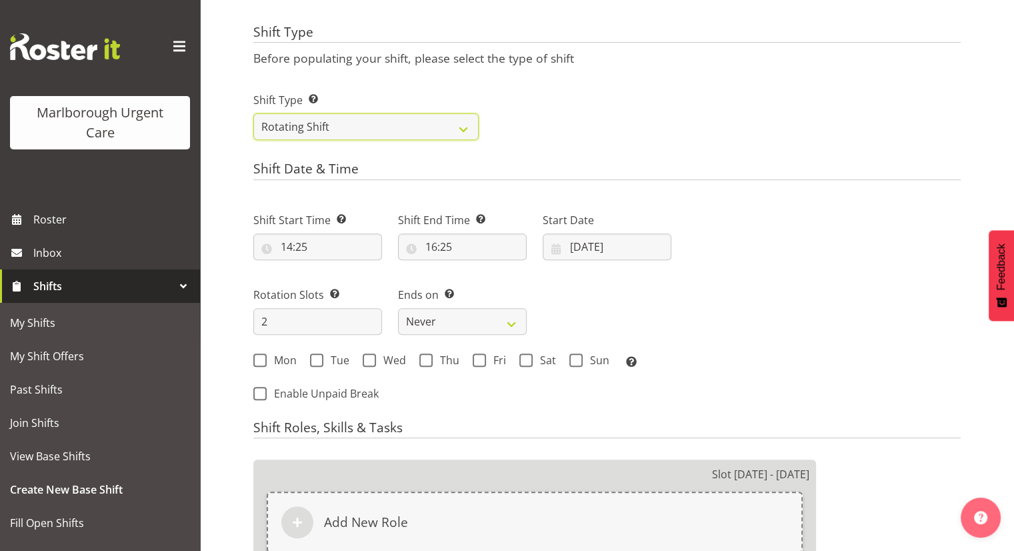
scroll to position [561, 0]
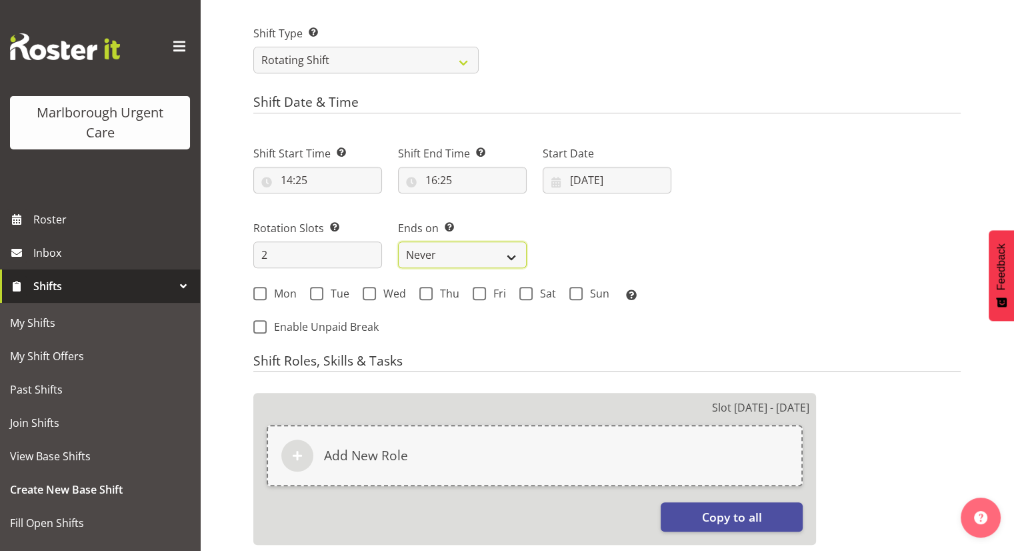
click at [452, 256] on select "Never On Date" at bounding box center [462, 254] width 129 height 27
drag, startPoint x: 440, startPoint y: 243, endPoint x: 442, endPoint y: 249, distance: 7.0
click at [440, 243] on select "Never On Date" at bounding box center [462, 254] width 129 height 27
select select "date"
click at [398, 241] on select "Never On Date" at bounding box center [462, 254] width 129 height 27
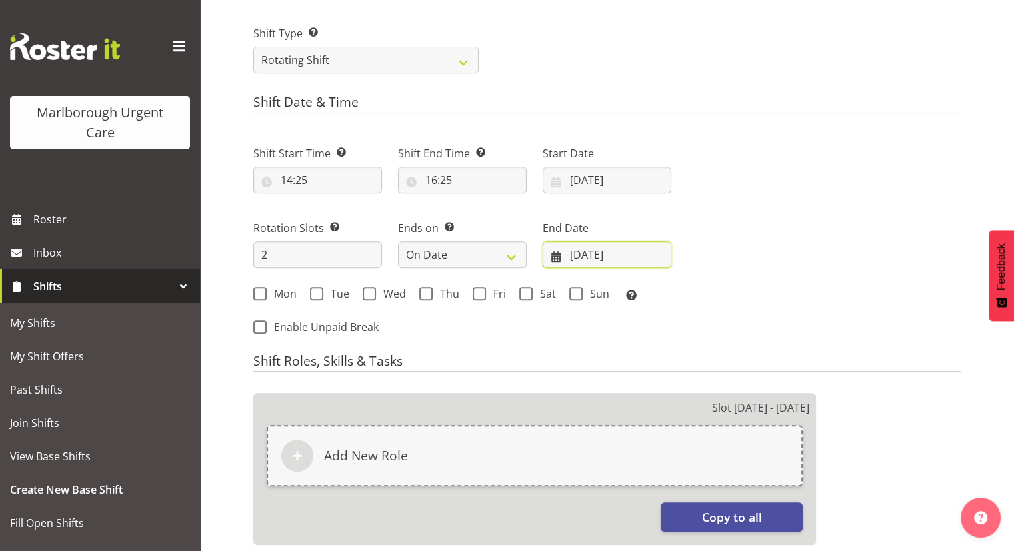
click at [614, 255] on input "07/10/2025" at bounding box center [607, 254] width 129 height 27
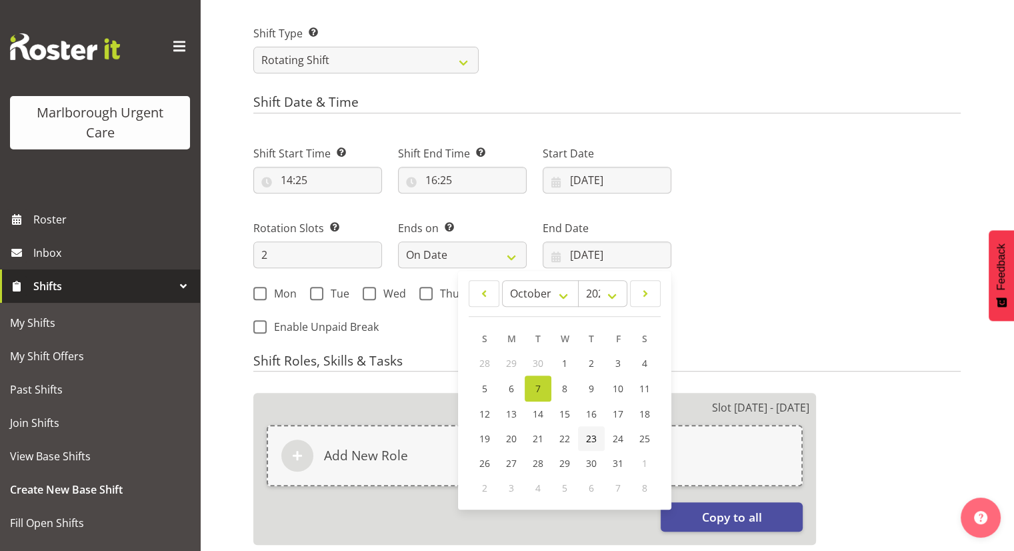
click at [589, 439] on span "23" at bounding box center [591, 438] width 11 height 13
type input "23/10/2025"
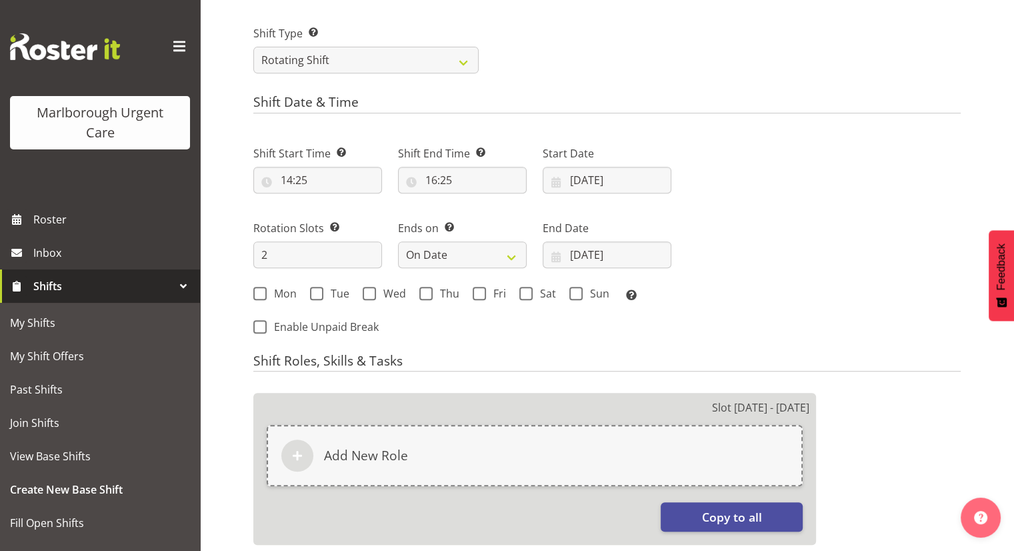
click at [680, 319] on div "Next Shifts" at bounding box center [823, 236] width 289 height 219
click at [331, 293] on span "Tue" at bounding box center [336, 293] width 26 height 13
click at [319, 293] on input "Tue" at bounding box center [314, 293] width 9 height 9
checkbox input "true"
click at [387, 291] on span "Wed" at bounding box center [391, 293] width 30 height 13
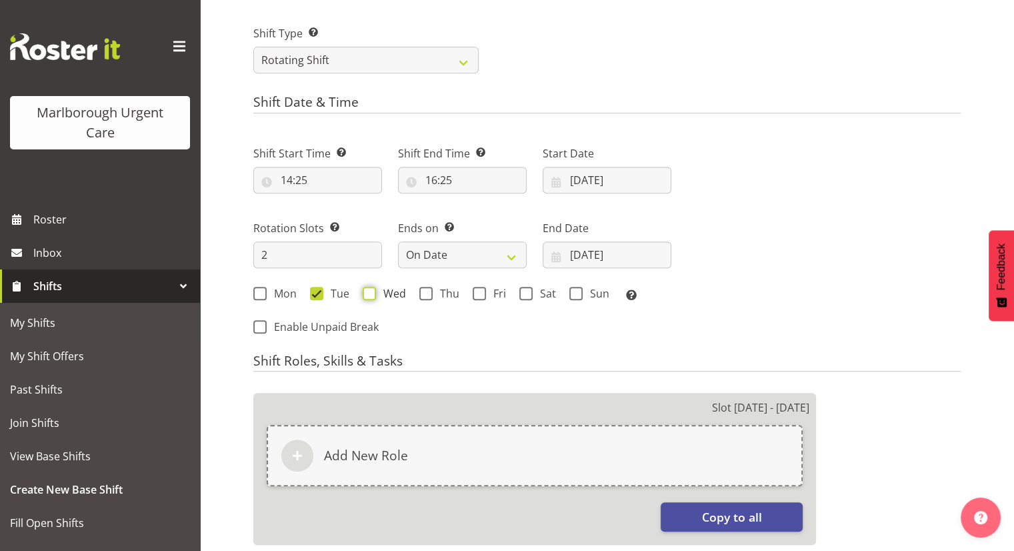
click at [371, 291] on input "Wed" at bounding box center [367, 293] width 9 height 9
checkbox input "true"
click at [425, 293] on span at bounding box center [425, 293] width 13 height 13
click at [425, 293] on input "Thu" at bounding box center [423, 293] width 9 height 9
checkbox input "true"
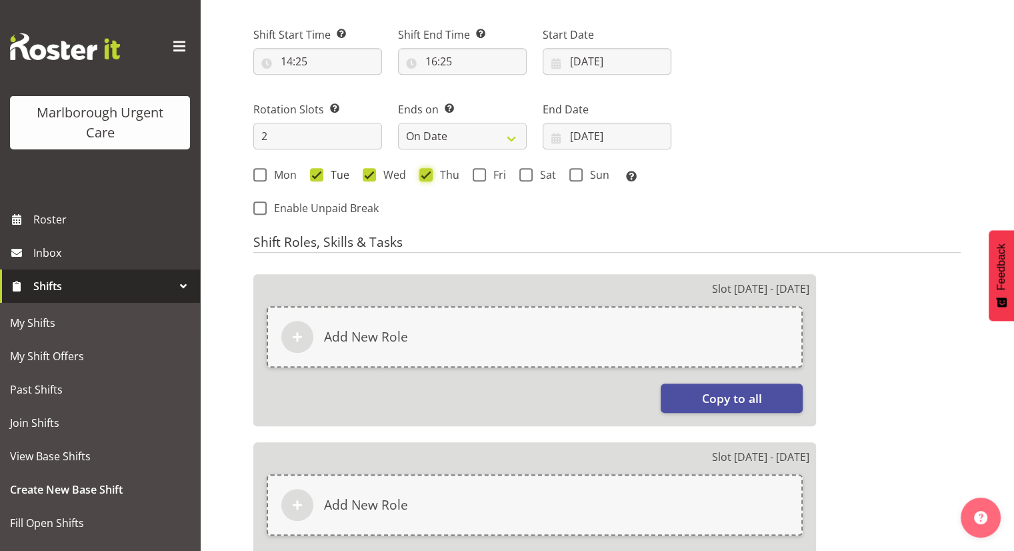
scroll to position [626, 0]
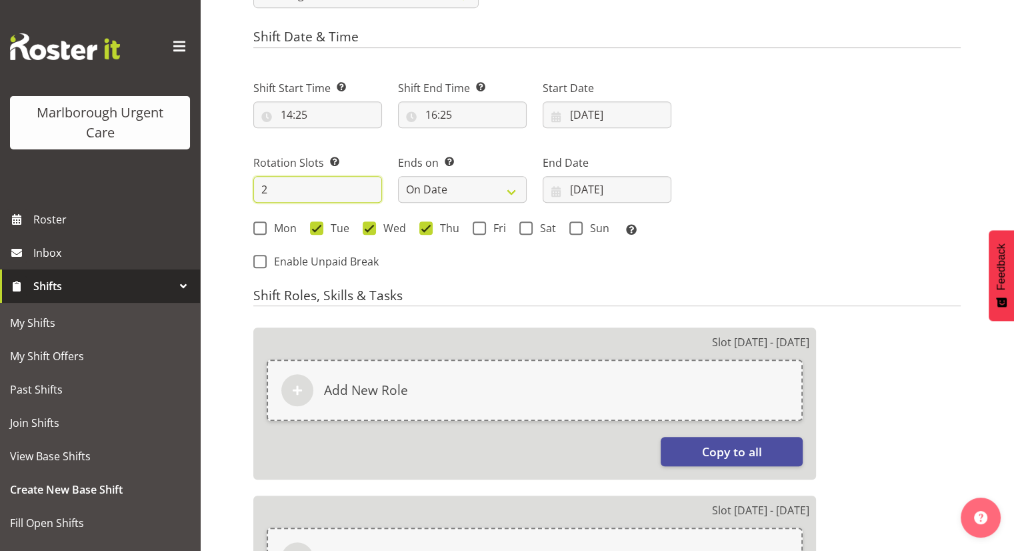
click at [297, 185] on input "2" at bounding box center [317, 189] width 129 height 27
type input "3"
click at [760, 152] on div "Next Shifts" at bounding box center [823, 170] width 289 height 219
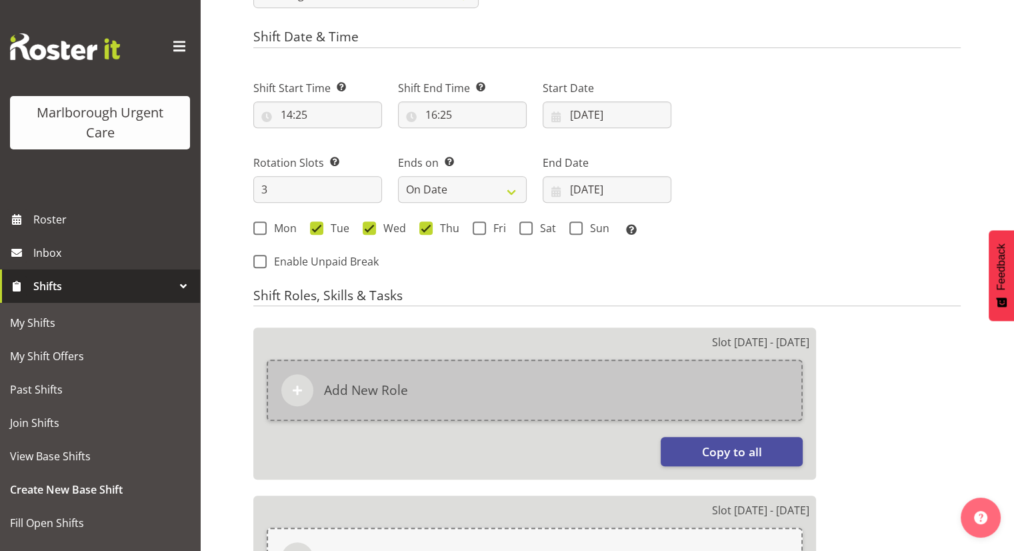
click at [441, 379] on div "Add New Role" at bounding box center [535, 389] width 536 height 61
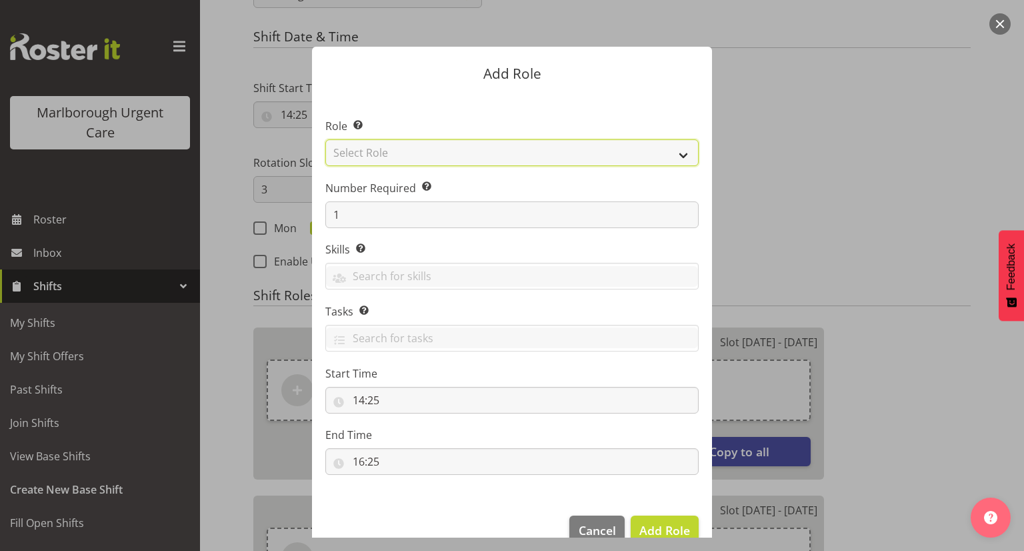
click at [403, 157] on select "Select Role Casual Registered Nurse Casual Weekday Medical Officer Casual Weekd…" at bounding box center [511, 152] width 373 height 27
select select "1558"
click at [325, 139] on select "Select Role Casual Registered Nurse Casual Weekday Medical Officer Casual Weekd…" at bounding box center [511, 152] width 373 height 27
click at [647, 519] on button "Add Role" at bounding box center [664, 529] width 68 height 29
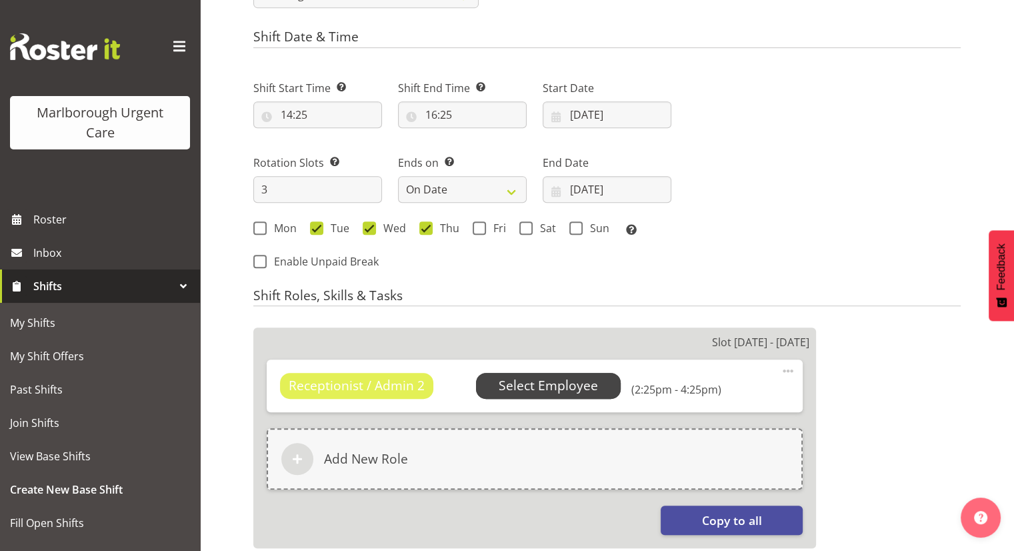
click at [555, 382] on span "Select Employee" at bounding box center [548, 385] width 99 height 19
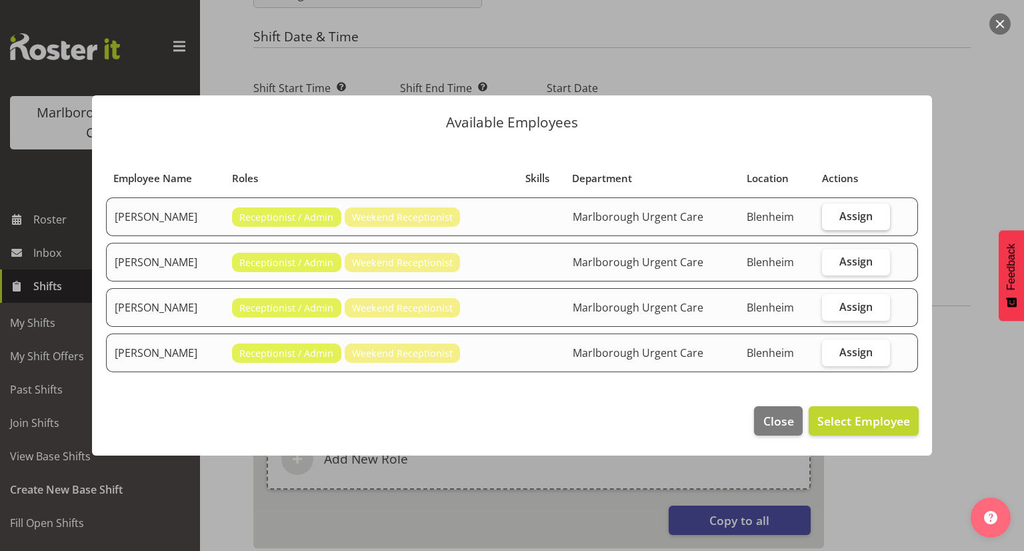
click at [853, 214] on span "Assign" at bounding box center [855, 215] width 33 height 13
click at [830, 214] on input "Assign" at bounding box center [826, 215] width 9 height 9
checkbox input "true"
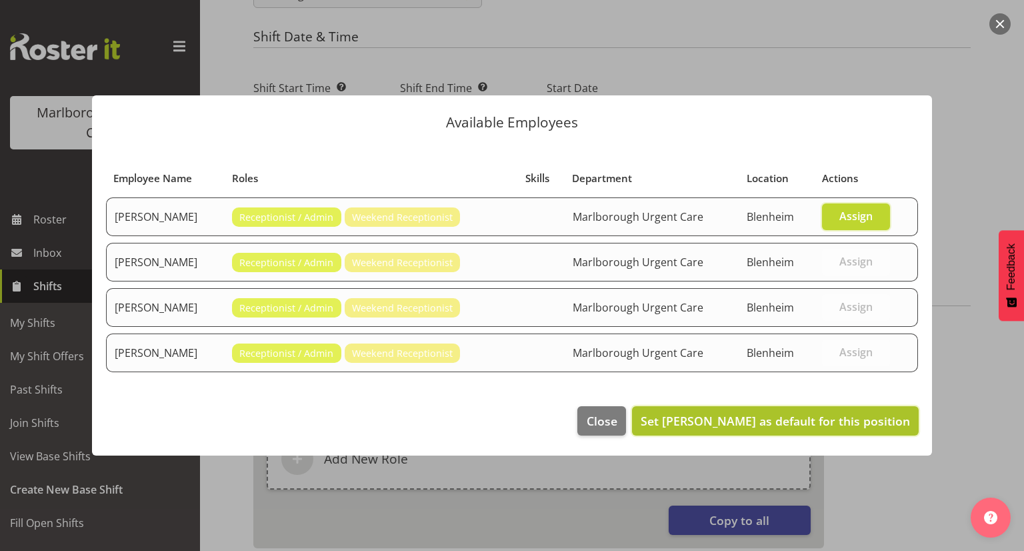
click at [807, 417] on span "Set Josephine Godinez as default for this position" at bounding box center [774, 421] width 269 height 16
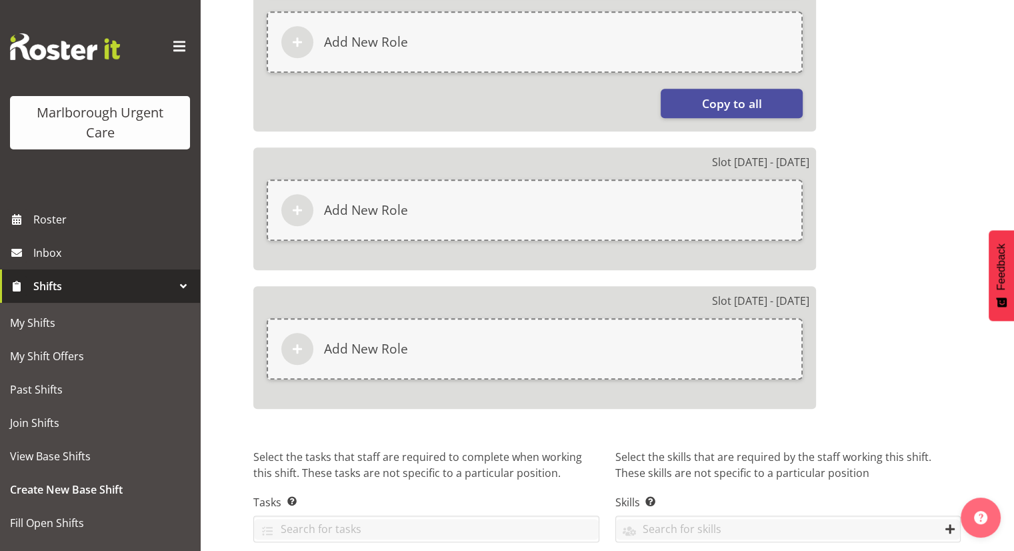
scroll to position [1026, 0]
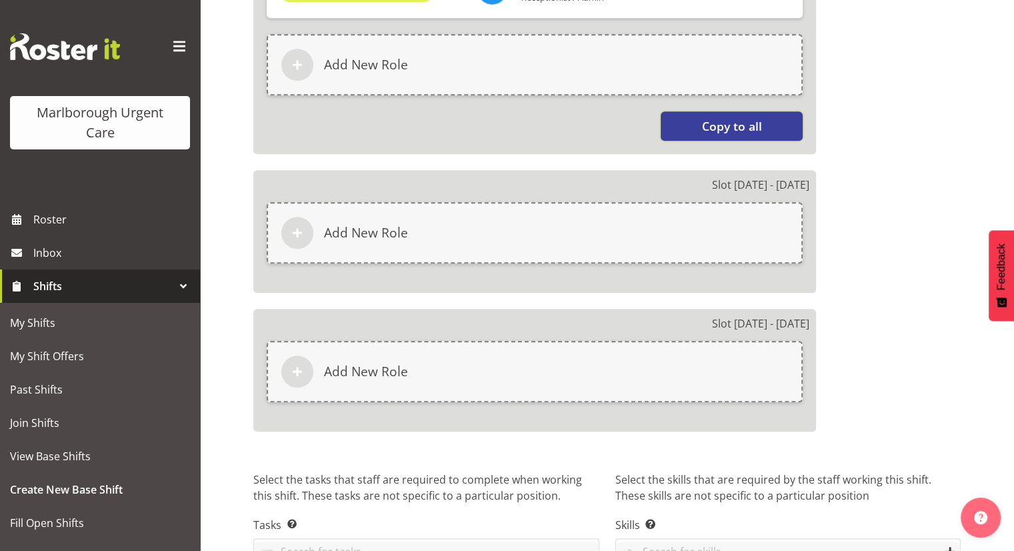
click at [746, 128] on span "Copy to all" at bounding box center [731, 125] width 60 height 17
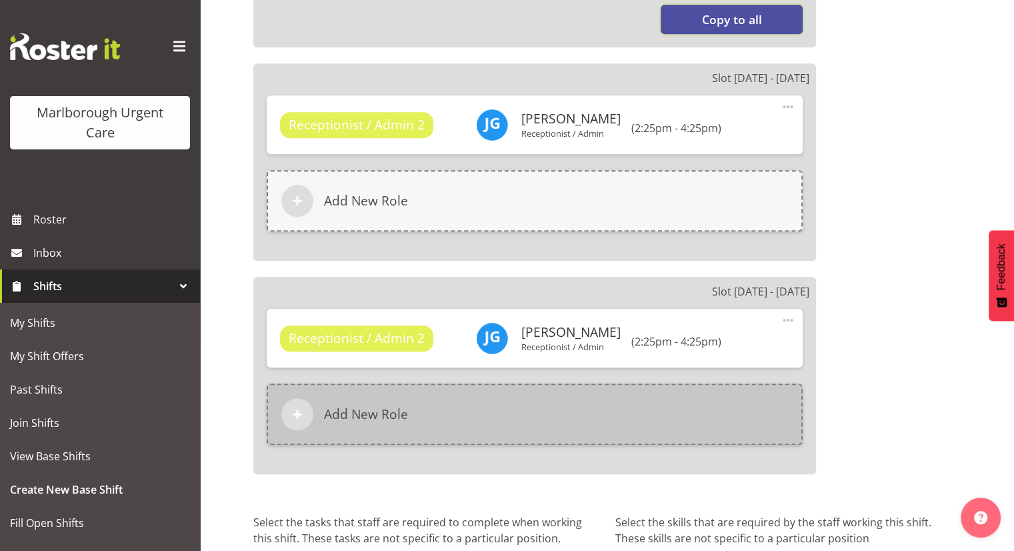
scroll to position [1255, 0]
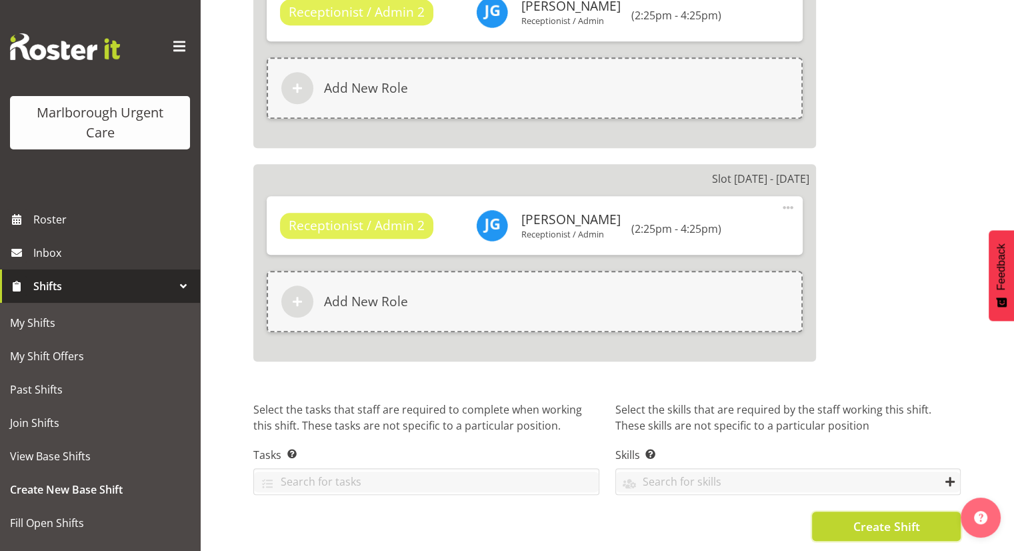
click at [832, 511] on button "Create Shift" at bounding box center [886, 525] width 149 height 29
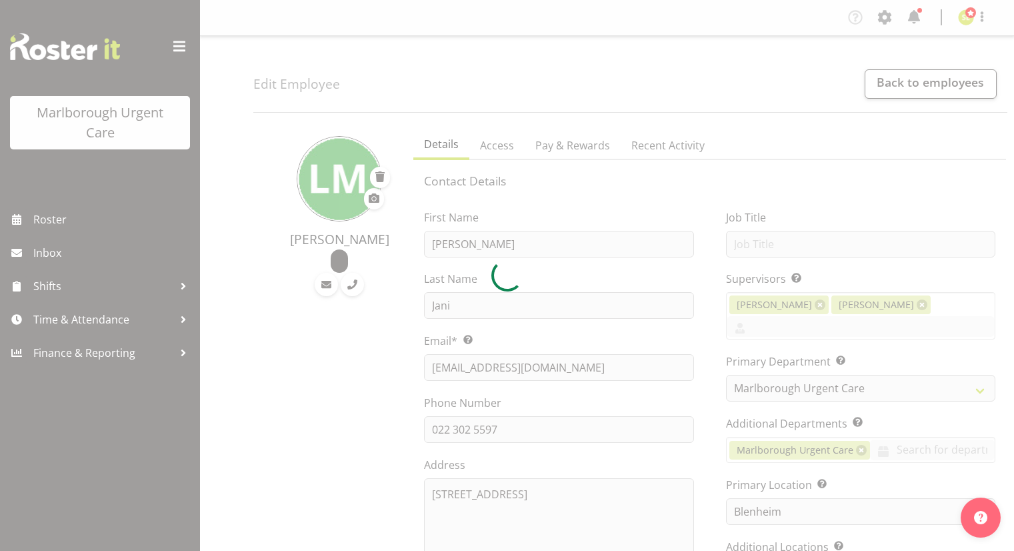
select select "925"
select select "TimelineWeek"
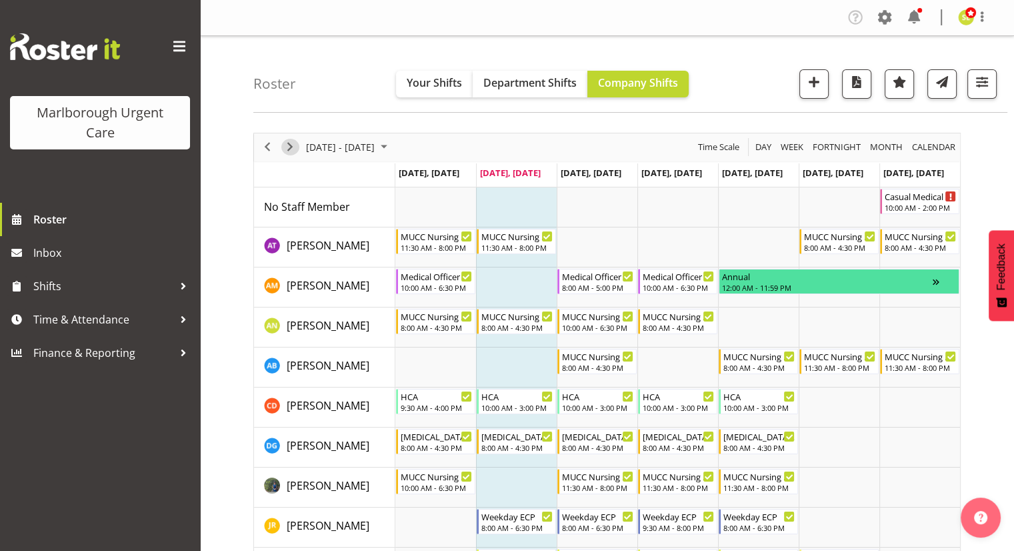
click at [282, 143] on span "Next" at bounding box center [290, 147] width 16 height 17
